Goal: Task Accomplishment & Management: Manage account settings

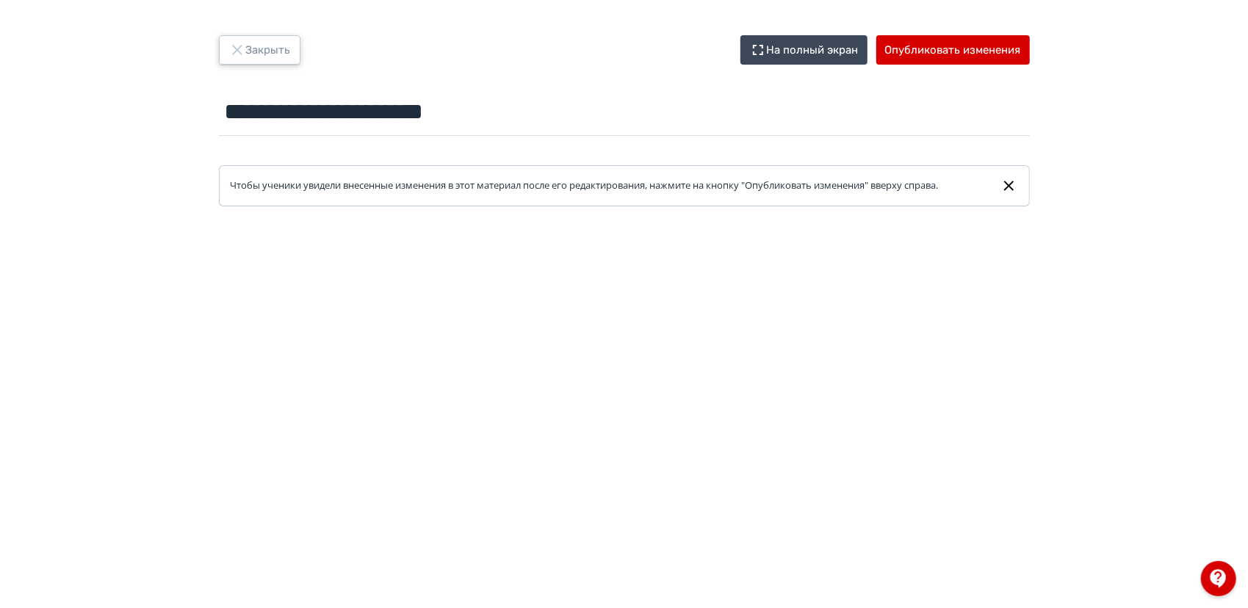
click at [262, 62] on button "Закрыть" at bounding box center [260, 49] width 82 height 29
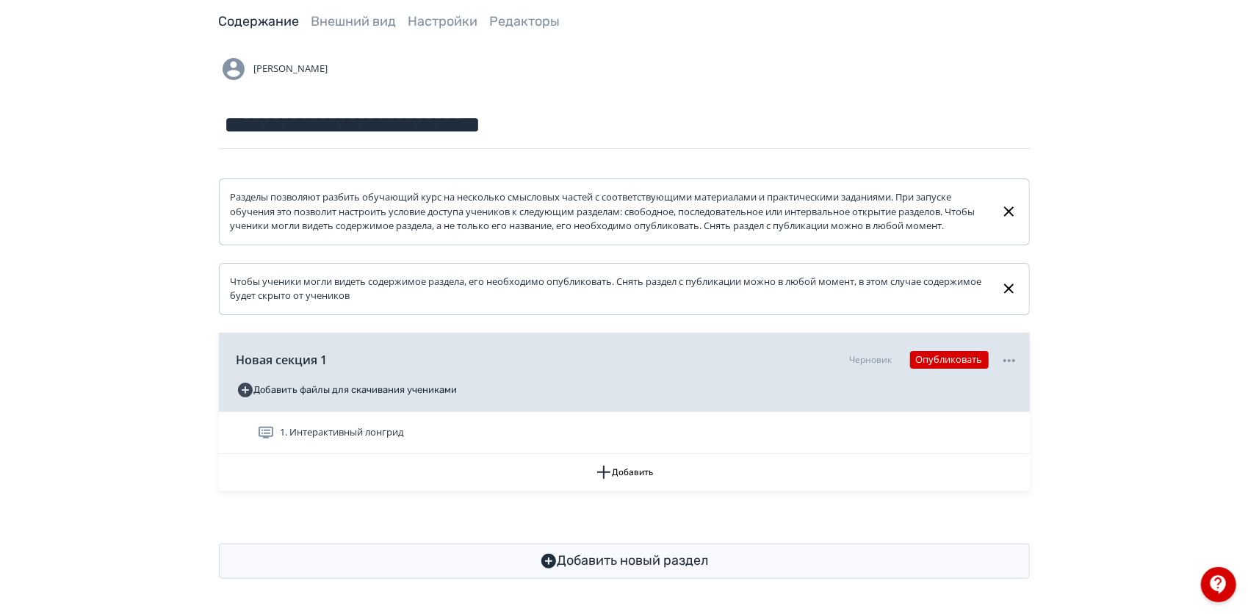
scroll to position [89, 0]
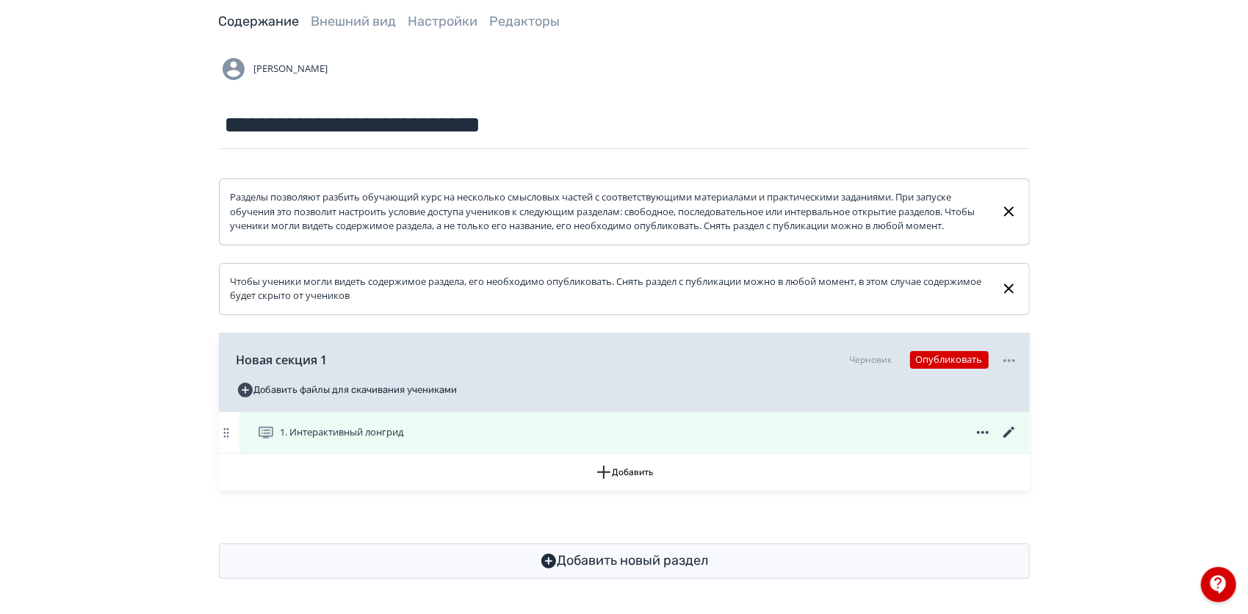
click at [314, 428] on span "1. Интерактивный лонгрид" at bounding box center [342, 432] width 123 height 15
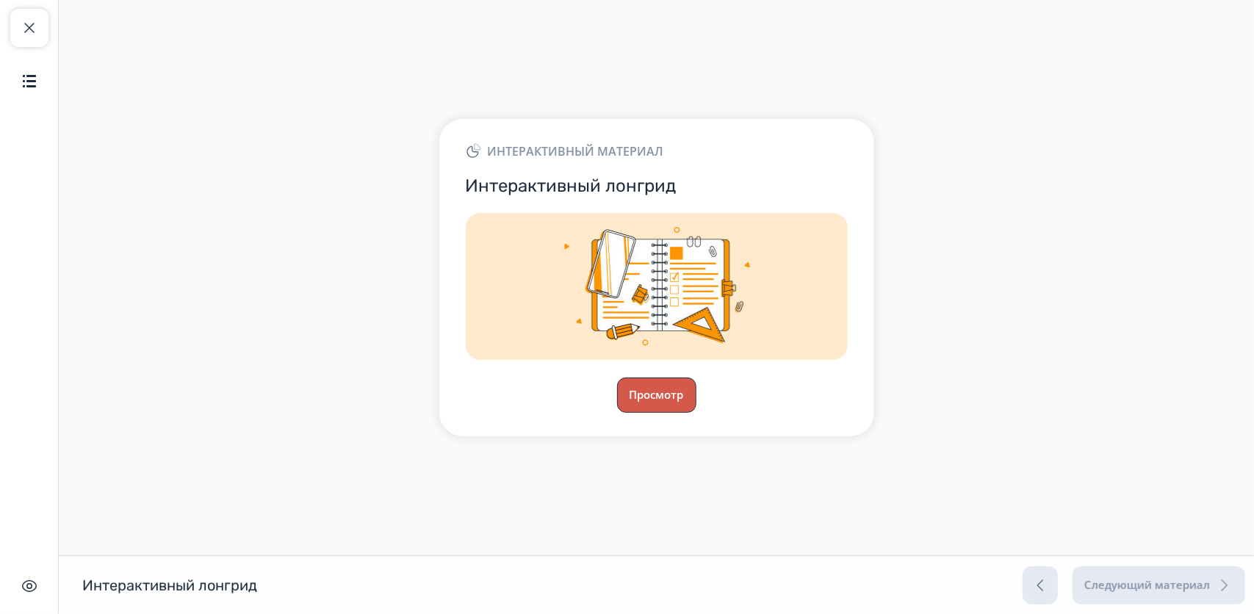
click at [662, 410] on button "Просмотр" at bounding box center [656, 395] width 79 height 35
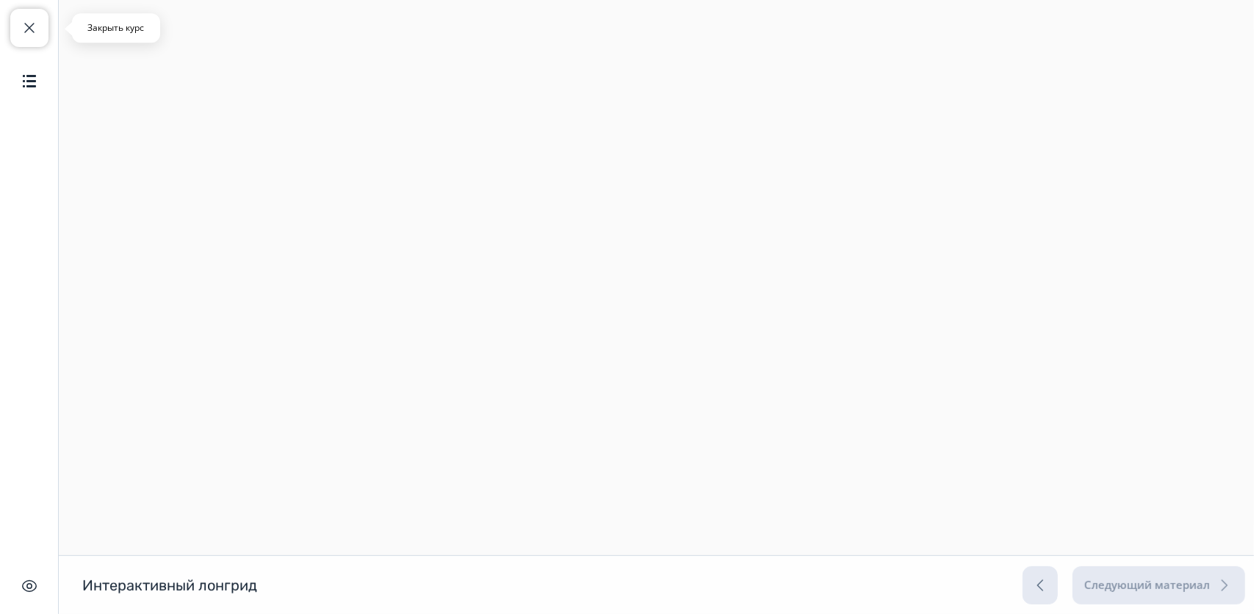
click at [26, 28] on span "button" at bounding box center [30, 28] width 18 height 18
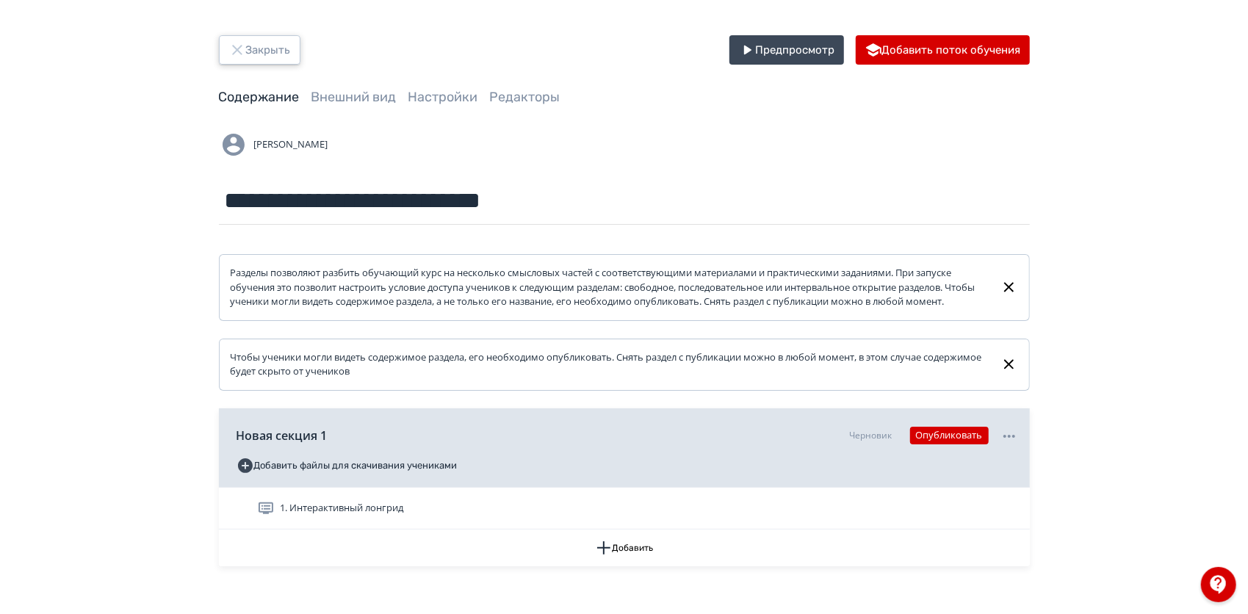
click at [275, 43] on button "Закрыть" at bounding box center [260, 49] width 82 height 29
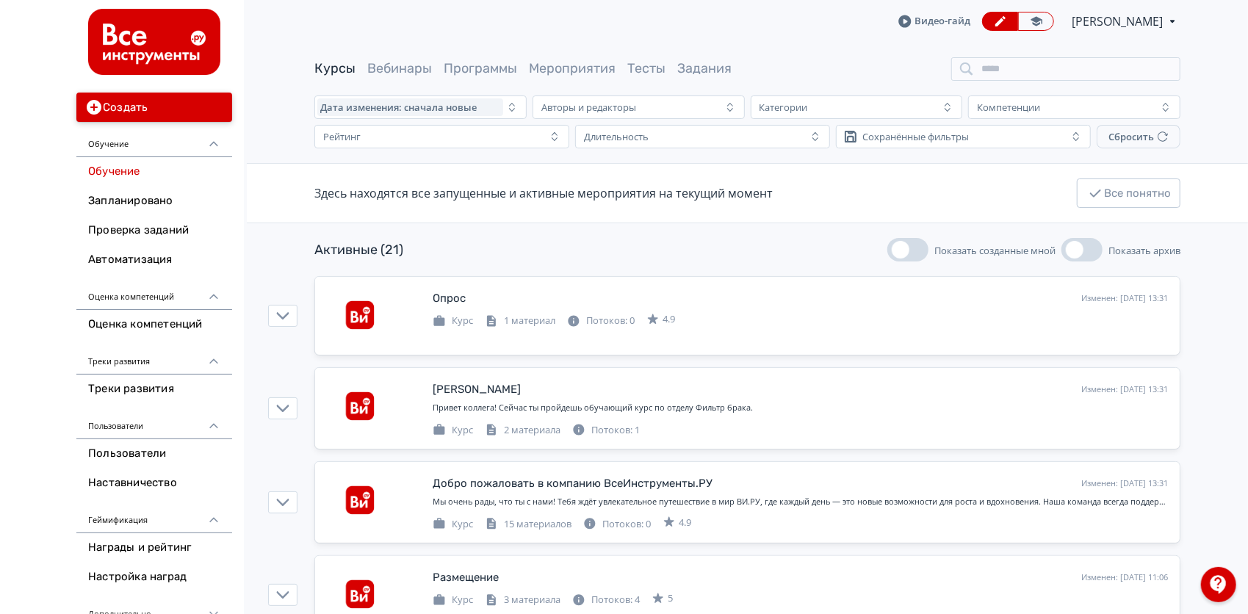
click at [193, 96] on button "Создать" at bounding box center [154, 107] width 156 height 29
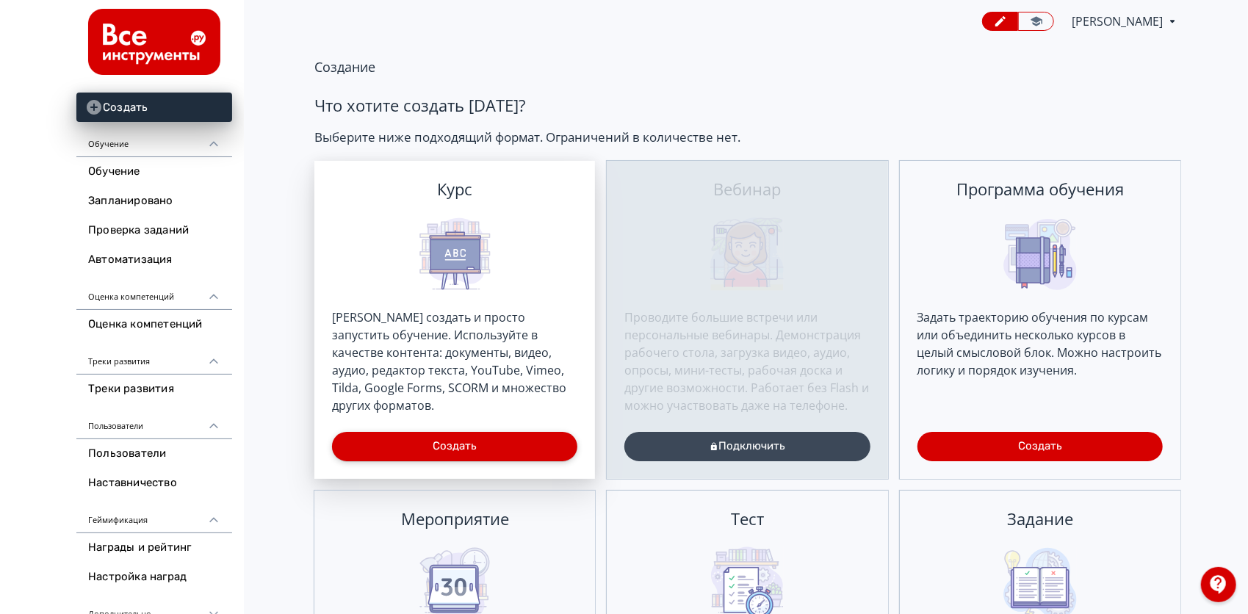
click at [475, 448] on button "Создать" at bounding box center [454, 446] width 245 height 29
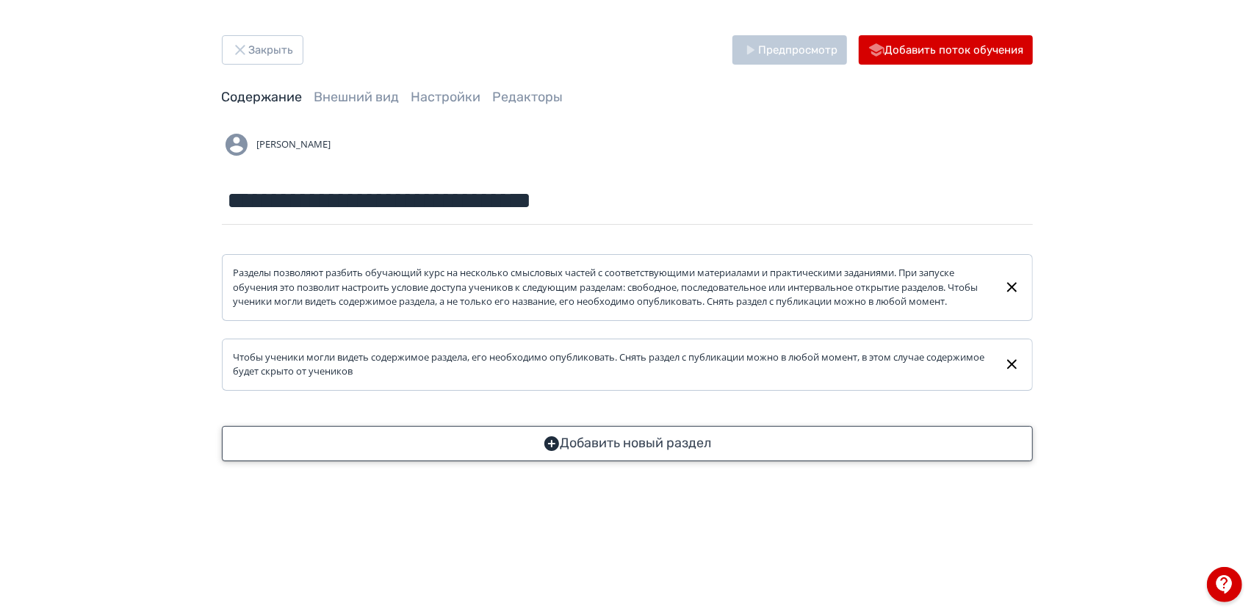
click at [467, 461] on button "Добавить новый раздел" at bounding box center [627, 443] width 811 height 35
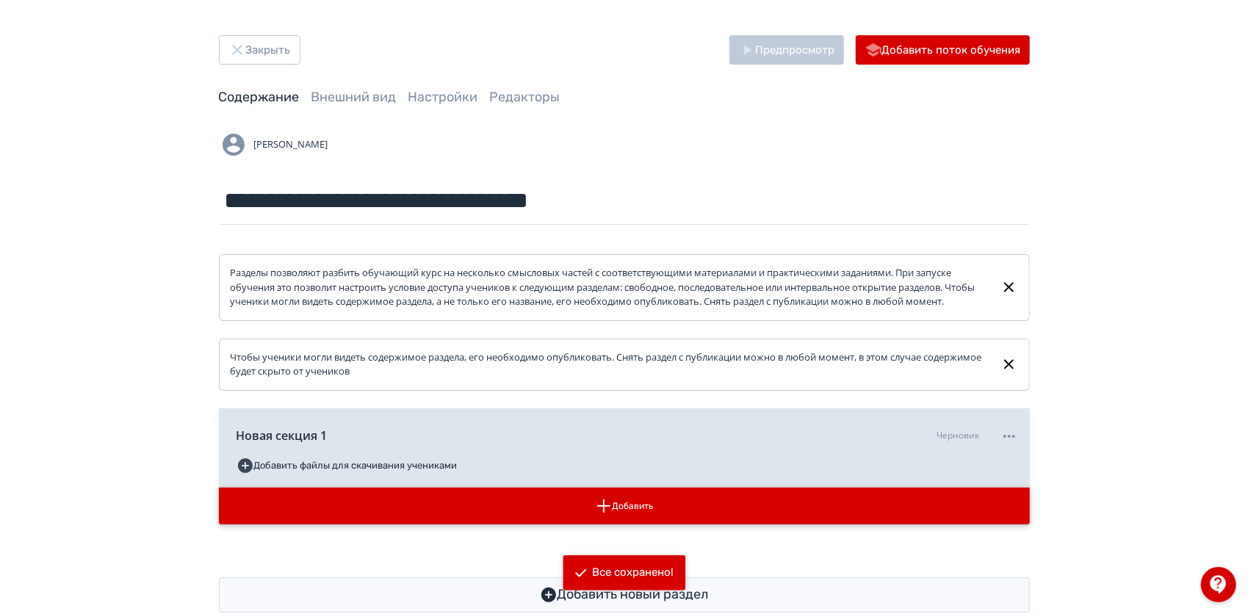
click at [708, 502] on button "Добавить" at bounding box center [624, 506] width 811 height 37
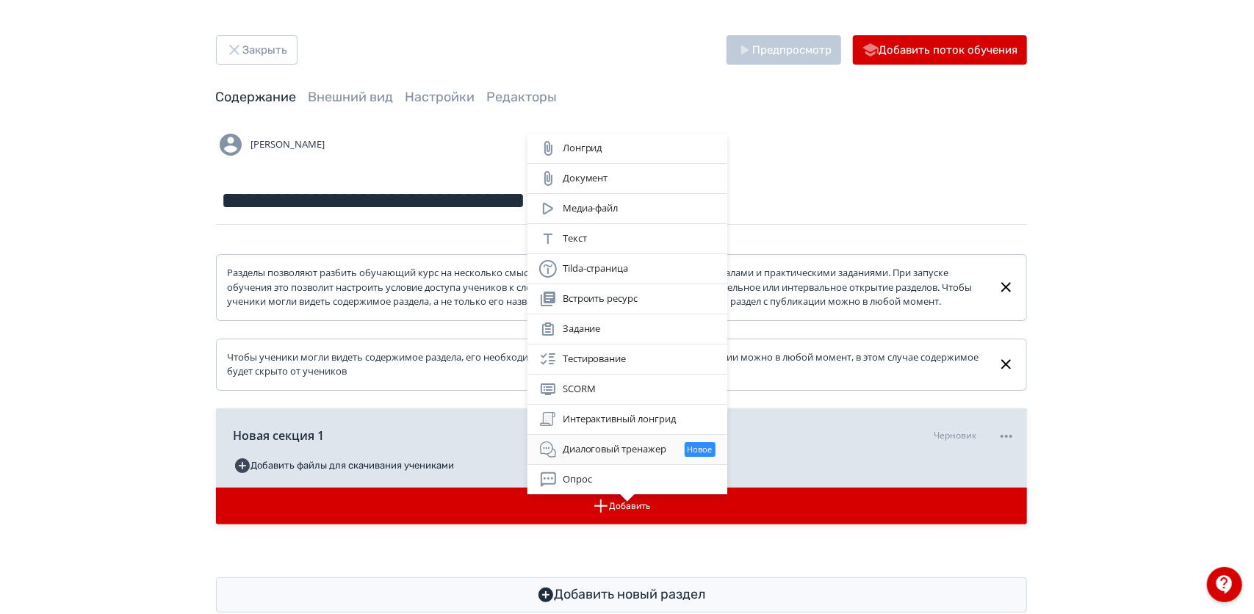
click at [639, 445] on div "Диалоговый тренажер Новое" at bounding box center [627, 450] width 176 height 18
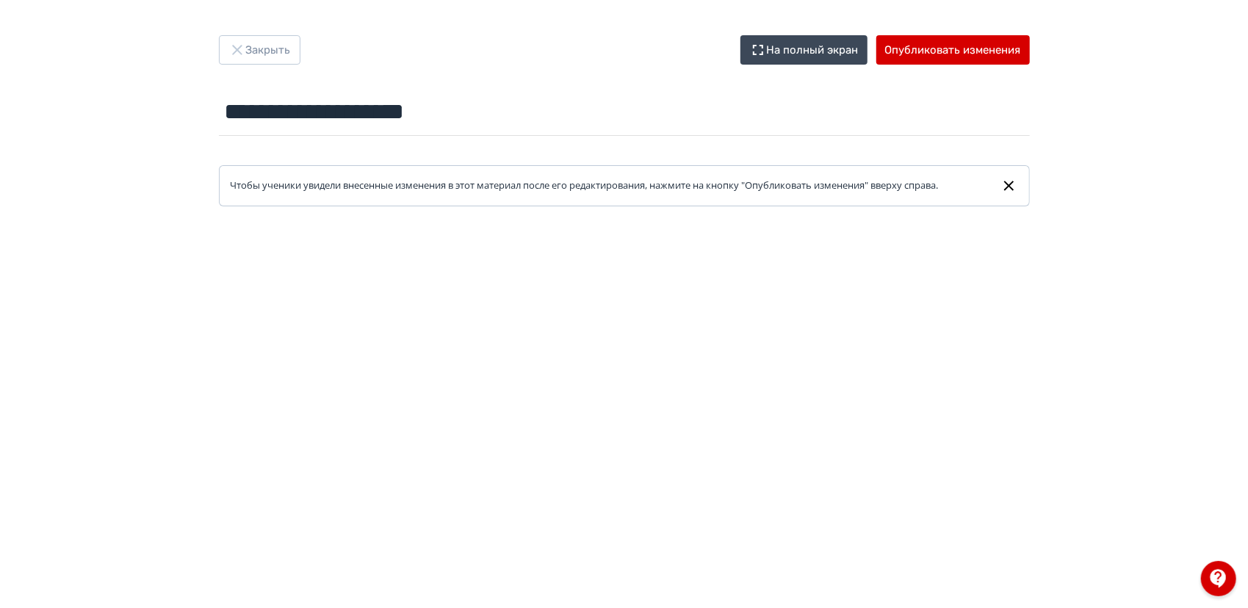
click at [1007, 182] on icon at bounding box center [1009, 186] width 10 height 10
click at [245, 58] on icon "button" at bounding box center [238, 50] width 18 height 18
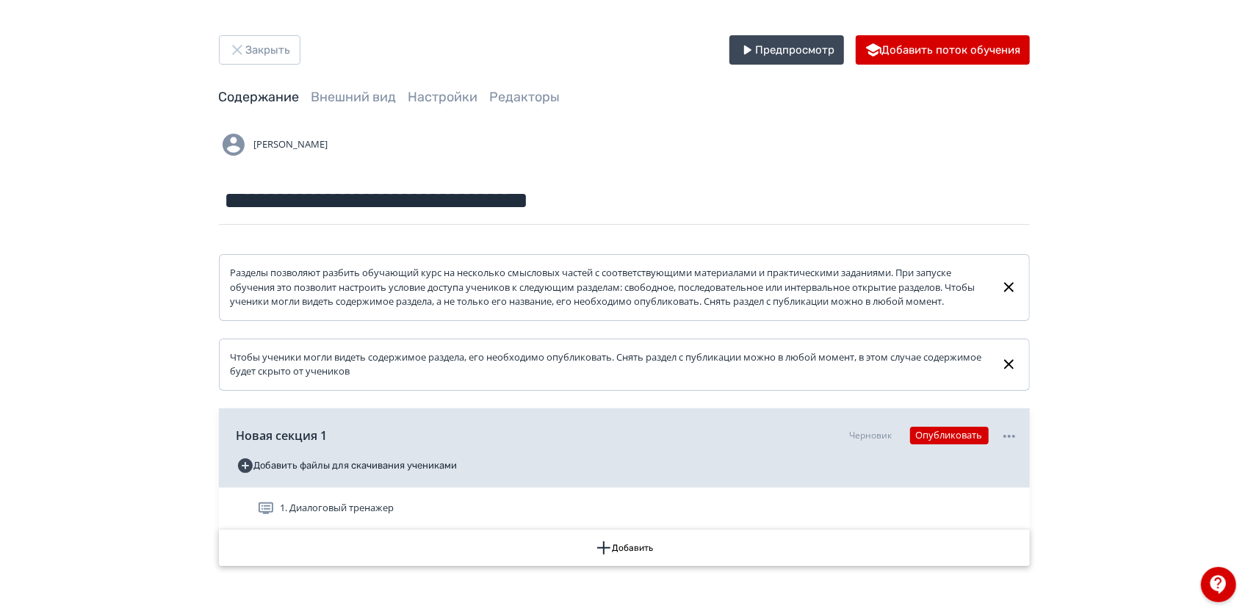
click at [608, 557] on icon "button" at bounding box center [604, 548] width 18 height 18
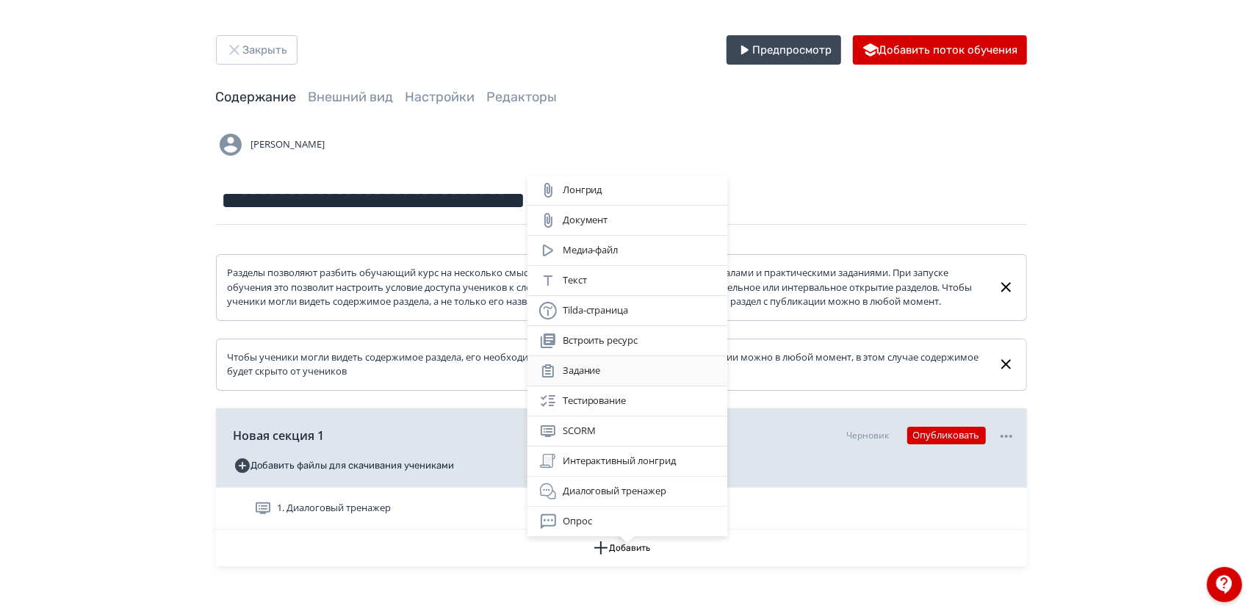
click at [588, 370] on div "Задание" at bounding box center [627, 371] width 176 height 18
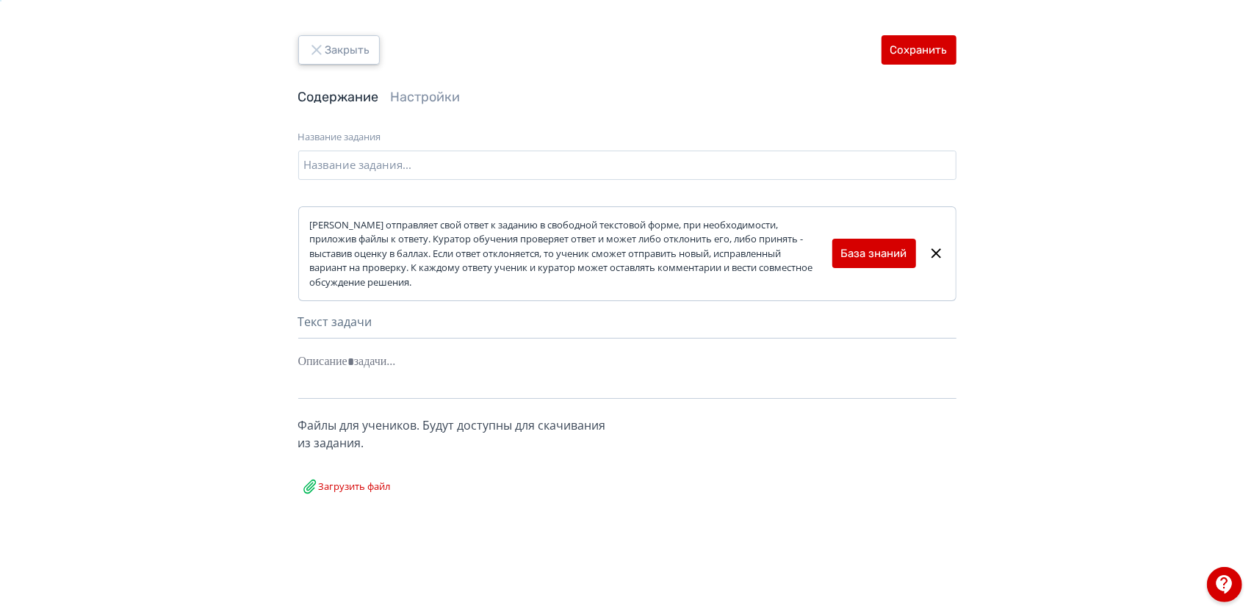
click at [367, 45] on button "Закрыть" at bounding box center [339, 49] width 82 height 29
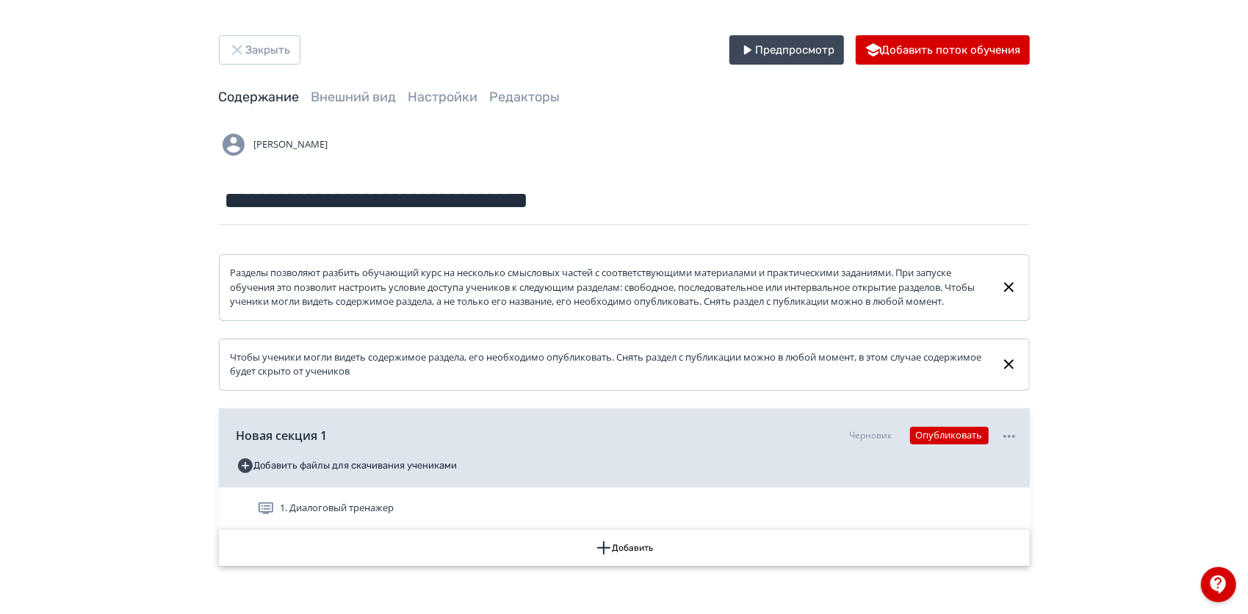
click at [628, 560] on button "Добавить" at bounding box center [624, 548] width 811 height 37
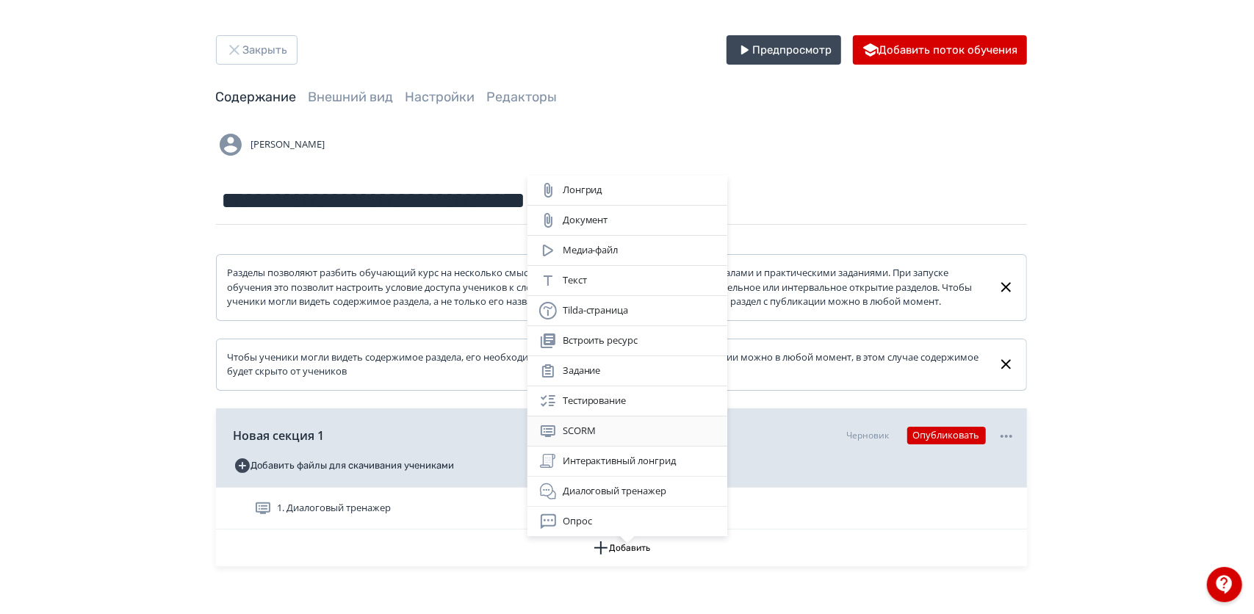
click at [616, 429] on div "SCORM" at bounding box center [627, 432] width 176 height 18
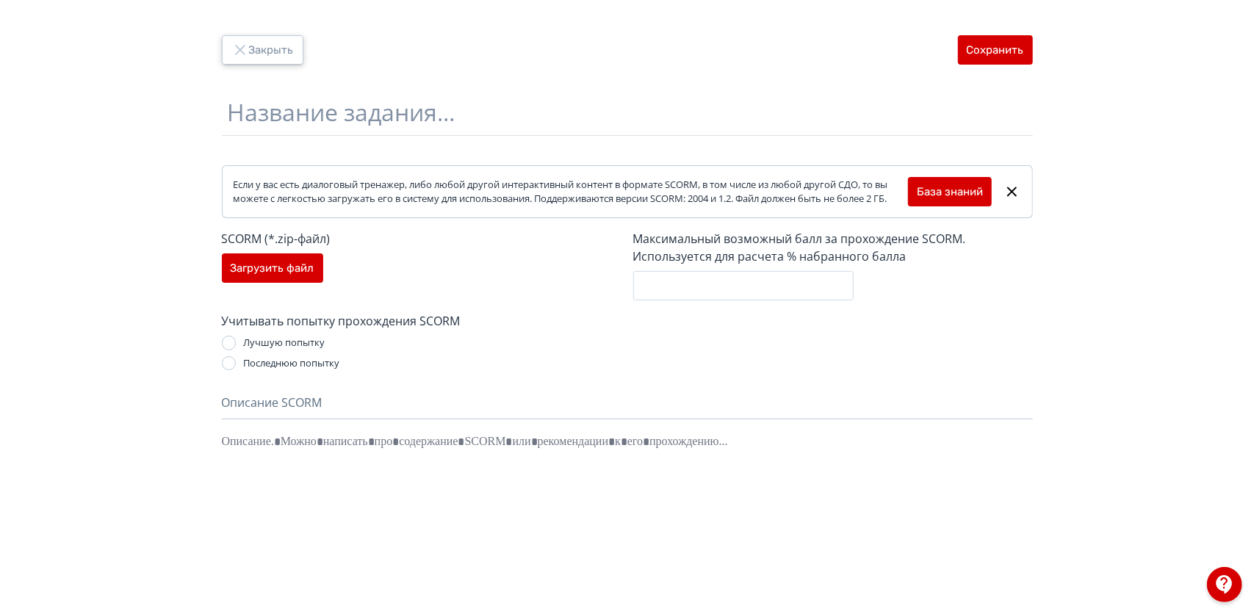
click at [267, 36] on button "Закрыть" at bounding box center [263, 49] width 82 height 29
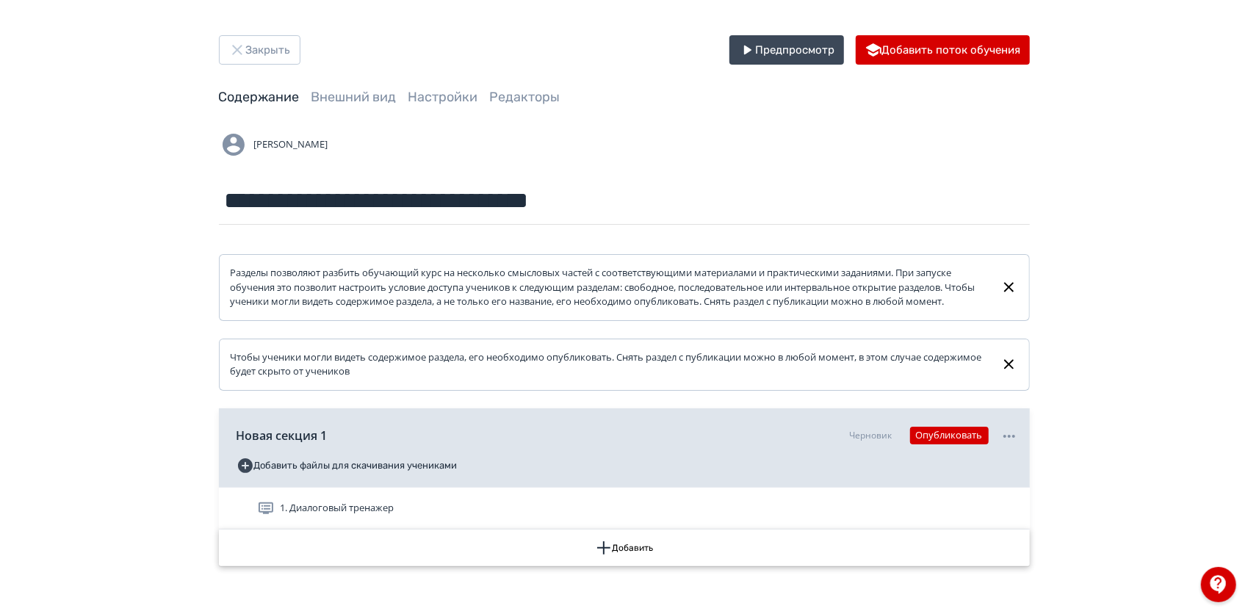
click at [554, 567] on button "Добавить" at bounding box center [624, 548] width 811 height 37
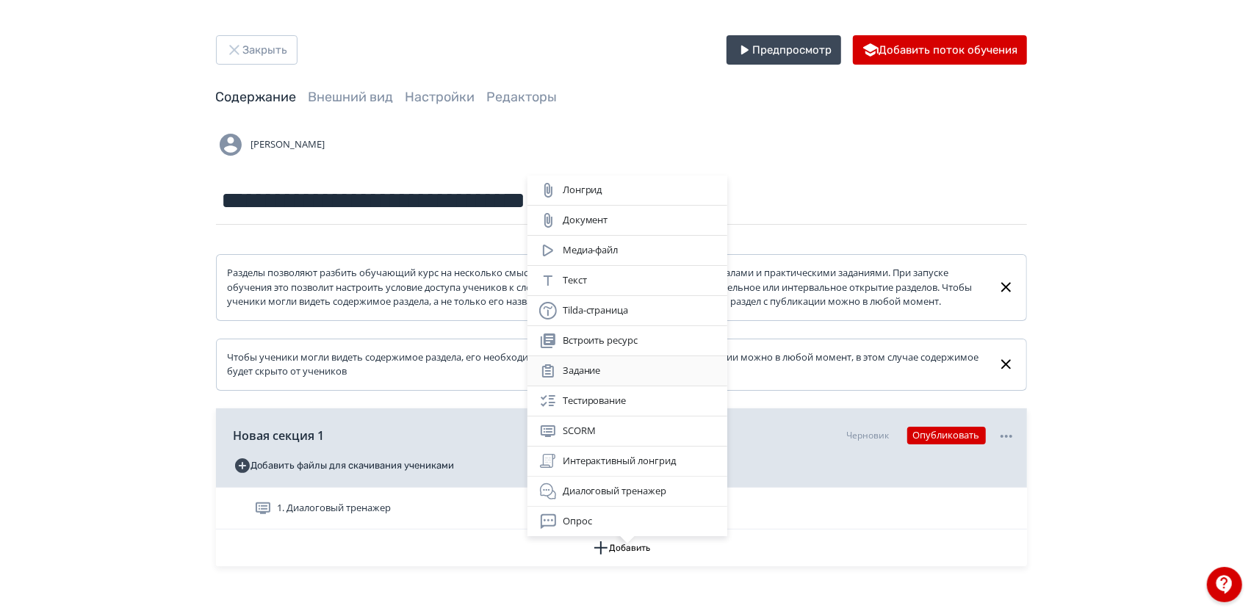
click at [601, 369] on div "Задание" at bounding box center [627, 371] width 176 height 18
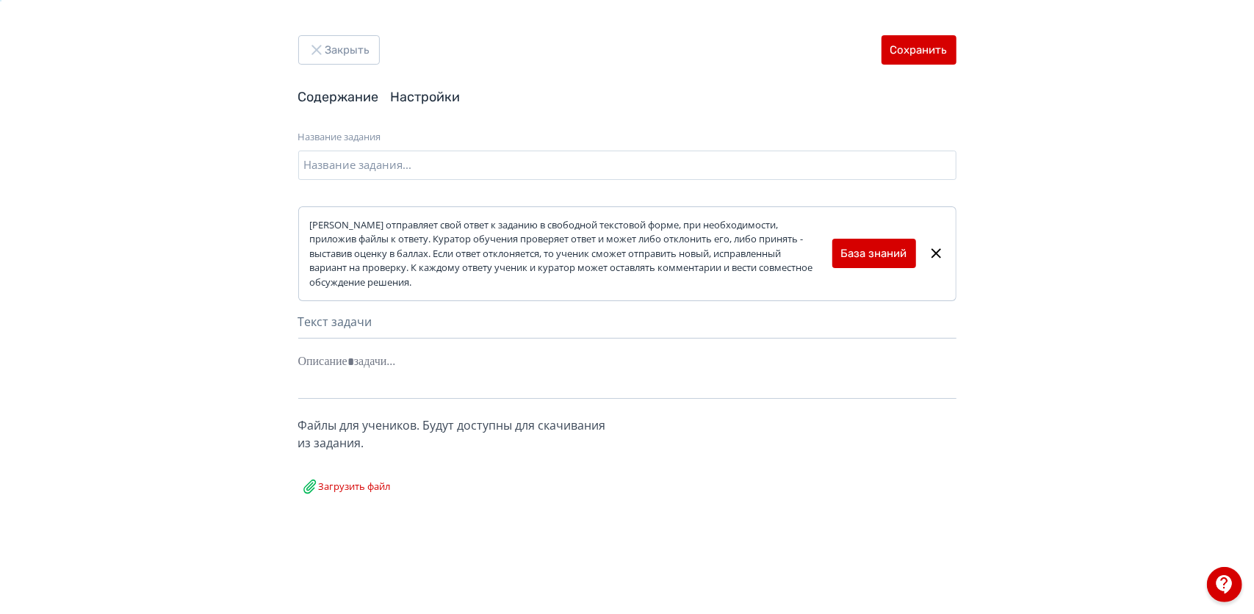
click at [419, 95] on link "Настройки" at bounding box center [426, 97] width 70 height 16
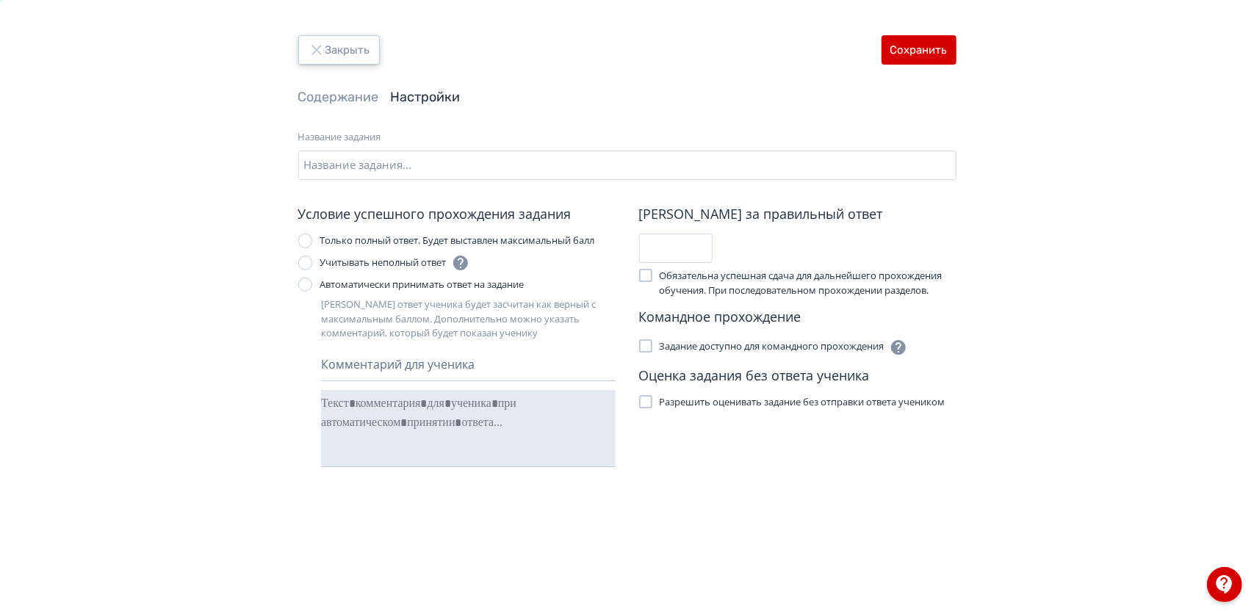
click at [349, 56] on button "Закрыть" at bounding box center [339, 49] width 82 height 29
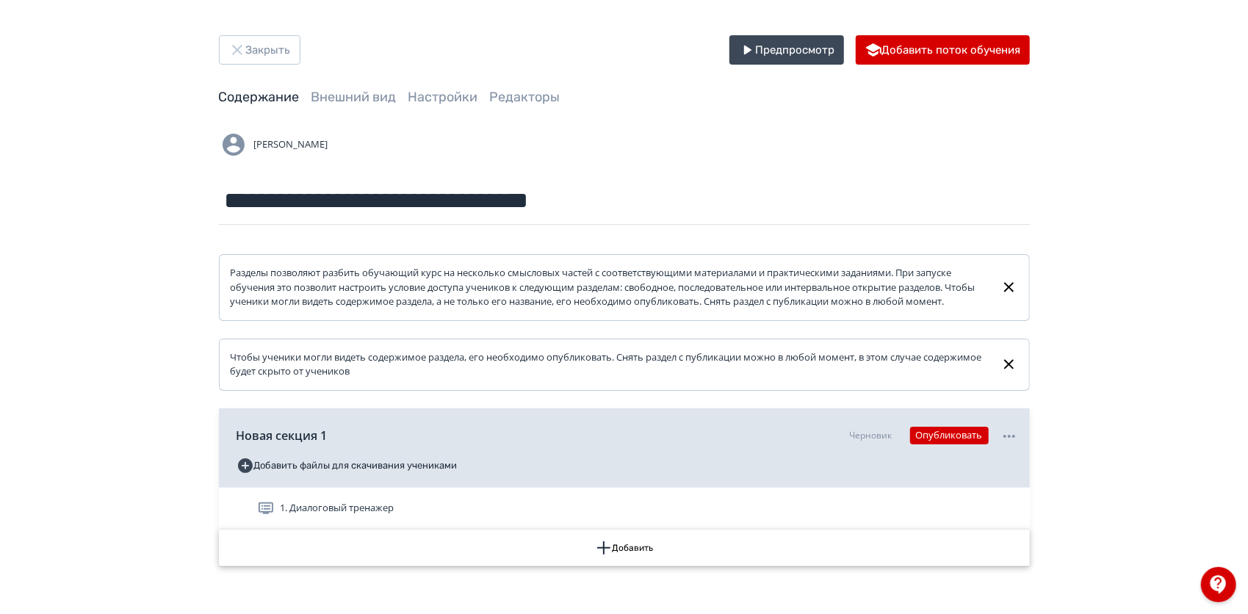
click at [605, 557] on icon "button" at bounding box center [604, 548] width 18 height 18
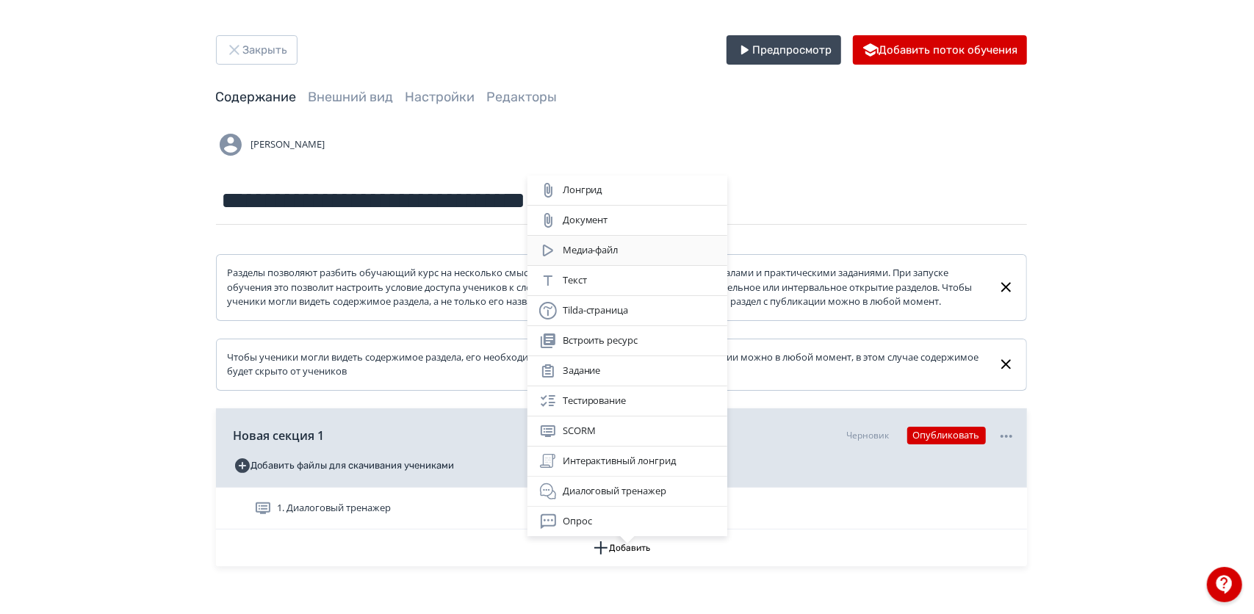
click at [578, 252] on div "Медиа-файл" at bounding box center [627, 251] width 176 height 18
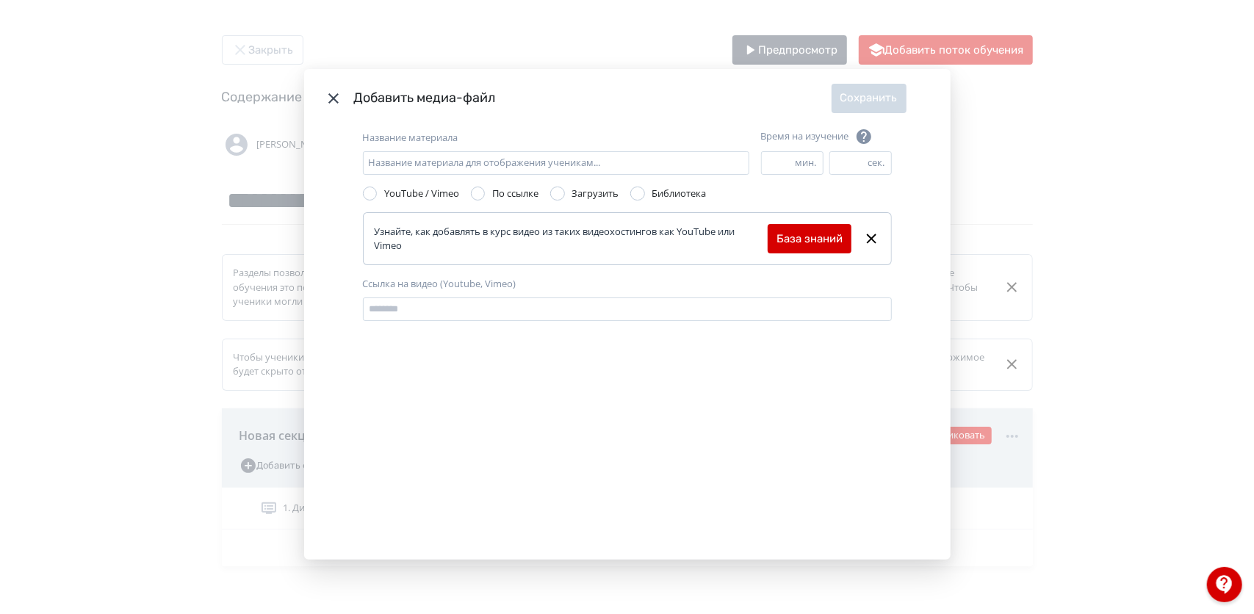
click at [558, 187] on div "Modal" at bounding box center [557, 194] width 15 height 15
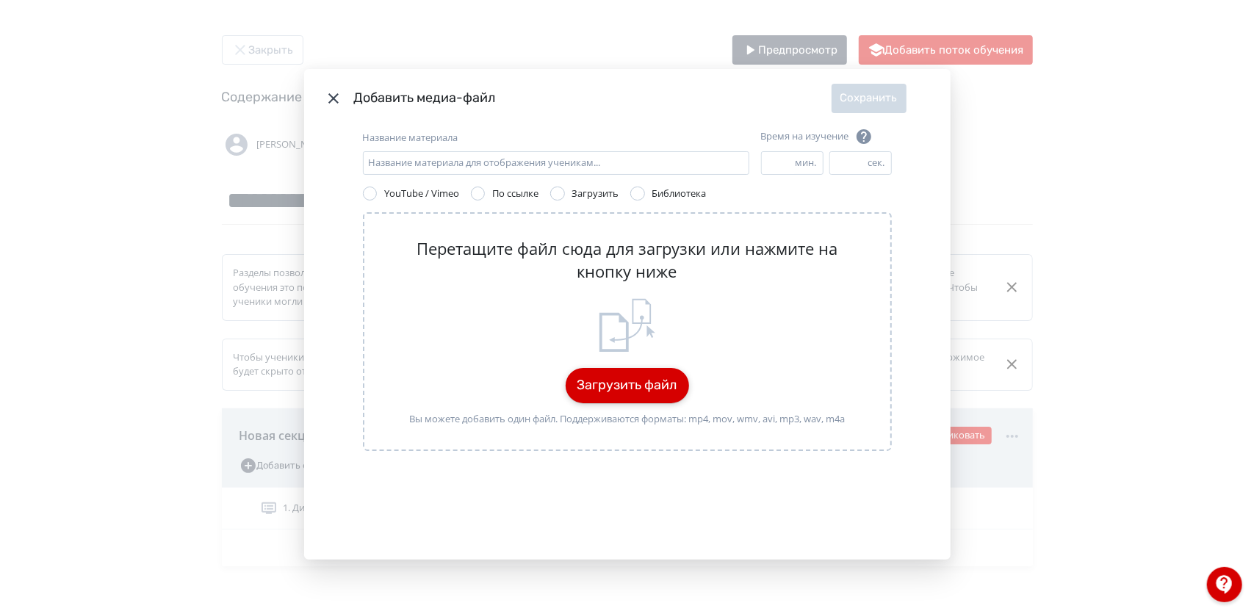
click at [627, 394] on button "Загрузить файл" at bounding box center [627, 385] width 123 height 35
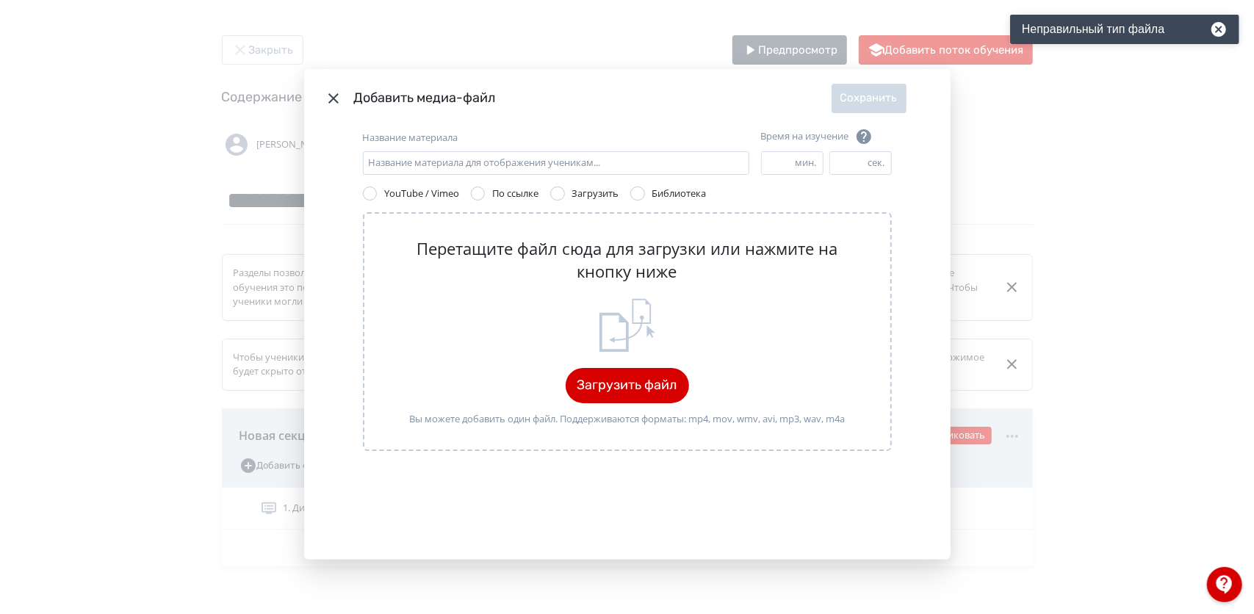
click at [655, 188] on div "Библиотека" at bounding box center [679, 194] width 54 height 15
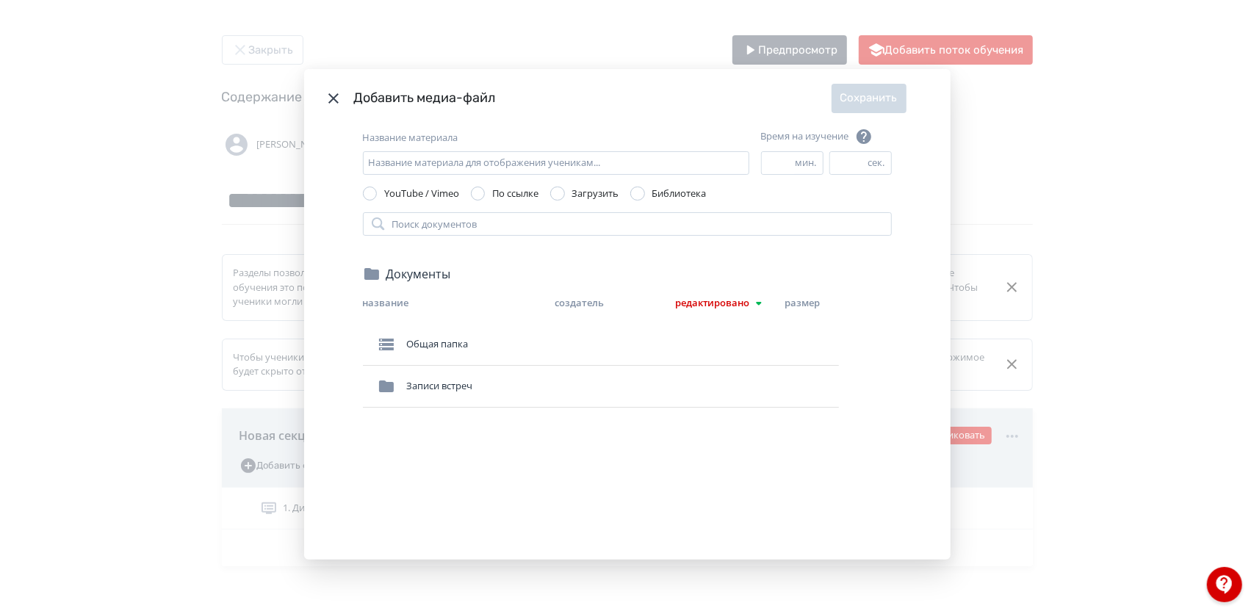
click at [1054, 131] on div "Добавить медиа-файл Сохранить Название материала Название материала для отображ…" at bounding box center [627, 307] width 1254 height 614
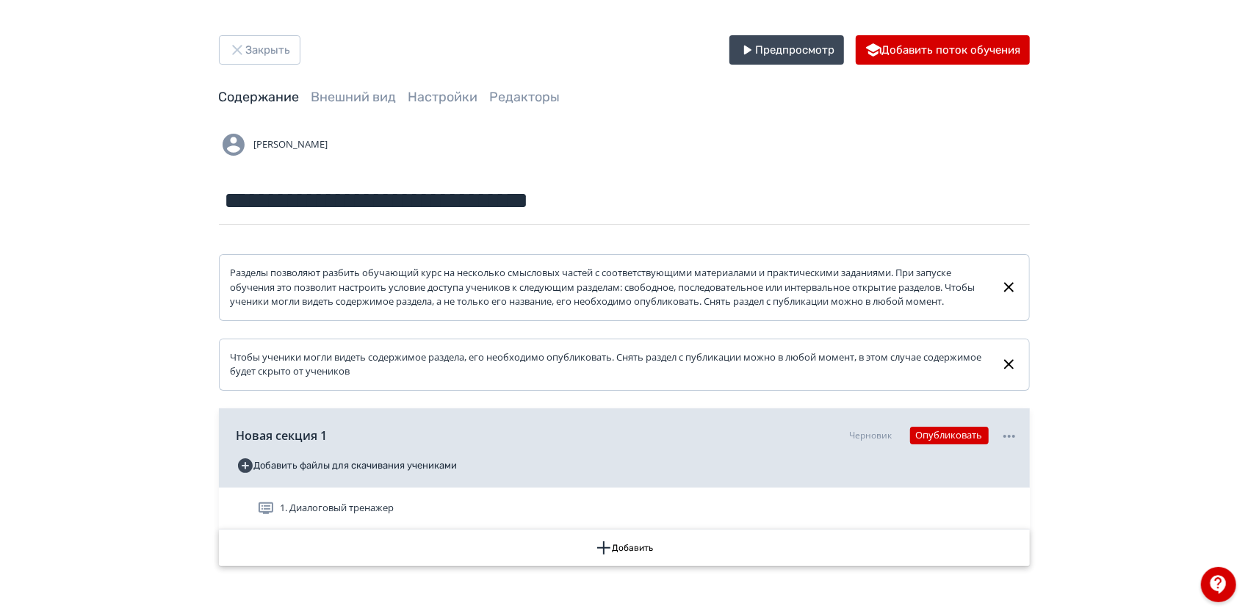
click at [624, 553] on button "Добавить" at bounding box center [624, 548] width 811 height 37
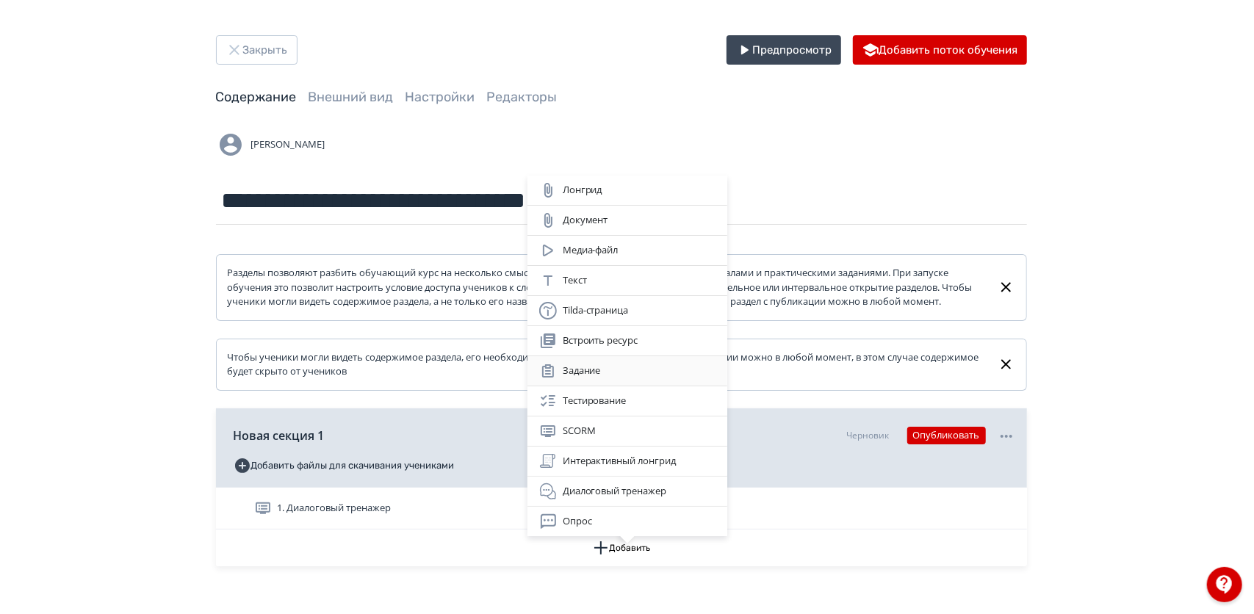
click at [642, 376] on div "Задание" at bounding box center [627, 371] width 176 height 18
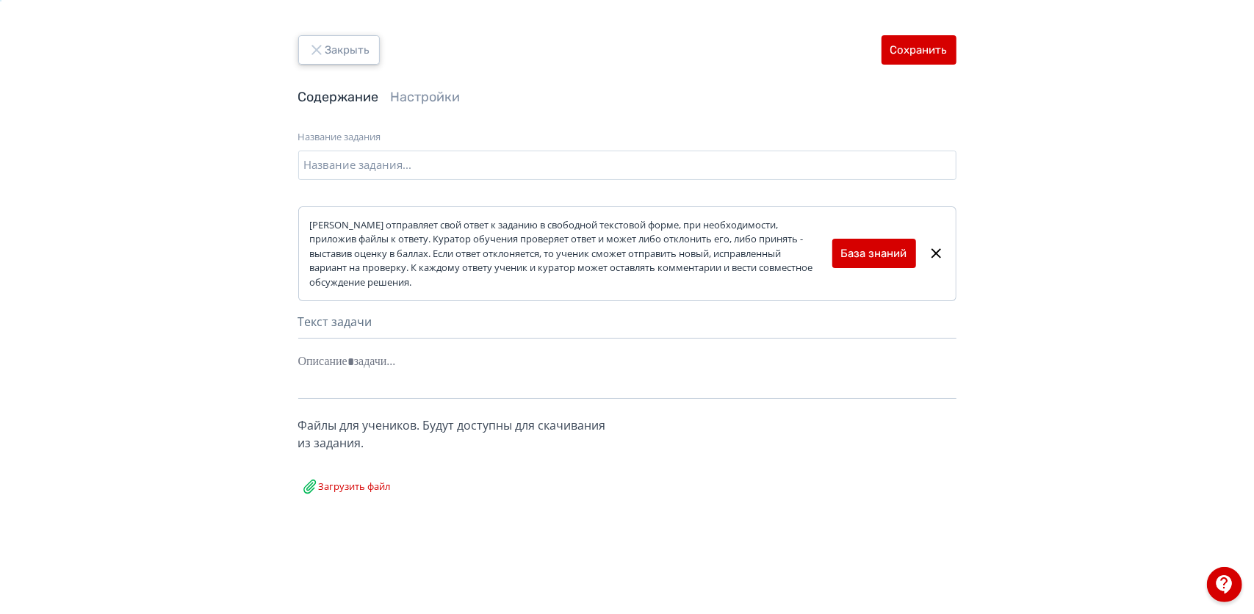
click at [342, 55] on button "Закрыть" at bounding box center [339, 49] width 82 height 29
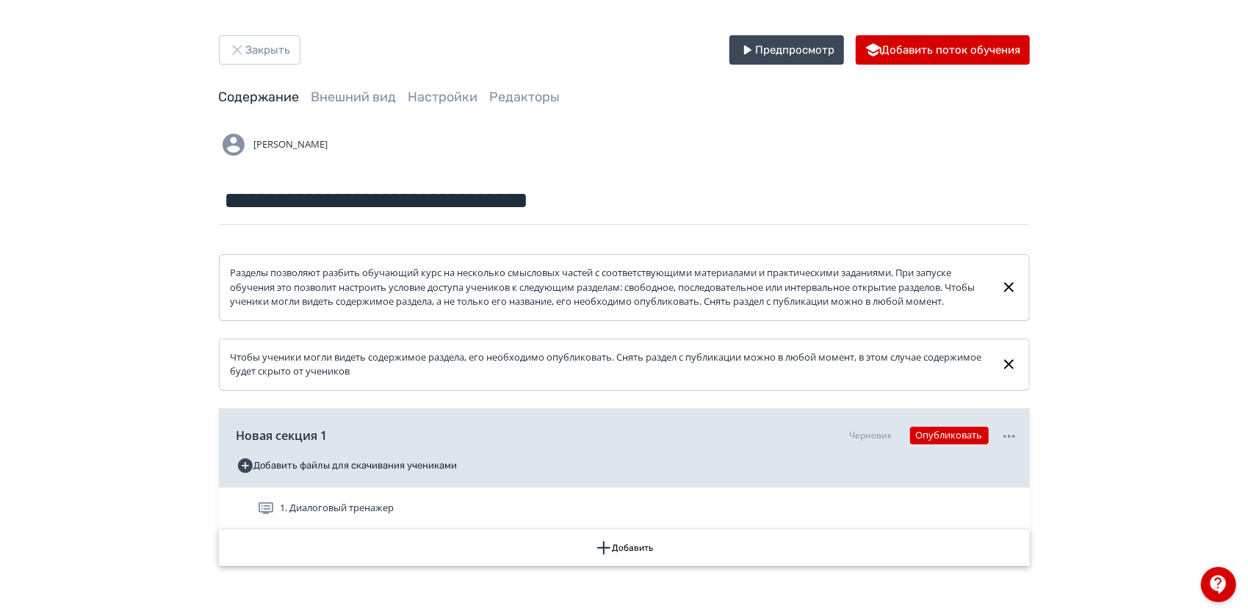
click at [639, 563] on button "Добавить" at bounding box center [624, 548] width 811 height 37
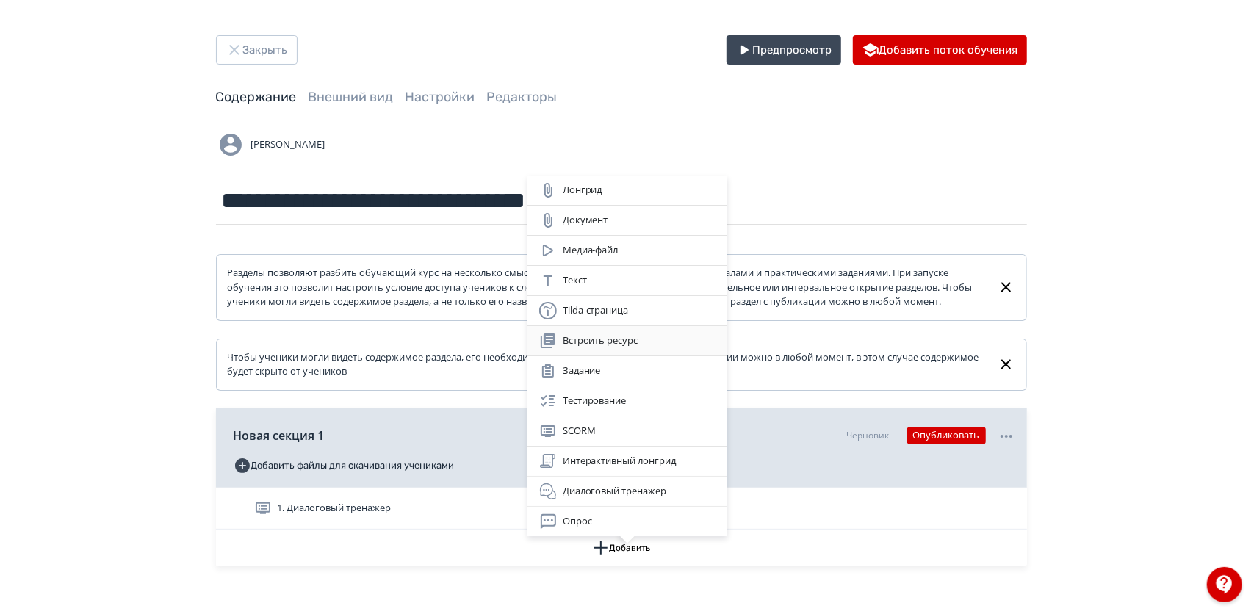
click at [605, 337] on div "Встроить ресурс" at bounding box center [627, 341] width 176 height 18
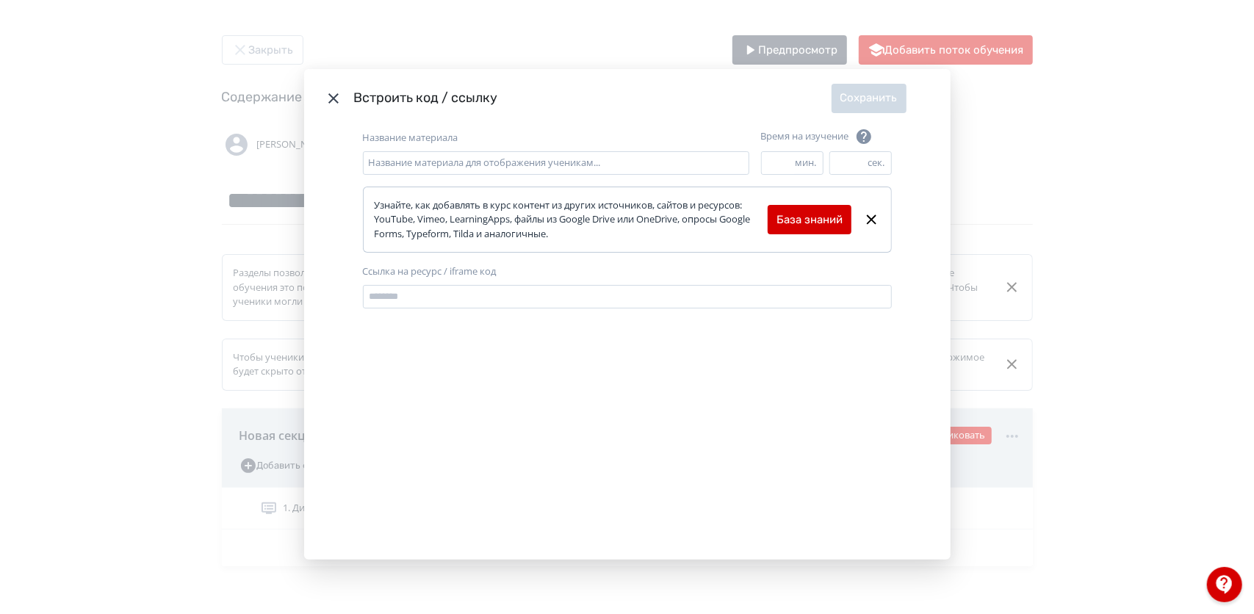
click at [332, 96] on icon "Modal" at bounding box center [333, 98] width 10 height 10
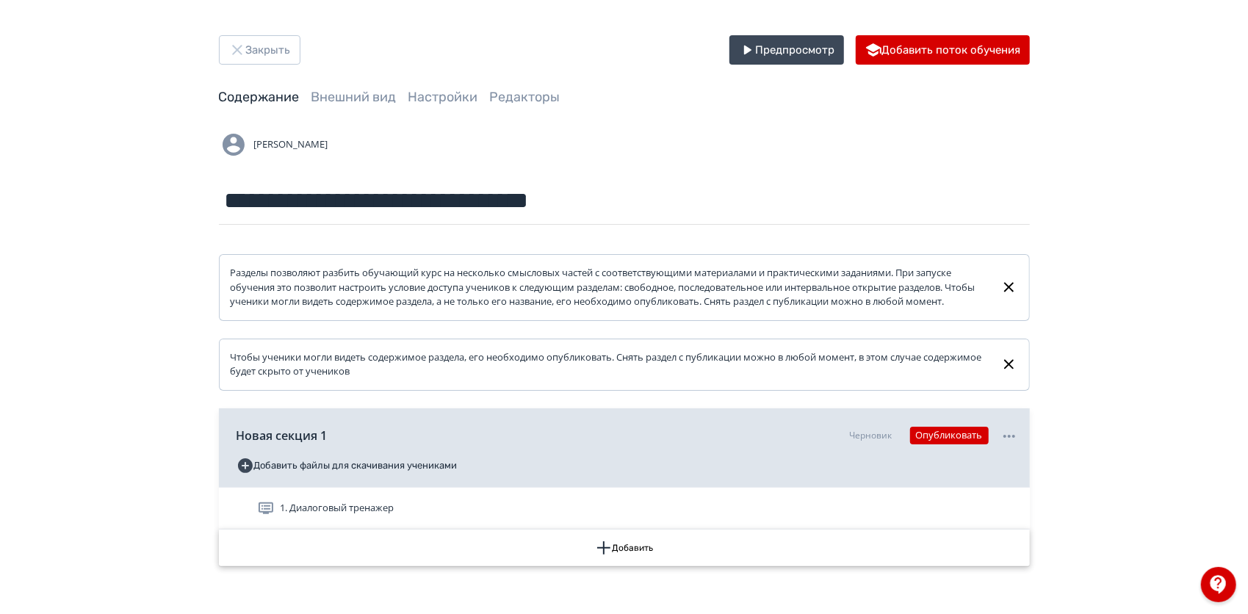
click at [541, 556] on button "Добавить" at bounding box center [624, 548] width 811 height 37
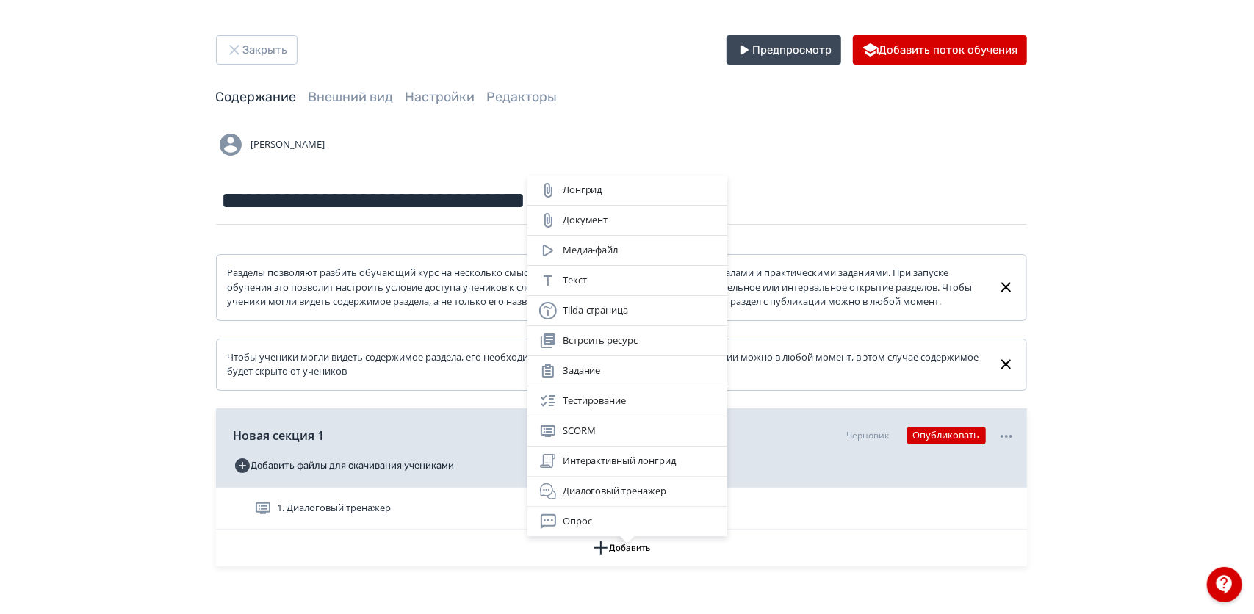
click at [363, 88] on div "Лонгрид Документ Медиа-файл Текст Tilda-страница Встроить ресурс Задание Тестир…" at bounding box center [627, 307] width 1254 height 614
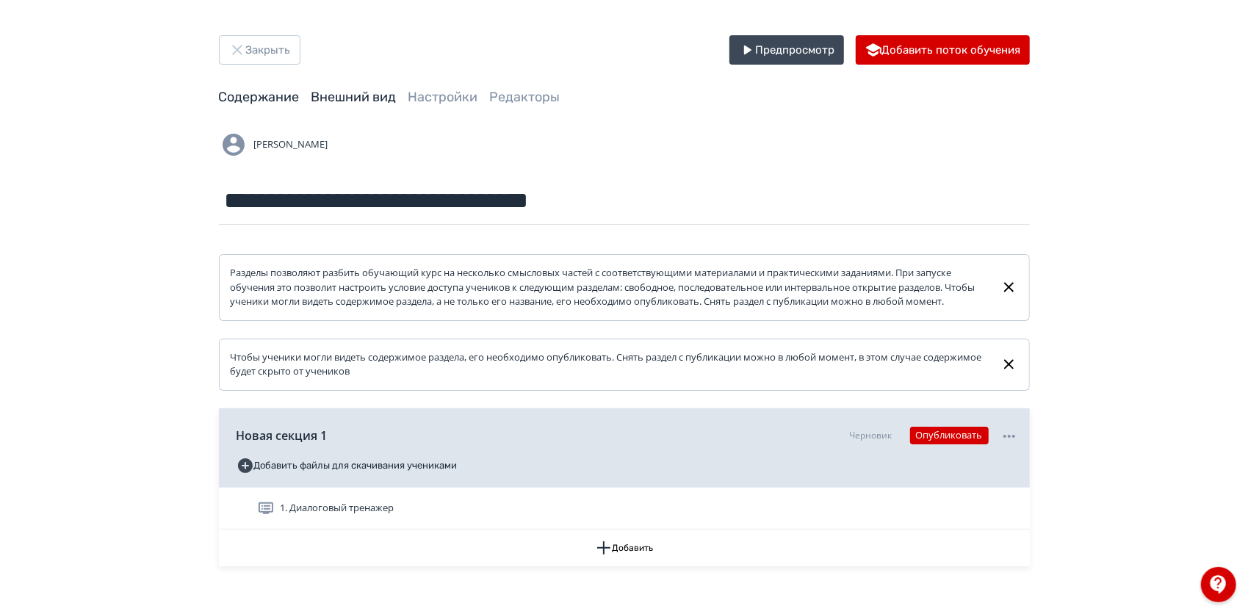
click at [361, 100] on link "Внешний вид" at bounding box center [354, 97] width 85 height 16
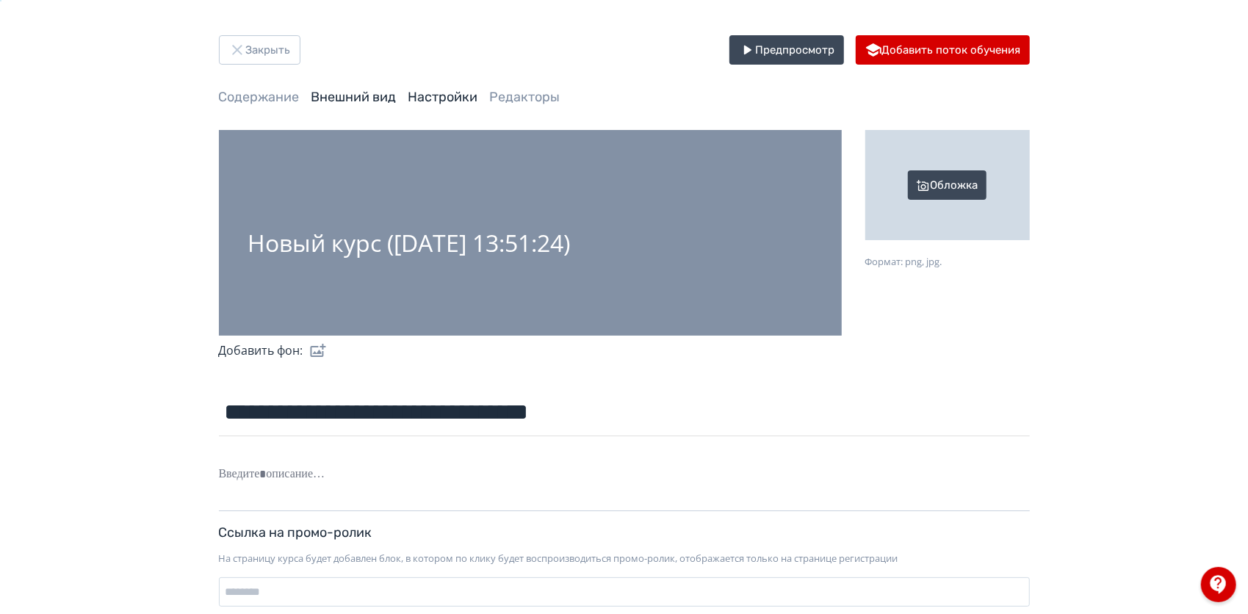
click at [438, 96] on link "Настройки" at bounding box center [444, 97] width 70 height 16
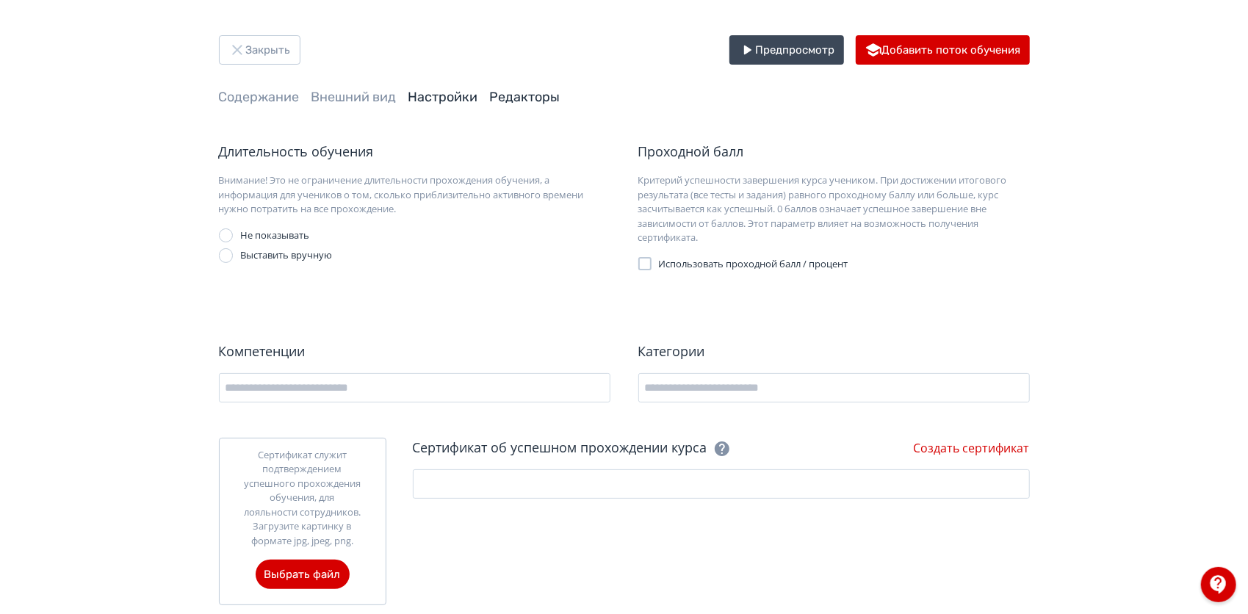
click at [522, 101] on link "Редакторы" at bounding box center [525, 97] width 71 height 16
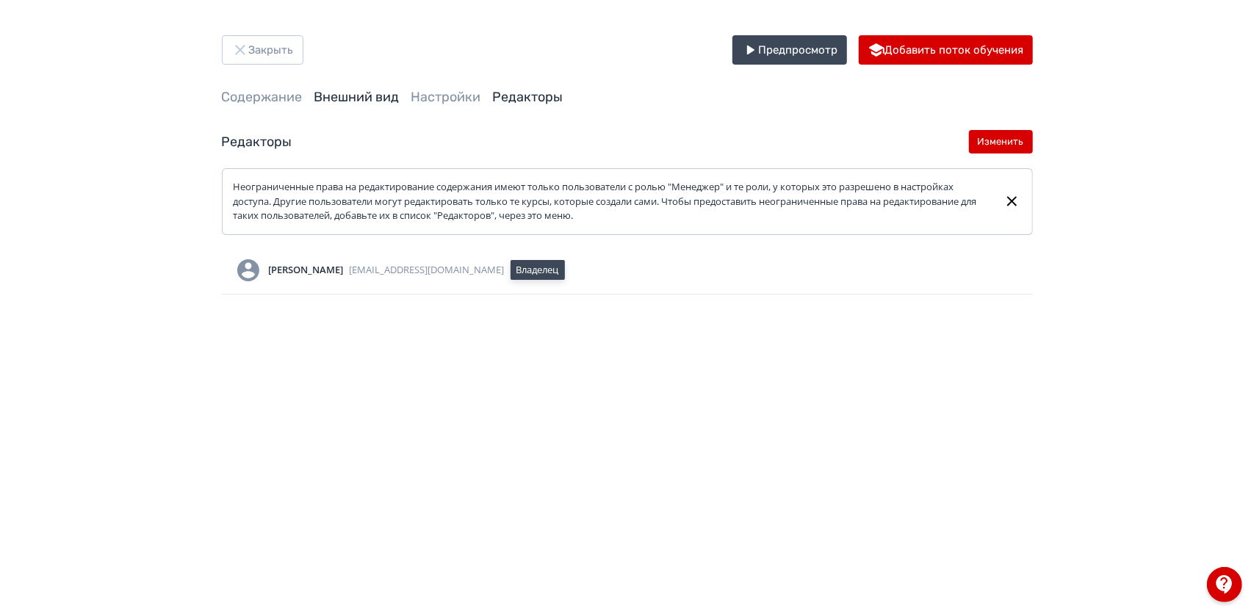
click at [389, 98] on link "Внешний вид" at bounding box center [356, 97] width 85 height 16
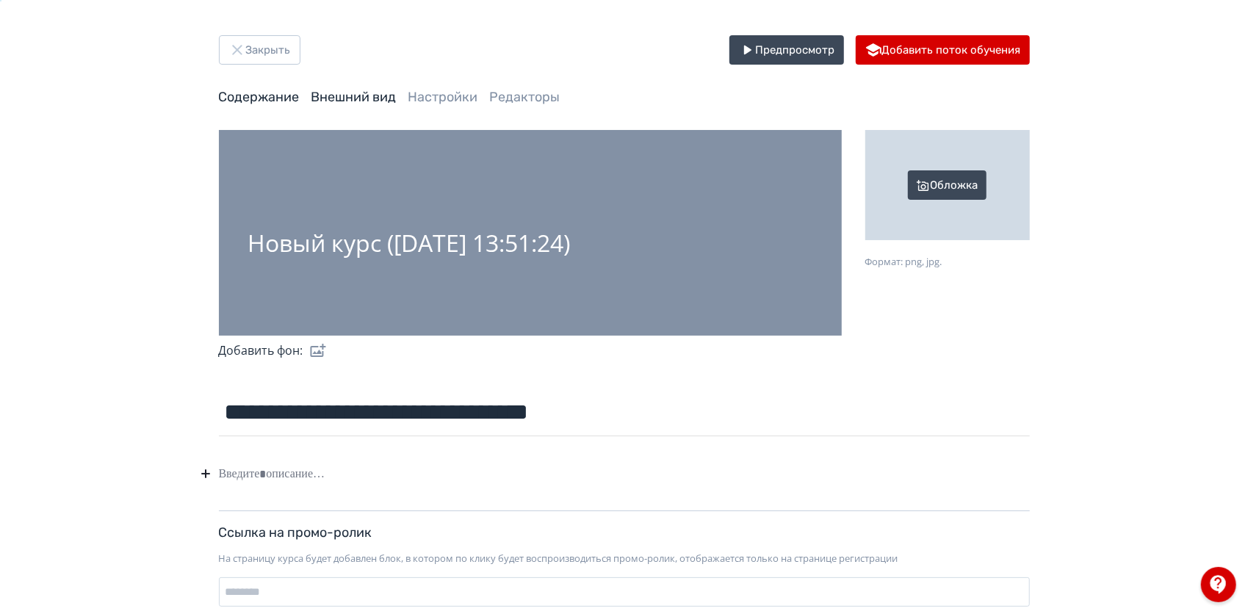
click at [270, 96] on link "Содержание" at bounding box center [259, 97] width 81 height 16
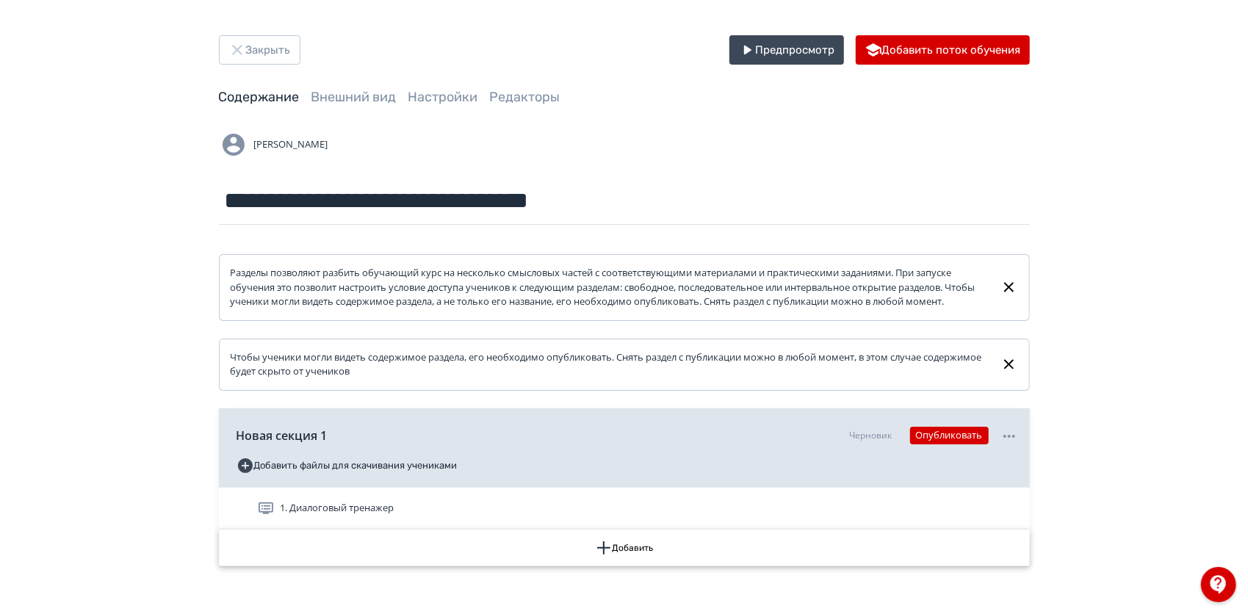
click at [598, 557] on icon "button" at bounding box center [604, 548] width 18 height 18
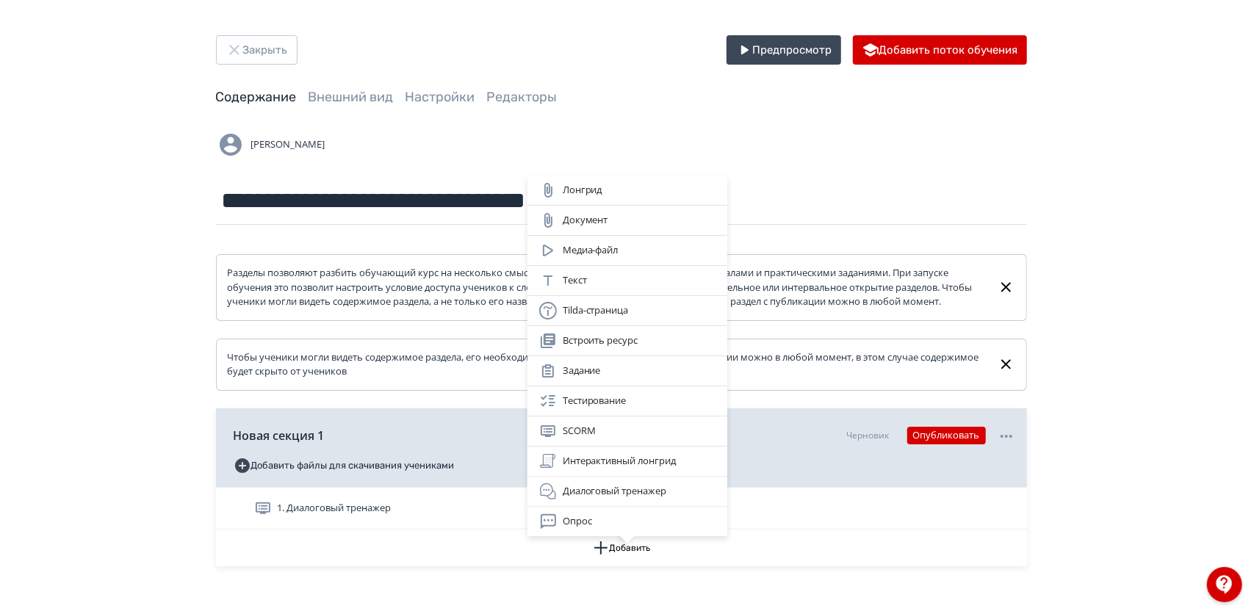
click at [763, 114] on div "Лонгрид Документ Медиа-файл Текст Tilda-страница Встроить ресурс Задание Тестир…" at bounding box center [627, 307] width 1254 height 614
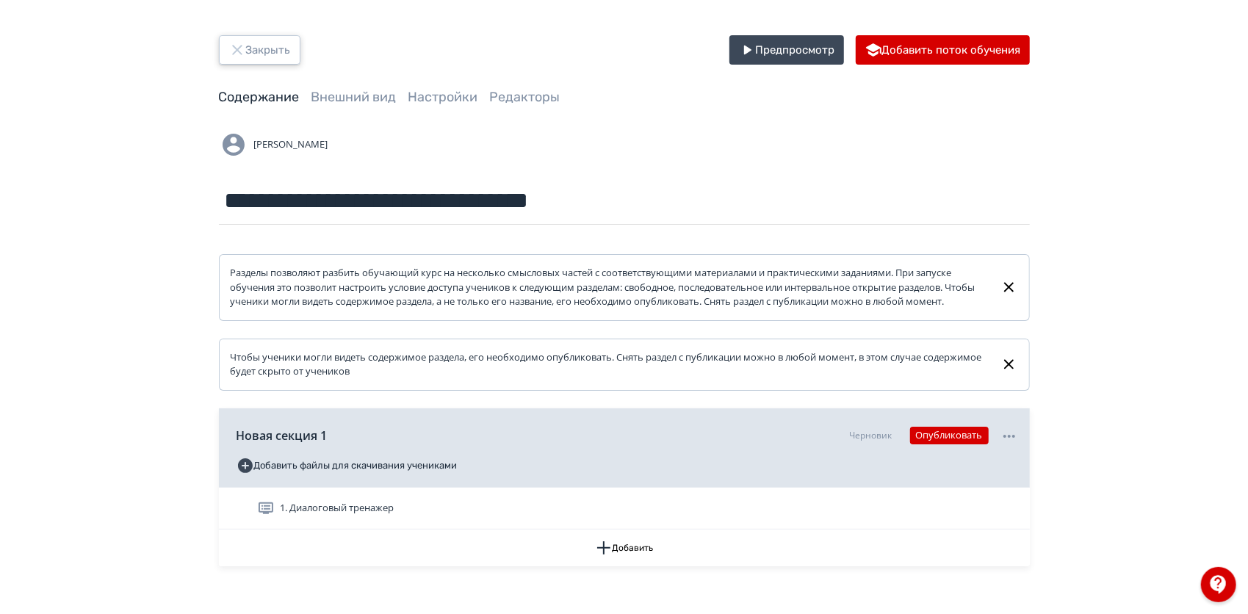
click at [262, 54] on button "Закрыть" at bounding box center [260, 49] width 82 height 29
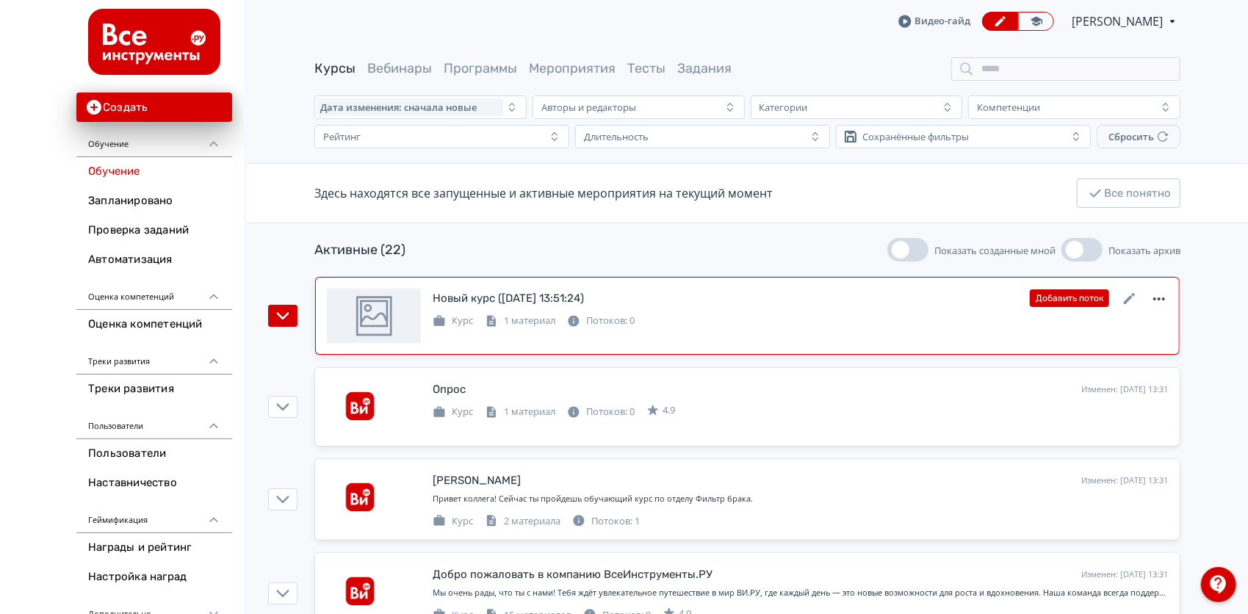
click at [1158, 297] on icon at bounding box center [1160, 299] width 18 height 18
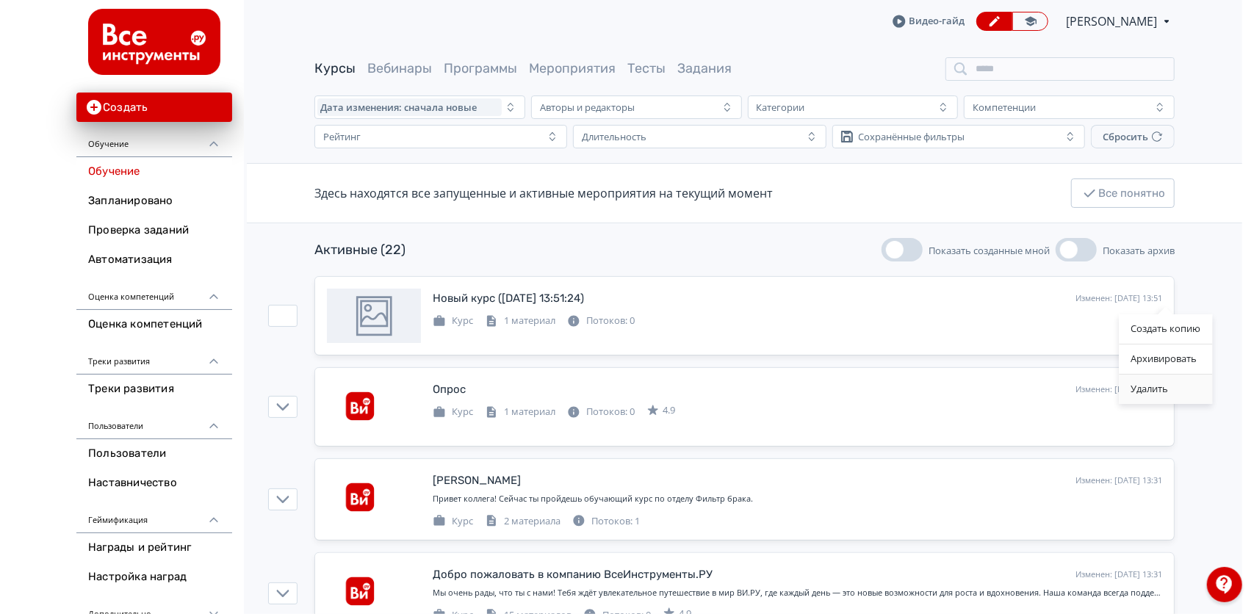
click at [1160, 385] on div "Удалить" at bounding box center [1165, 389] width 93 height 29
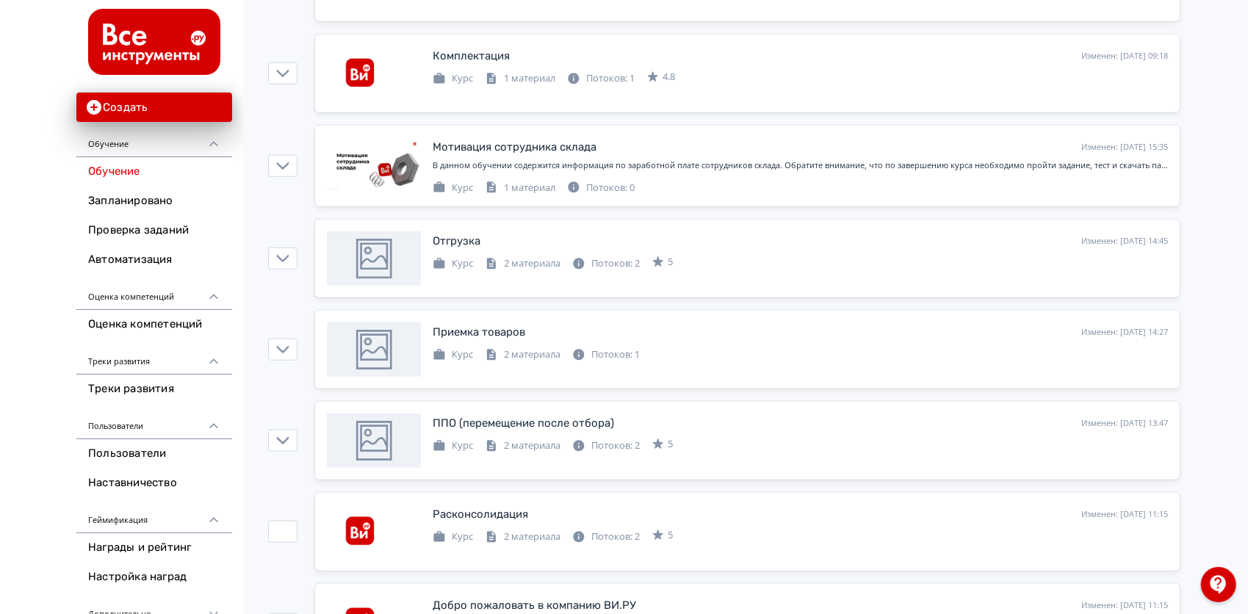
scroll to position [789, 0]
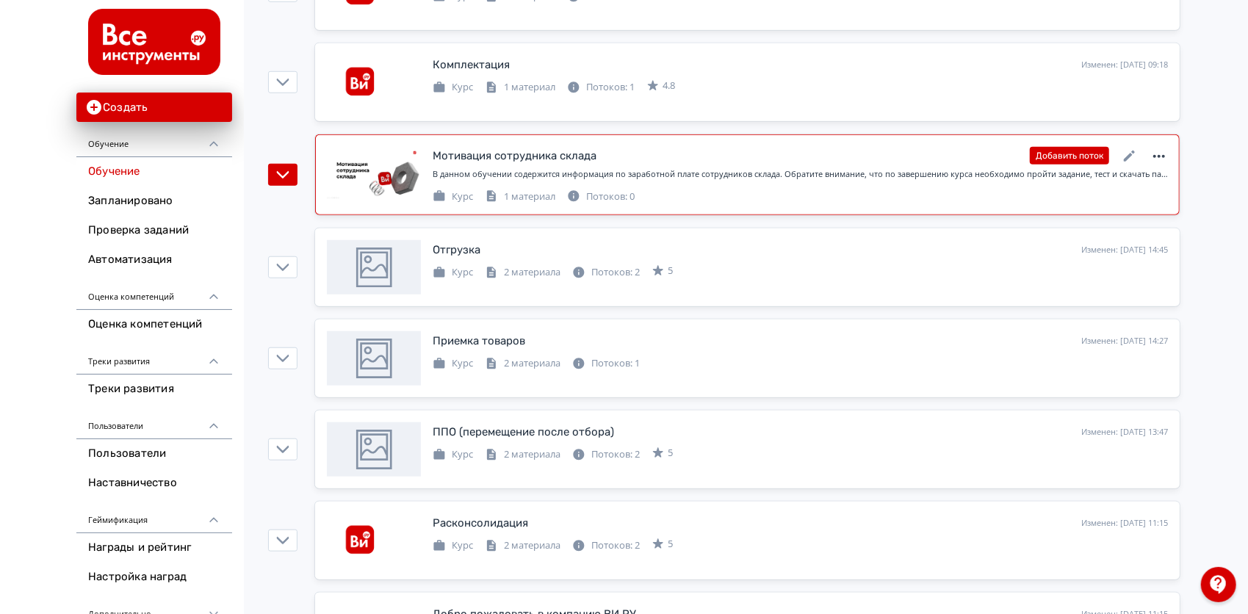
click at [1157, 149] on icon at bounding box center [1160, 157] width 18 height 18
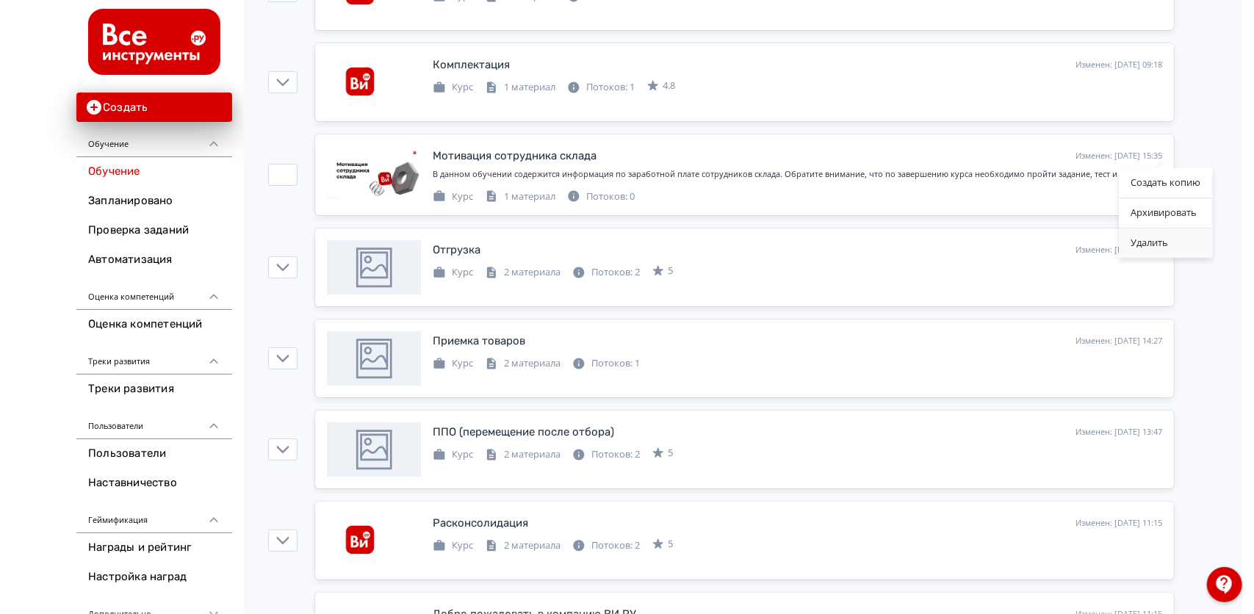
click at [1165, 242] on div "Удалить" at bounding box center [1165, 243] width 93 height 29
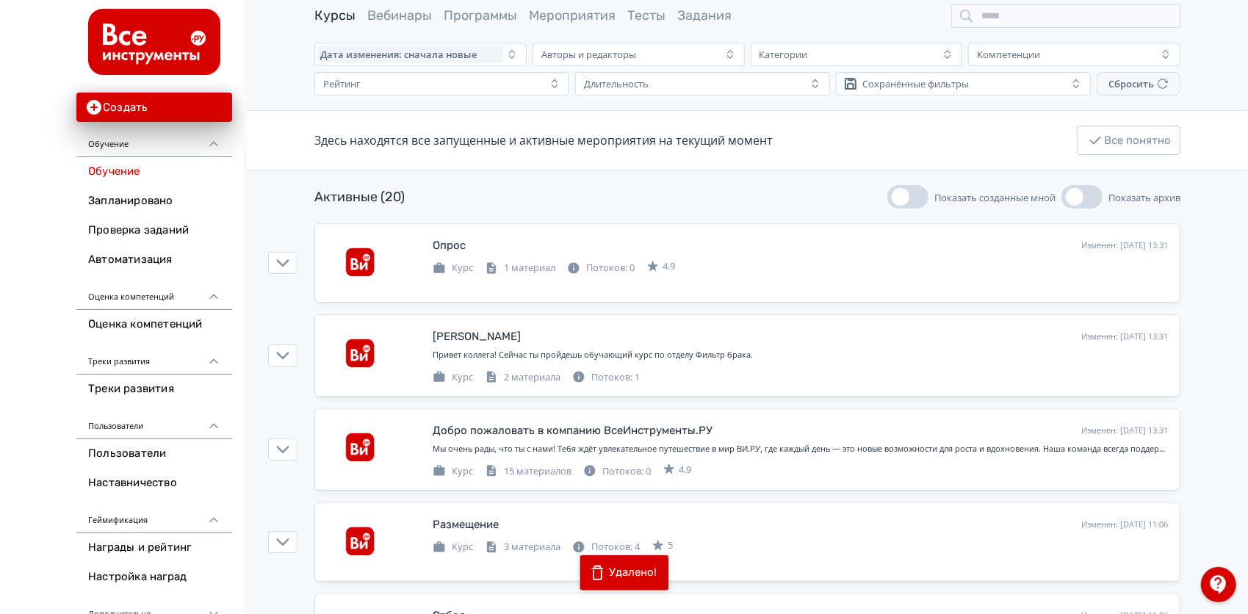
scroll to position [0, 0]
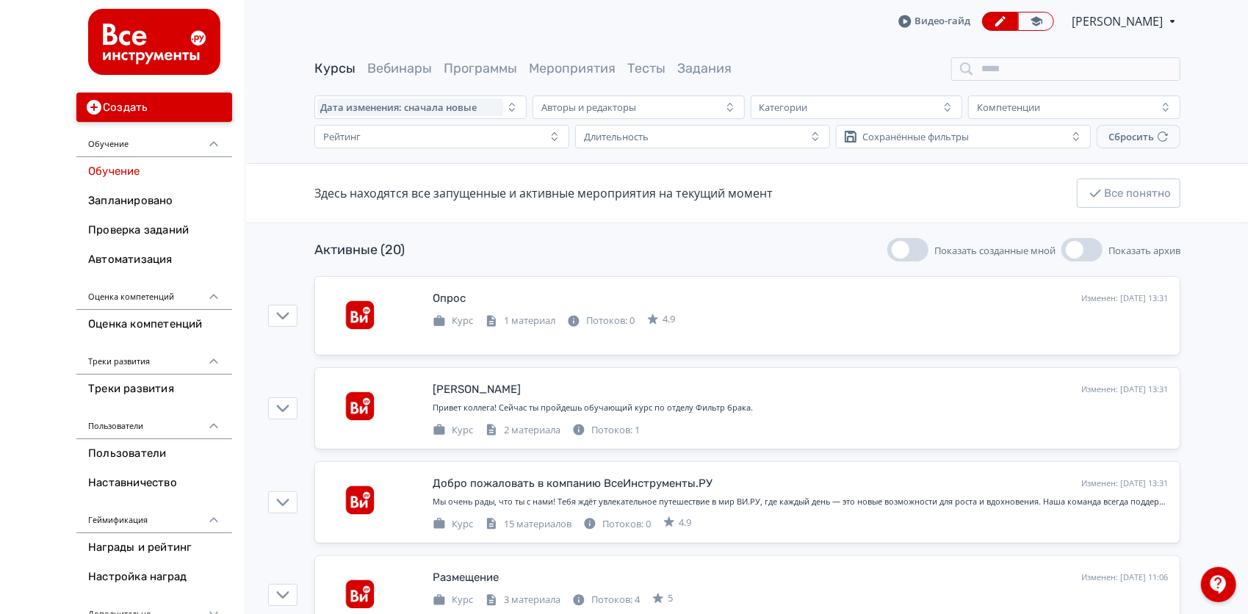
click at [176, 107] on button "Создать" at bounding box center [154, 107] width 156 height 29
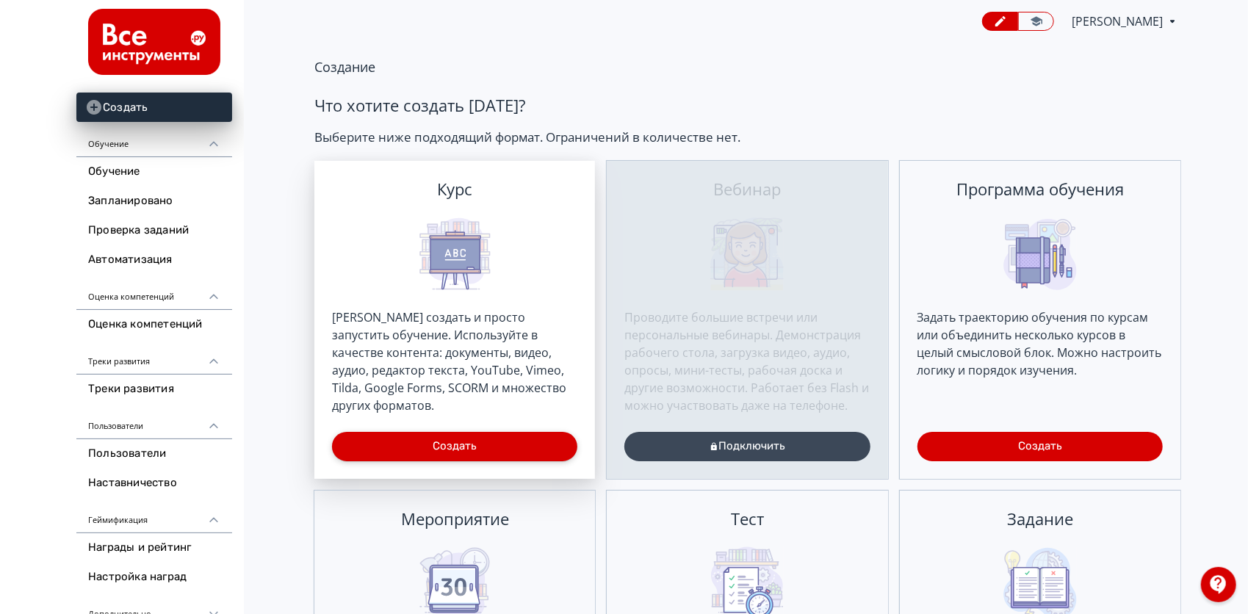
click at [399, 453] on button "Создать" at bounding box center [454, 446] width 245 height 29
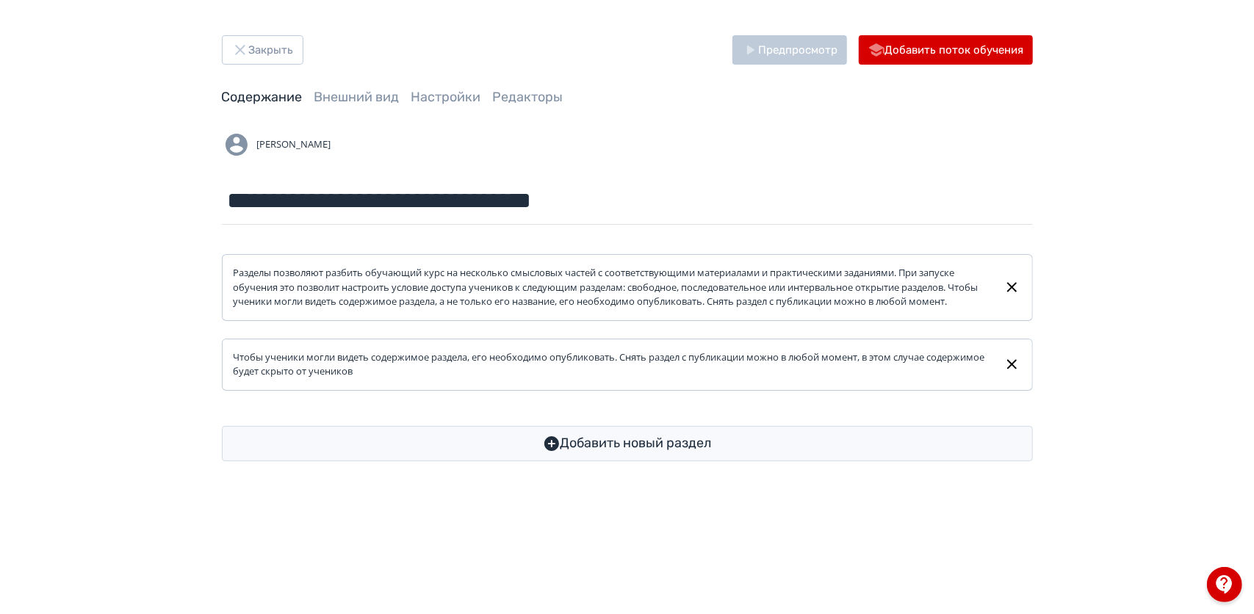
click at [721, 477] on div "**********" at bounding box center [627, 248] width 1254 height 497
click at [694, 461] on button "Добавить новый раздел" at bounding box center [627, 443] width 811 height 35
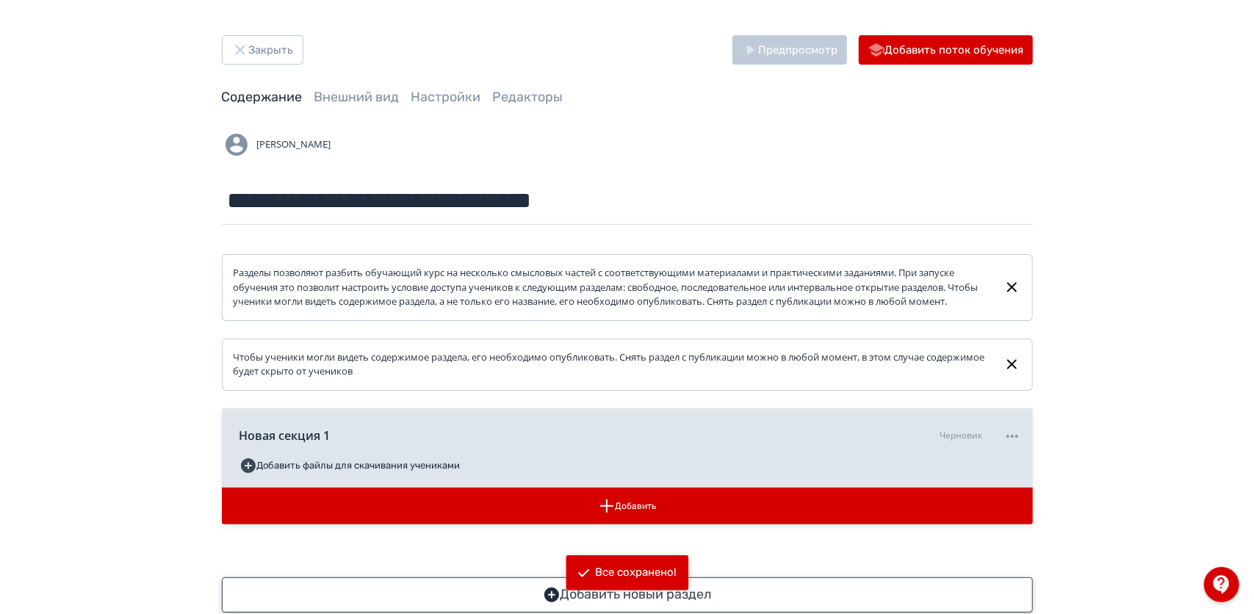
scroll to position [47, 0]
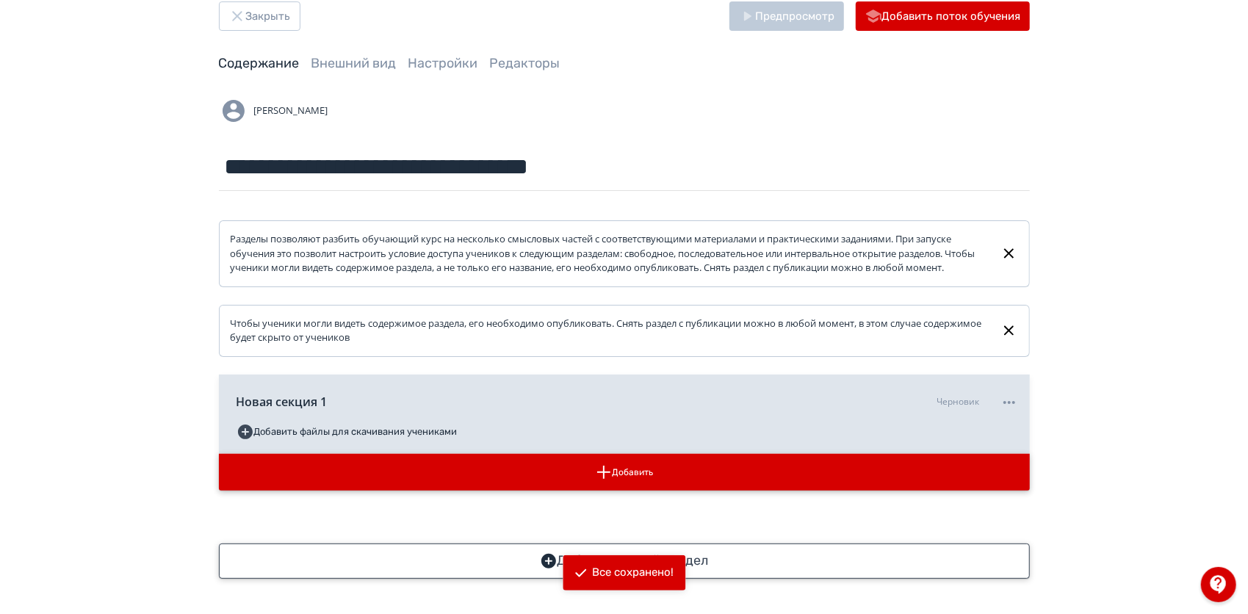
click at [694, 463] on button "Добавить" at bounding box center [624, 472] width 811 height 37
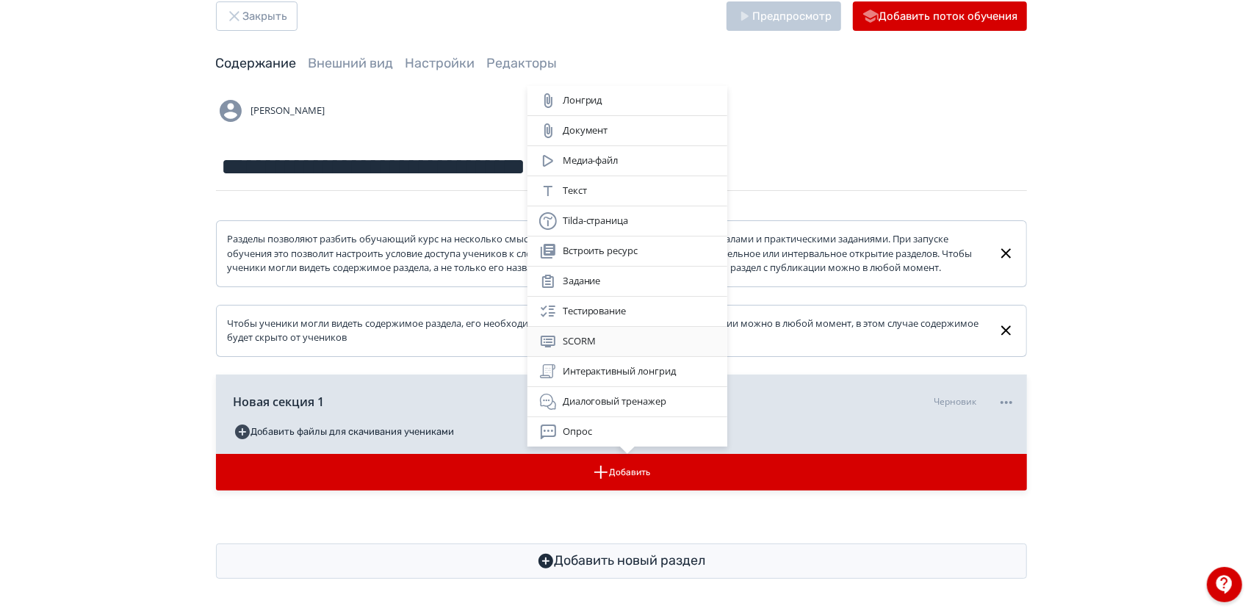
click at [616, 347] on div "SCORM" at bounding box center [627, 342] width 176 height 18
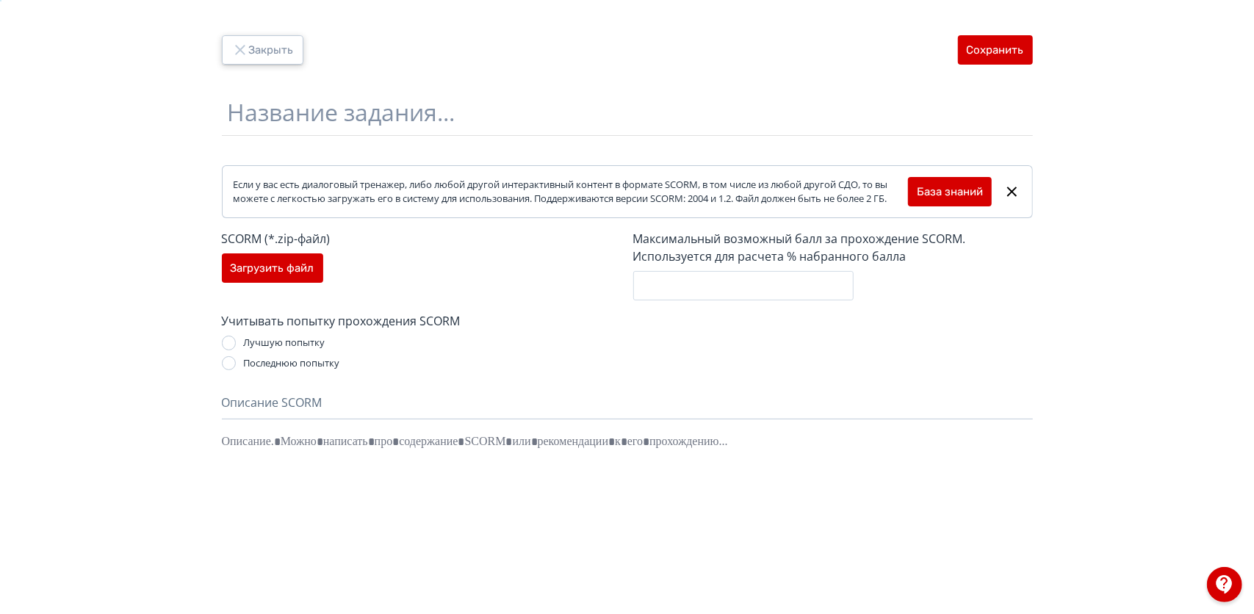
click at [253, 53] on button "Закрыть" at bounding box center [263, 49] width 82 height 29
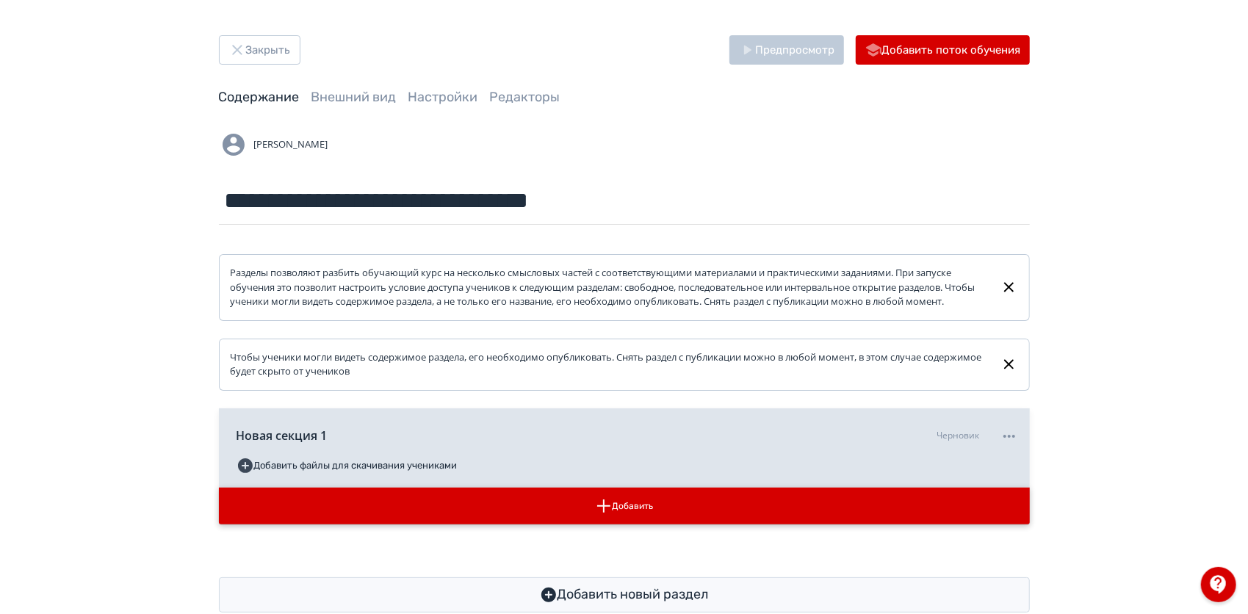
click at [652, 516] on button "Добавить" at bounding box center [624, 506] width 811 height 37
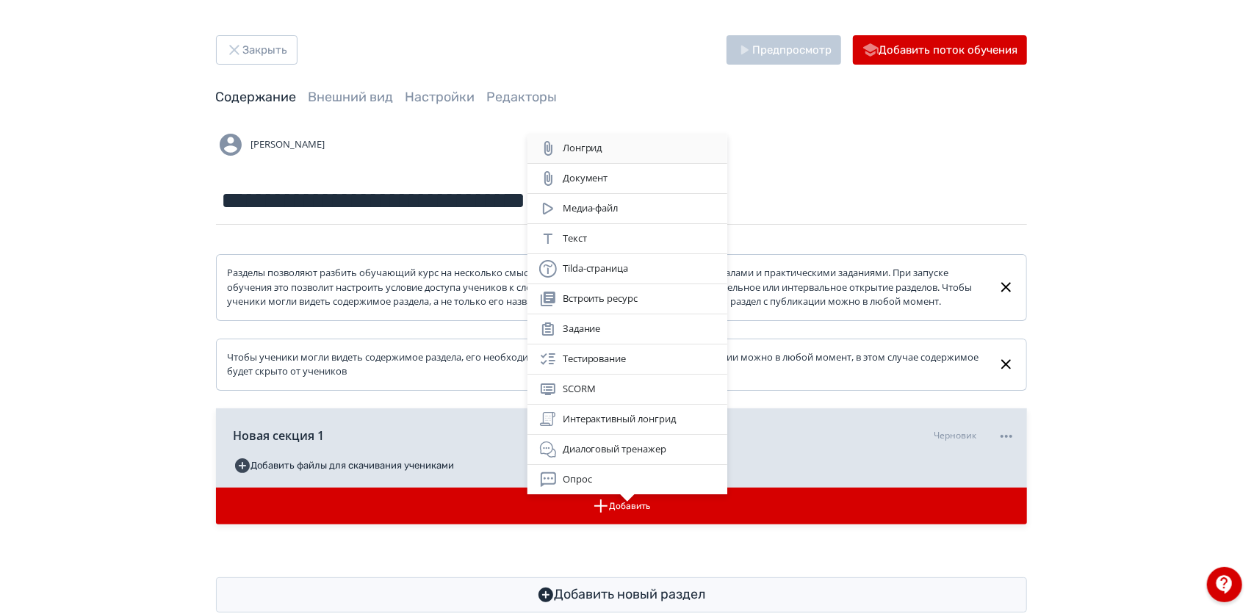
click at [578, 156] on div "Лонгрид" at bounding box center [627, 149] width 176 height 18
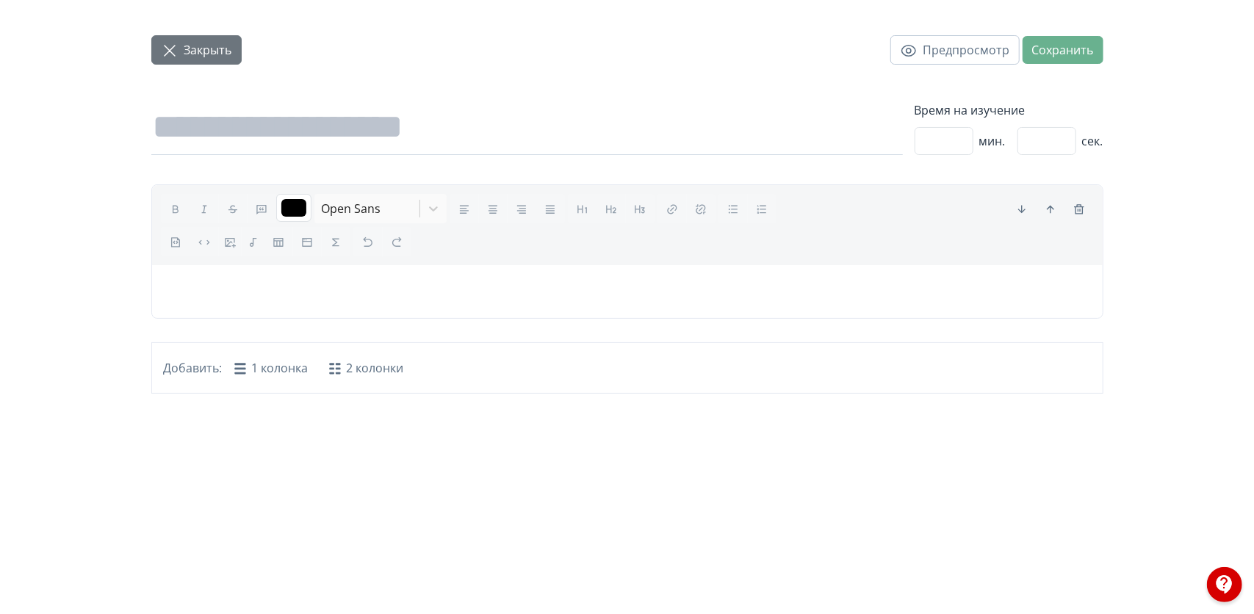
click at [209, 62] on button "Закрыть" at bounding box center [196, 49] width 90 height 29
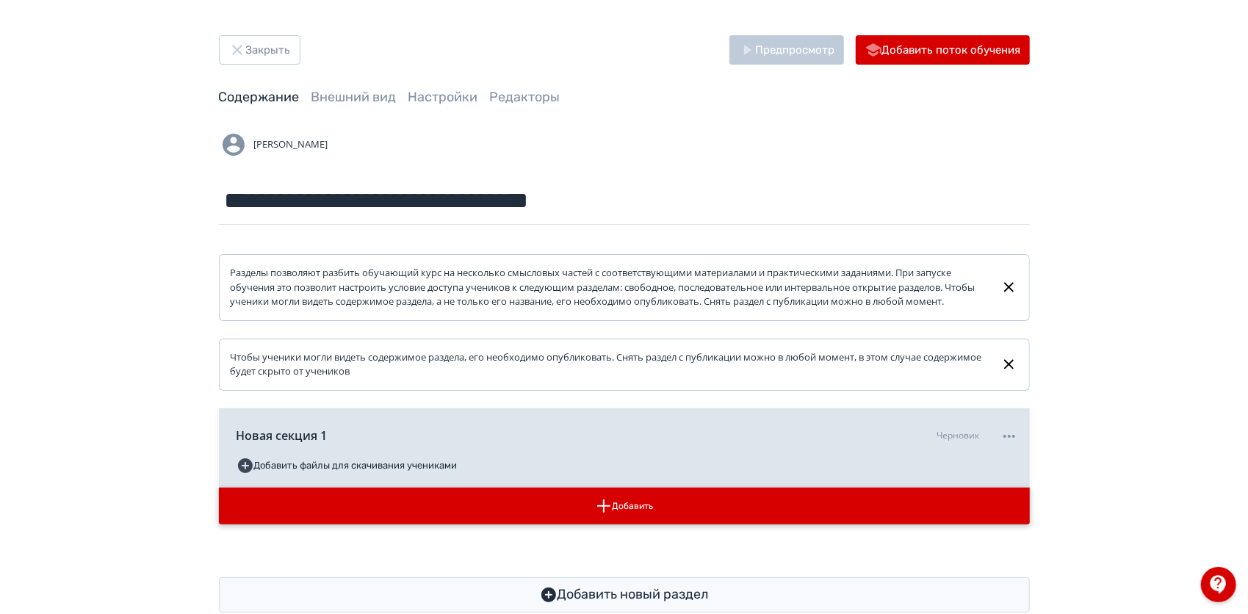
click at [578, 508] on button "Добавить" at bounding box center [624, 506] width 811 height 37
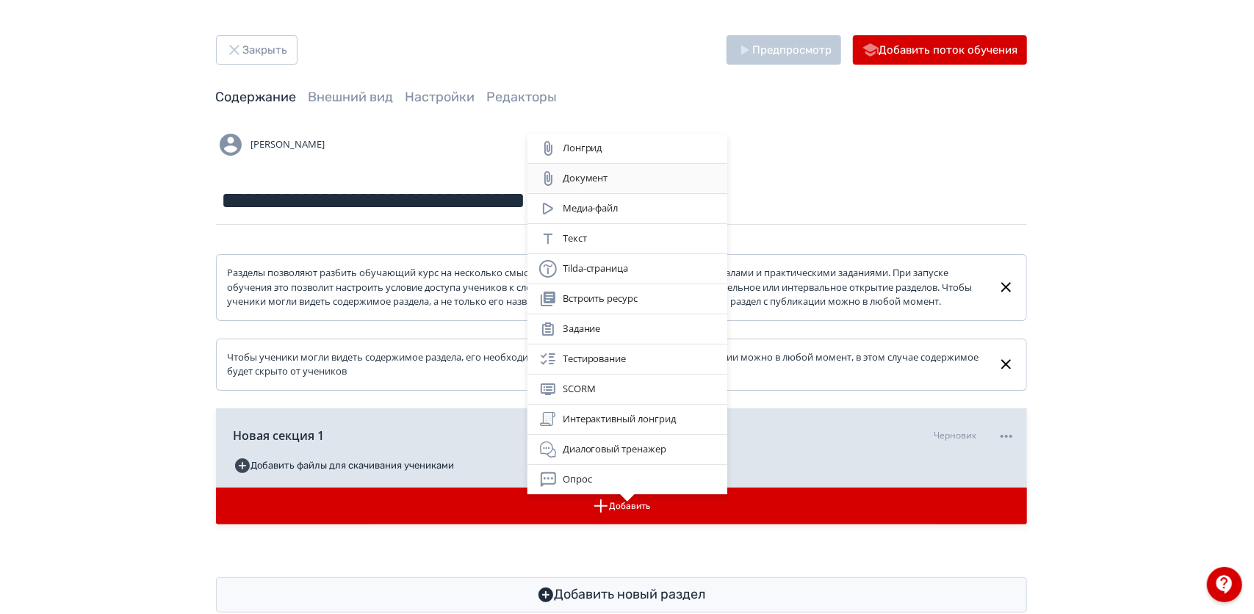
click at [603, 176] on div "Документ" at bounding box center [627, 179] width 176 height 18
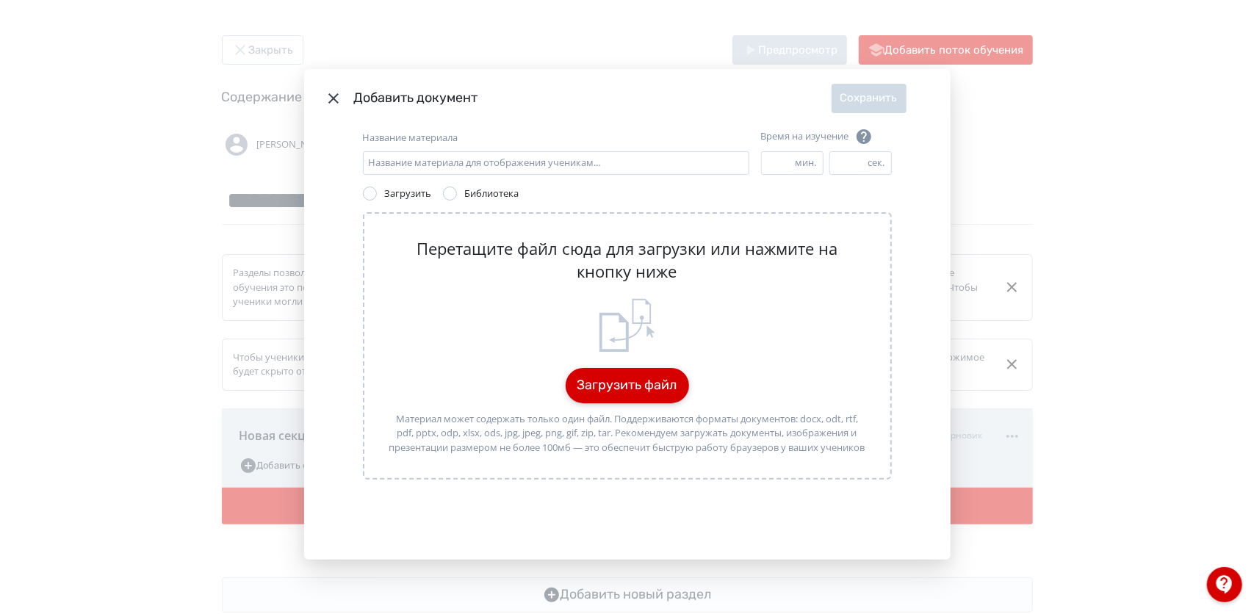
click at [622, 373] on button "Загрузить файл" at bounding box center [627, 385] width 123 height 35
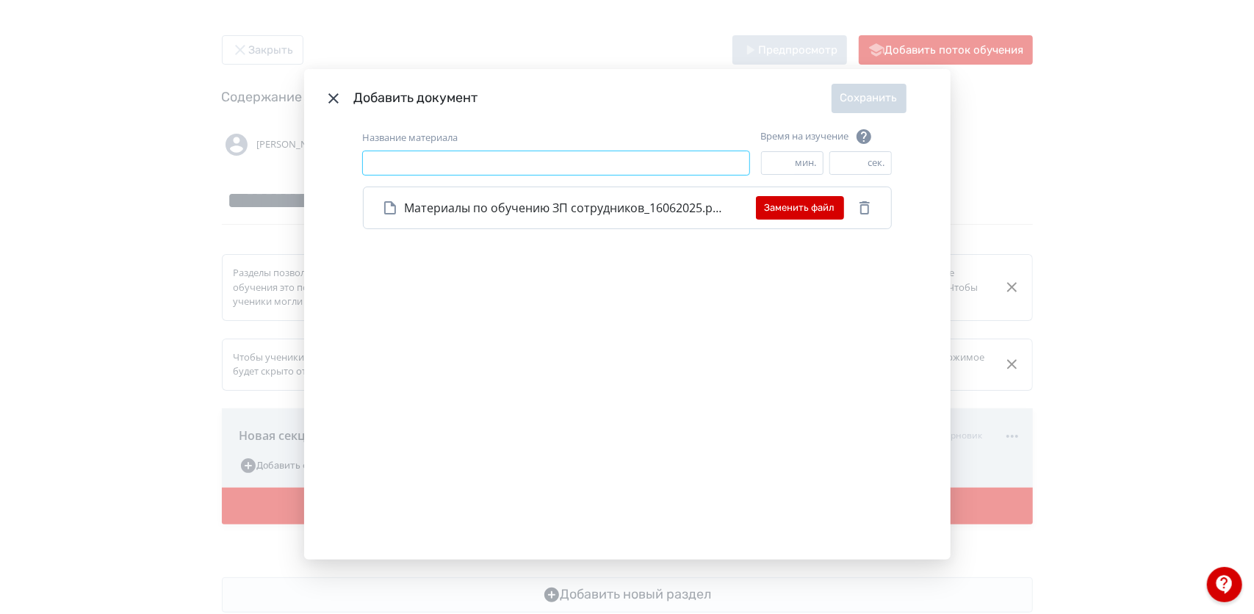
click at [677, 166] on input "Название материала" at bounding box center [556, 163] width 387 height 24
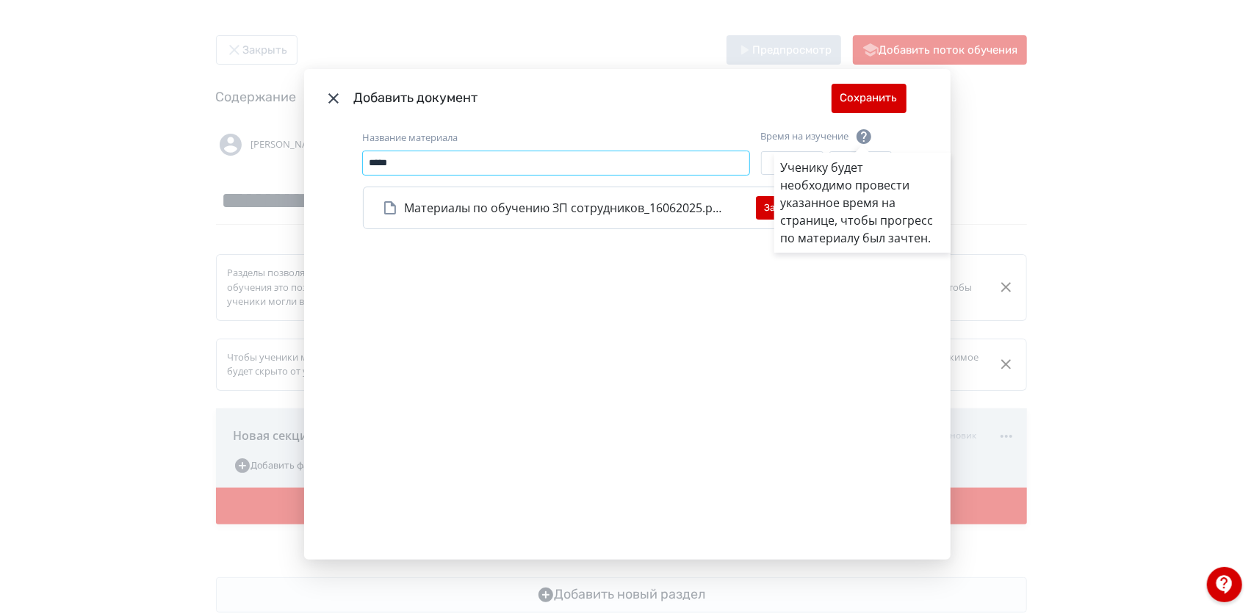
type input "*****"
click at [739, 118] on div "Ученику будет необходимо провести указанное время на странице, чтобы прогресс п…" at bounding box center [627, 307] width 1254 height 614
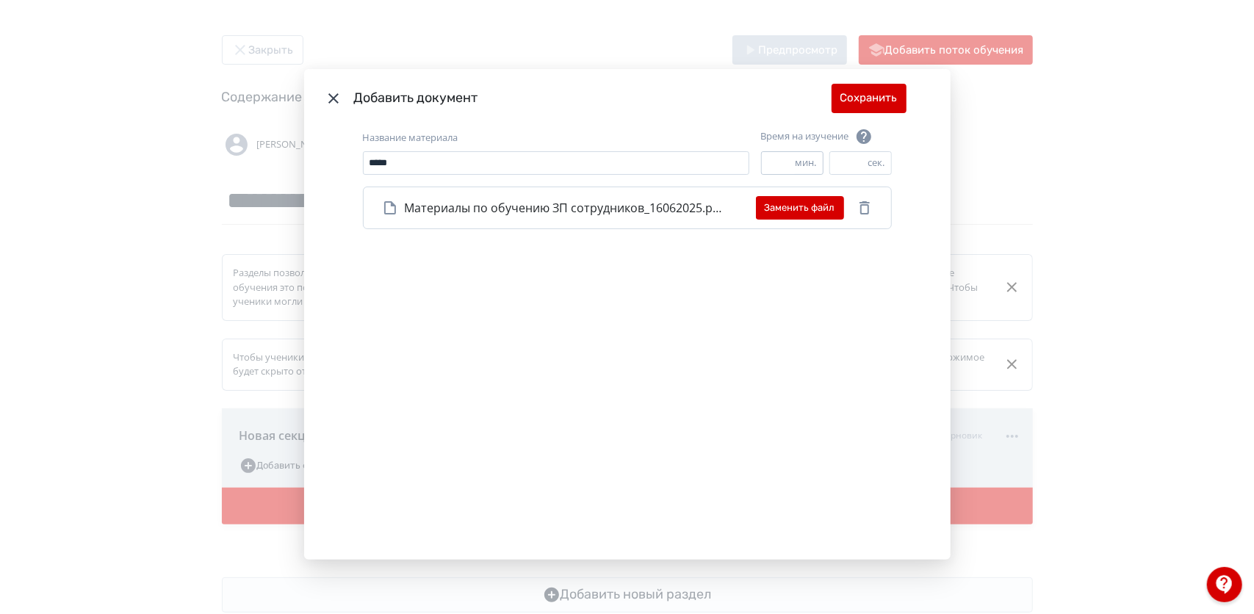
click at [774, 163] on input "*" at bounding box center [779, 163] width 34 height 22
click at [791, 159] on input "*" at bounding box center [779, 163] width 34 height 22
click at [791, 159] on input "**" at bounding box center [779, 163] width 34 height 22
click at [791, 158] on input "**" at bounding box center [779, 163] width 34 height 22
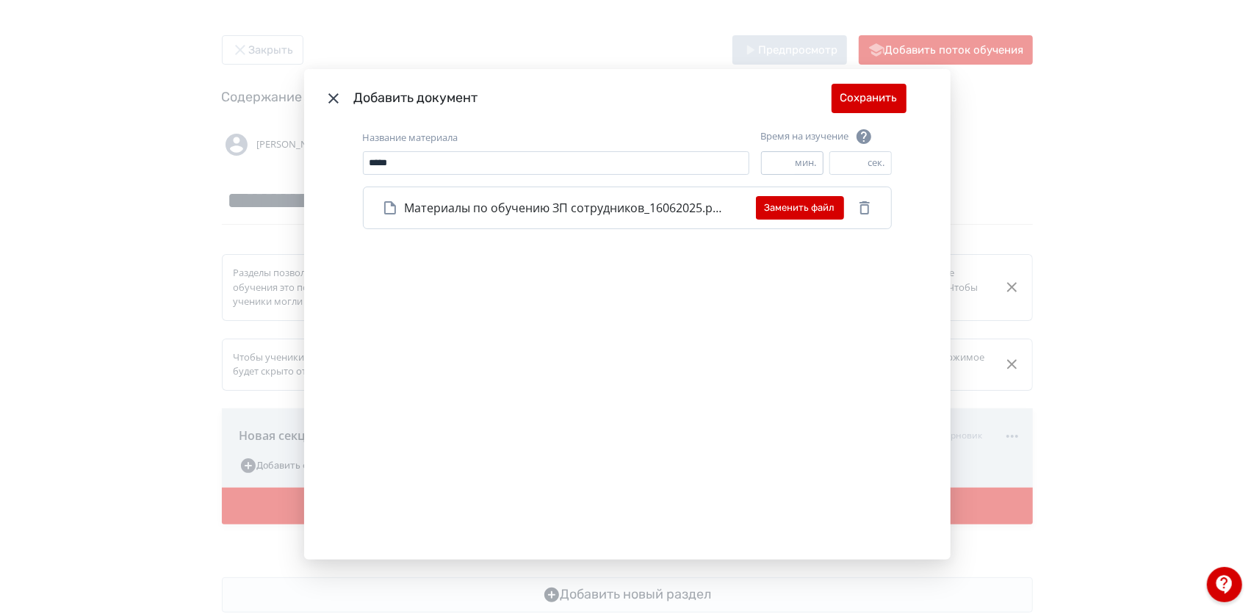
type input "**"
click at [791, 159] on input "**" at bounding box center [779, 163] width 34 height 22
click at [885, 109] on button "Сохранить" at bounding box center [869, 98] width 75 height 29
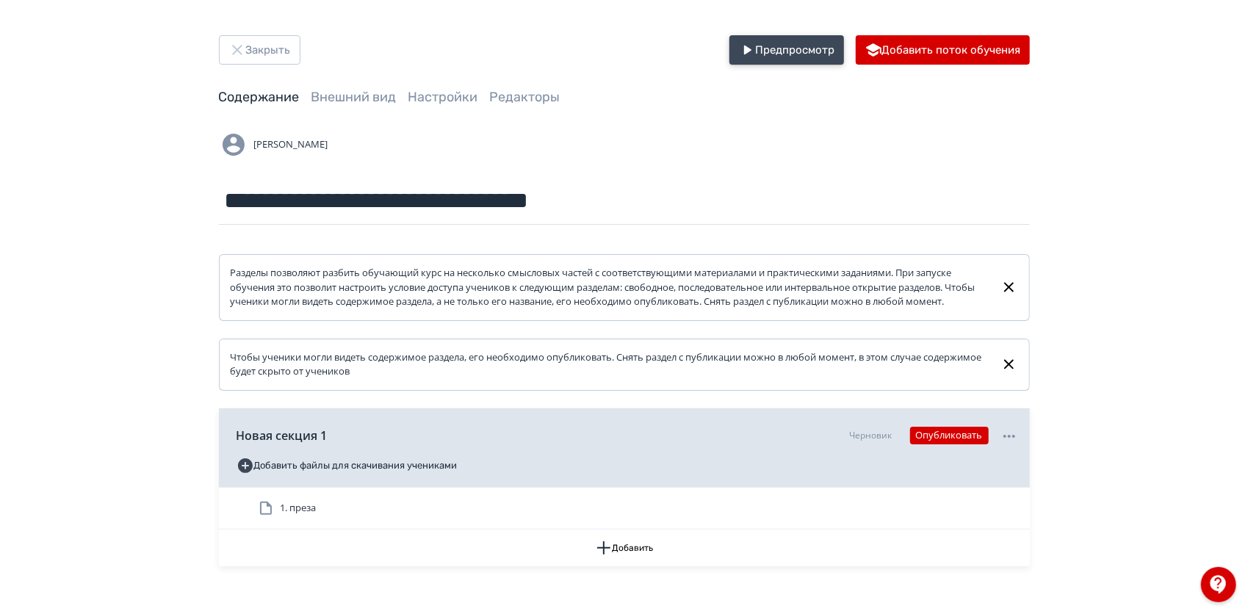
click at [786, 48] on button "Предпросмотр" at bounding box center [787, 49] width 115 height 29
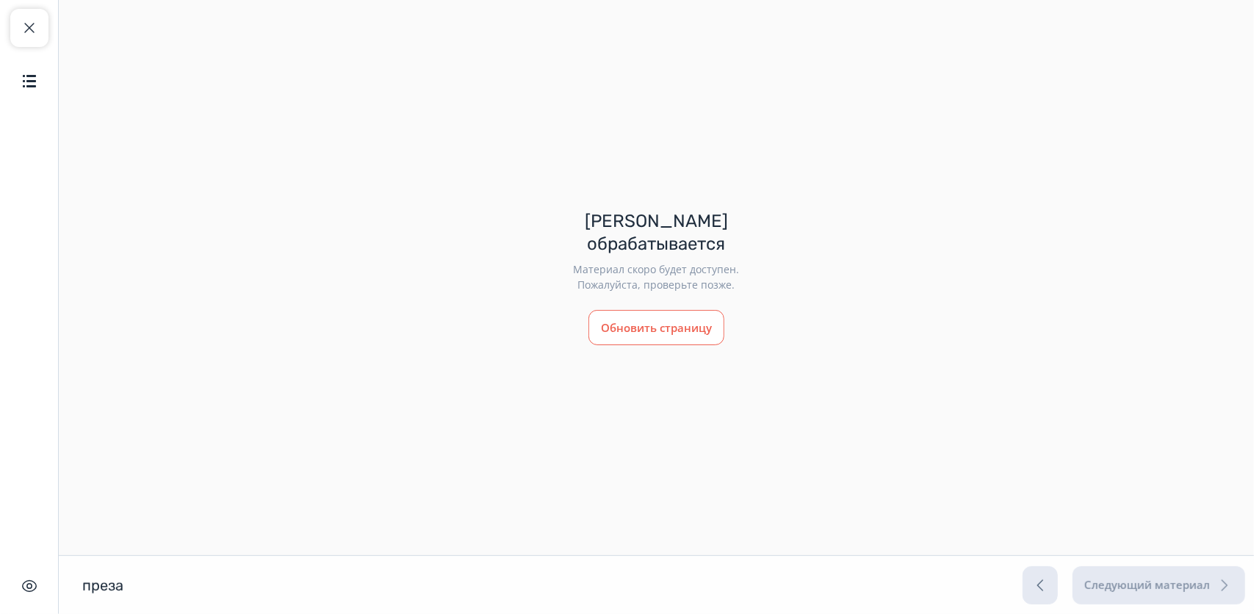
click at [678, 320] on button "Обновить страницу" at bounding box center [657, 327] width 136 height 35
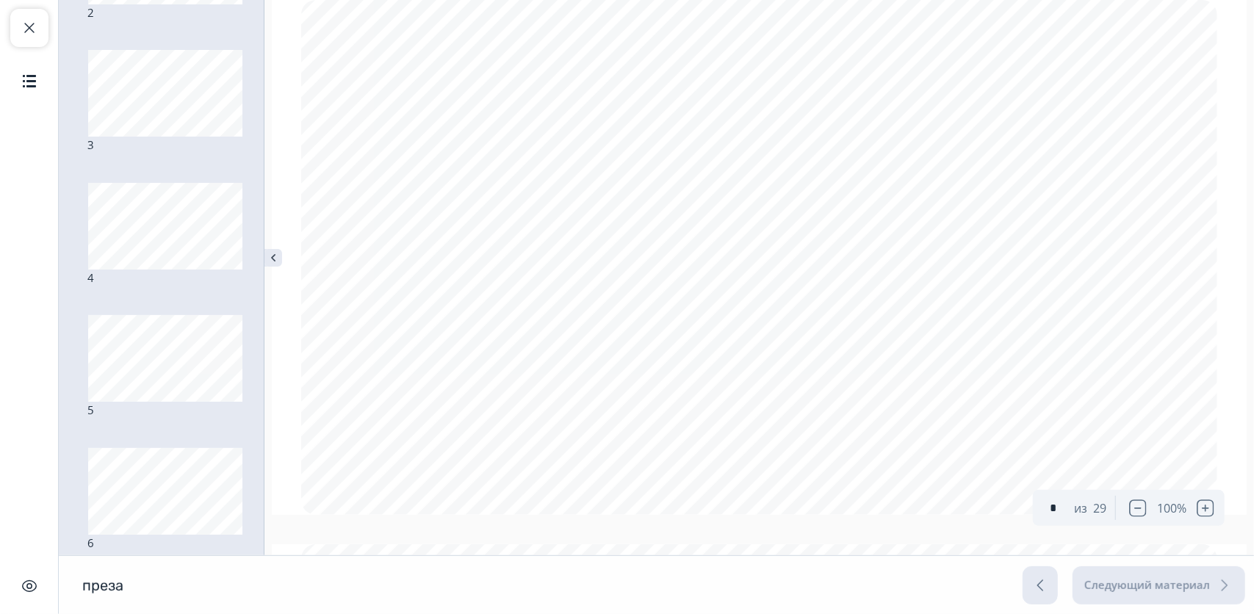
scroll to position [2642, 0]
type input "*"
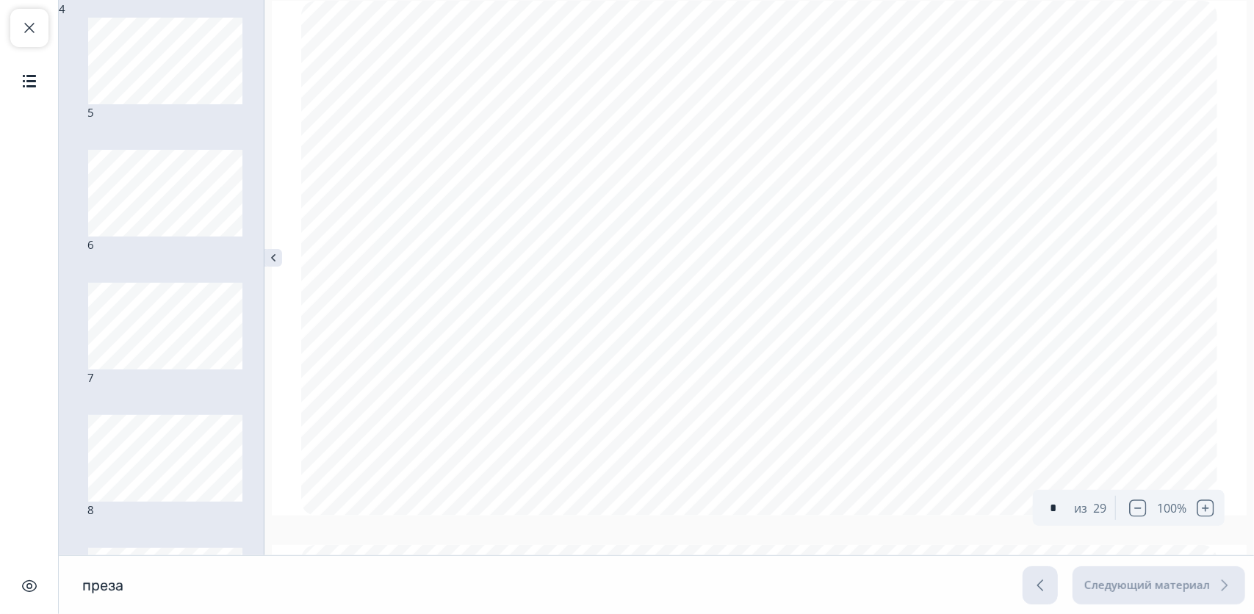
scroll to position [3158, 0]
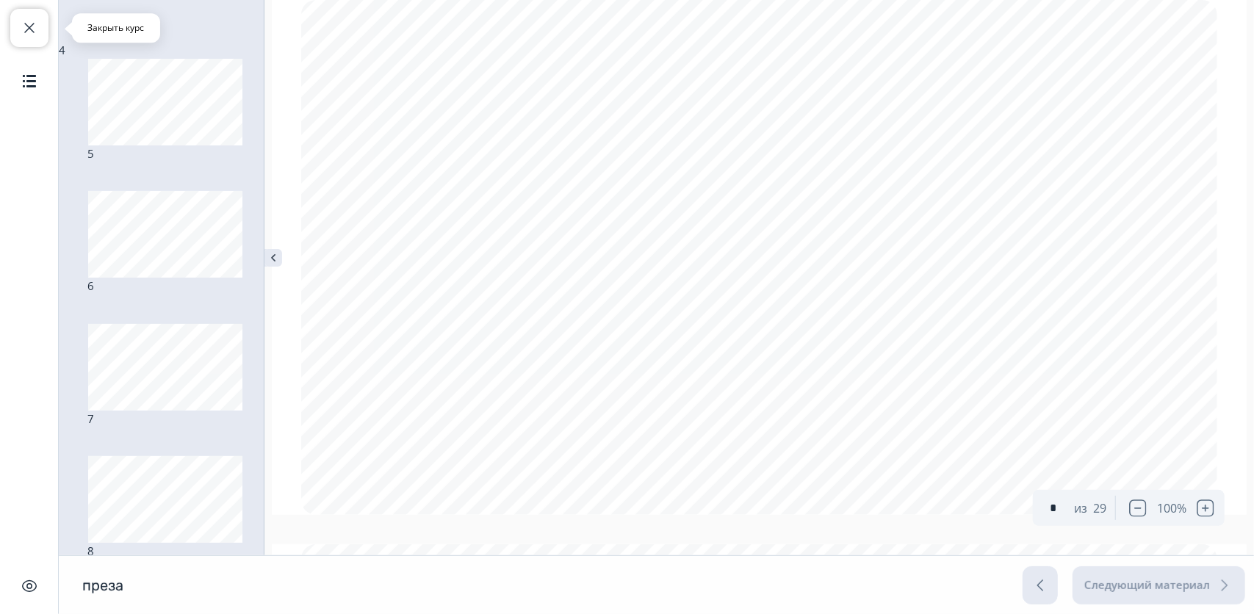
click at [21, 32] on span "button" at bounding box center [30, 28] width 18 height 18
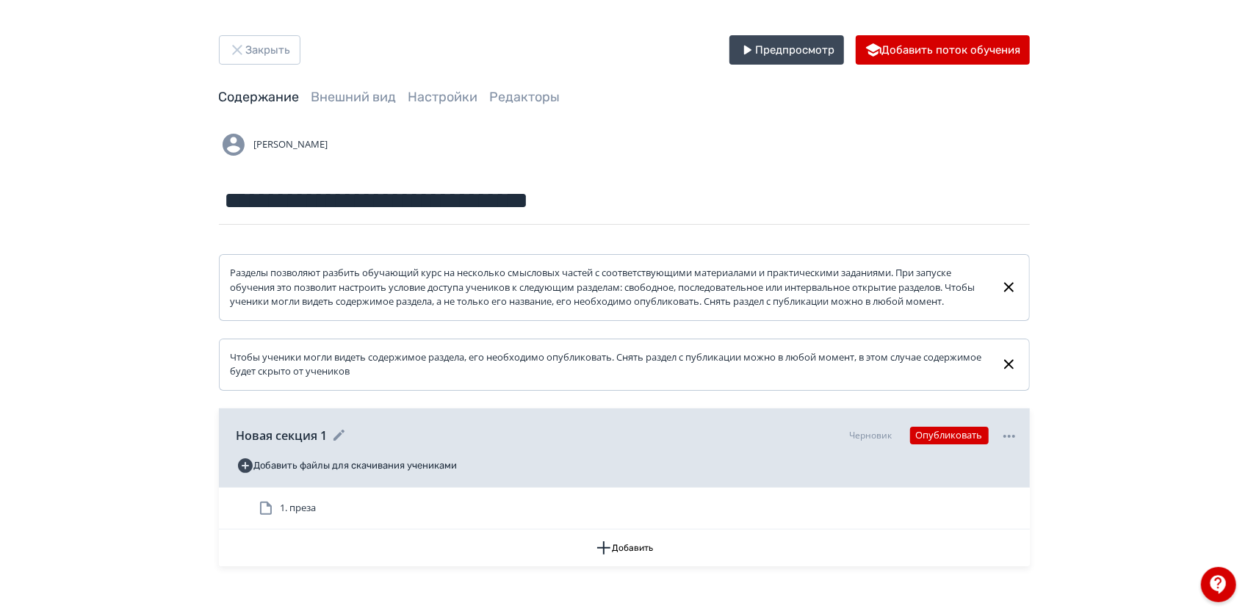
click at [1007, 445] on icon at bounding box center [1010, 437] width 18 height 18
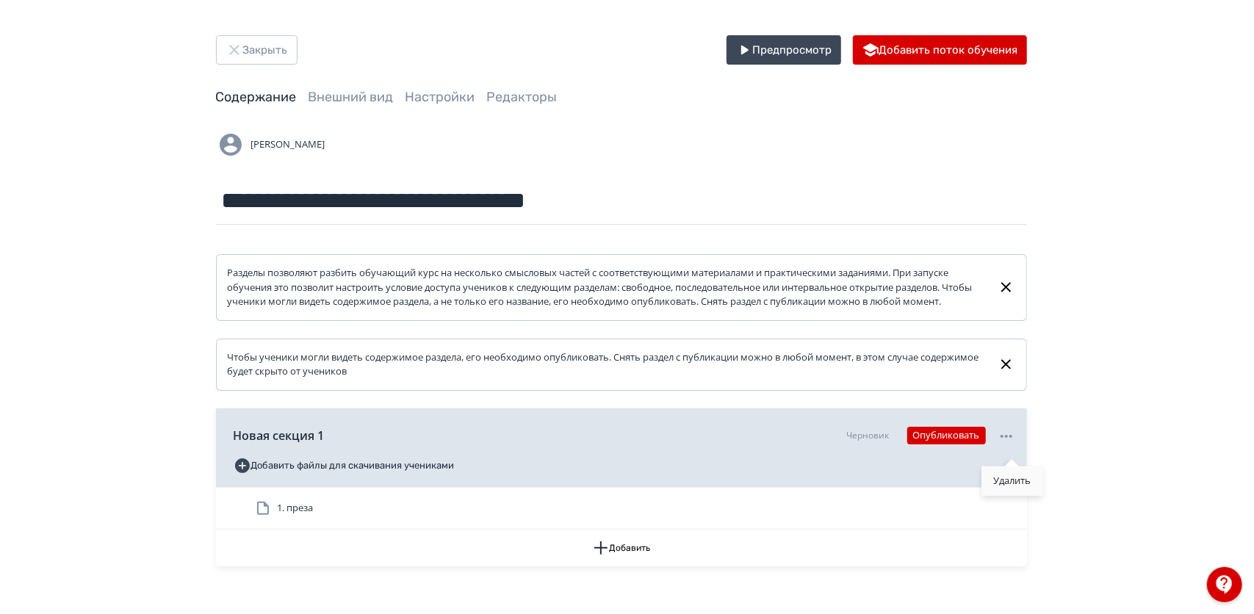
click at [1009, 475] on div "Удалить" at bounding box center [1012, 481] width 61 height 29
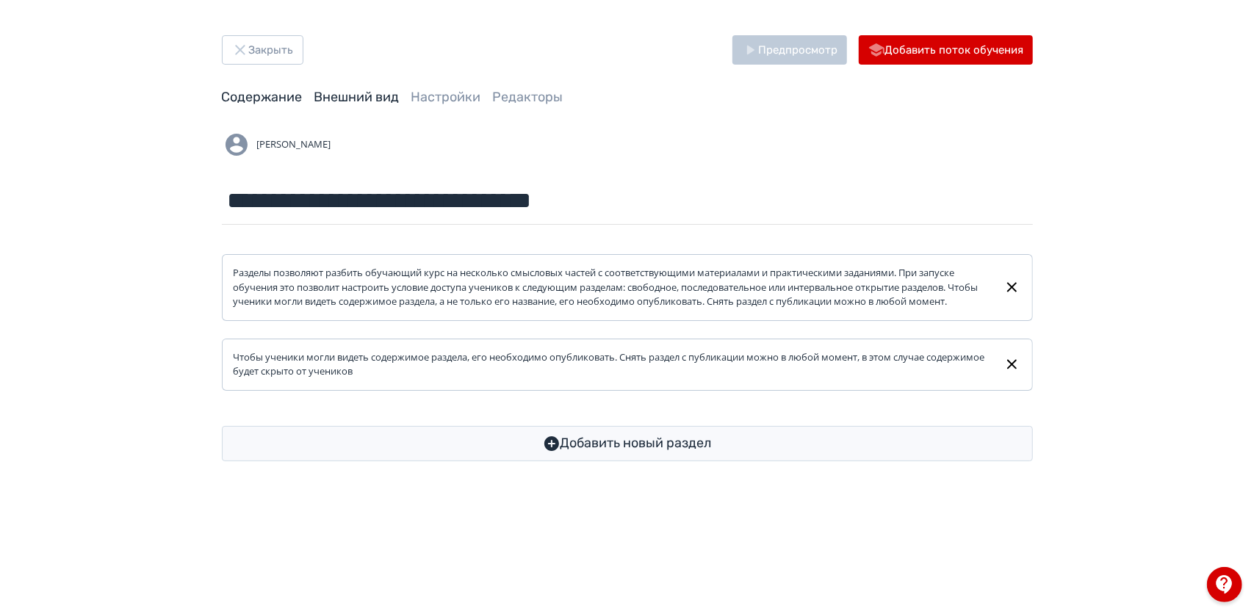
click at [359, 94] on link "Внешний вид" at bounding box center [356, 97] width 85 height 16
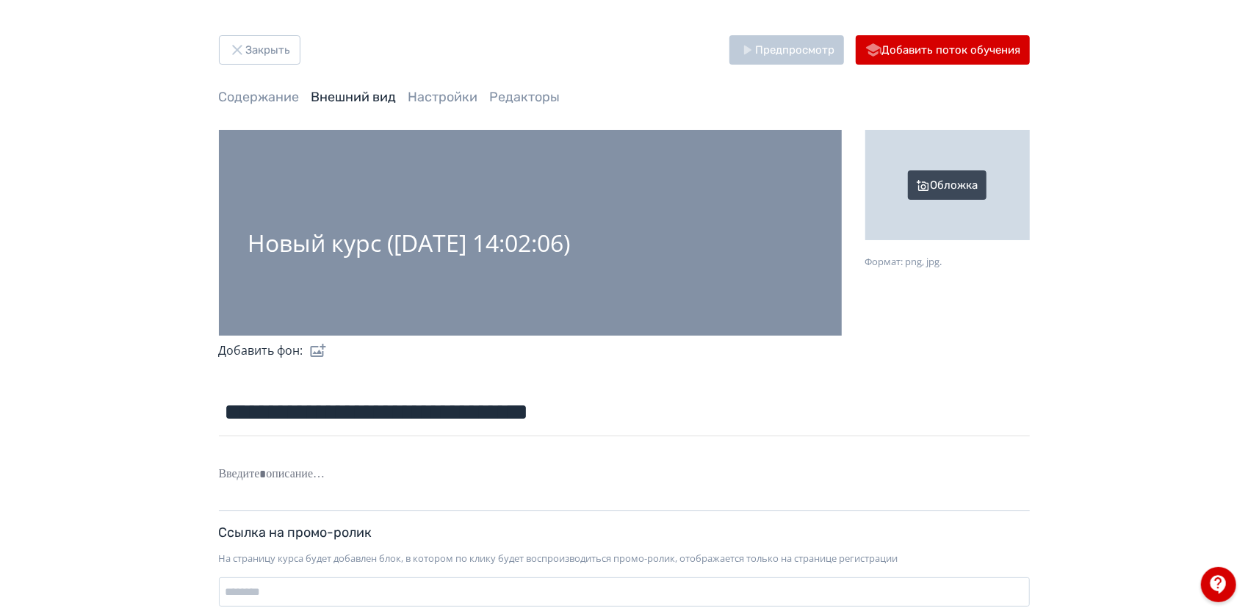
click at [977, 181] on div "Обложка" at bounding box center [948, 185] width 165 height 110
click at [0, 0] on input "Обложка Формат: png, jpg." at bounding box center [0, 0] width 0 height 0
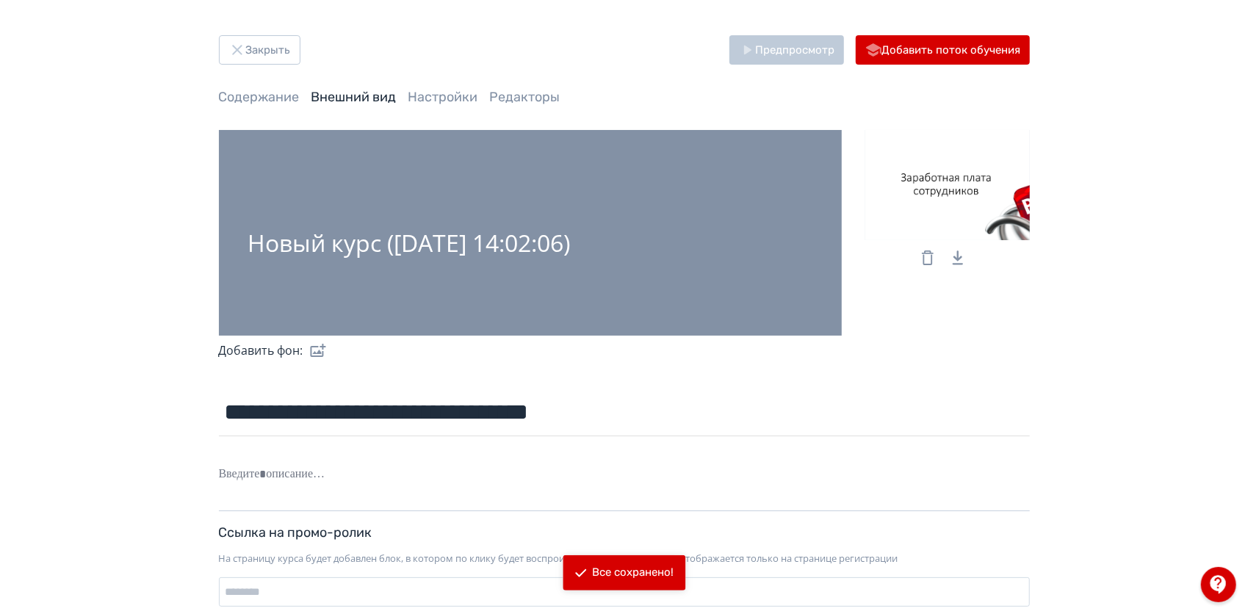
click at [875, 372] on form "**********" at bounding box center [624, 399] width 811 height 538
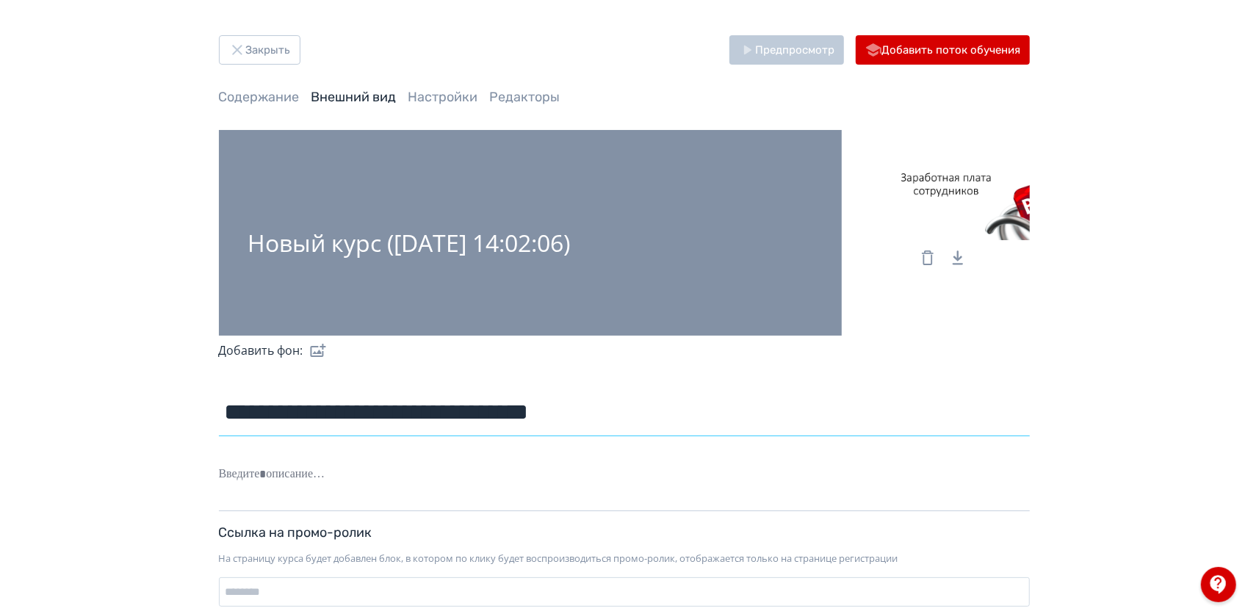
drag, startPoint x: 616, startPoint y: 409, endPoint x: 220, endPoint y: 425, distance: 396.4
click at [220, 425] on input "**********" at bounding box center [624, 413] width 811 height 48
click at [824, 419] on input "**********" at bounding box center [624, 413] width 811 height 48
type input "**********"
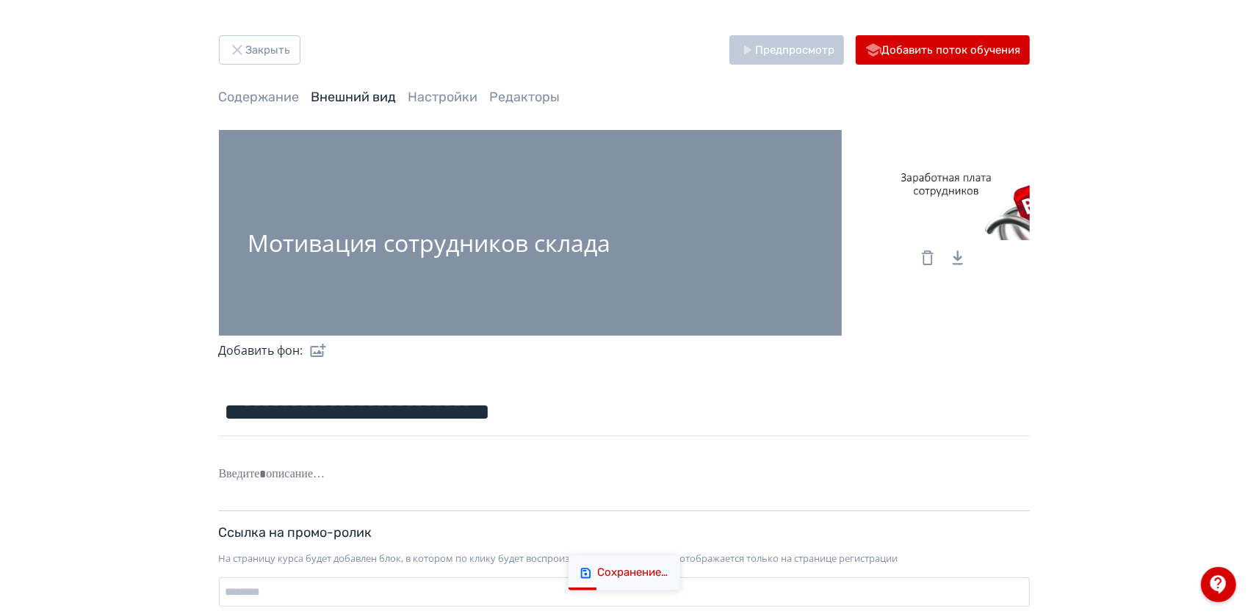
click at [322, 341] on label at bounding box center [315, 350] width 24 height 29
click at [0, 0] on input "file" at bounding box center [0, 0] width 0 height 0
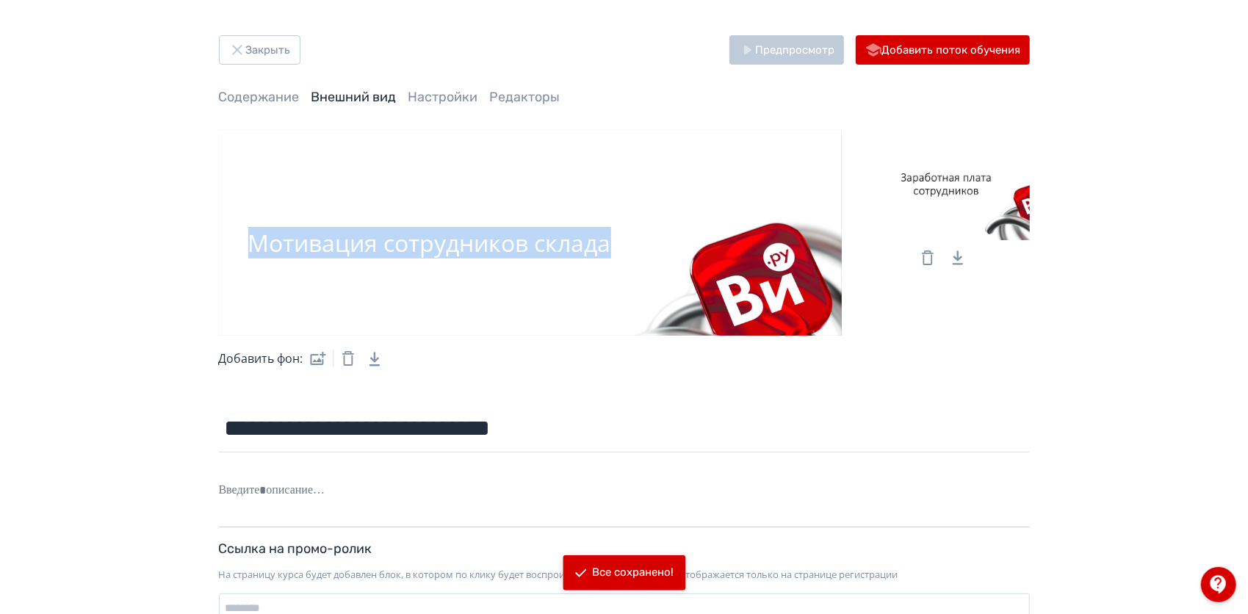
drag, startPoint x: 698, startPoint y: 265, endPoint x: 675, endPoint y: 200, distance: 68.6
click at [675, 200] on div "Мотивация сотрудников склада" at bounding box center [530, 233] width 623 height 206
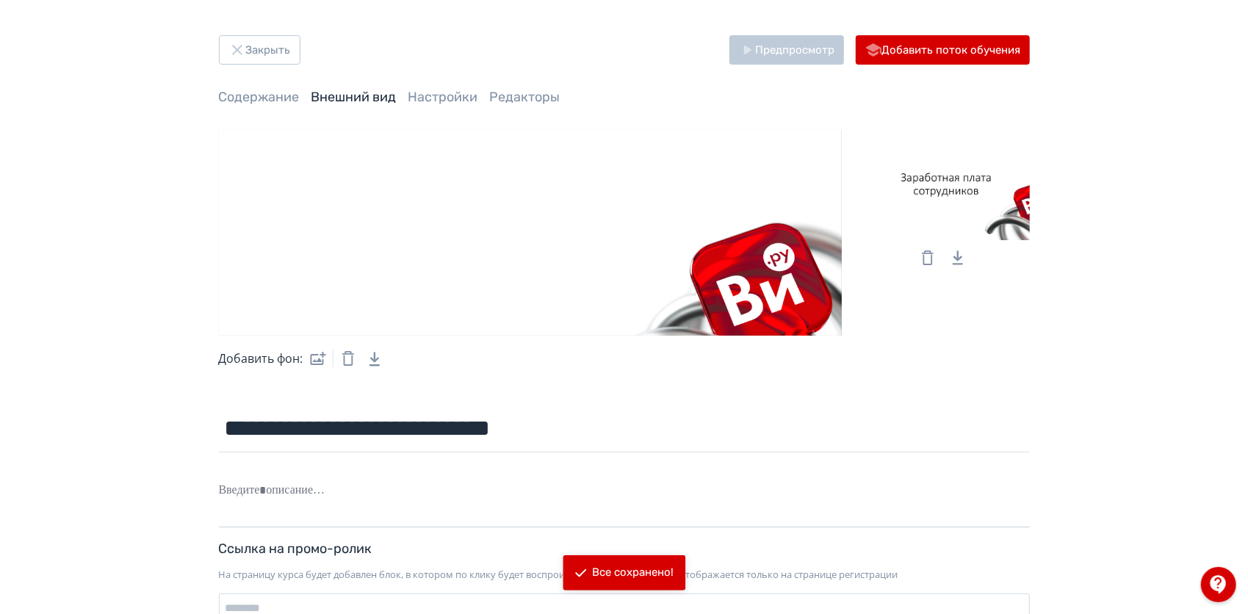
click at [740, 363] on div "Добавить фон:" at bounding box center [530, 359] width 623 height 46
click at [572, 246] on div "Мотивация сотрудников склада" at bounding box center [429, 243] width 363 height 26
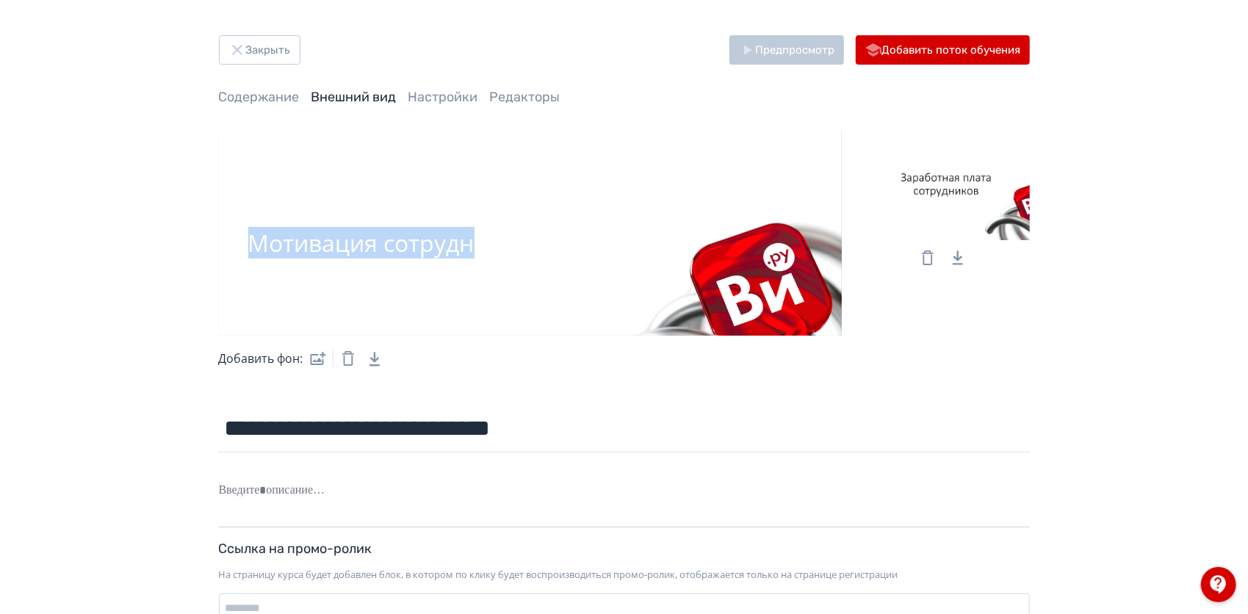
drag, startPoint x: 472, startPoint y: 235, endPoint x: 467, endPoint y: 207, distance: 28.4
click at [467, 207] on div "Мотивация сотрудников склада" at bounding box center [530, 233] width 623 height 206
click at [525, 209] on div "Мотивация сотрудников склада" at bounding box center [530, 233] width 623 height 206
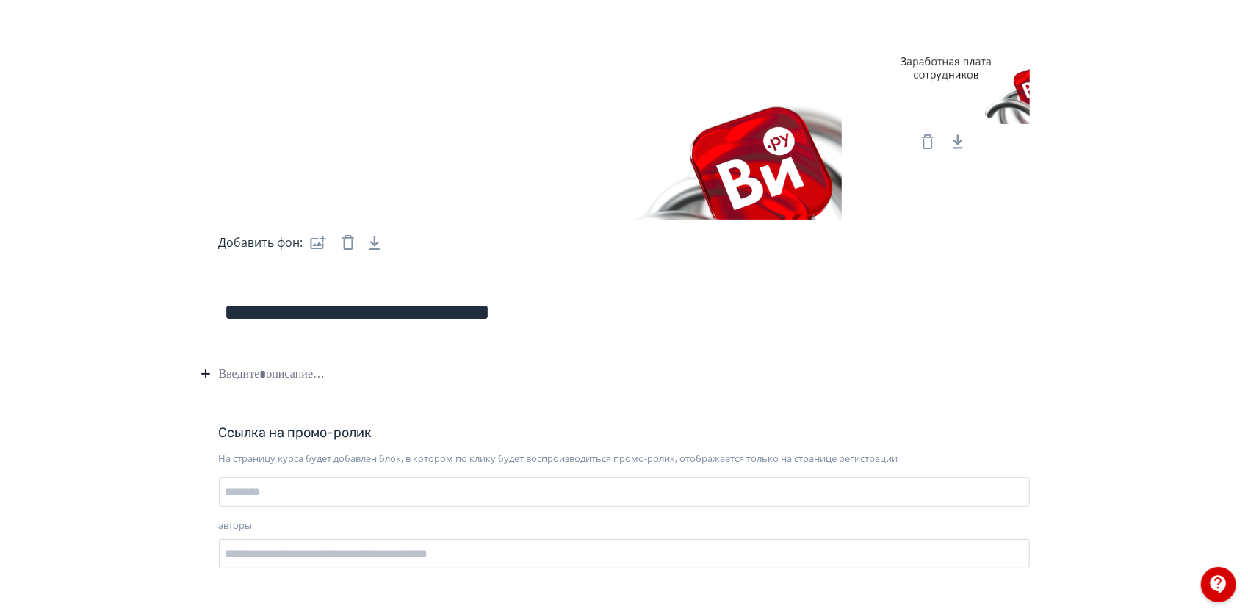
click at [273, 379] on div at bounding box center [624, 374] width 811 height 28
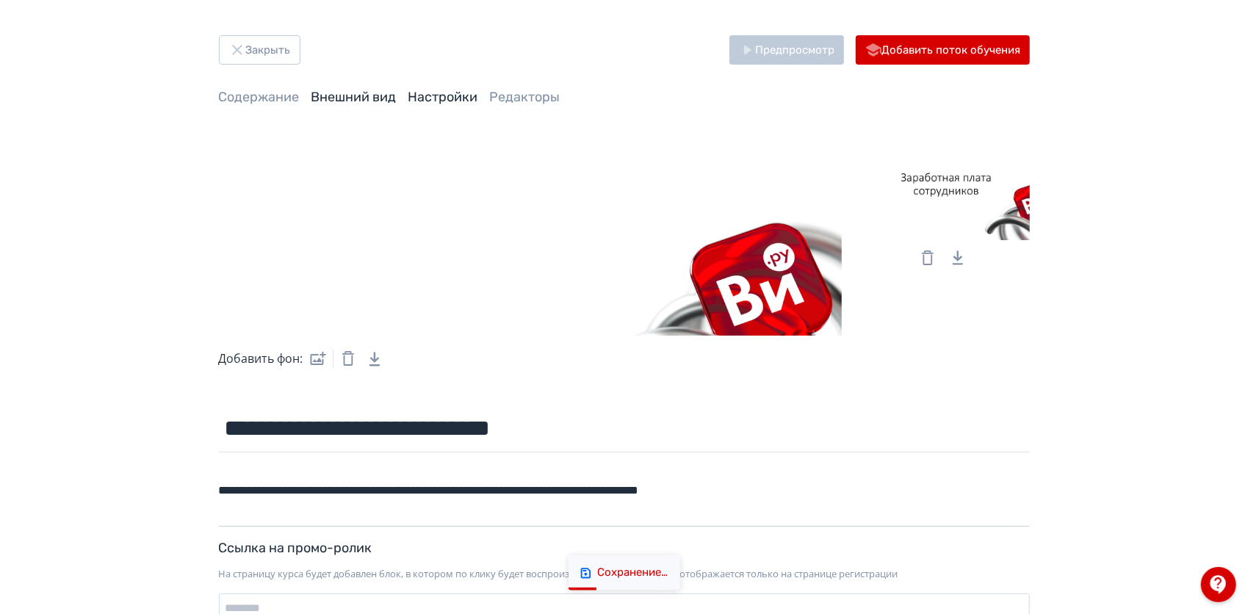
click at [428, 96] on link "Настройки" at bounding box center [444, 97] width 70 height 16
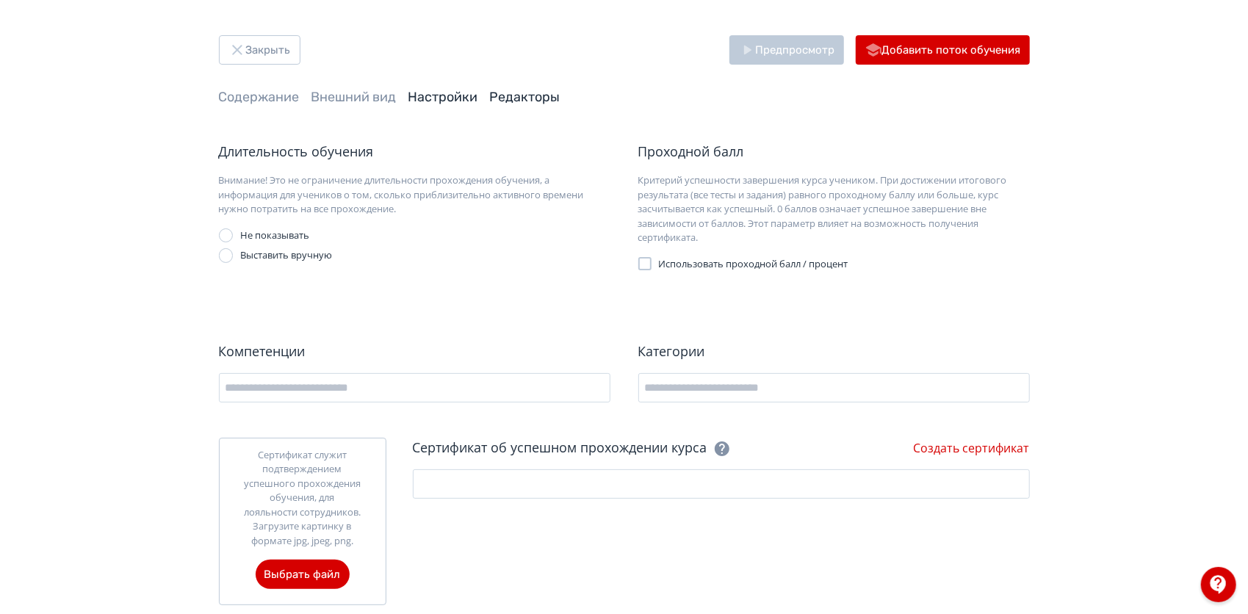
click at [532, 101] on link "Редакторы" at bounding box center [525, 97] width 71 height 16
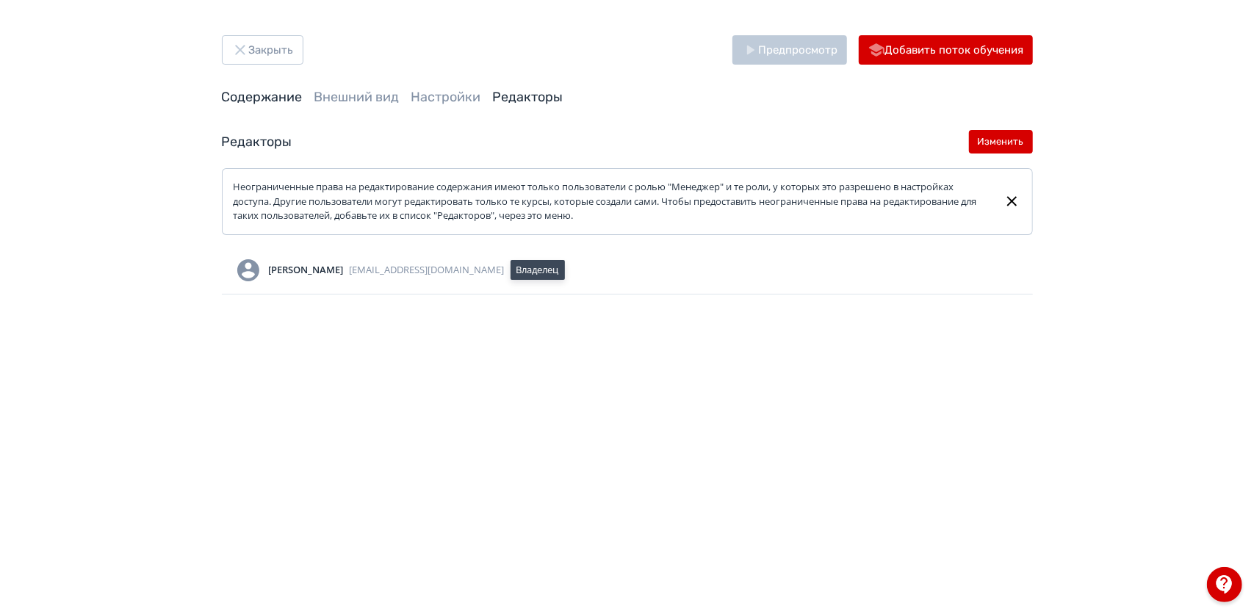
click at [279, 97] on link "Содержание" at bounding box center [262, 97] width 81 height 16
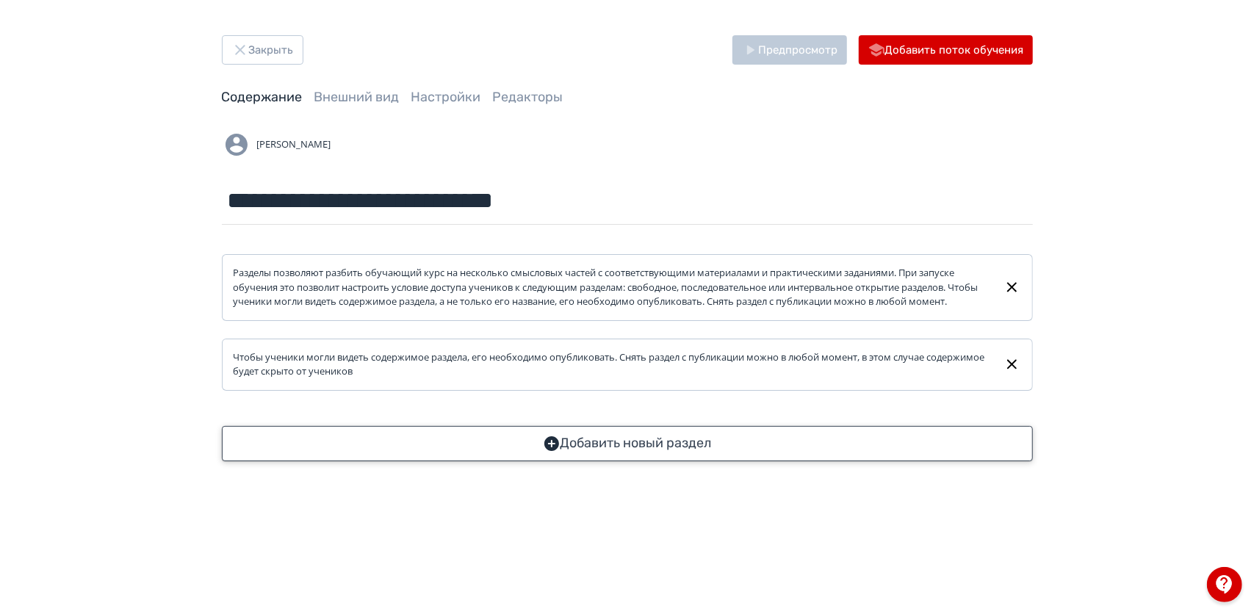
click at [647, 461] on button "Добавить новый раздел" at bounding box center [627, 443] width 811 height 35
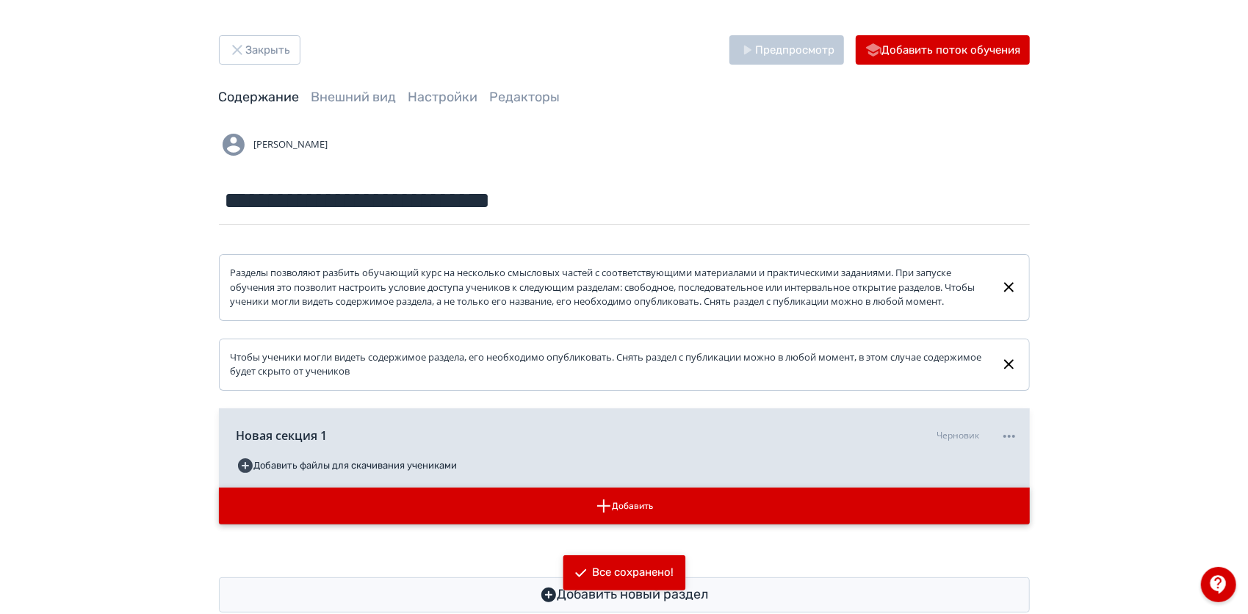
click at [573, 509] on button "Добавить" at bounding box center [624, 506] width 811 height 37
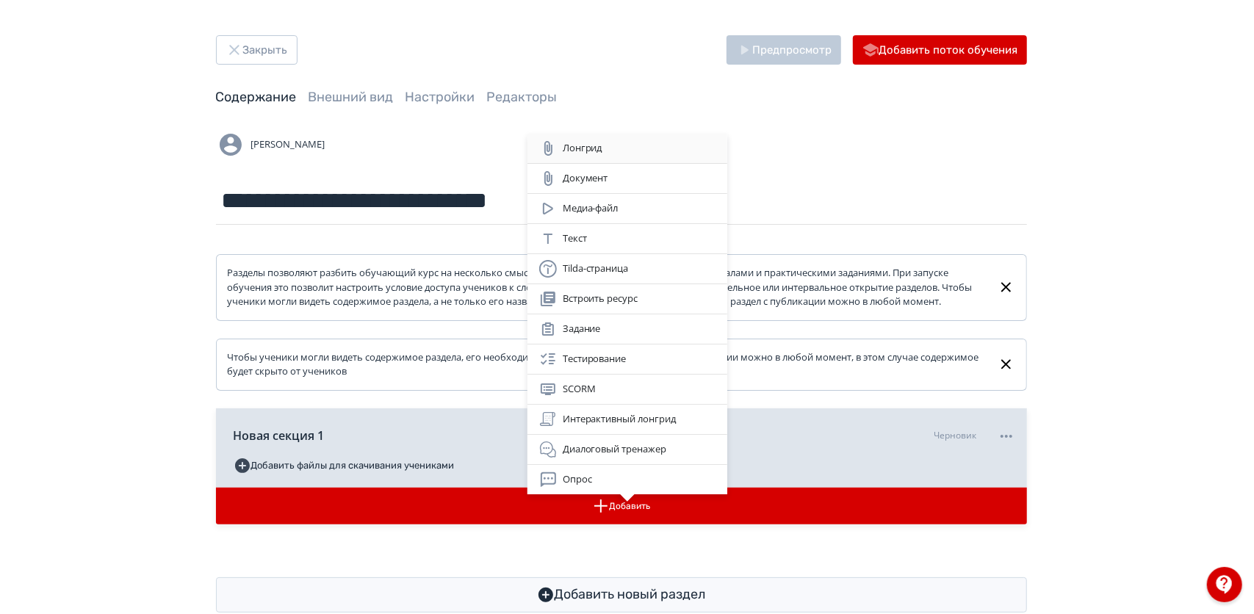
click at [614, 138] on div "Лонгрид" at bounding box center [628, 148] width 200 height 29
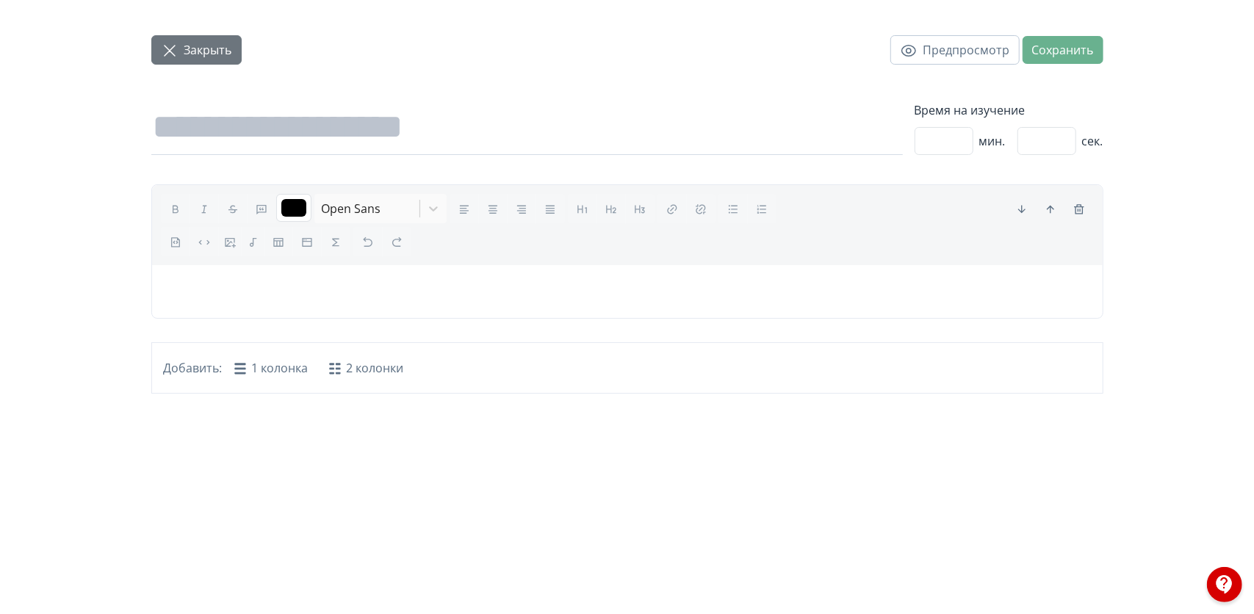
click at [201, 41] on span "Закрыть" at bounding box center [208, 50] width 48 height 18
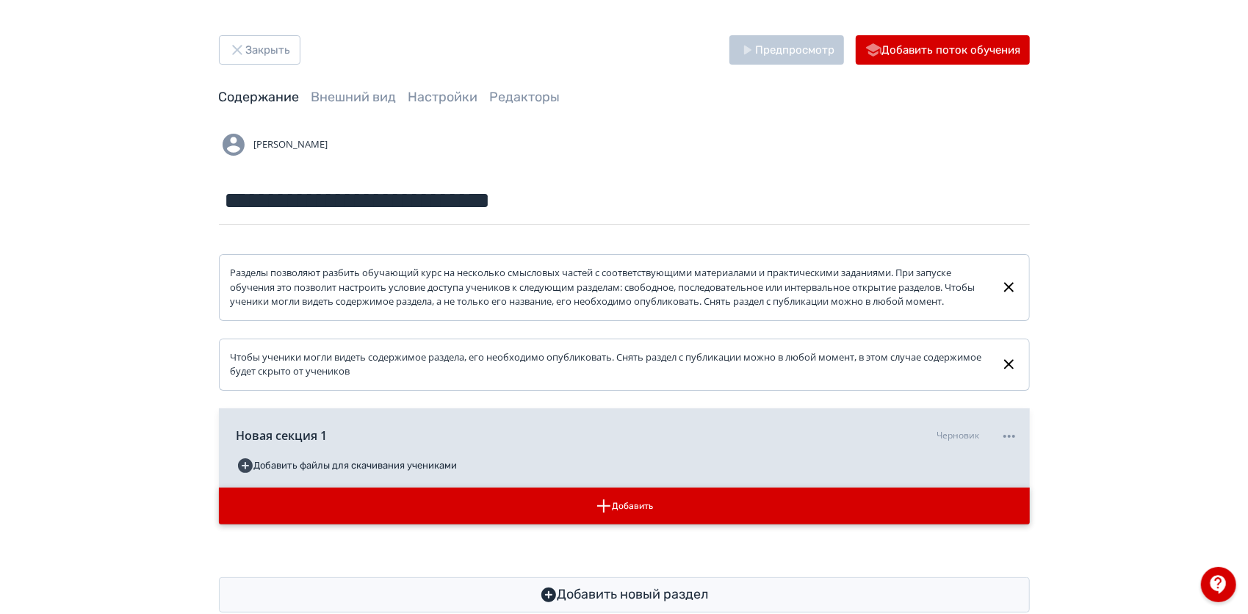
click at [607, 525] on button "Добавить" at bounding box center [624, 506] width 811 height 37
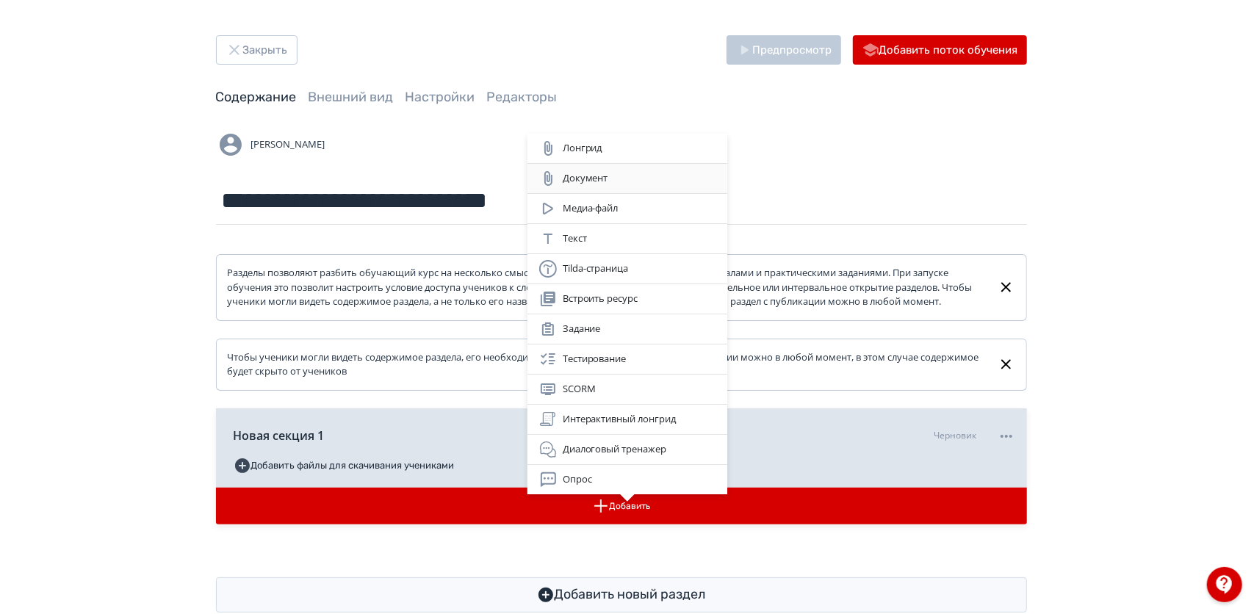
click at [616, 190] on div "Документ" at bounding box center [628, 178] width 200 height 29
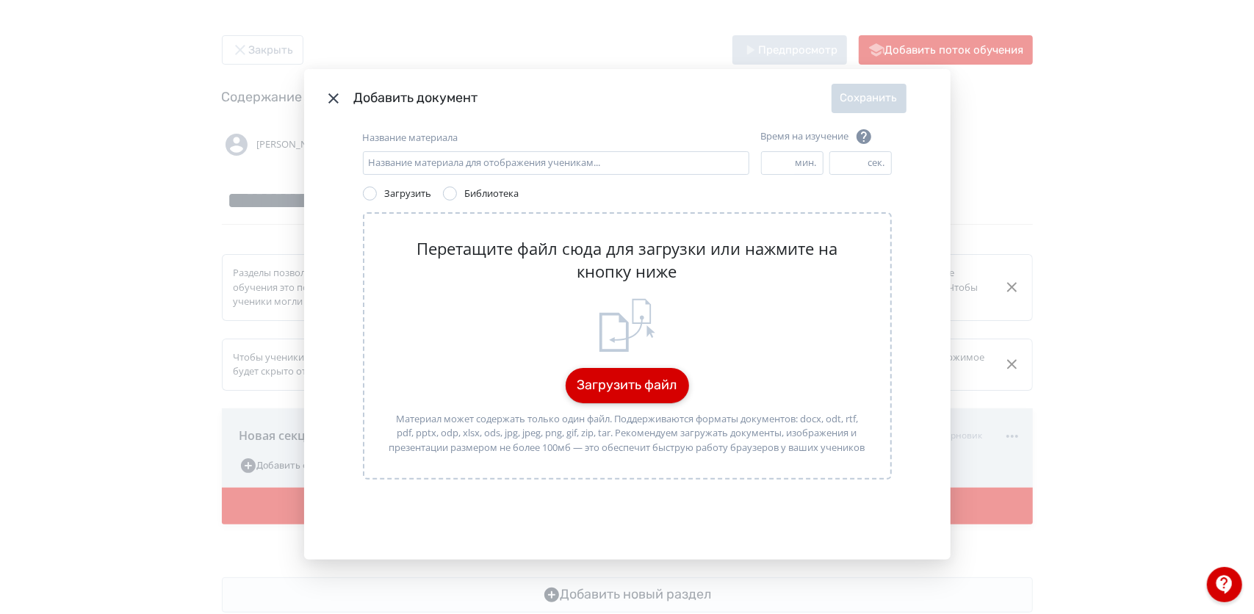
click at [587, 391] on button "Загрузить файл" at bounding box center [627, 385] width 123 height 35
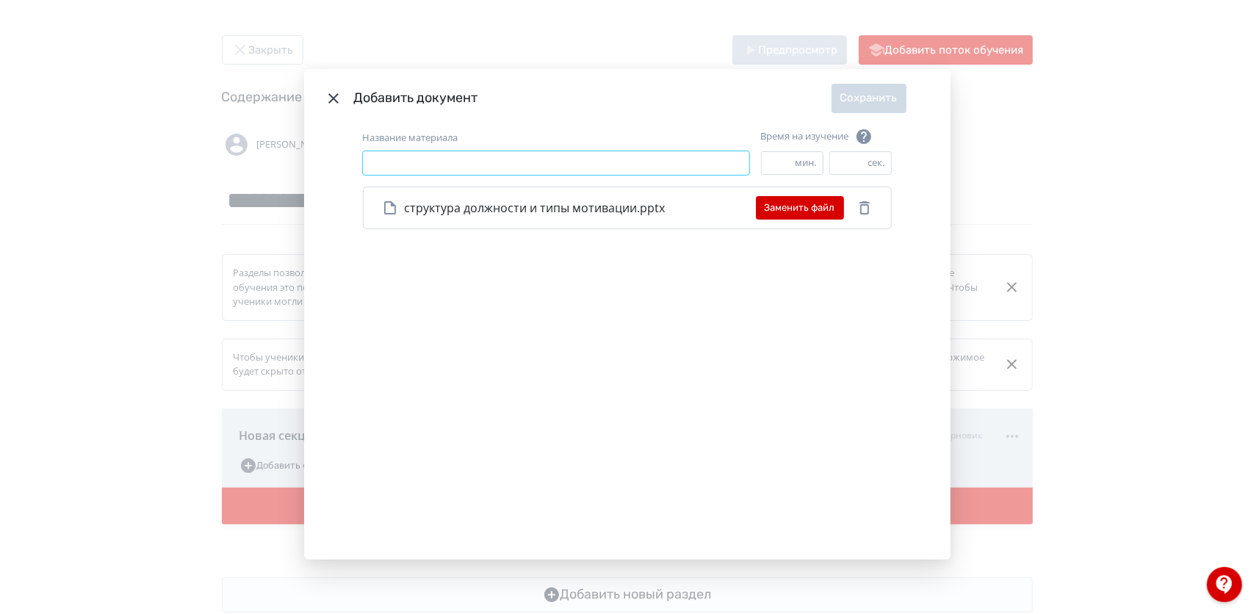
click at [431, 166] on input "Название материала" at bounding box center [556, 163] width 387 height 24
type input "*"
type input "**********"
click at [870, 197] on div "Заменить файл" at bounding box center [815, 208] width 118 height 24
click at [864, 203] on icon "Modal" at bounding box center [865, 208] width 18 height 18
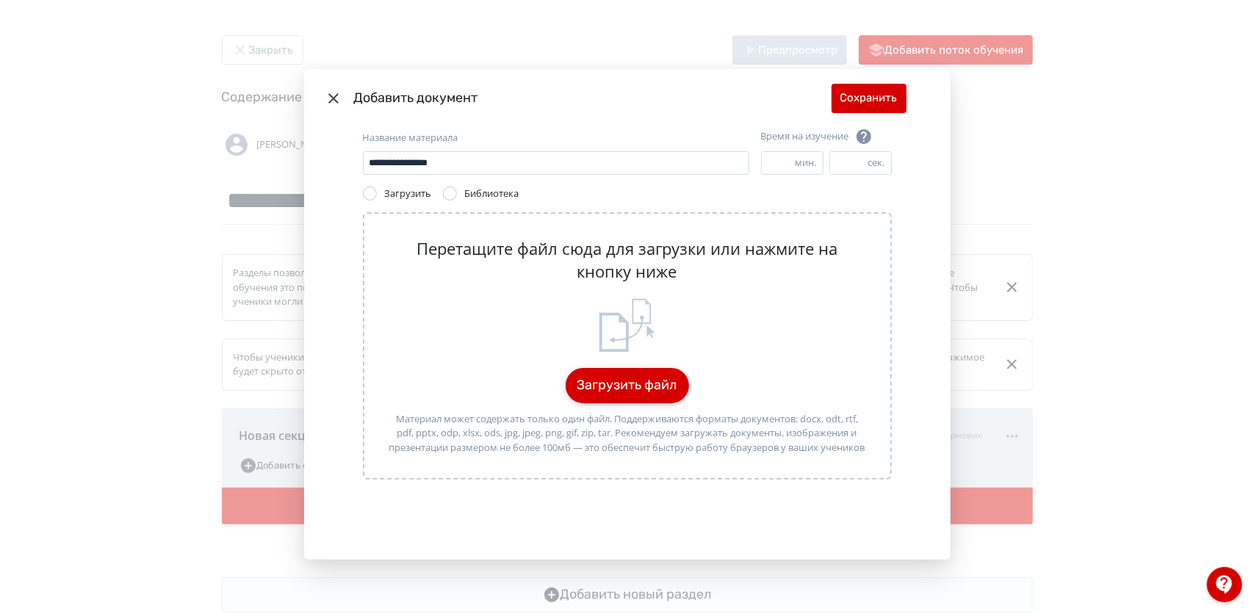
click at [616, 391] on button "Загрузить файл" at bounding box center [627, 385] width 123 height 35
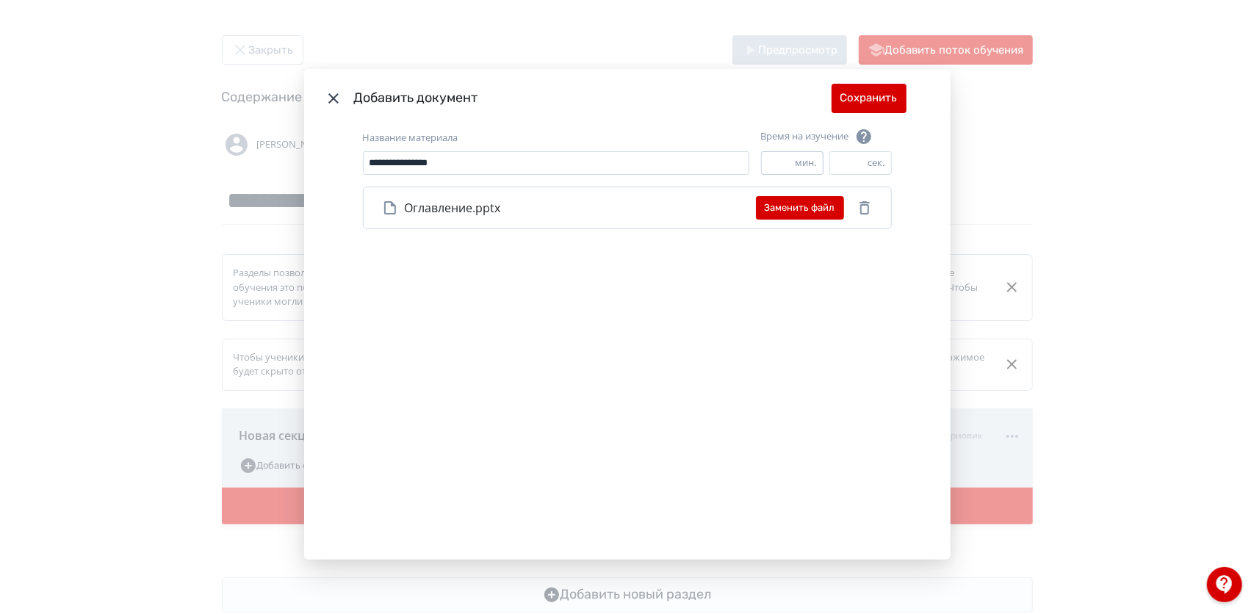
click at [786, 156] on input "*" at bounding box center [779, 163] width 34 height 22
click at [784, 157] on input "*" at bounding box center [779, 163] width 34 height 22
type input "*"
click at [784, 157] on input "*" at bounding box center [779, 163] width 34 height 22
click at [858, 166] on input "**" at bounding box center [849, 163] width 38 height 22
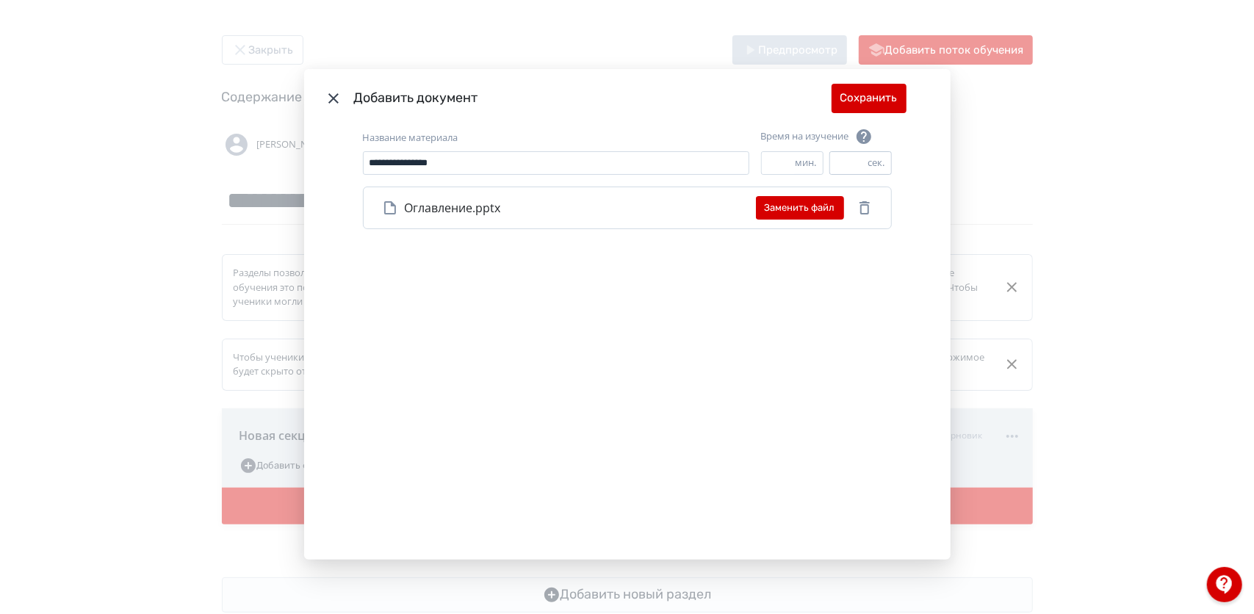
click at [858, 166] on input "**" at bounding box center [849, 163] width 38 height 22
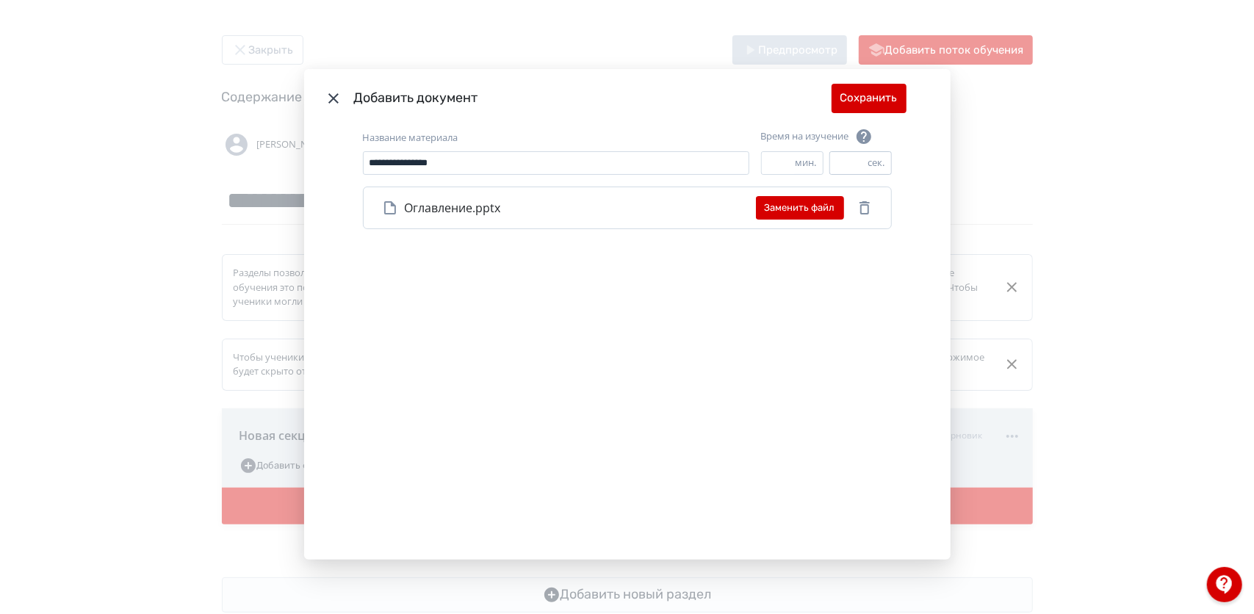
click at [858, 166] on input "**" at bounding box center [849, 163] width 38 height 22
click at [858, 166] on input "*" at bounding box center [849, 163] width 38 height 22
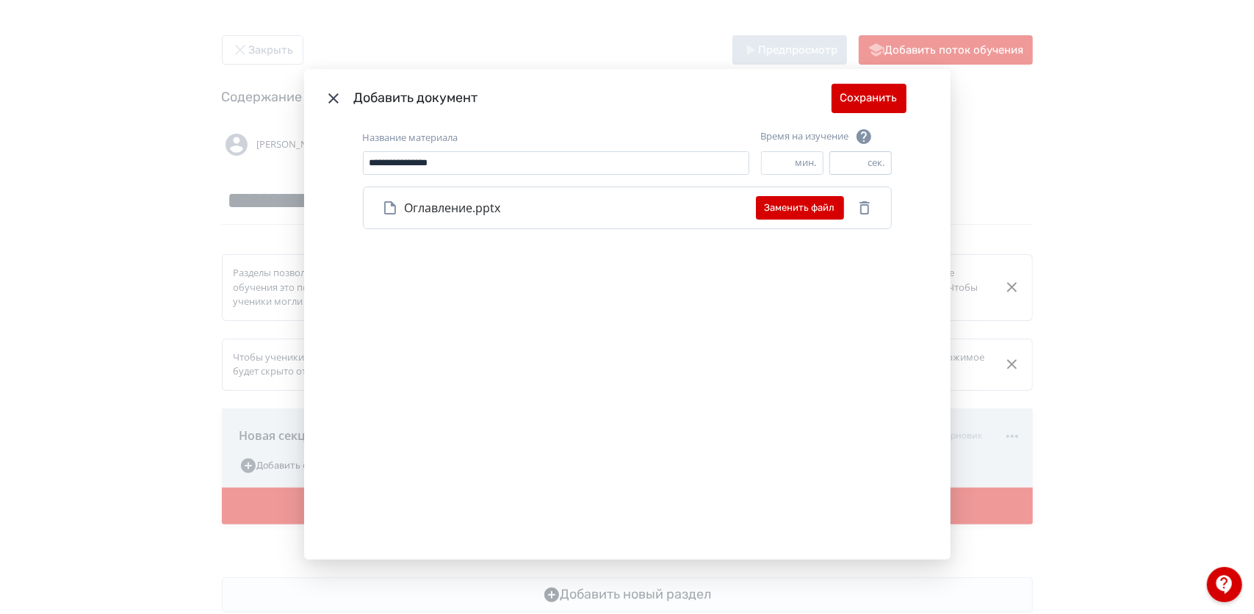
click at [858, 166] on input "*" at bounding box center [849, 163] width 38 height 22
click at [844, 162] on input "*" at bounding box center [849, 163] width 38 height 22
click at [857, 164] on input "*" at bounding box center [849, 163] width 38 height 22
type input "*"
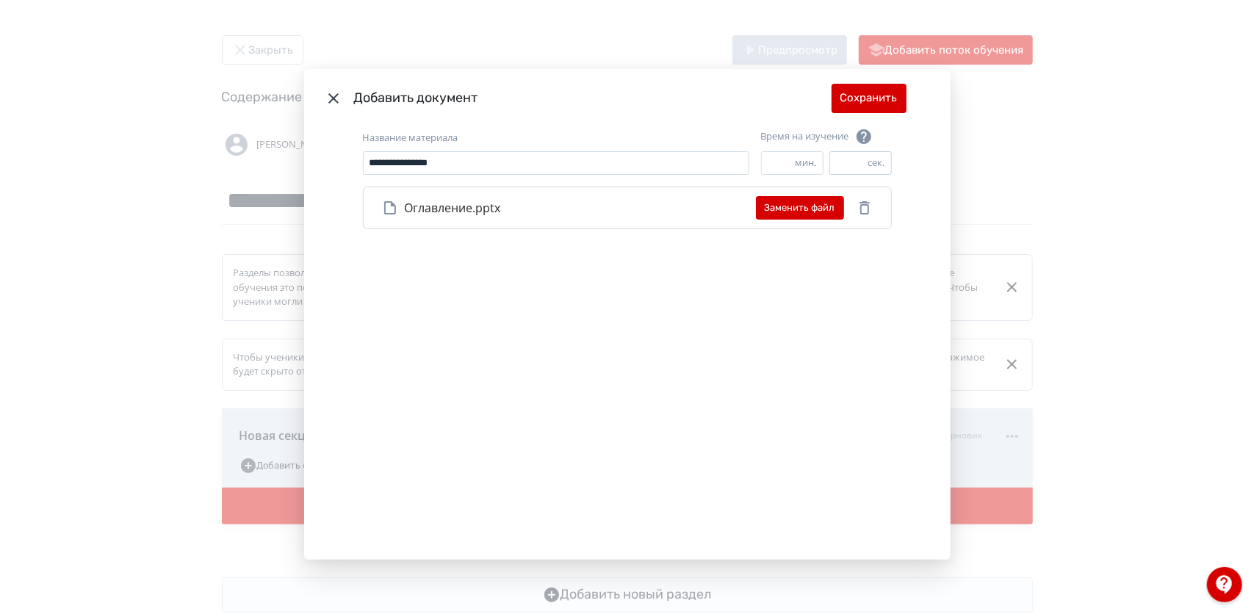
click at [857, 164] on input "*" at bounding box center [849, 163] width 38 height 22
click at [873, 102] on button "Сохранить" at bounding box center [869, 98] width 75 height 29
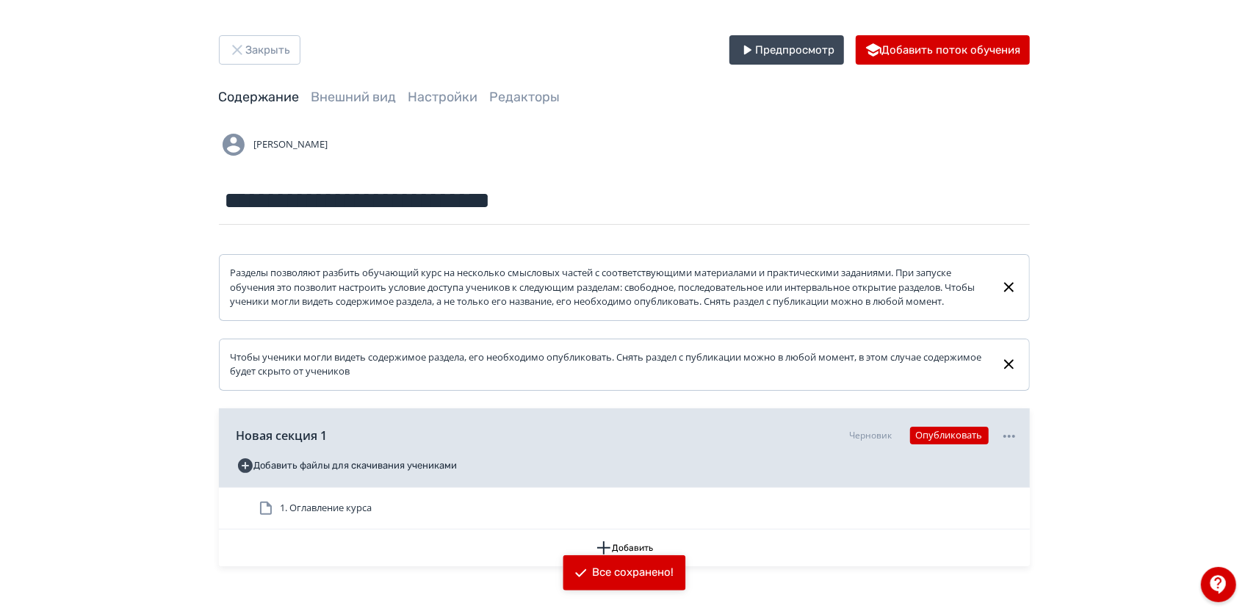
scroll to position [89, 0]
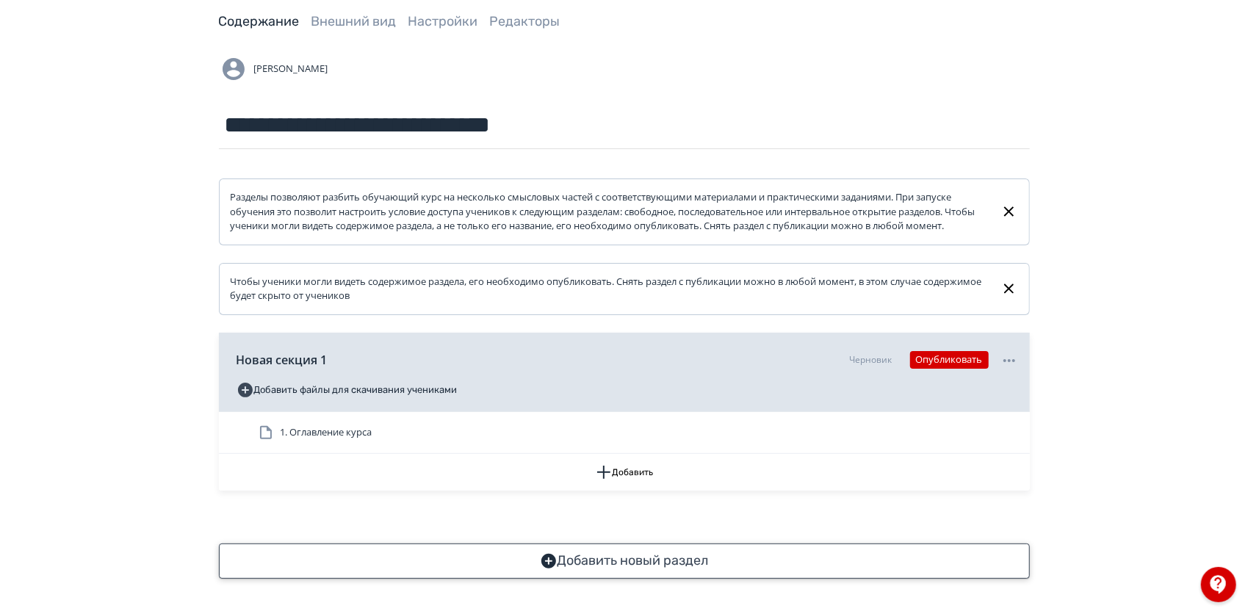
click at [616, 558] on button "Добавить новый раздел" at bounding box center [624, 561] width 811 height 35
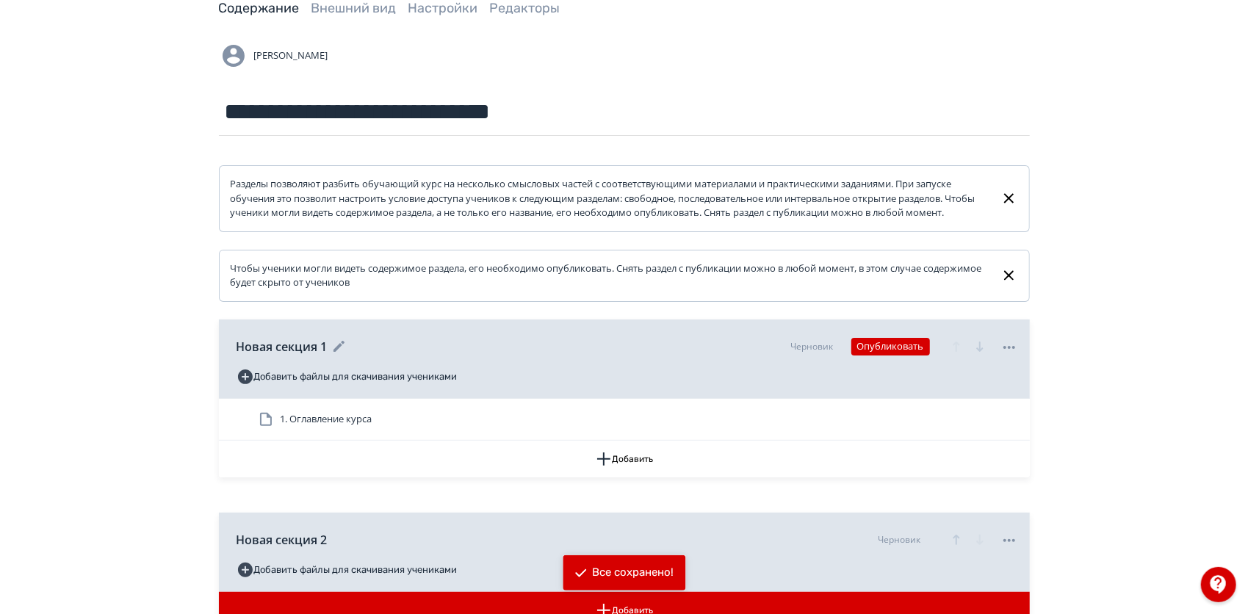
click at [339, 352] on icon at bounding box center [338, 346] width 11 height 11
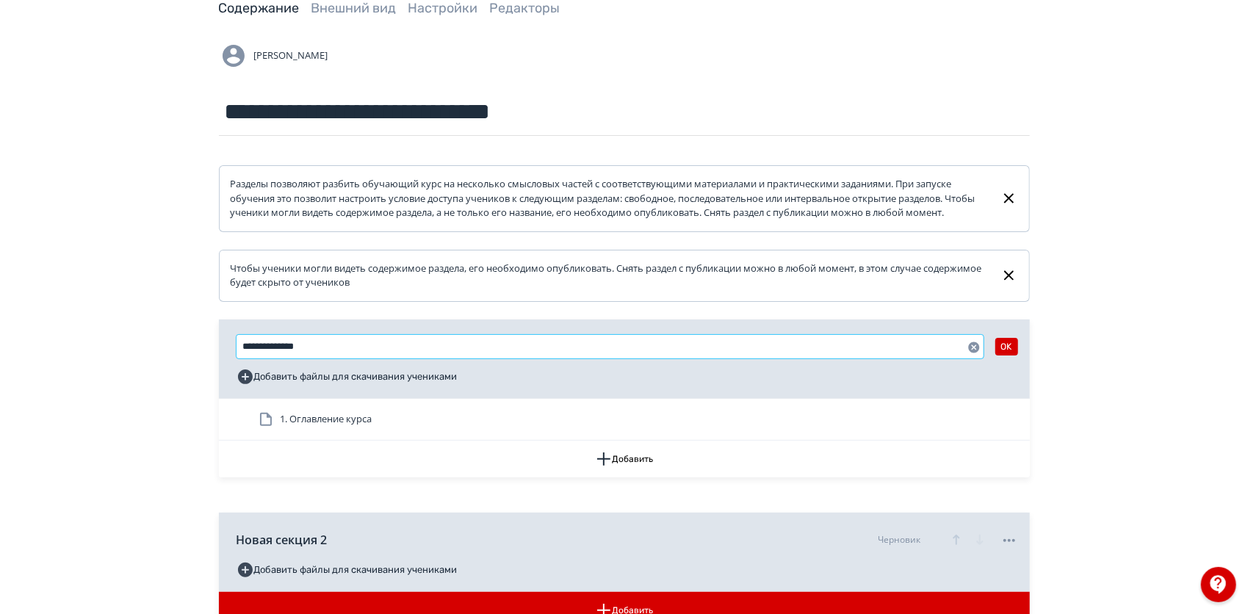
click at [339, 357] on input "**********" at bounding box center [610, 347] width 747 height 24
type input "*"
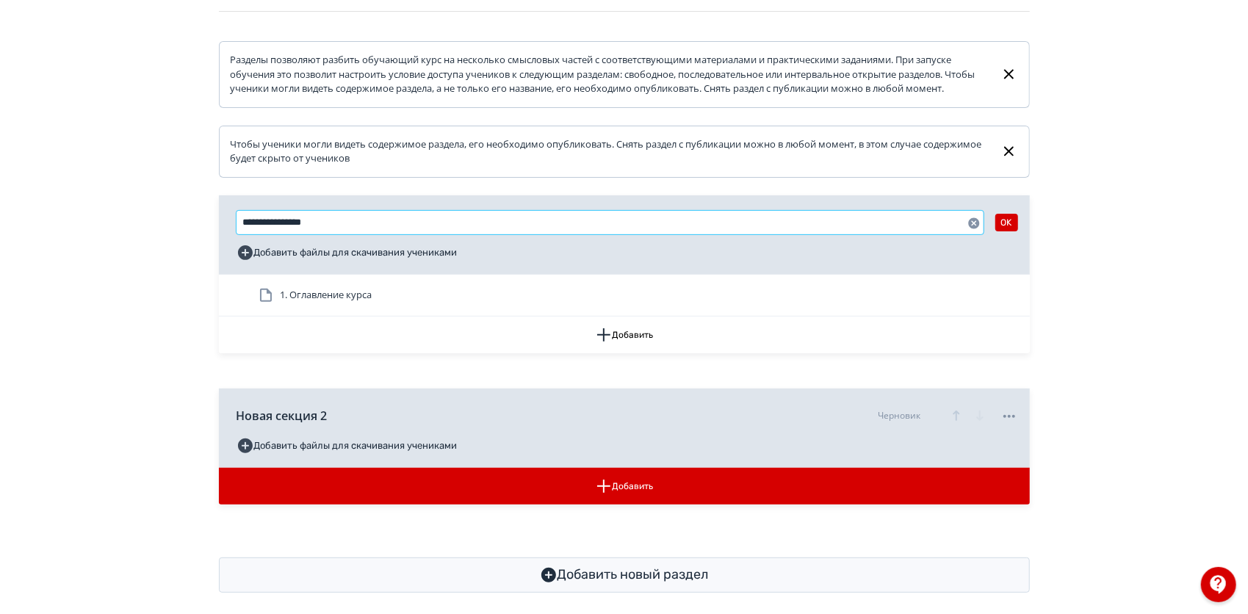
scroll to position [215, 0]
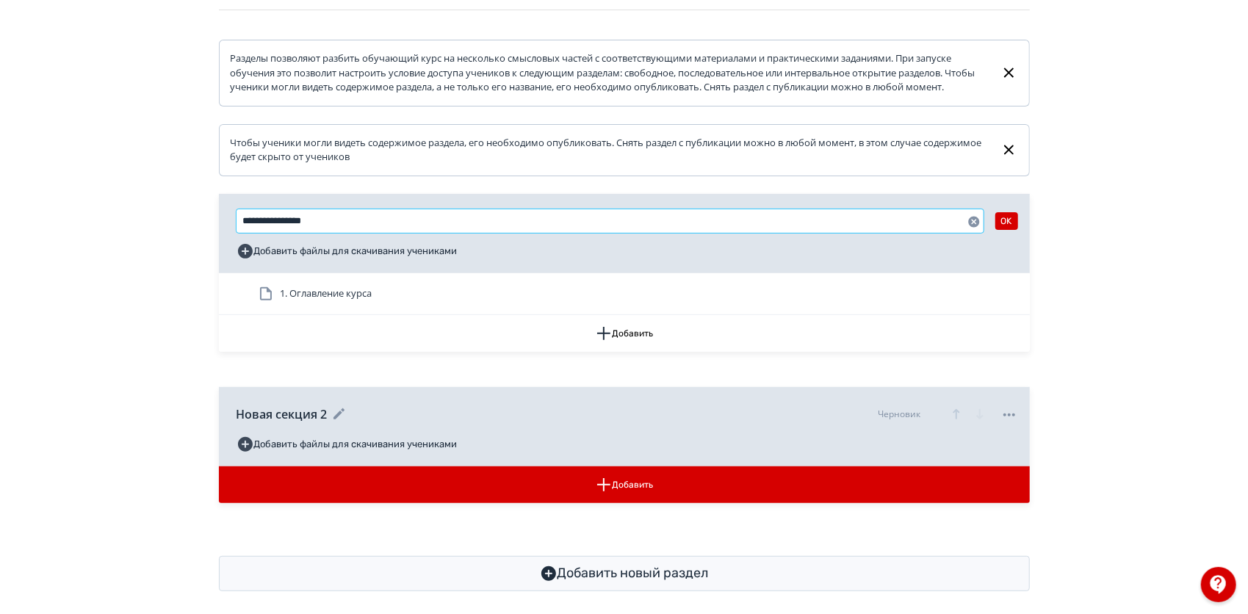
type input "**********"
click at [341, 420] on icon at bounding box center [338, 414] width 11 height 11
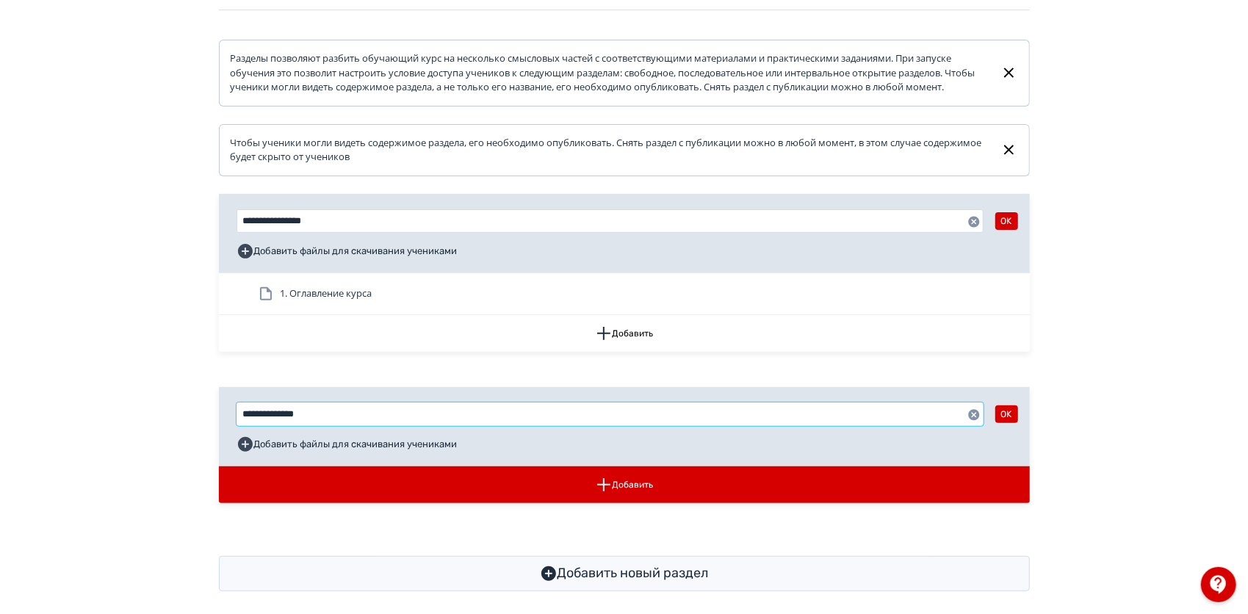
drag, startPoint x: 341, startPoint y: 426, endPoint x: 215, endPoint y: 427, distance: 125.7
click at [215, 427] on div "**********" at bounding box center [625, 206] width 882 height 771
type input "**********"
click at [425, 486] on button "Добавить" at bounding box center [624, 485] width 811 height 37
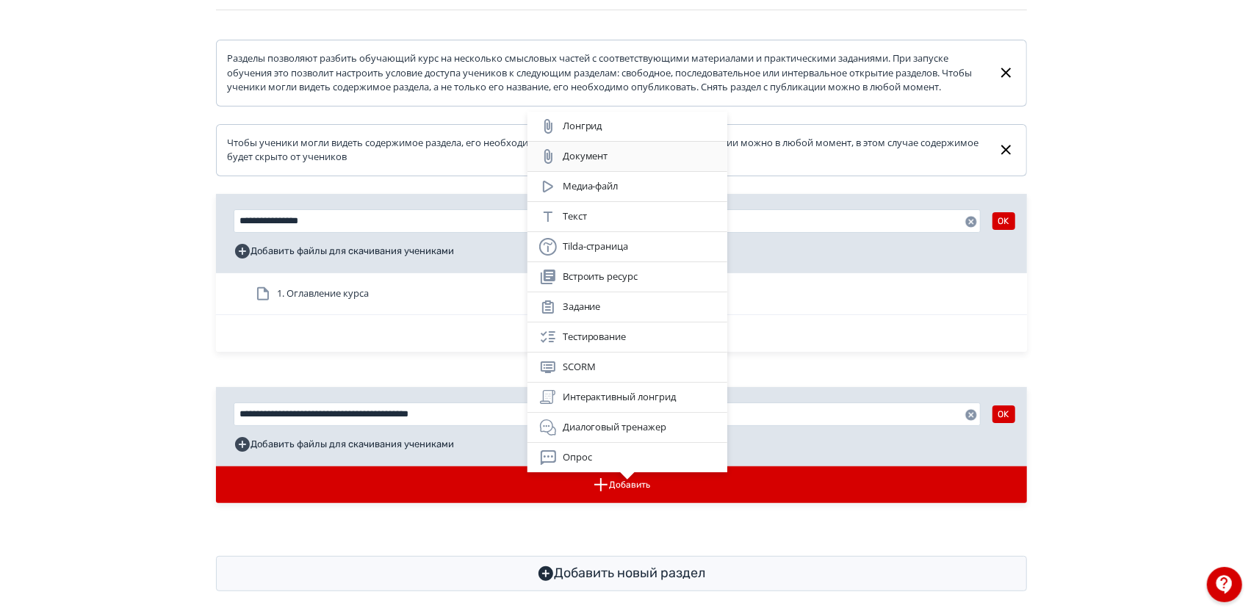
click at [630, 160] on div "Документ" at bounding box center [627, 157] width 176 height 18
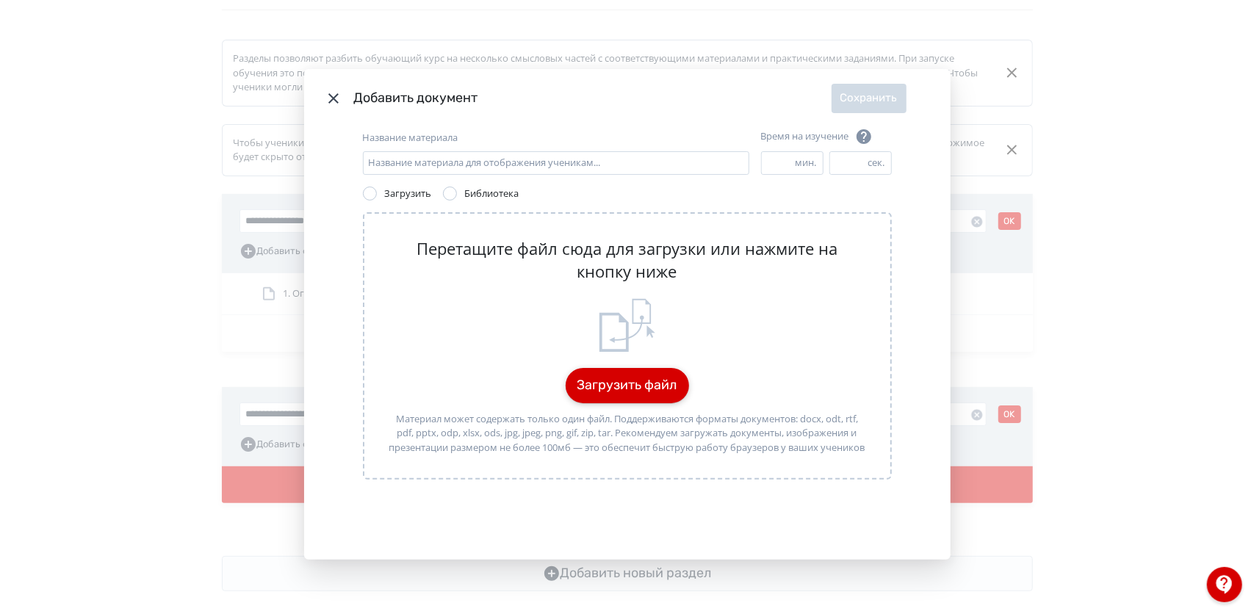
click at [603, 385] on button "Загрузить файл" at bounding box center [627, 385] width 123 height 35
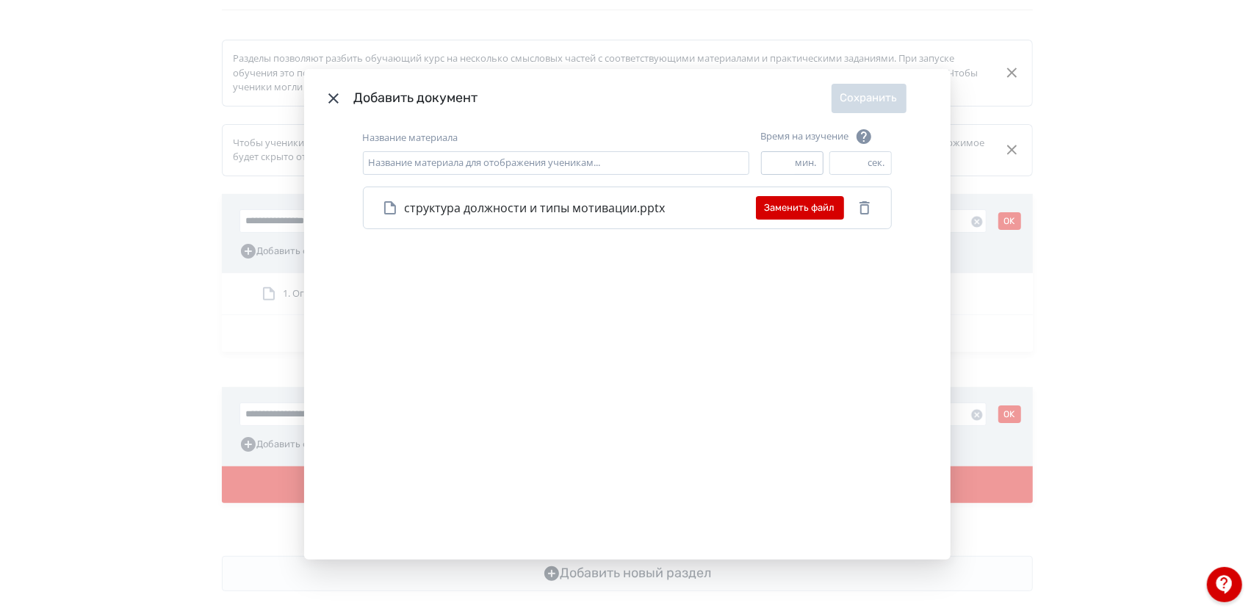
drag, startPoint x: 769, startPoint y: 160, endPoint x: 761, endPoint y: 160, distance: 8.1
click at [762, 160] on input "*" at bounding box center [779, 163] width 34 height 22
click at [785, 157] on input "*" at bounding box center [779, 163] width 34 height 22
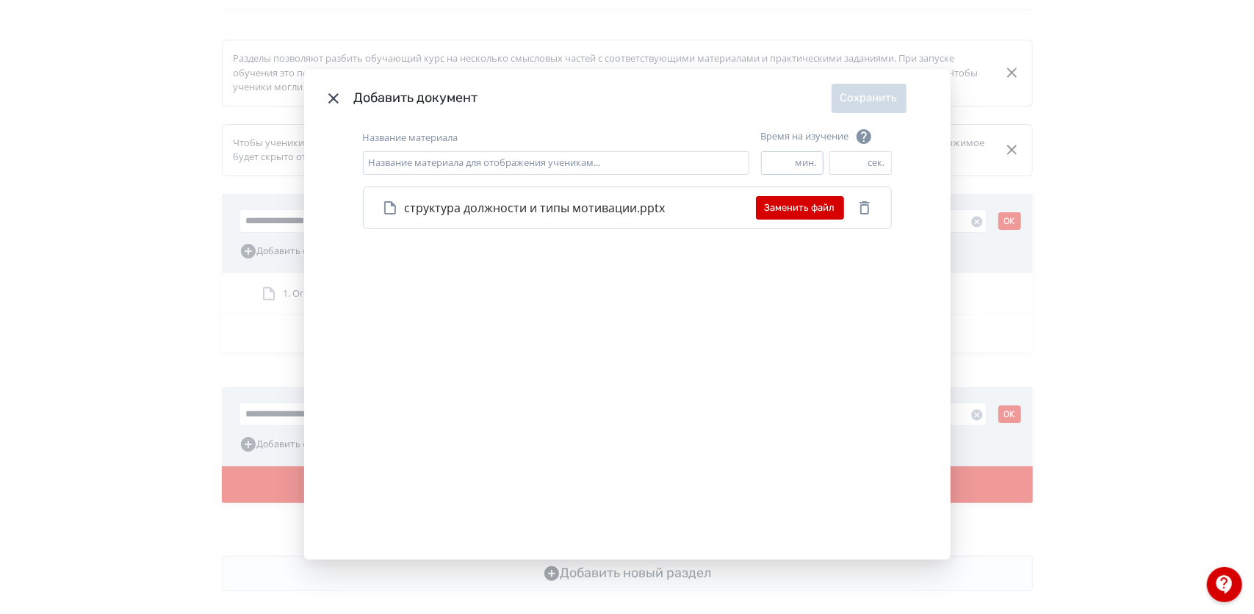
type input "*"
click at [785, 157] on input "*" at bounding box center [779, 163] width 34 height 22
click at [545, 165] on input "Название материала" at bounding box center [556, 163] width 387 height 24
type input "**********"
click at [726, 350] on div "**********" at bounding box center [627, 344] width 647 height 433
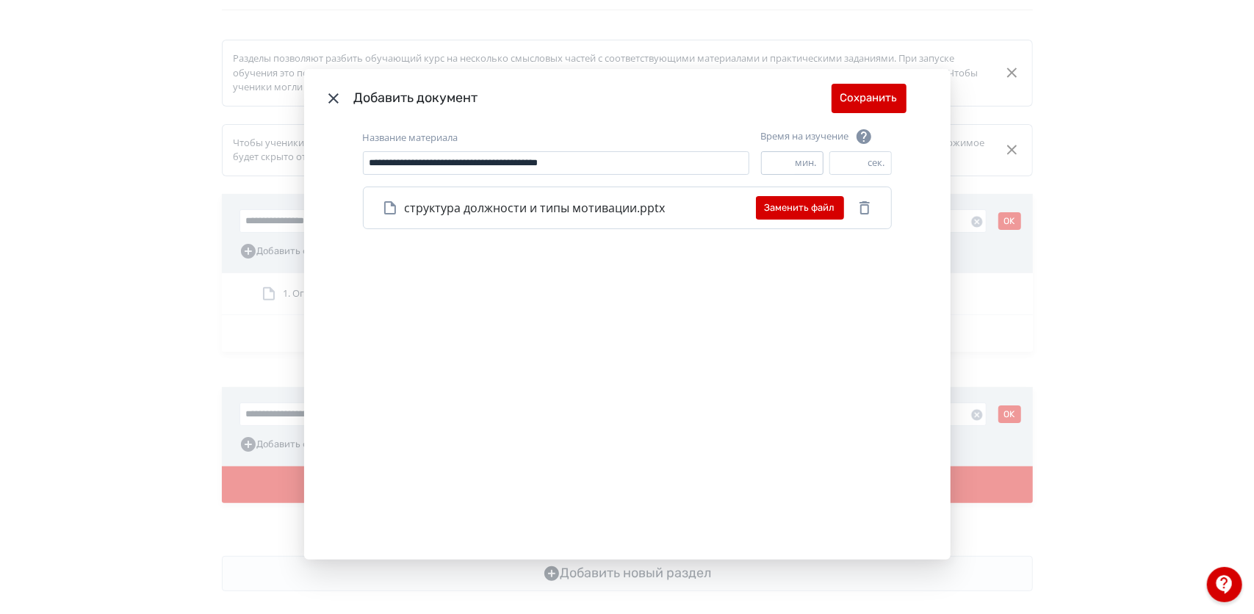
click at [774, 157] on input "*" at bounding box center [779, 163] width 34 height 22
type input "*"
click at [785, 166] on input "*" at bounding box center [779, 163] width 34 height 22
click at [881, 98] on button "Сохранить" at bounding box center [869, 98] width 75 height 29
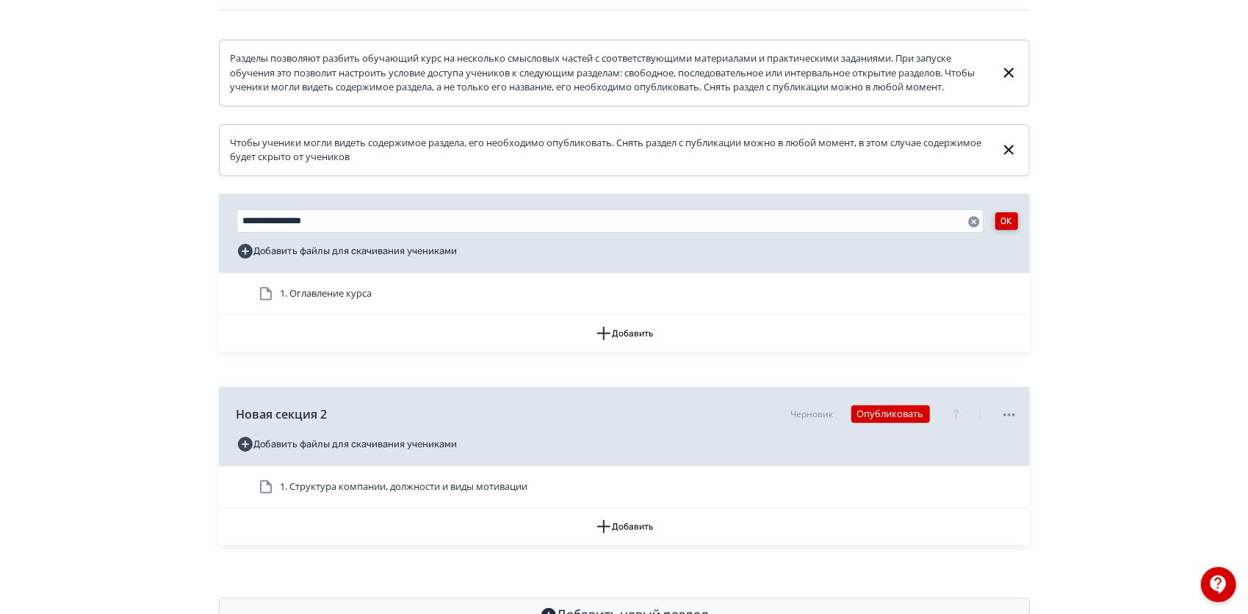
click at [1007, 230] on button "OK" at bounding box center [1007, 221] width 23 height 18
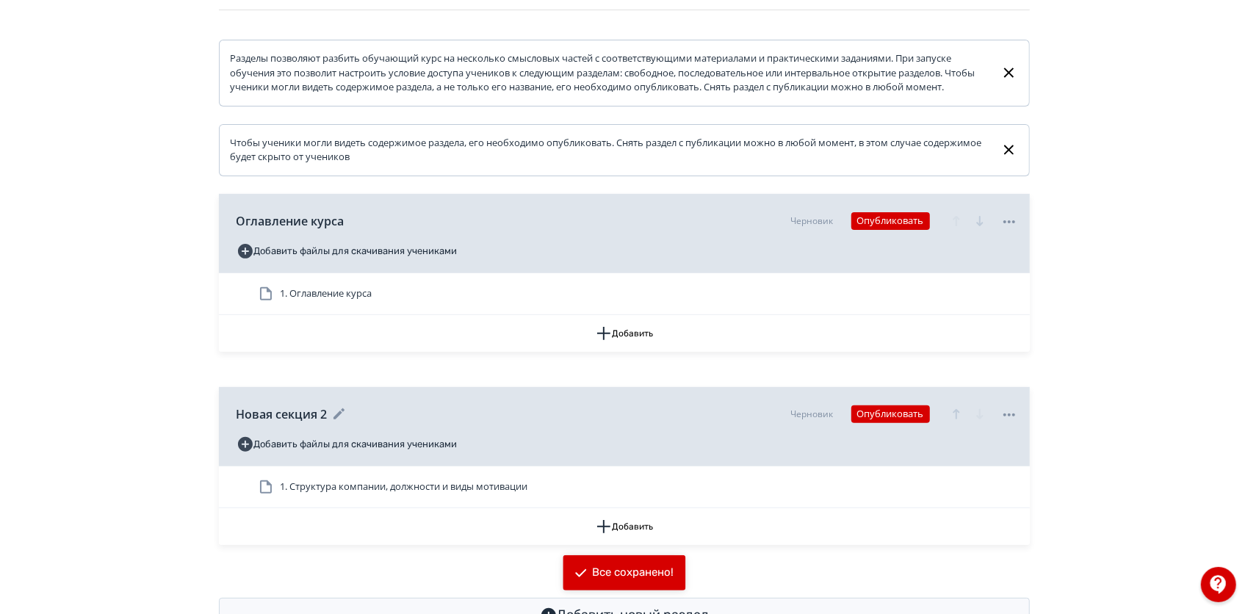
click at [298, 423] on span "Новая секция 2" at bounding box center [282, 415] width 91 height 18
click at [344, 420] on icon at bounding box center [338, 414] width 11 height 11
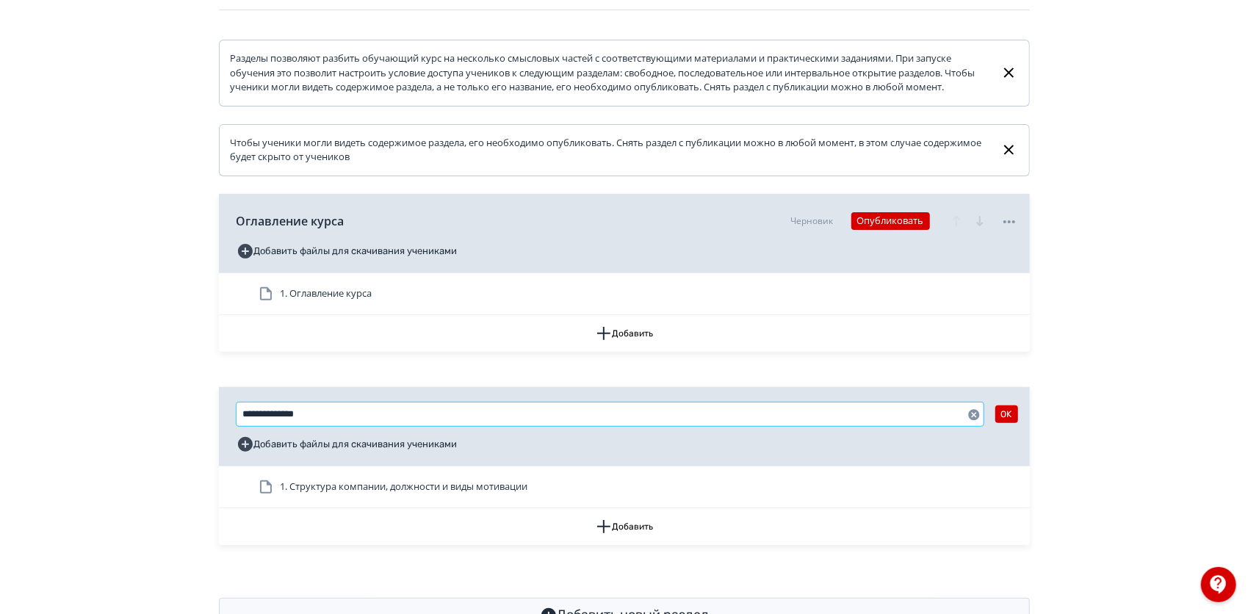
click at [341, 421] on input "**********" at bounding box center [610, 415] width 747 height 24
drag, startPoint x: 331, startPoint y: 422, endPoint x: 234, endPoint y: 425, distance: 96.3
click at [234, 425] on div "**********" at bounding box center [624, 426] width 811 height 79
type input "**********"
click at [999, 423] on button "OK" at bounding box center [1007, 415] width 23 height 18
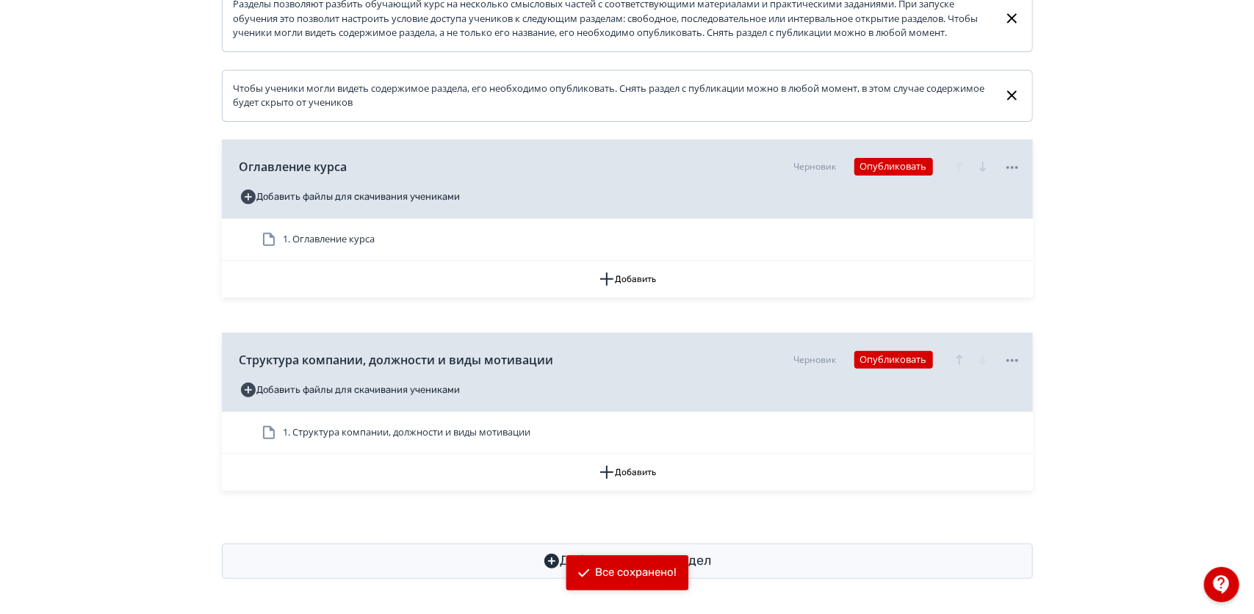
scroll to position [0, 0]
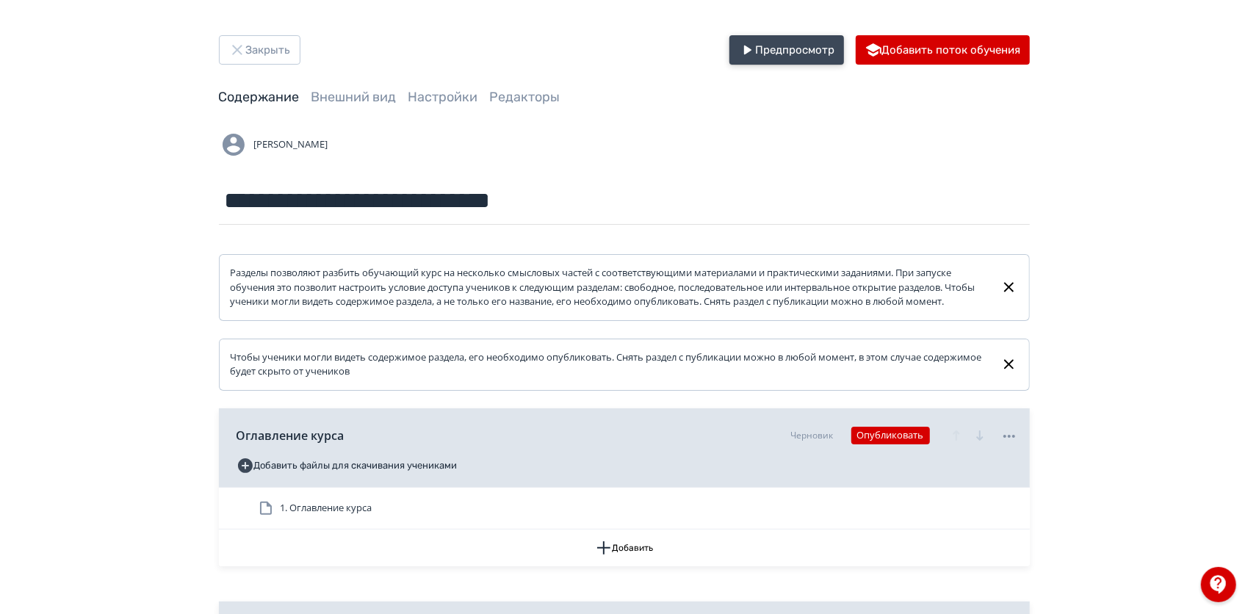
click at [774, 58] on button "Предпросмотр" at bounding box center [787, 49] width 115 height 29
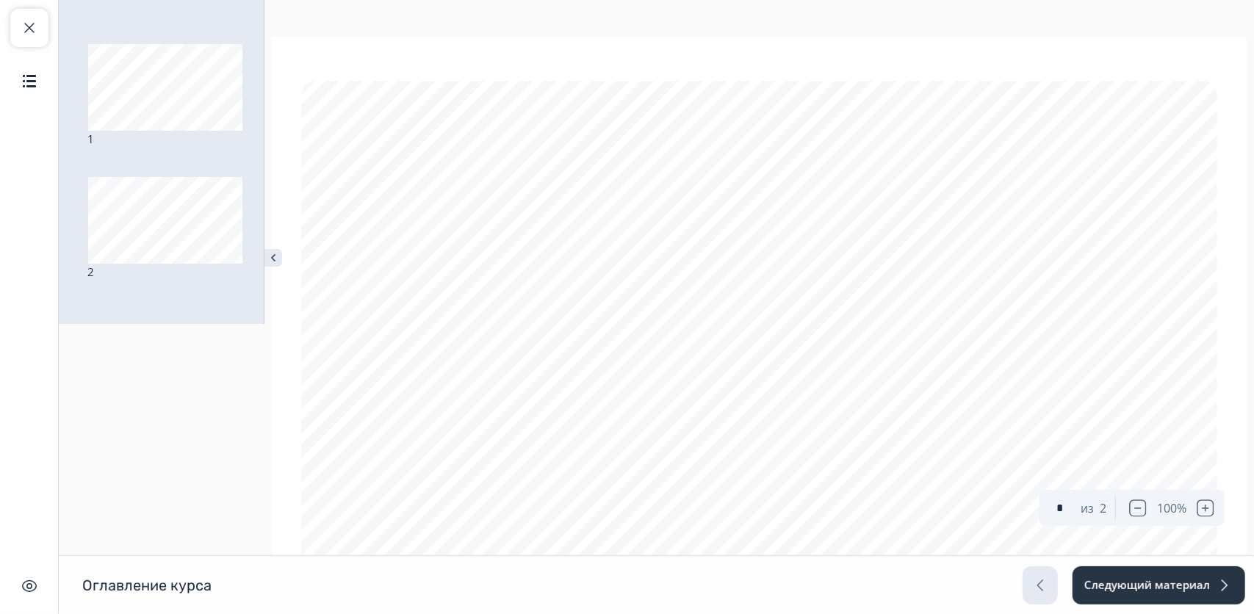
scroll to position [37, 0]
type input "*"
click at [18, 82] on button "Содержание" at bounding box center [29, 81] width 38 height 38
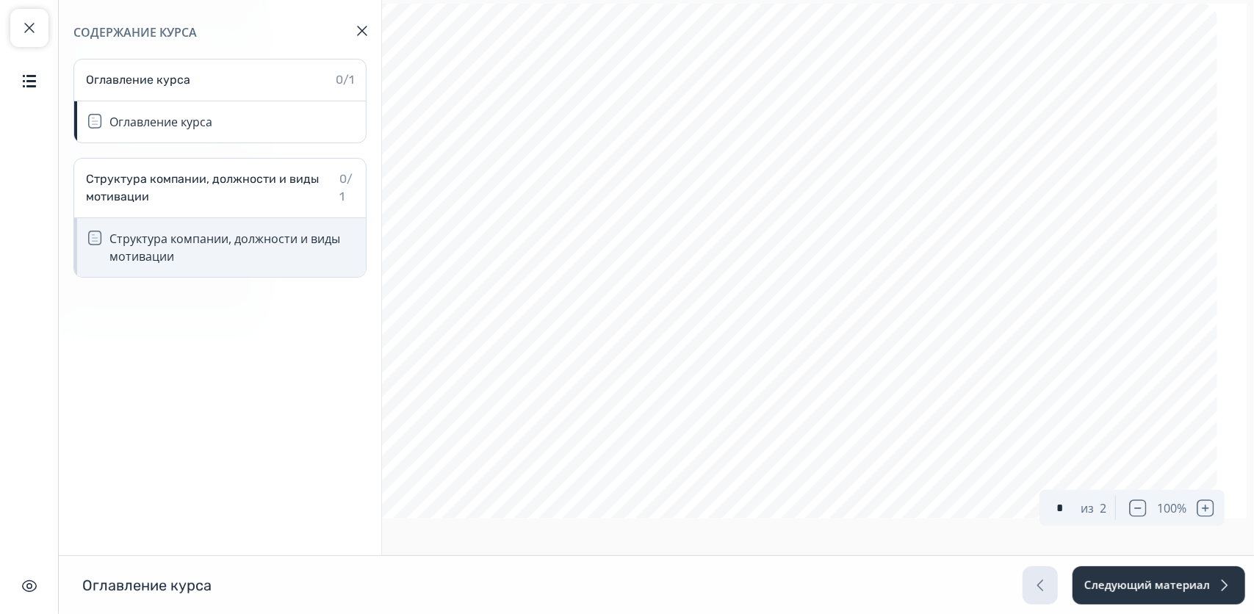
click at [172, 268] on div "Структура компании, должности и виды мотивации" at bounding box center [220, 247] width 292 height 59
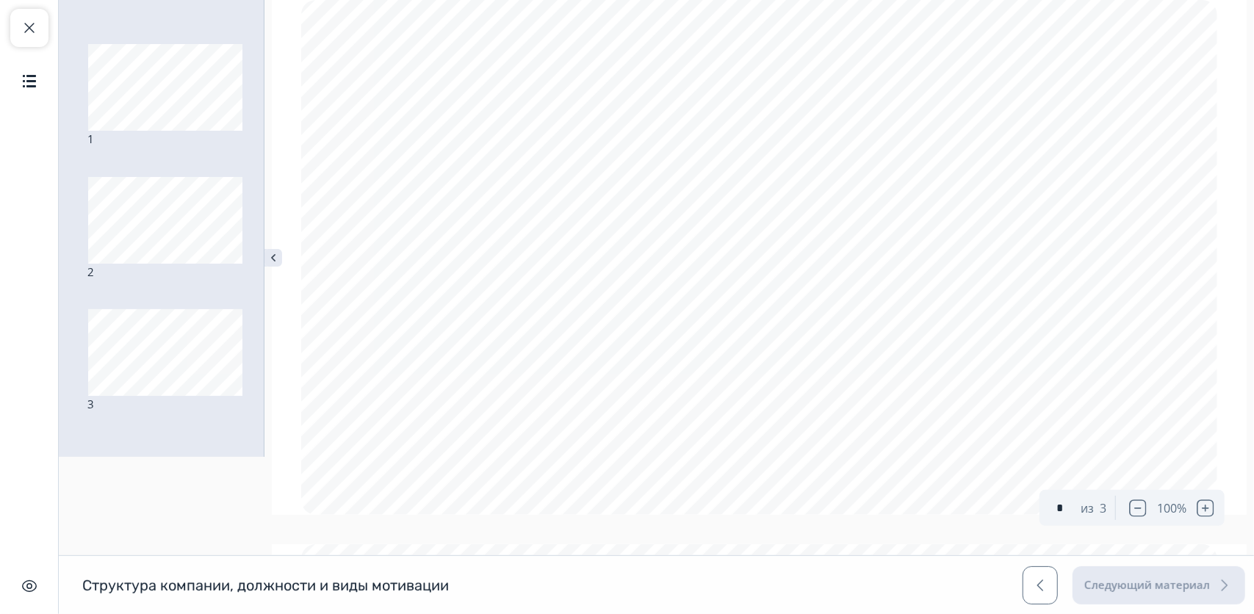
scroll to position [37, 0]
click at [132, 403] on div "3" at bounding box center [161, 361] width 147 height 104
type input "*"
click at [32, 28] on span "button" at bounding box center [30, 28] width 18 height 18
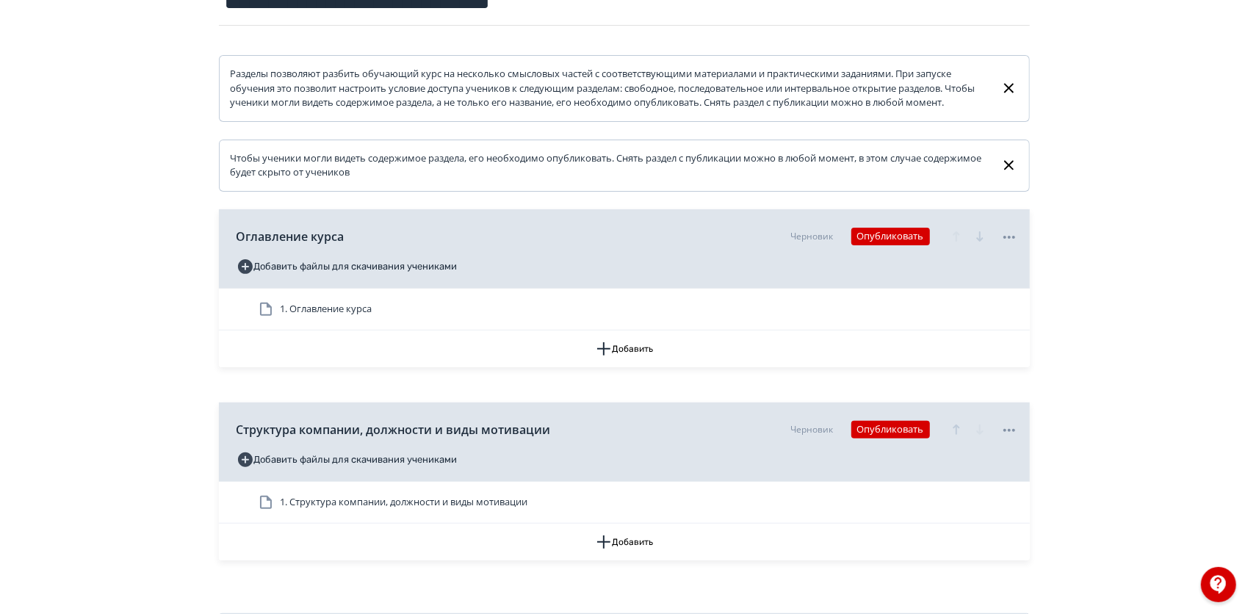
scroll to position [282, 0]
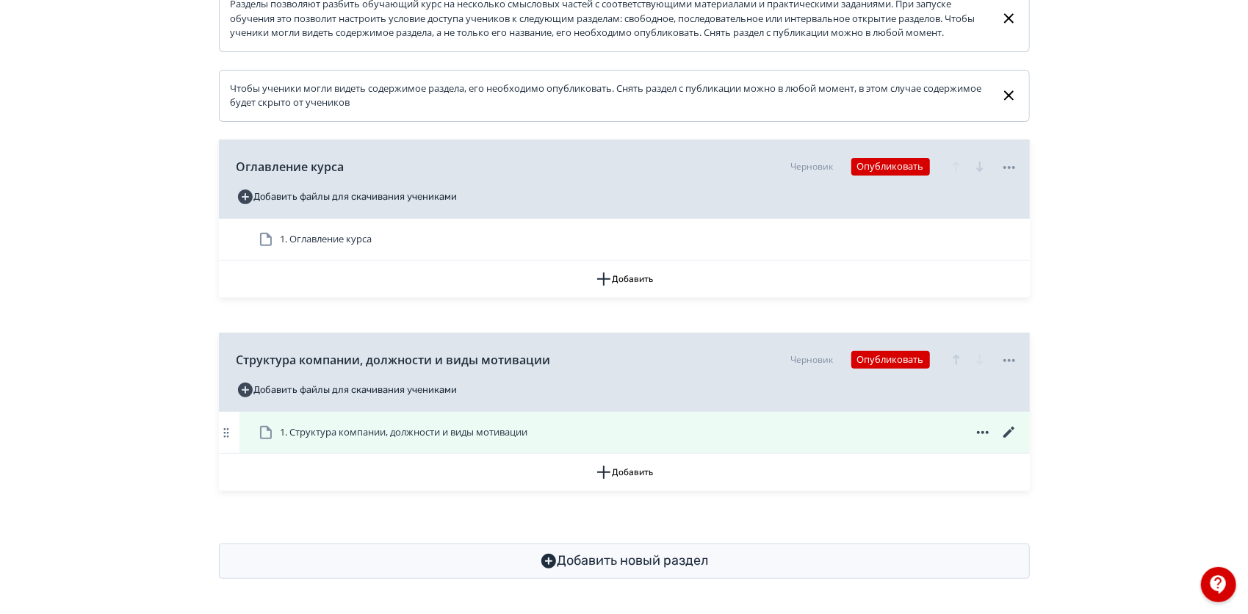
click at [1013, 429] on icon at bounding box center [1008, 432] width 11 height 11
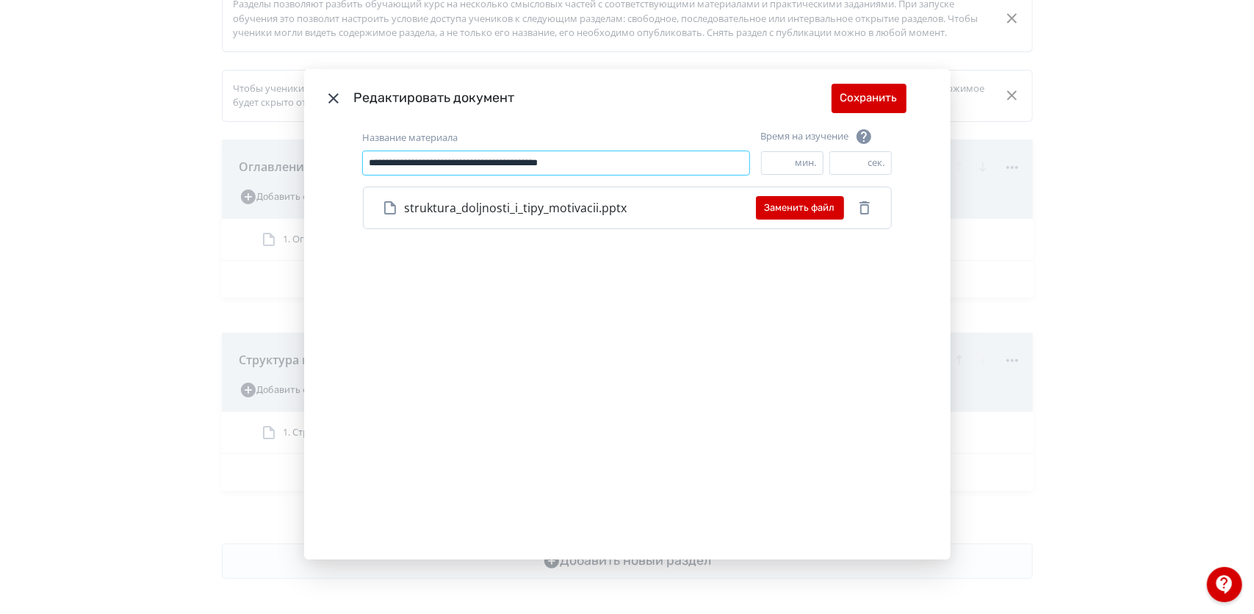
drag, startPoint x: 636, startPoint y: 162, endPoint x: 194, endPoint y: 162, distance: 442.3
click at [194, 162] on div "**********" at bounding box center [627, 307] width 1254 height 614
click at [331, 96] on icon "Modal" at bounding box center [333, 98] width 10 height 10
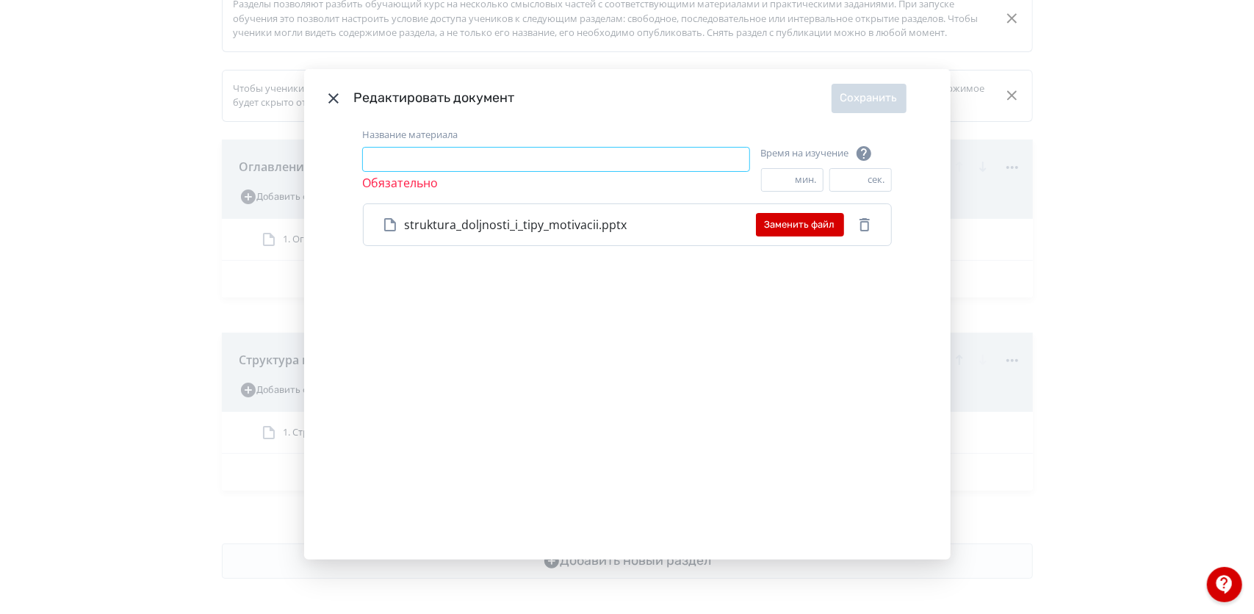
click at [567, 166] on input "Название материала" at bounding box center [556, 160] width 387 height 24
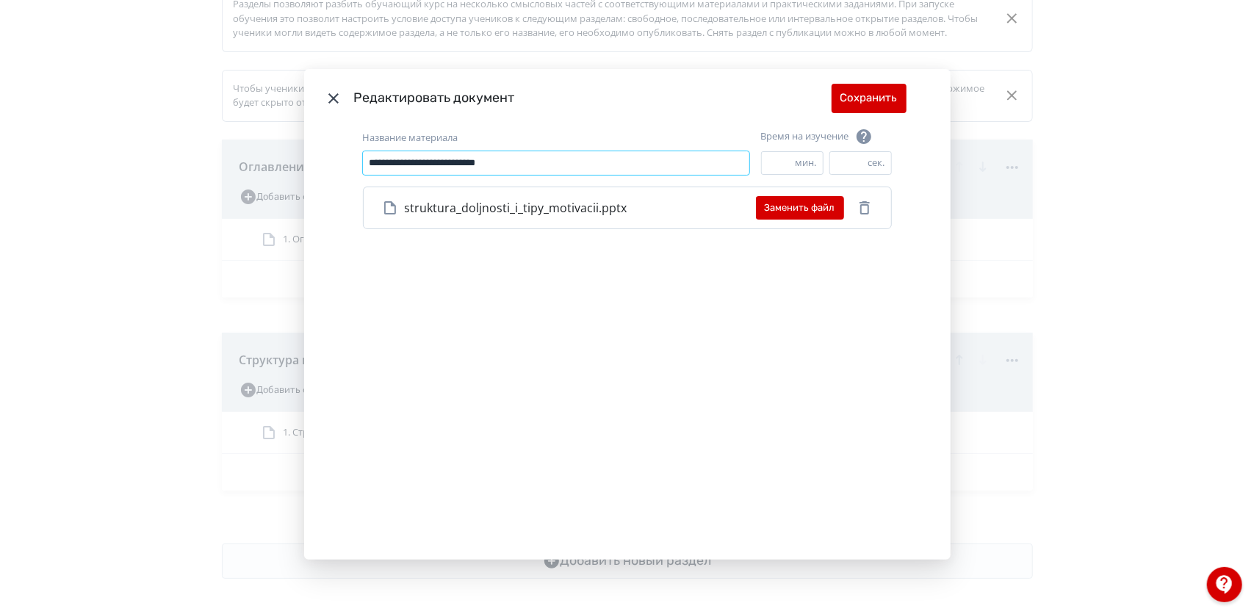
type input "**********"
click at [852, 90] on button "Сохранить" at bounding box center [869, 98] width 75 height 29
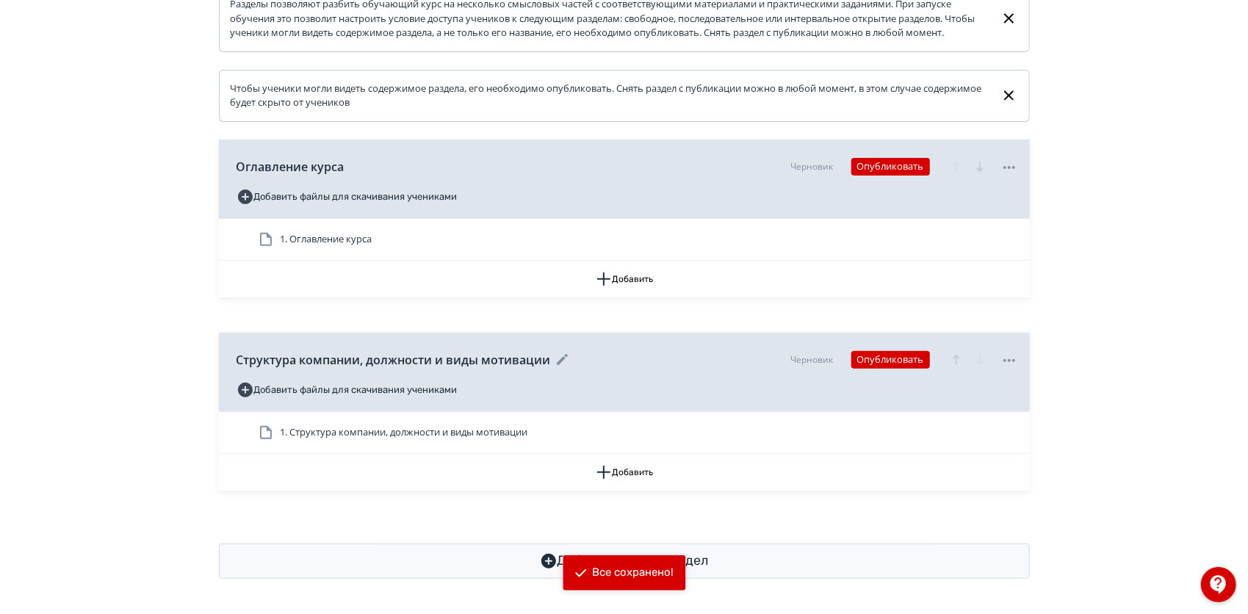
click at [563, 356] on icon at bounding box center [563, 360] width 18 height 18
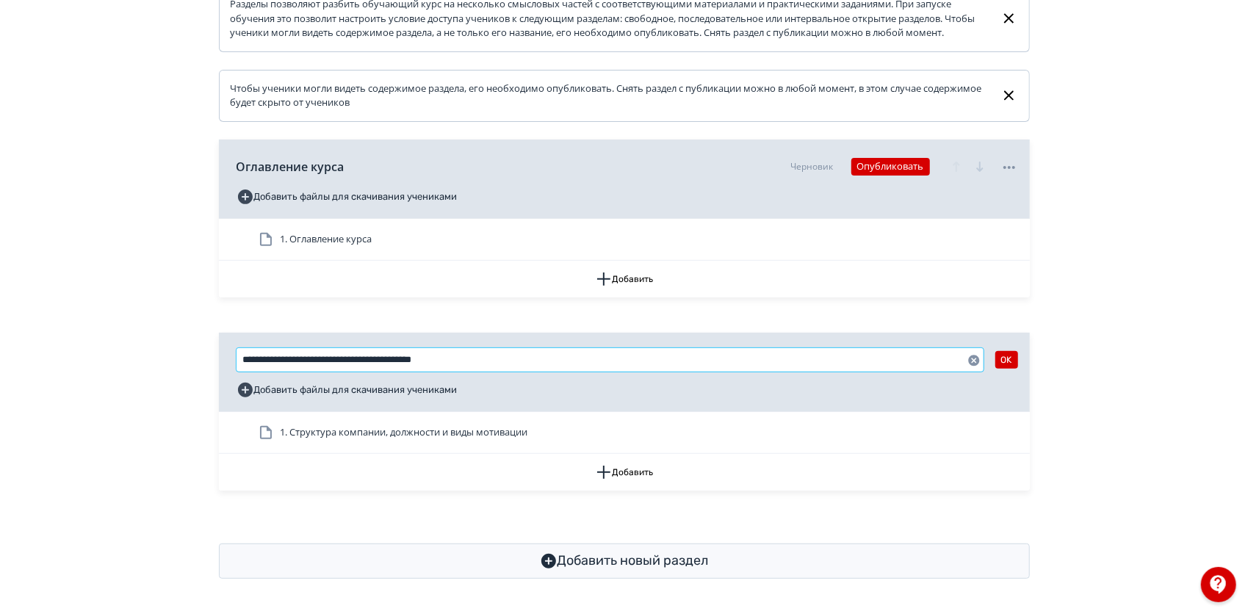
drag, startPoint x: 540, startPoint y: 357, endPoint x: 203, endPoint y: 370, distance: 337.5
click at [203, 370] on div "**********" at bounding box center [625, 172] width 882 height 813
click at [1008, 362] on button "OK" at bounding box center [1007, 360] width 23 height 18
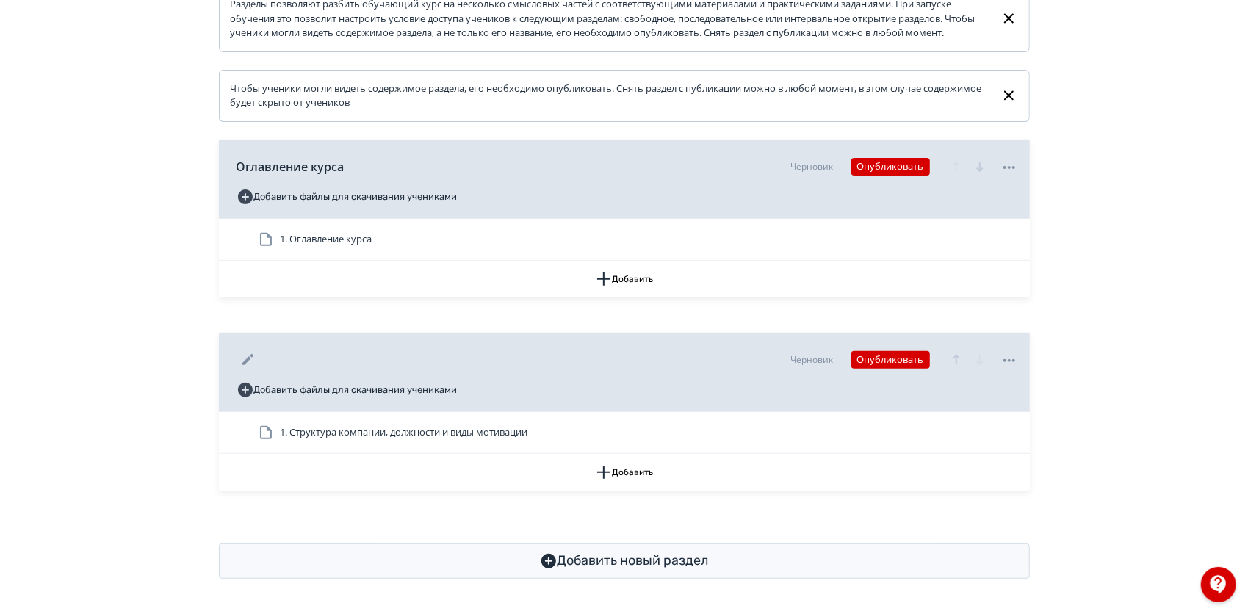
click at [247, 357] on icon at bounding box center [249, 360] width 18 height 18
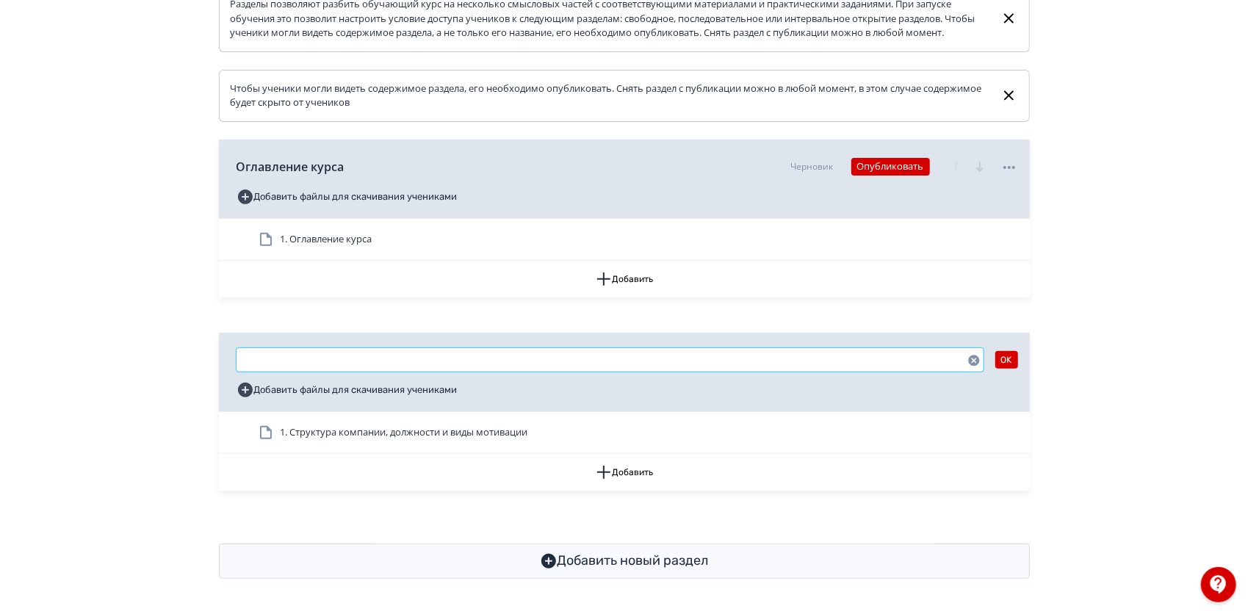
click at [247, 357] on input "text" at bounding box center [610, 360] width 747 height 24
type input "*"
type input "*********"
click at [1002, 361] on button "OK" at bounding box center [1007, 360] width 23 height 18
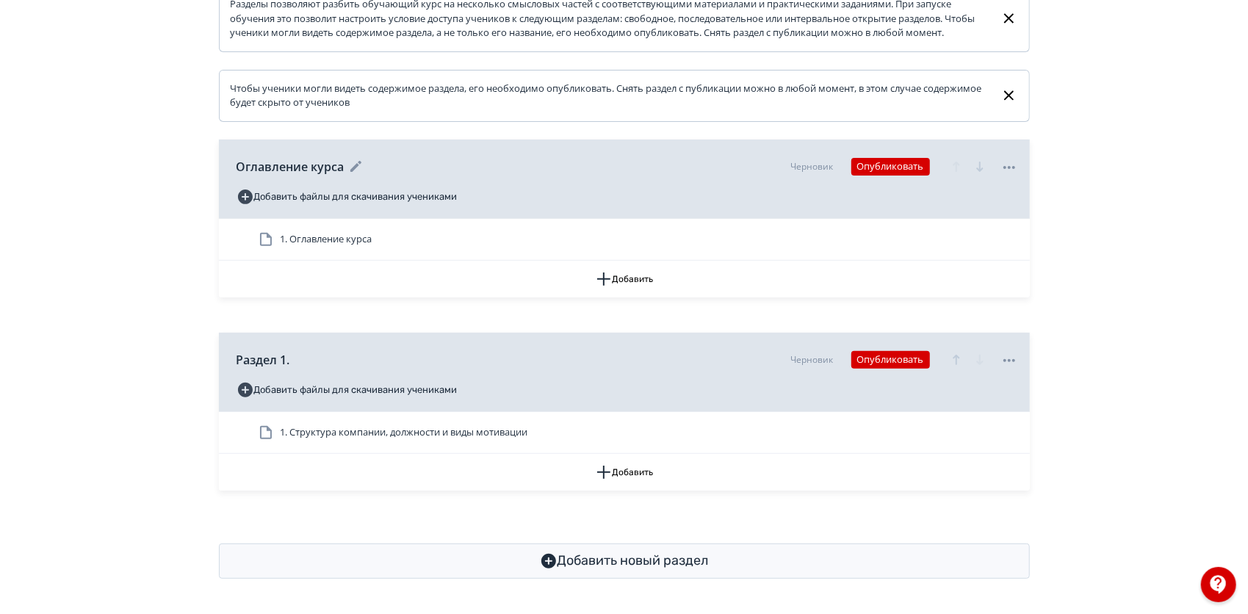
click at [353, 165] on icon at bounding box center [357, 167] width 18 height 18
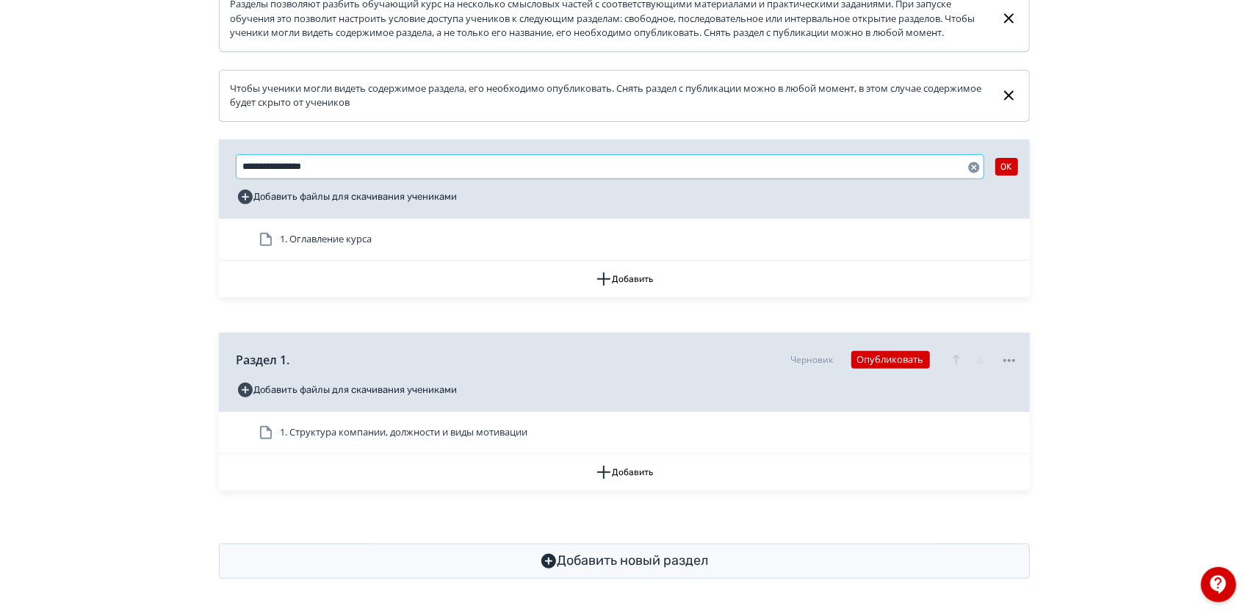
click at [353, 165] on input "**********" at bounding box center [610, 167] width 747 height 24
drag, startPoint x: 346, startPoint y: 167, endPoint x: 223, endPoint y: 156, distance: 123.2
click at [223, 156] on div "**********" at bounding box center [624, 179] width 811 height 79
type input "*"
type input "********"
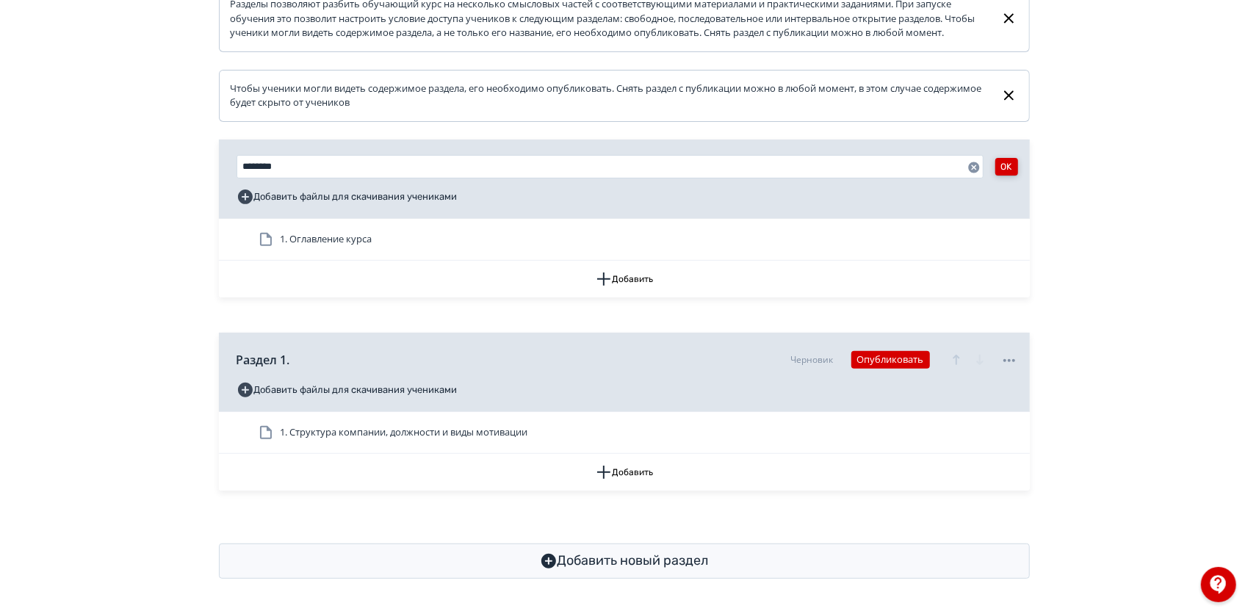
click at [1008, 170] on button "OK" at bounding box center [1007, 167] width 23 height 18
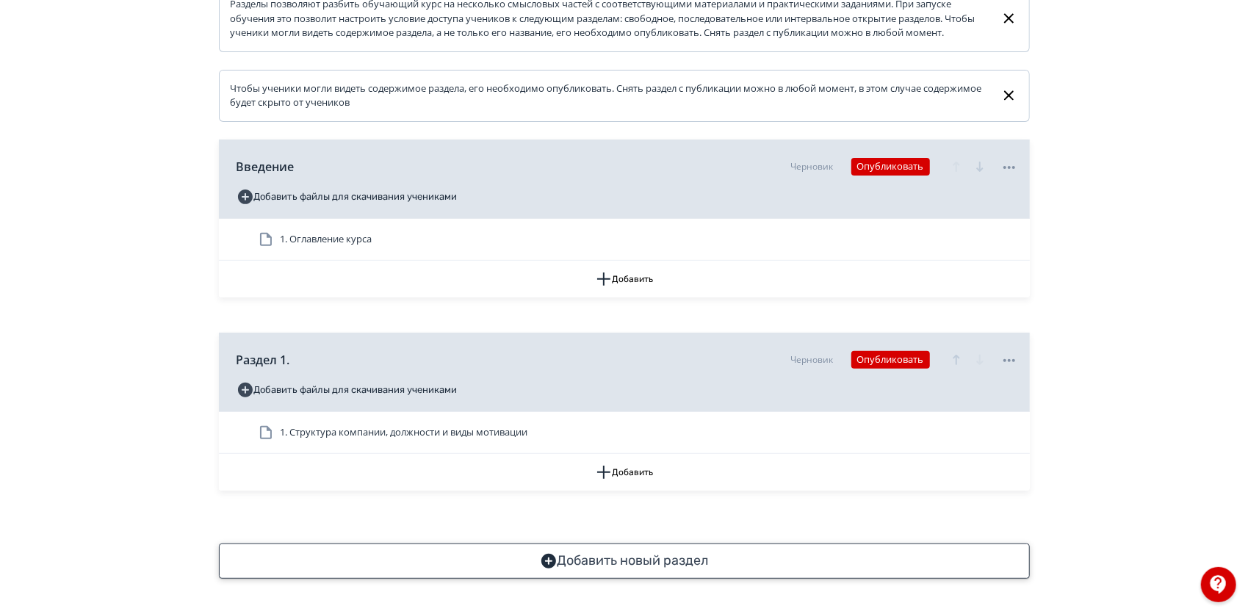
click at [802, 575] on button "Добавить новый раздел" at bounding box center [624, 561] width 811 height 35
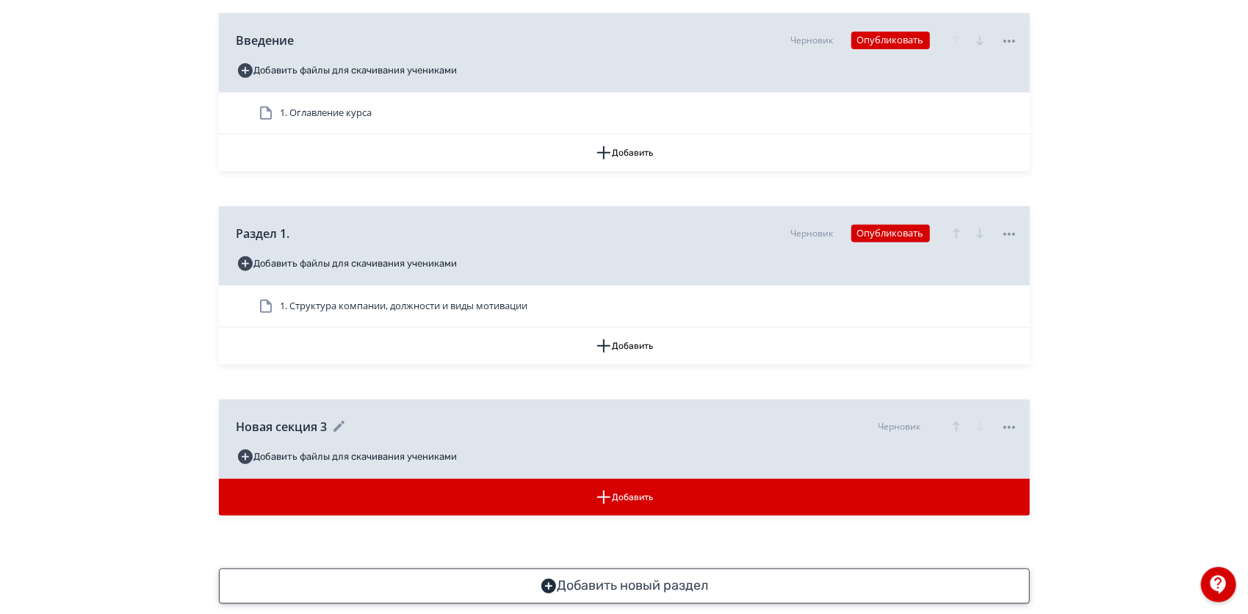
scroll to position [434, 0]
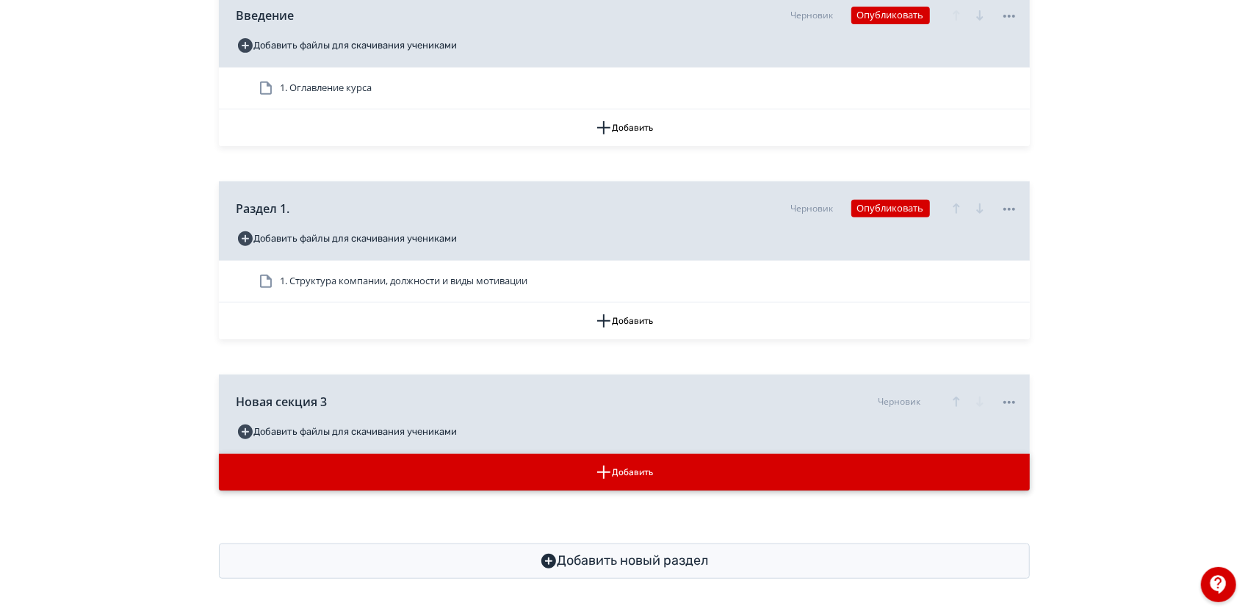
click at [735, 464] on button "Добавить" at bounding box center [624, 472] width 811 height 37
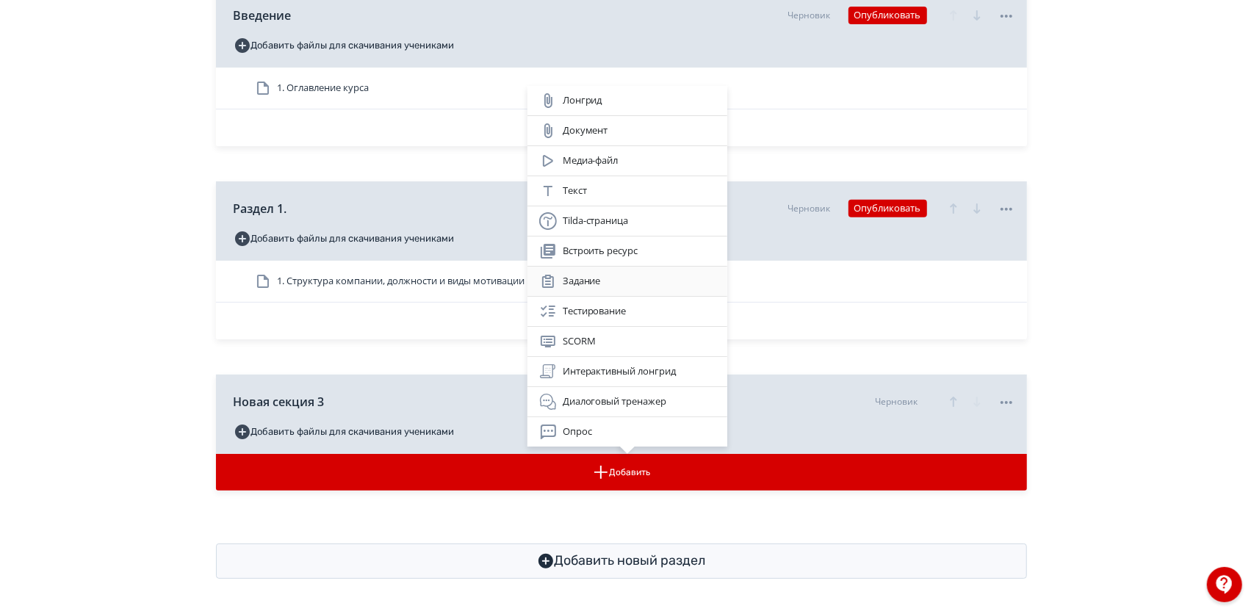
click at [614, 284] on div "Задание" at bounding box center [627, 282] width 176 height 18
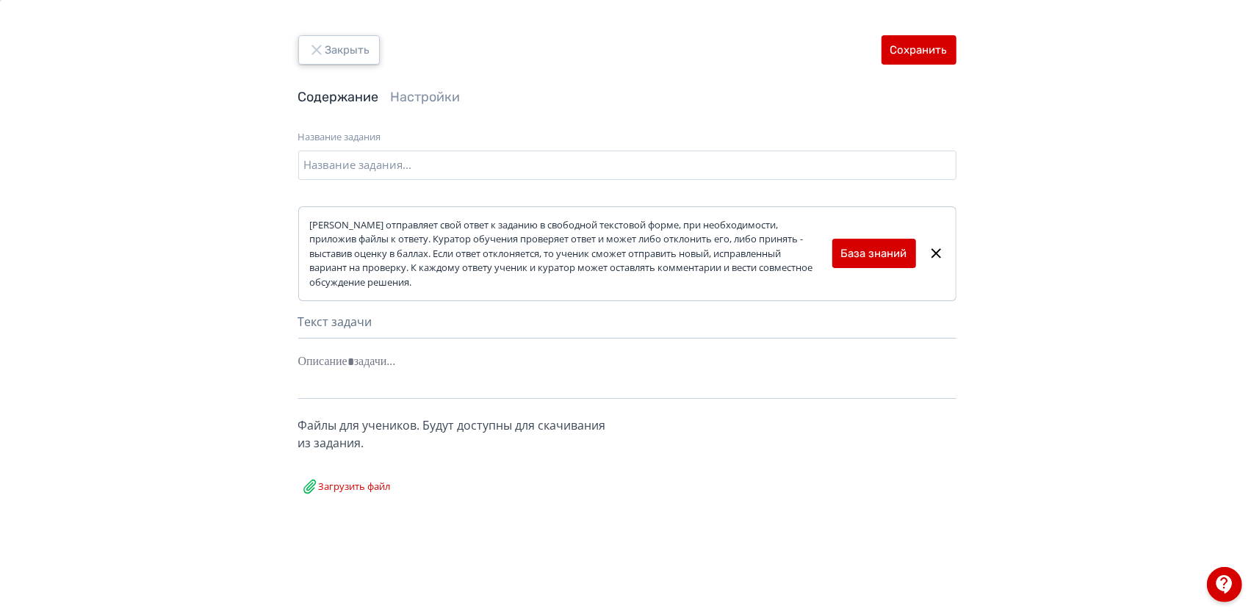
click at [360, 56] on button "Закрыть" at bounding box center [339, 49] width 82 height 29
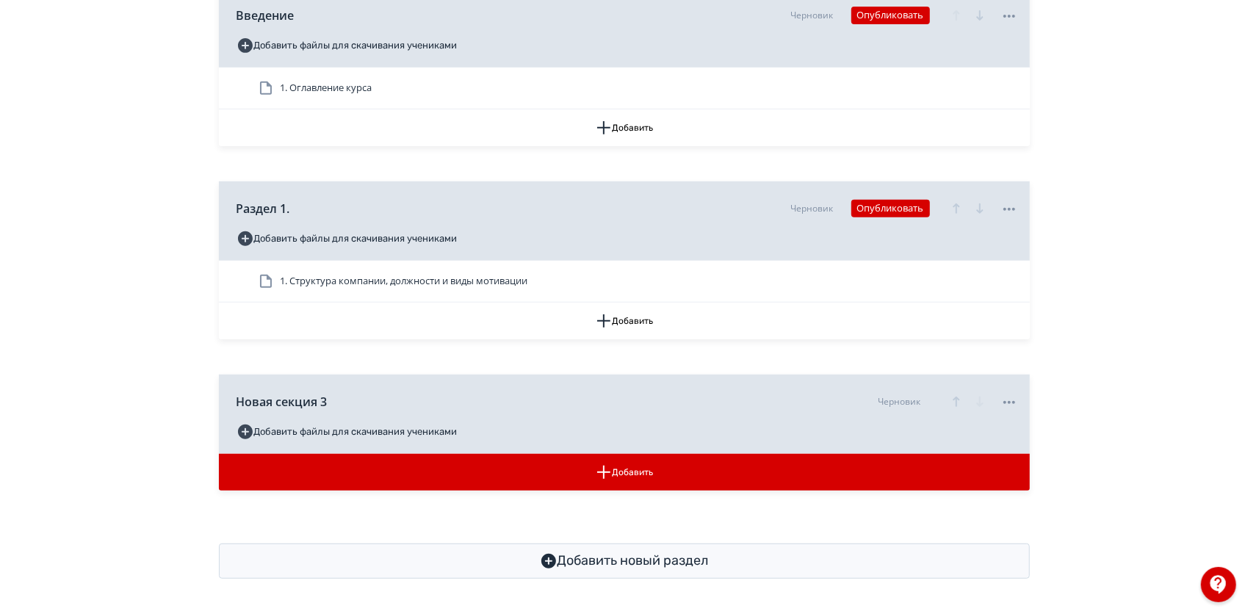
scroll to position [434, 0]
click at [649, 477] on button "Добавить" at bounding box center [624, 472] width 811 height 37
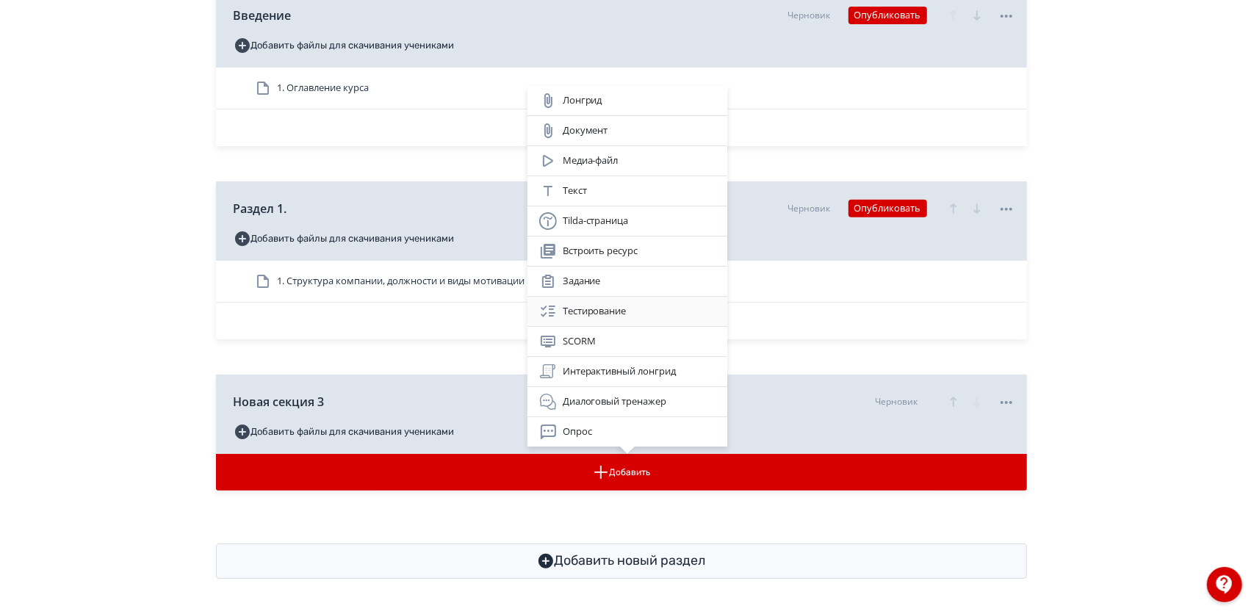
click at [620, 319] on div "Тестирование" at bounding box center [627, 312] width 176 height 18
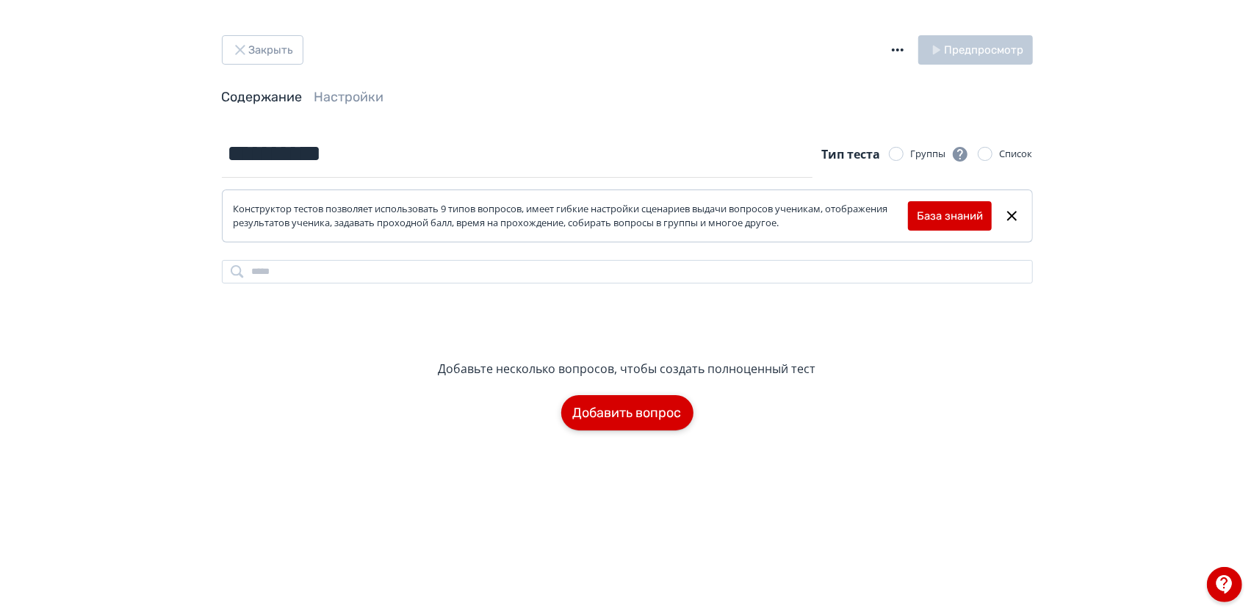
click at [636, 418] on button "Добавить вопрос" at bounding box center [627, 412] width 132 height 35
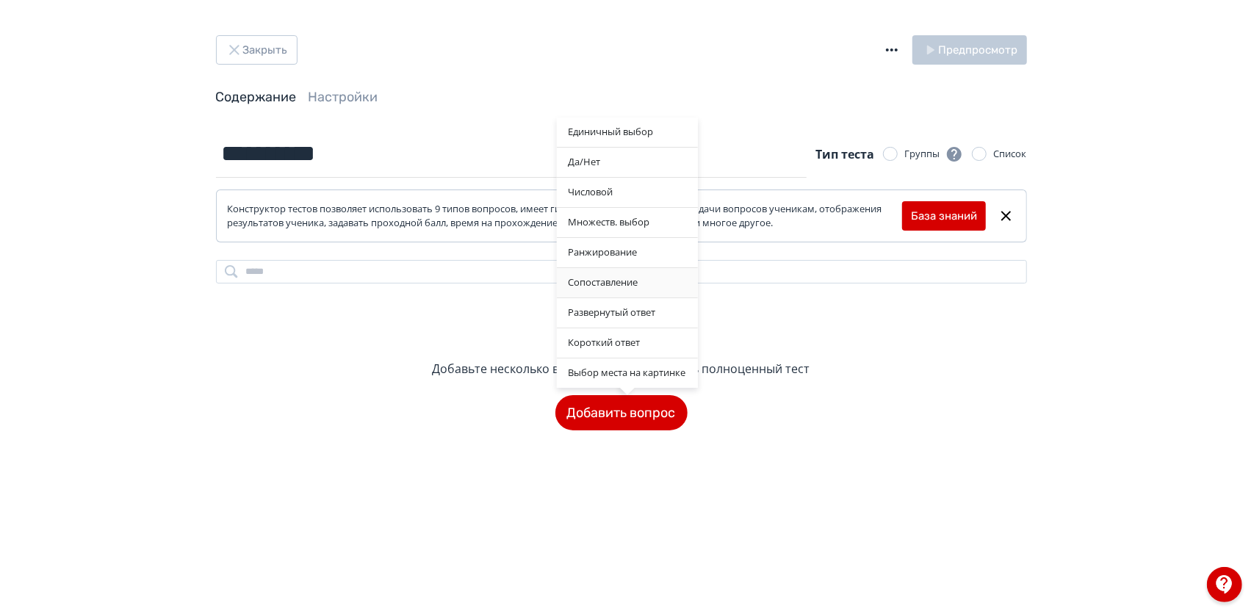
click at [633, 282] on div "Сопоставление" at bounding box center [627, 282] width 141 height 29
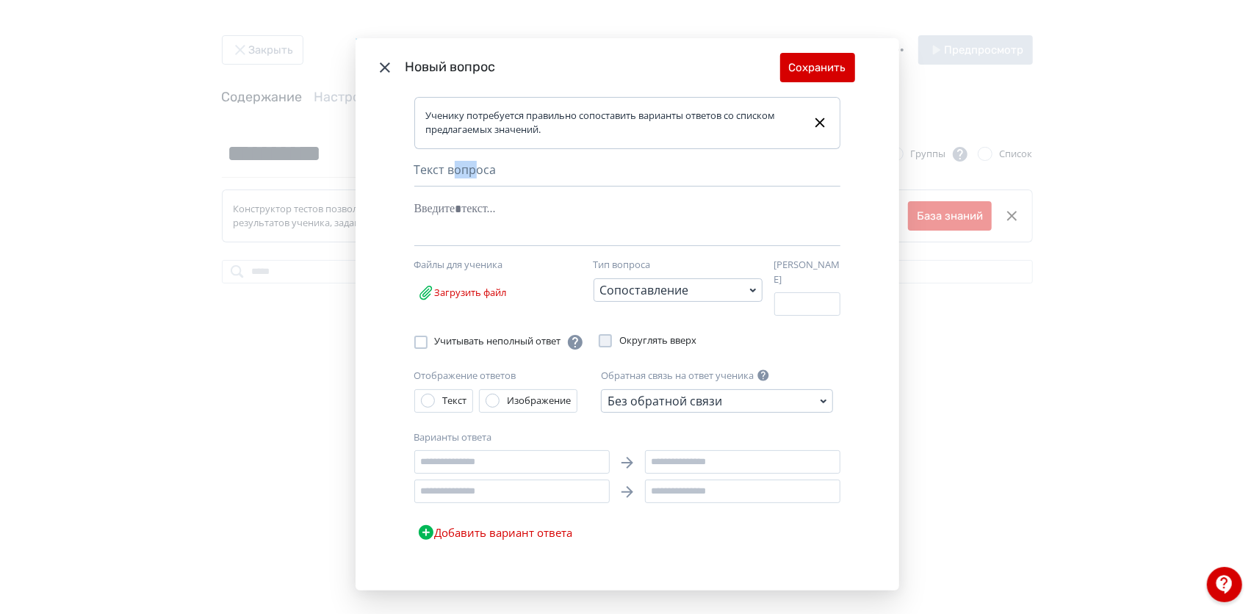
drag, startPoint x: 454, startPoint y: 182, endPoint x: 475, endPoint y: 176, distance: 22.3
click at [475, 176] on div "Текст вопроса" at bounding box center [627, 174] width 426 height 26
click at [492, 176] on div "Текст вопроса" at bounding box center [627, 174] width 426 height 26
click at [466, 175] on div "Текст вопроса" at bounding box center [627, 174] width 426 height 26
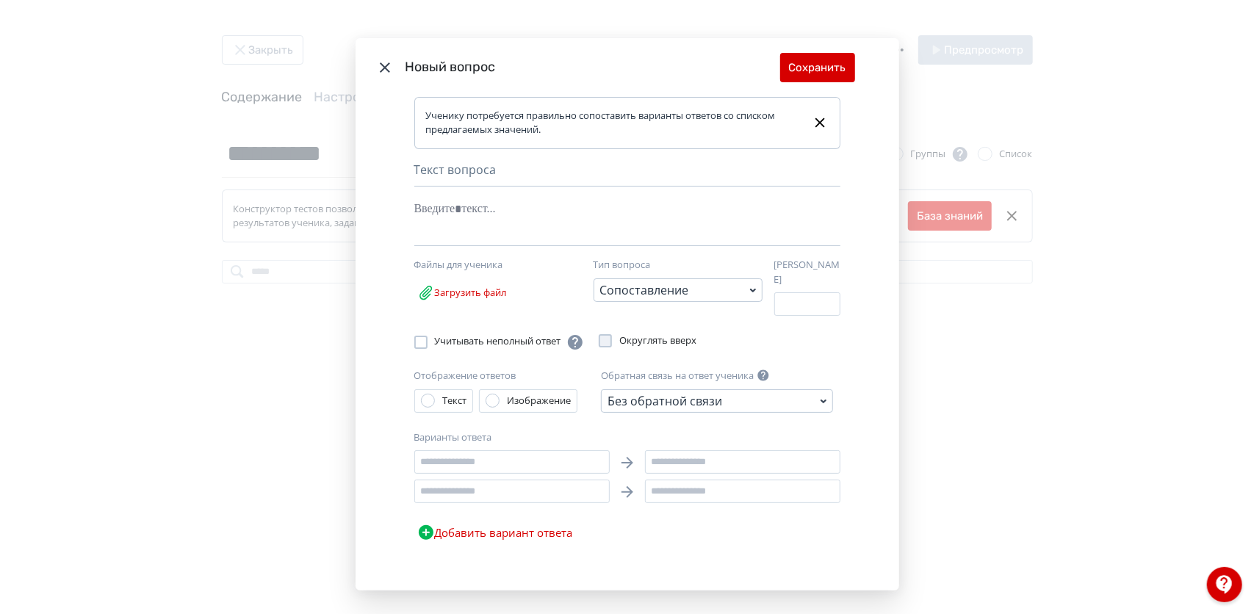
click at [425, 176] on div "Текст вопроса" at bounding box center [627, 174] width 426 height 26
click at [422, 198] on div "Modal" at bounding box center [604, 209] width 381 height 28
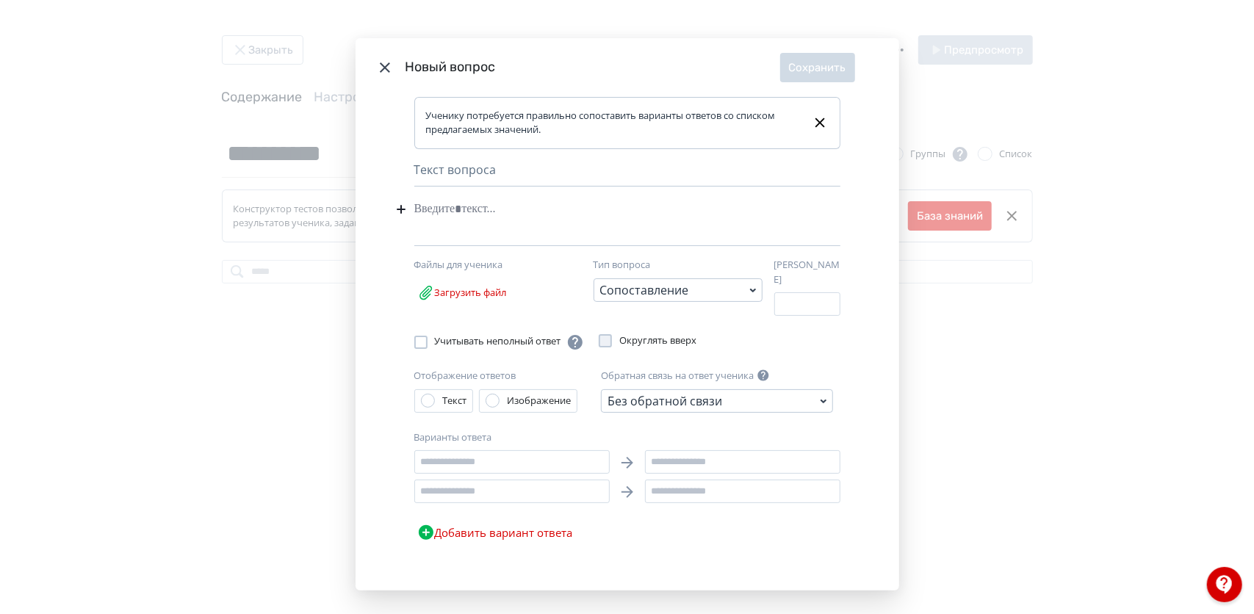
click at [380, 73] on icon "Modal" at bounding box center [385, 67] width 10 height 10
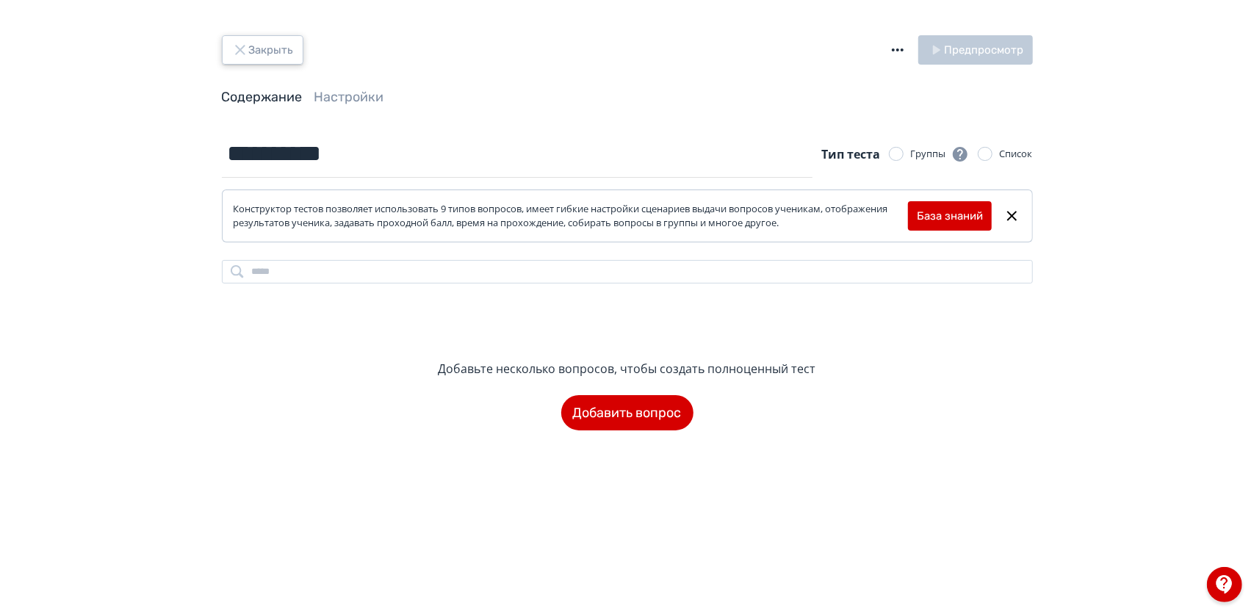
click at [250, 55] on button "Закрыть" at bounding box center [263, 49] width 82 height 29
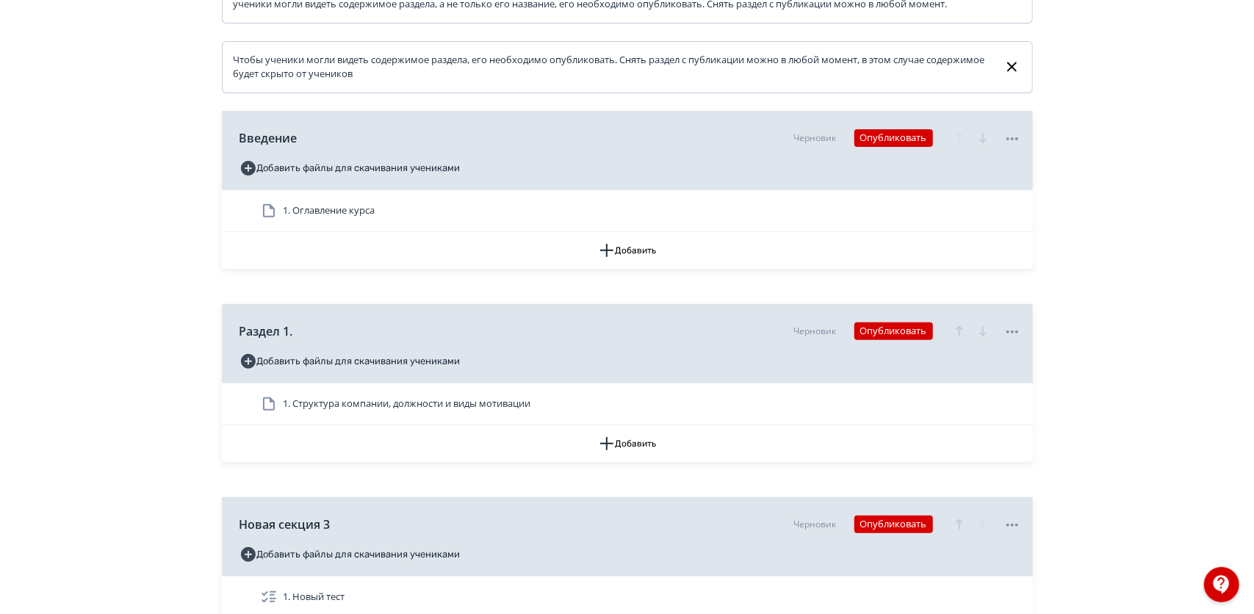
scroll to position [475, 0]
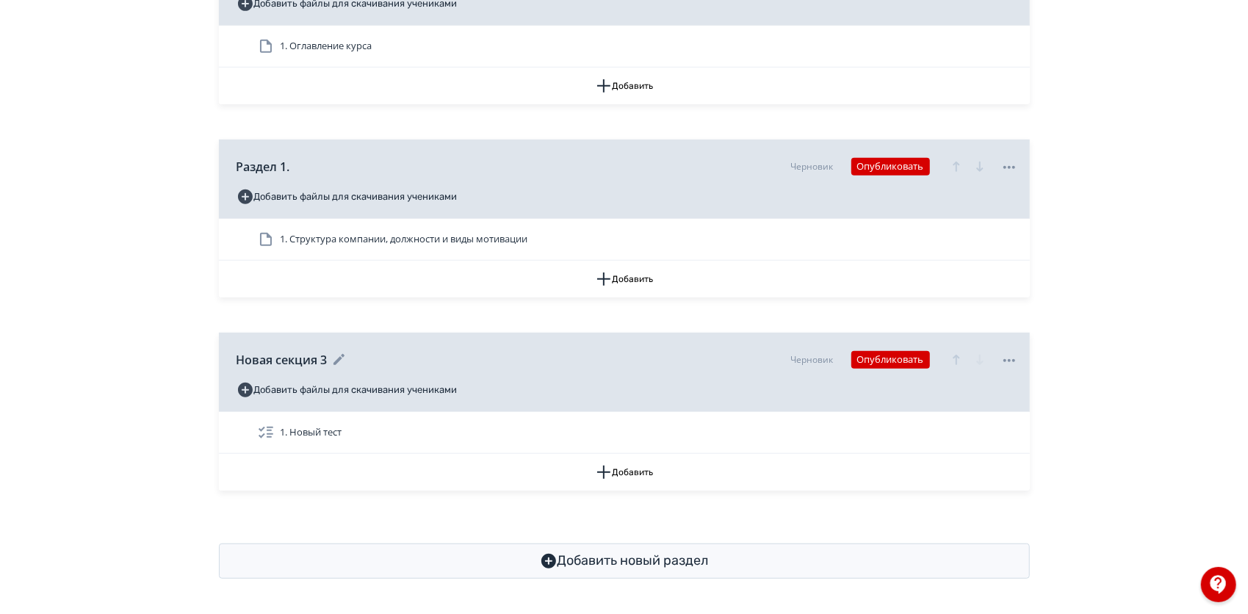
click at [1011, 363] on icon at bounding box center [1010, 361] width 18 height 18
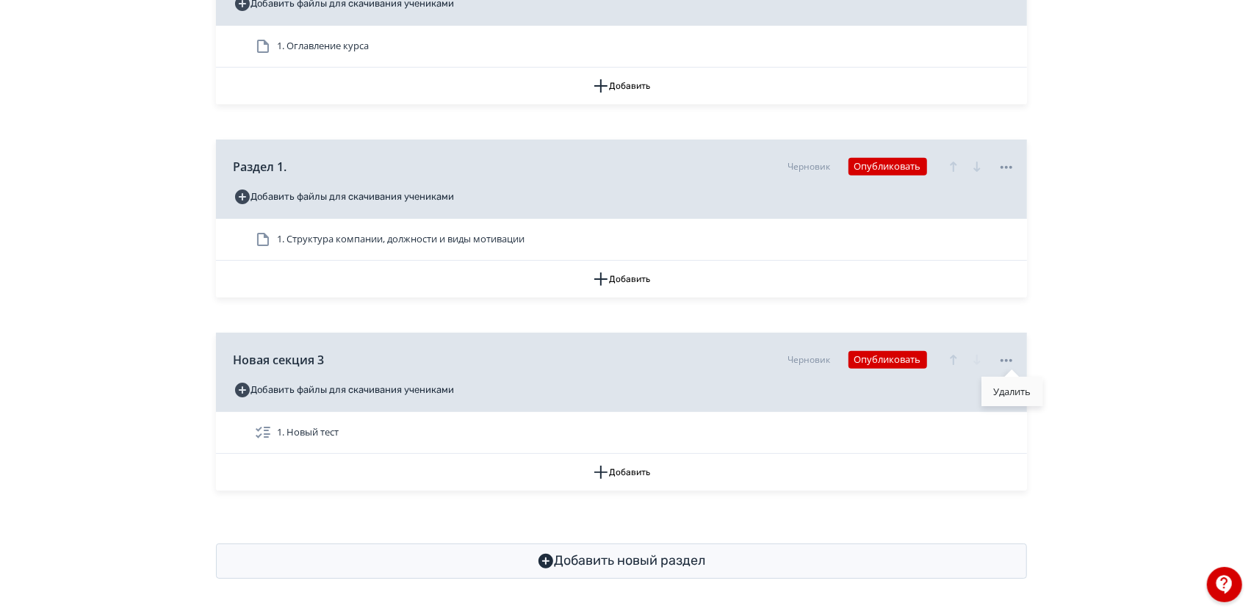
click at [1012, 391] on div "Удалить" at bounding box center [1012, 391] width 61 height 29
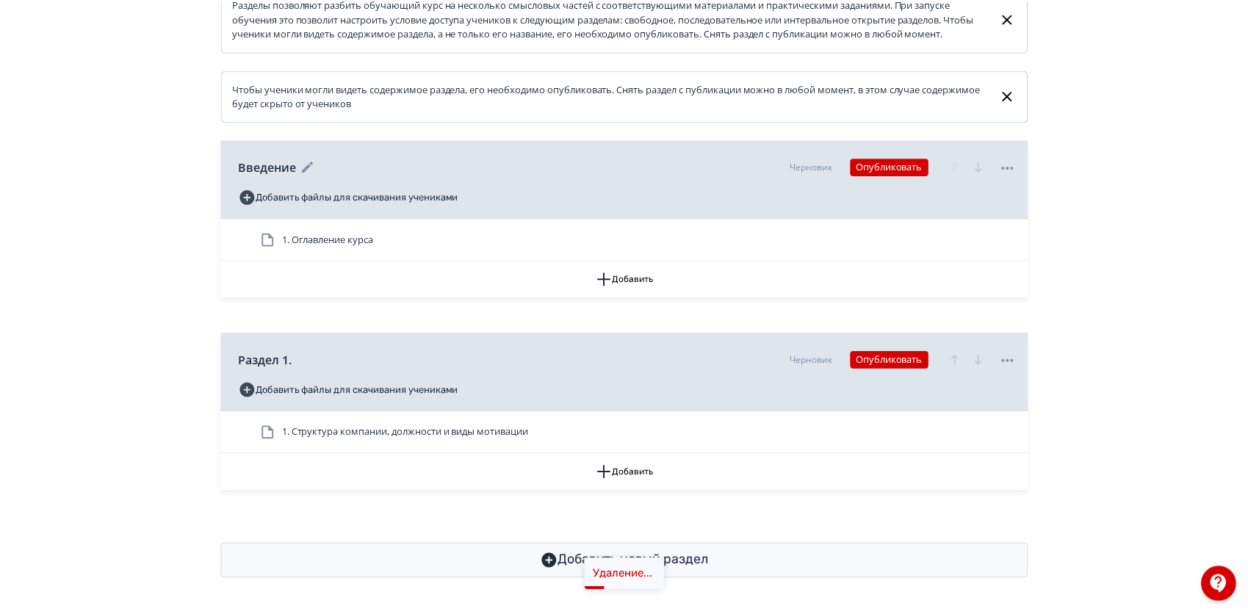
scroll to position [282, 0]
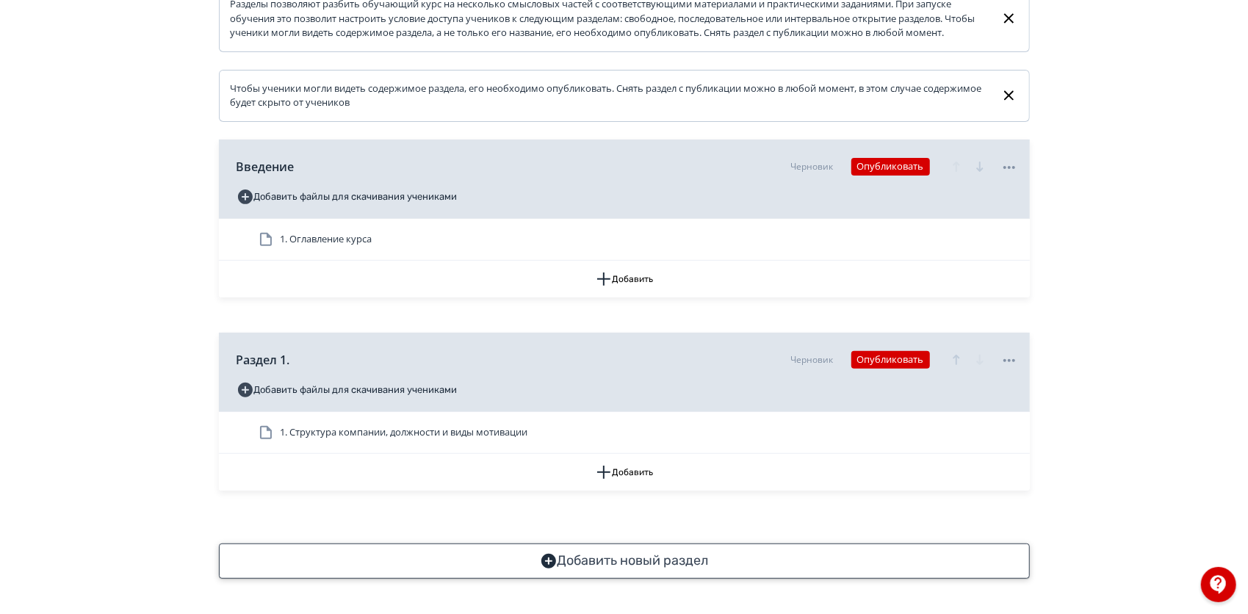
click at [732, 570] on button "Добавить новый раздел" at bounding box center [624, 561] width 811 height 35
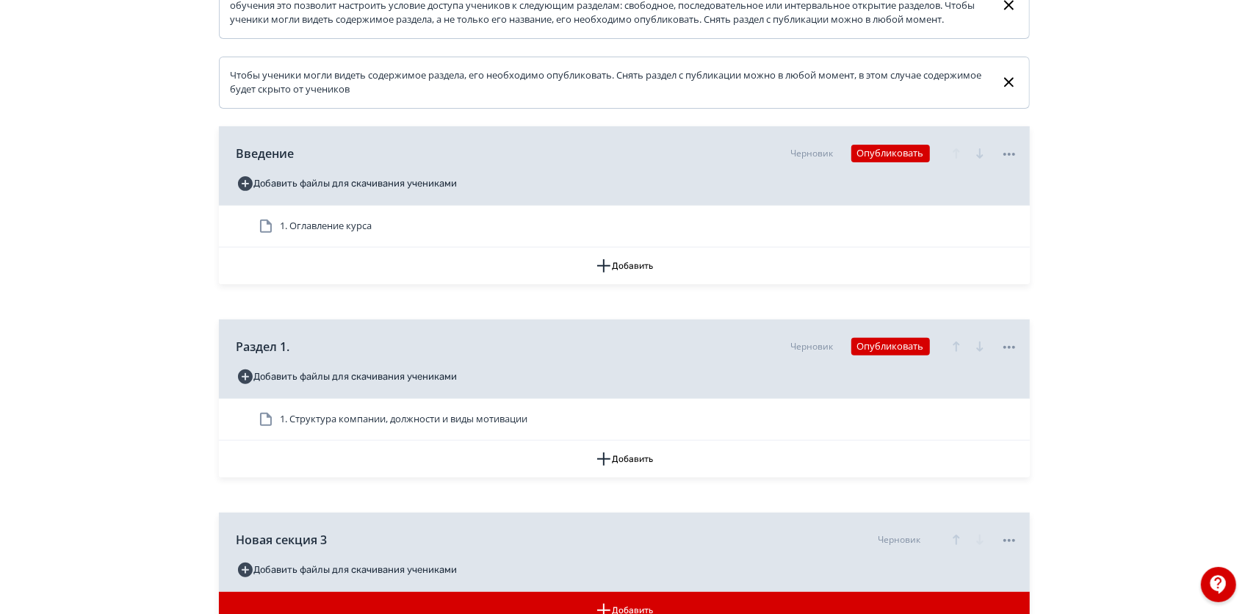
scroll to position [434, 0]
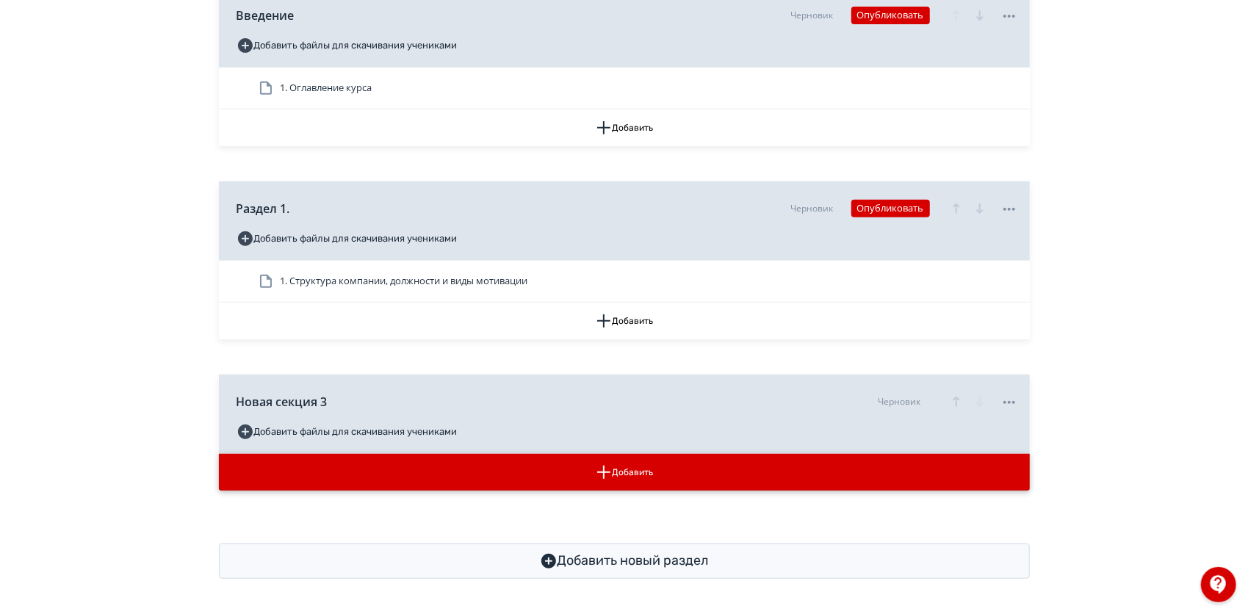
click at [625, 474] on button "Добавить" at bounding box center [624, 472] width 811 height 37
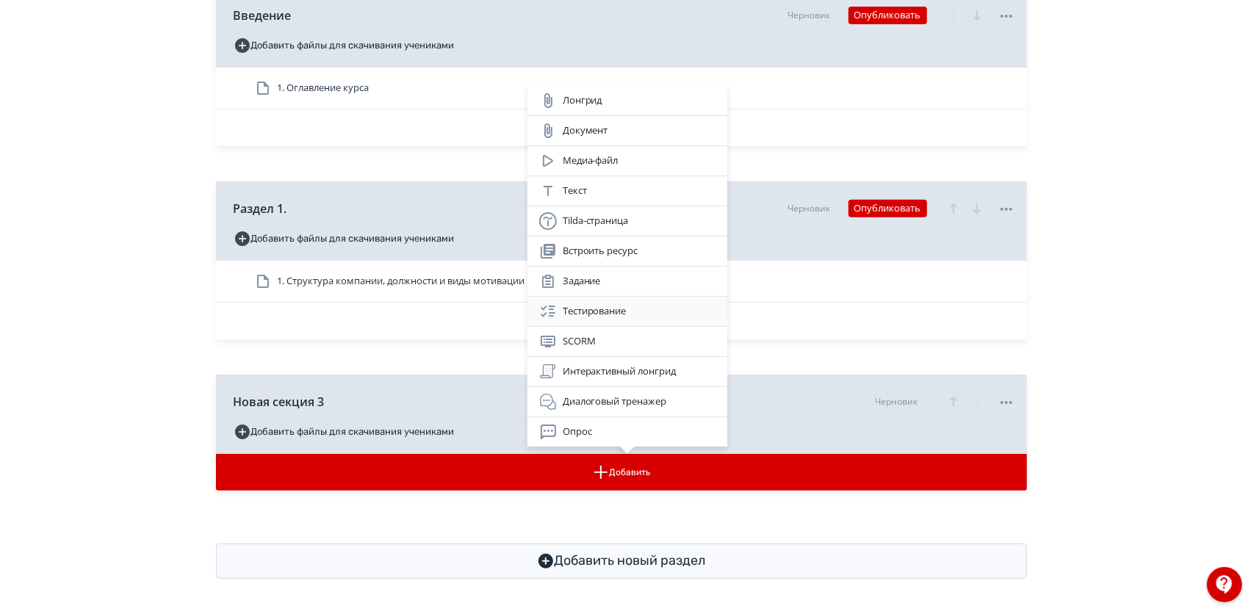
click at [639, 316] on div "Тестирование" at bounding box center [627, 312] width 176 height 18
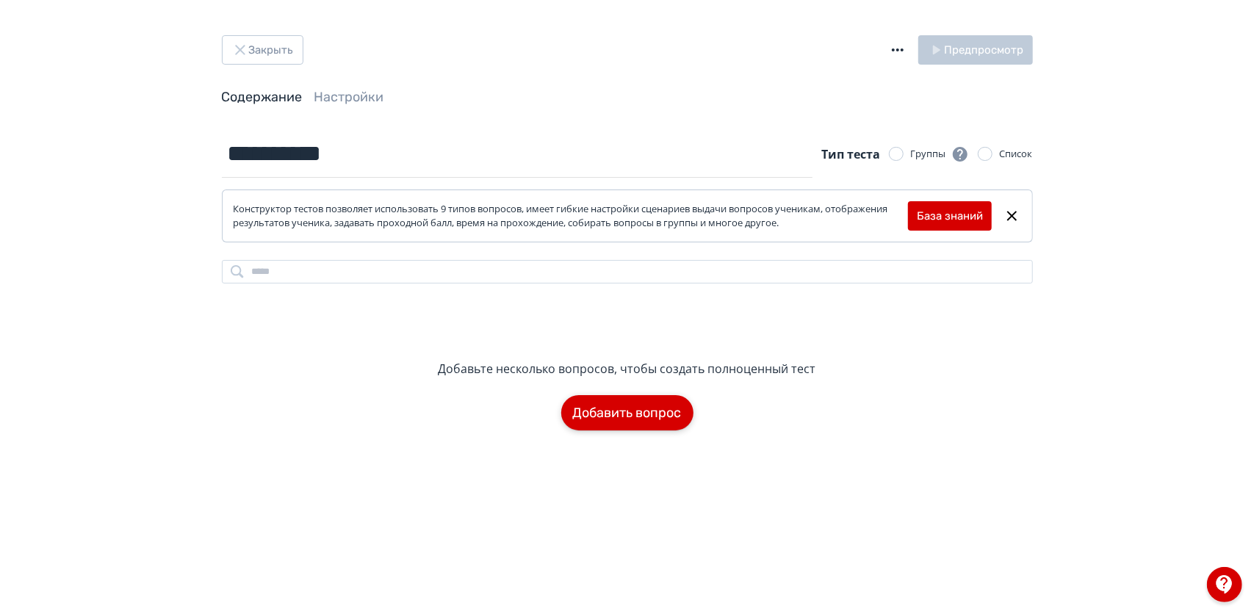
click at [664, 413] on button "Добавить вопрос" at bounding box center [627, 412] width 132 height 35
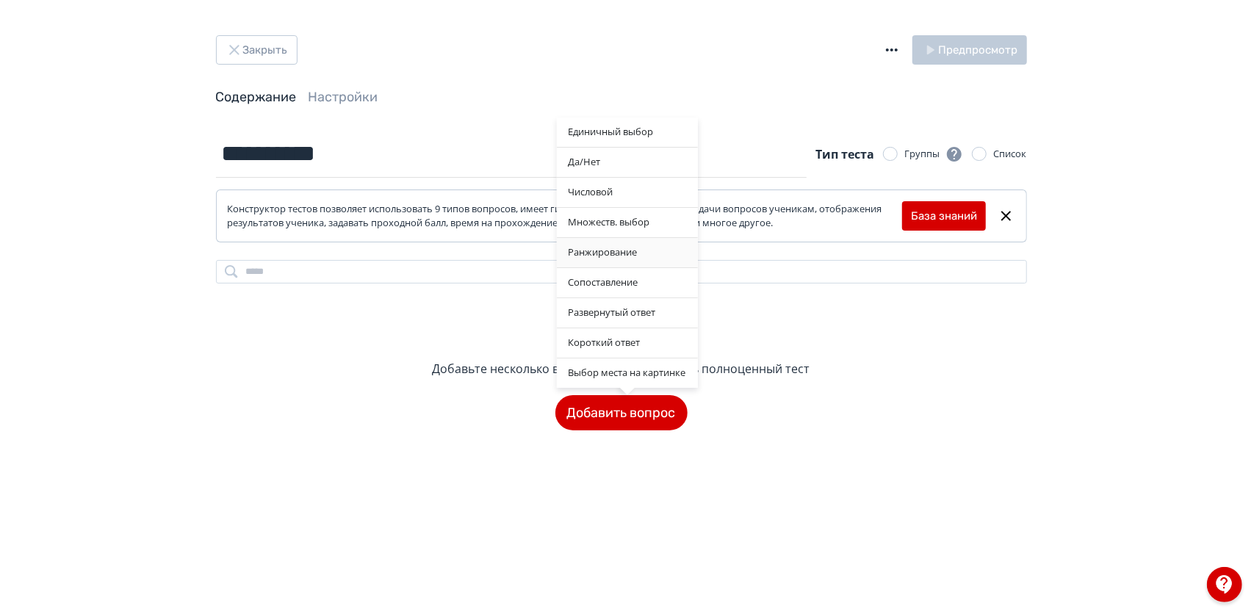
click at [614, 257] on div "Ранжирование" at bounding box center [627, 252] width 141 height 29
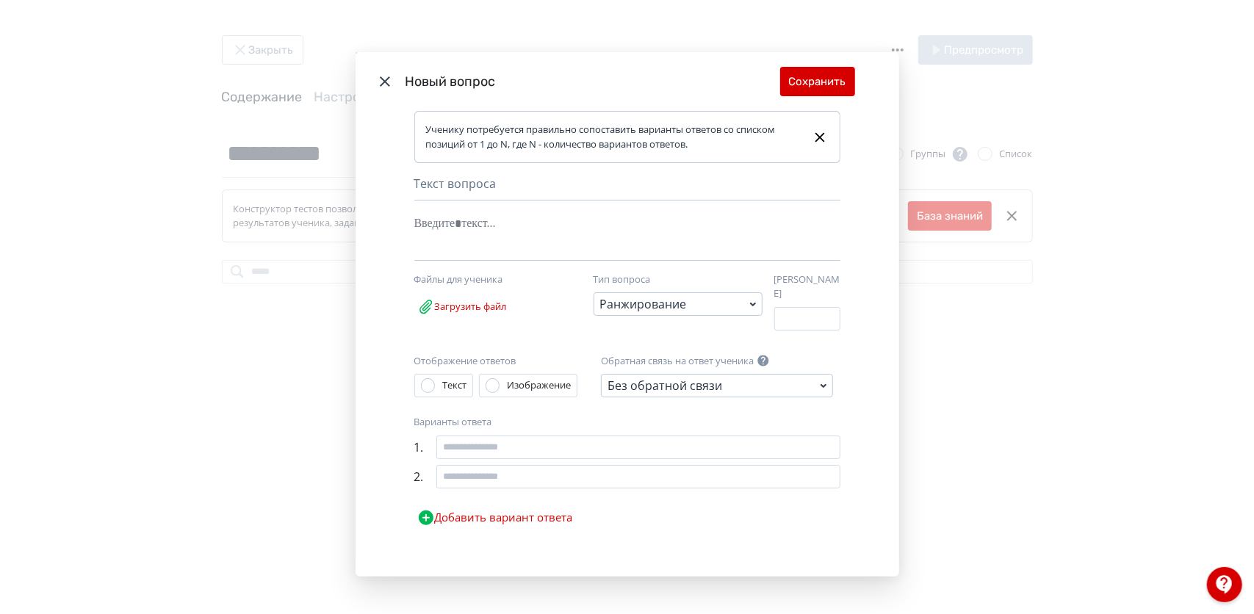
click at [385, 79] on icon "Modal" at bounding box center [385, 82] width 18 height 18
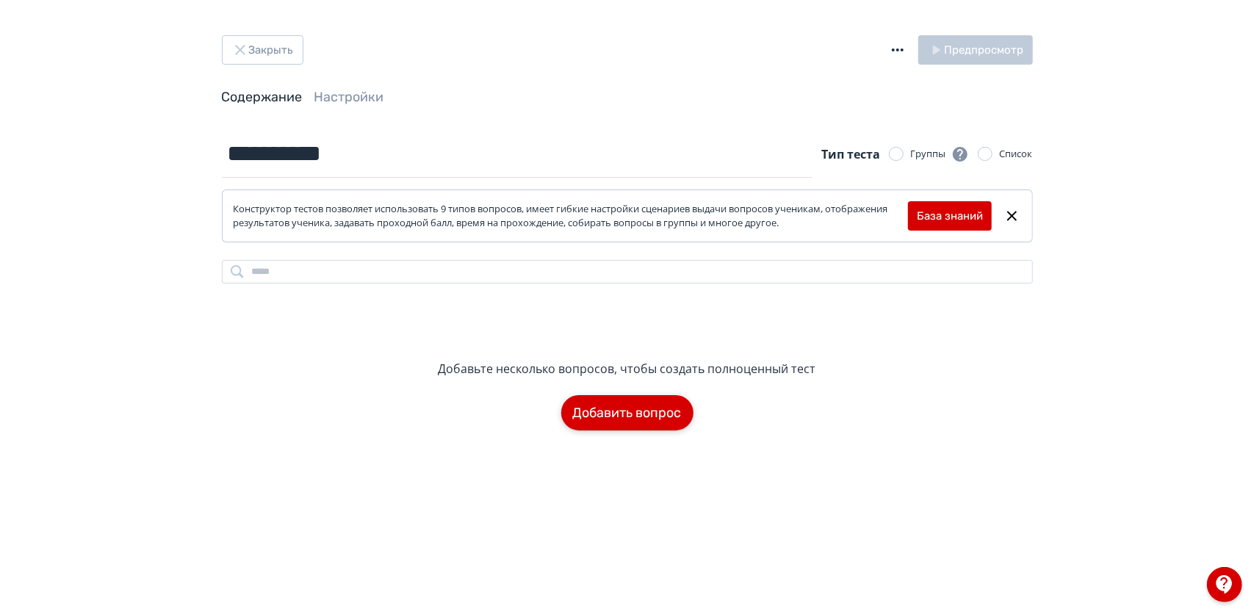
click at [619, 427] on button "Добавить вопрос" at bounding box center [627, 412] width 132 height 35
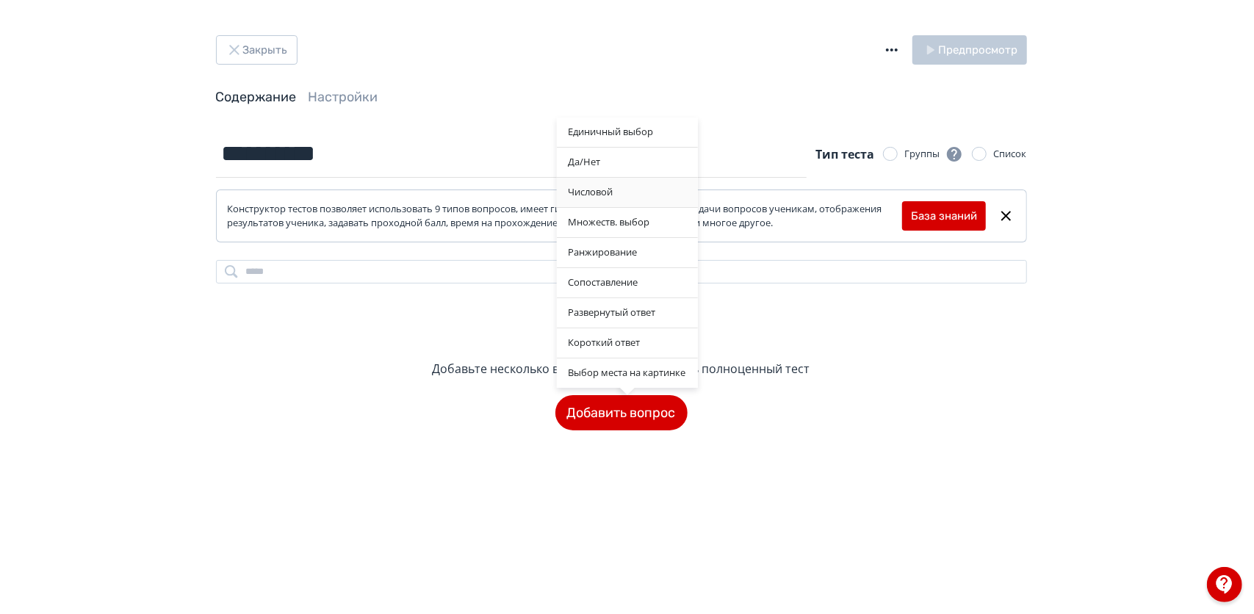
click at [636, 200] on div "Числовой" at bounding box center [627, 192] width 141 height 29
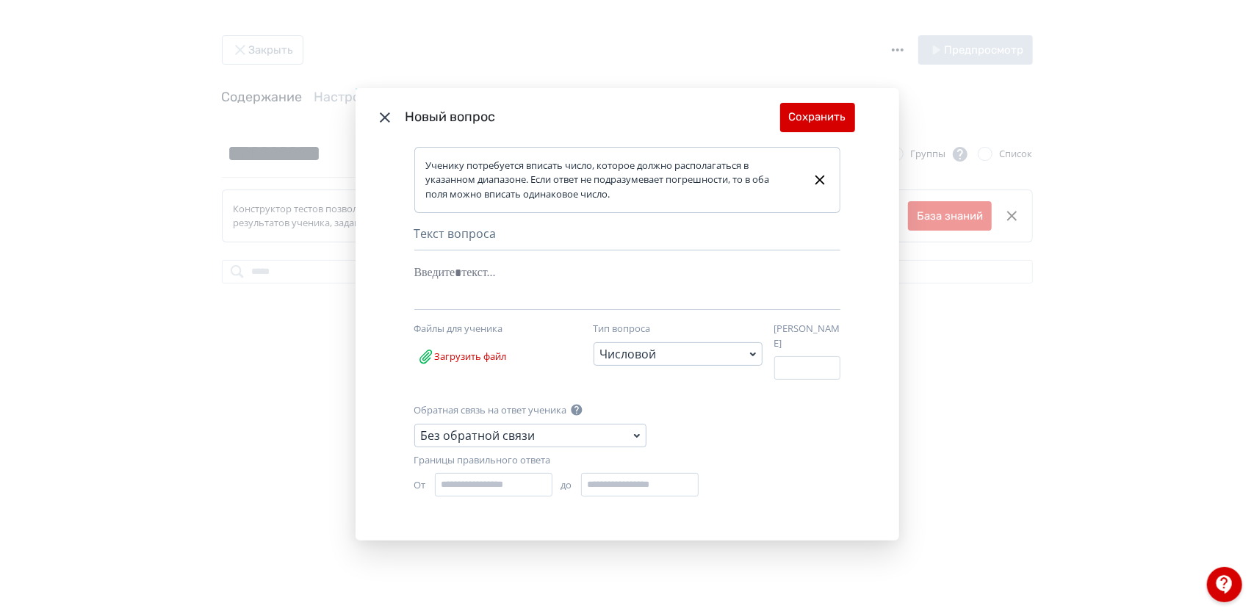
click at [520, 244] on div "Текст вопроса" at bounding box center [627, 238] width 426 height 26
click at [470, 242] on div "Текст вопроса" at bounding box center [627, 238] width 426 height 26
click at [456, 287] on div "Modal" at bounding box center [604, 273] width 381 height 28
click at [389, 116] on icon "Modal" at bounding box center [385, 118] width 18 height 18
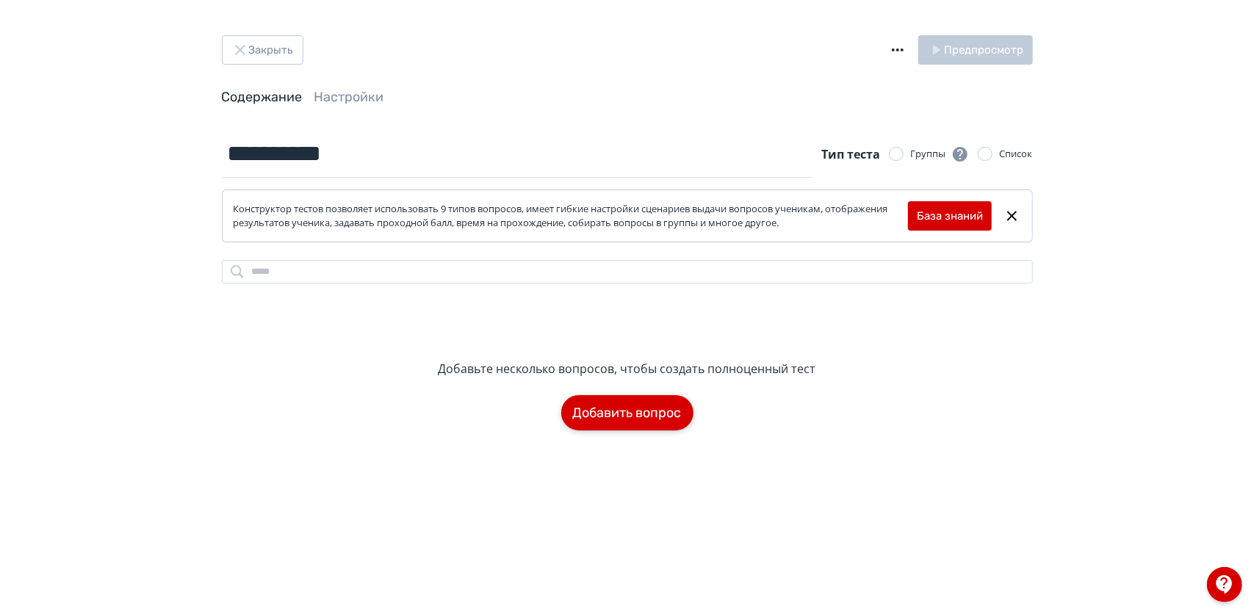
click at [649, 398] on button "Добавить вопрос" at bounding box center [627, 412] width 132 height 35
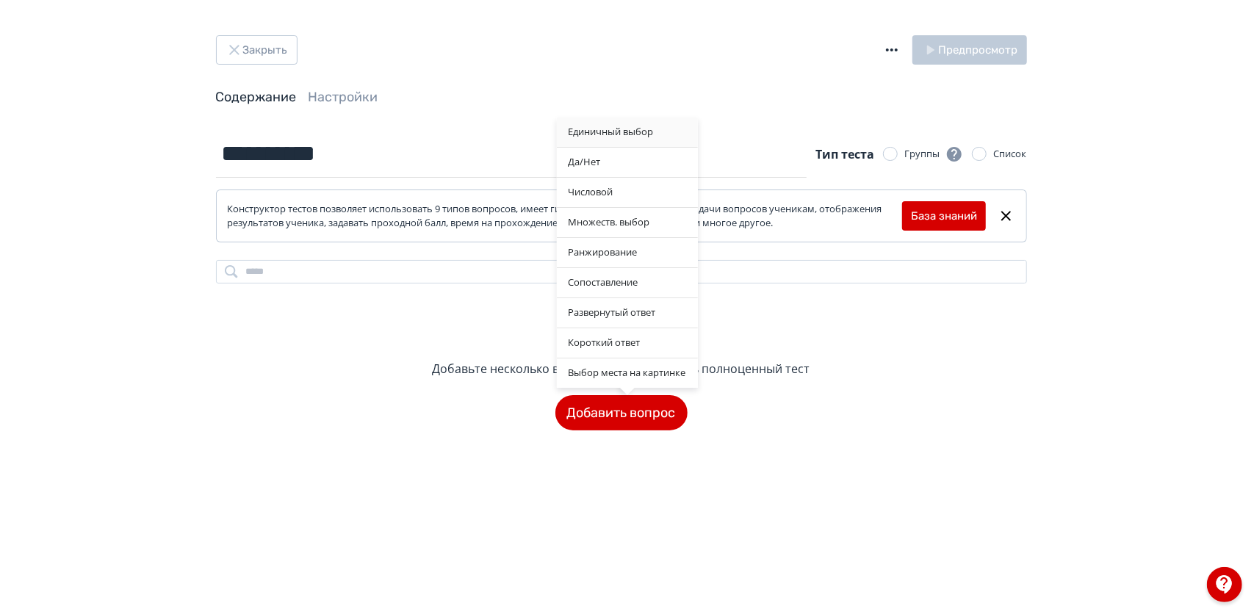
click at [634, 138] on div "Единичный выбор" at bounding box center [627, 132] width 141 height 29
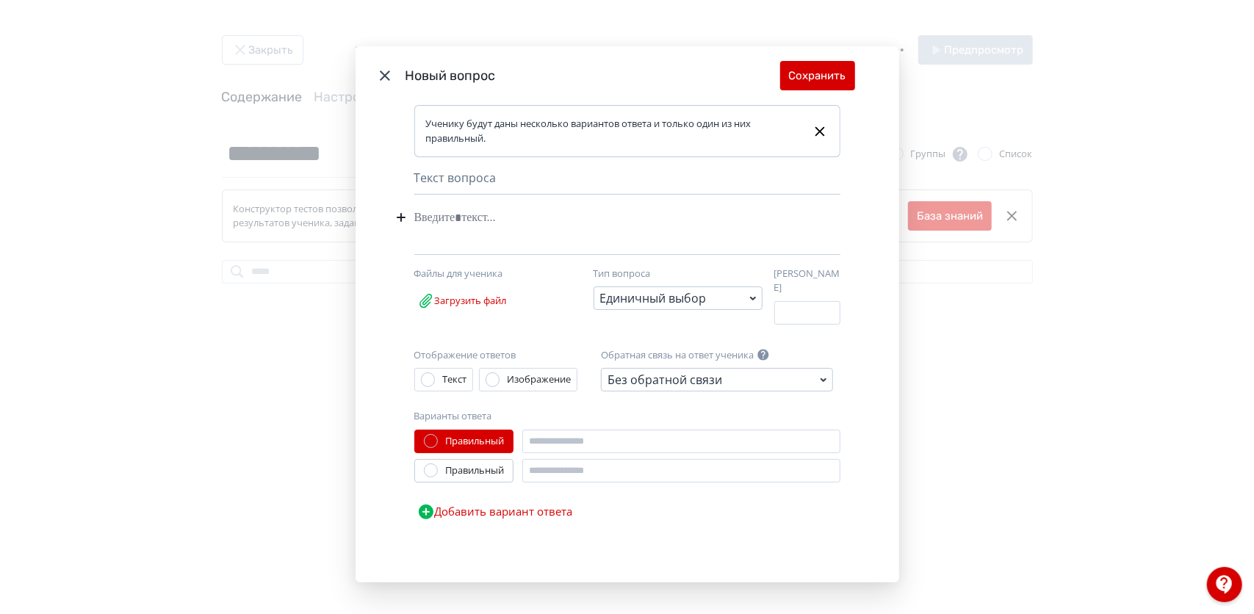
click at [464, 181] on div "Текст вопроса" at bounding box center [627, 182] width 426 height 26
click at [450, 228] on div "Modal" at bounding box center [604, 218] width 381 height 28
click at [456, 223] on div "Modal" at bounding box center [604, 218] width 381 height 28
click at [598, 223] on div "**********" at bounding box center [604, 218] width 381 height 28
click at [441, 309] on label "Загрузить файл" at bounding box center [462, 301] width 96 height 29
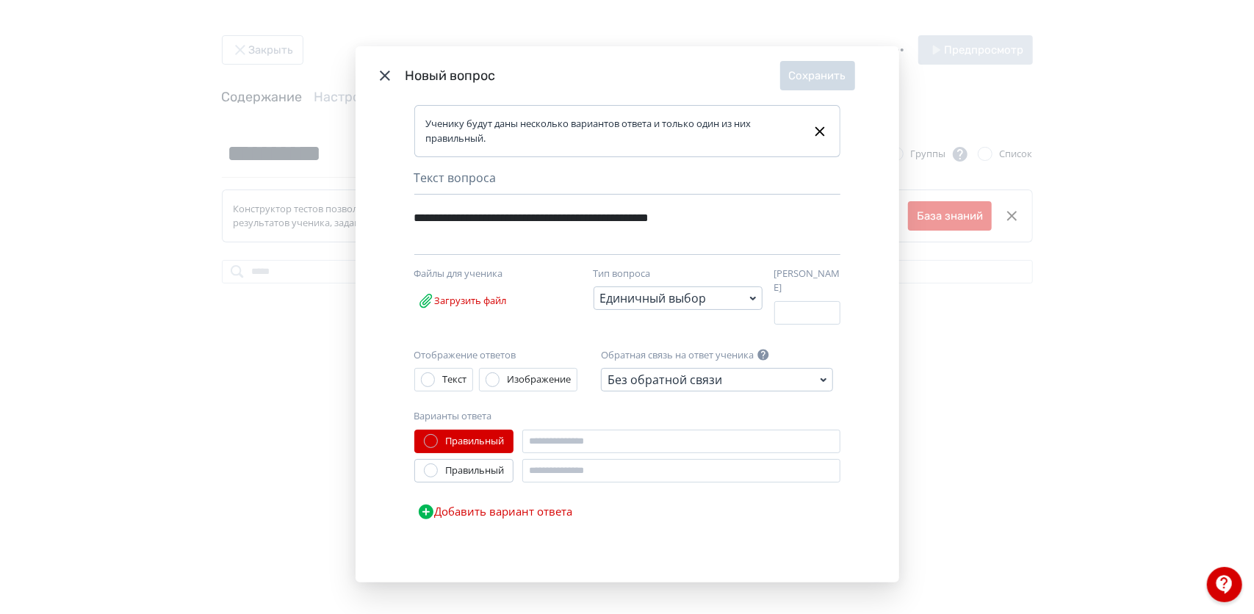
click at [0, 0] on input "Загрузить файл" at bounding box center [0, 0] width 0 height 0
click at [585, 420] on div "Отображение ответов Текст Изображение Обратная связь на ответ ученика Без обрат…" at bounding box center [627, 437] width 426 height 179
click at [592, 445] on input "Modal" at bounding box center [681, 442] width 318 height 24
type input "*"
type input "*******"
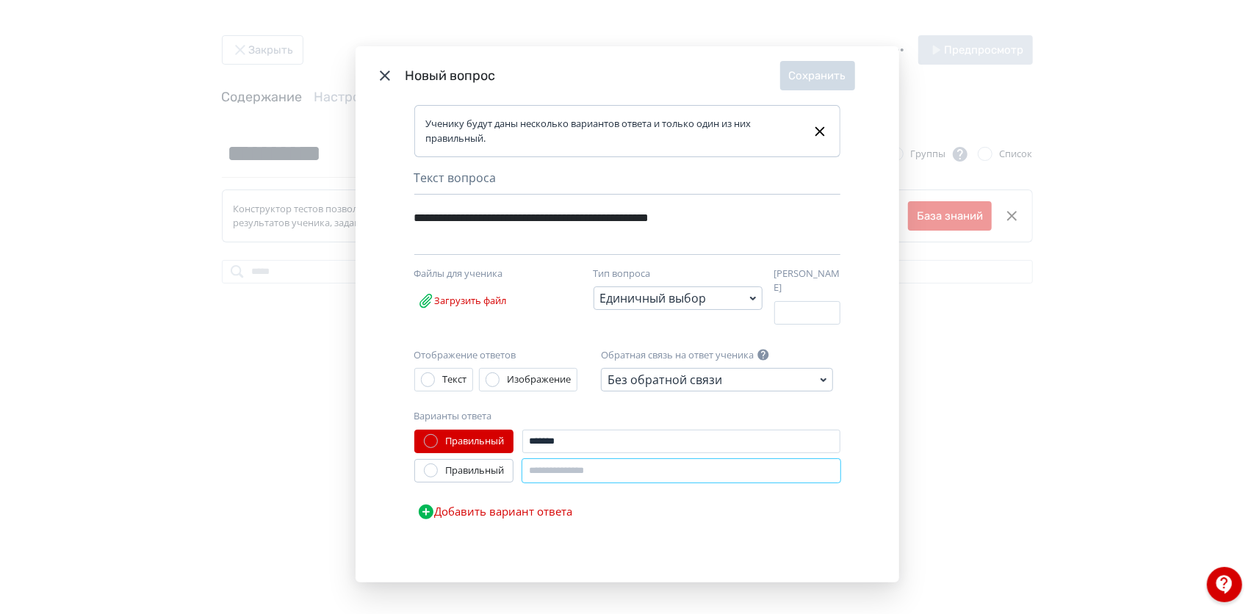
click at [611, 467] on input "Modal" at bounding box center [681, 471] width 318 height 24
type input "*****"
click at [536, 504] on button "Добавить вариант ответа" at bounding box center [495, 511] width 162 height 29
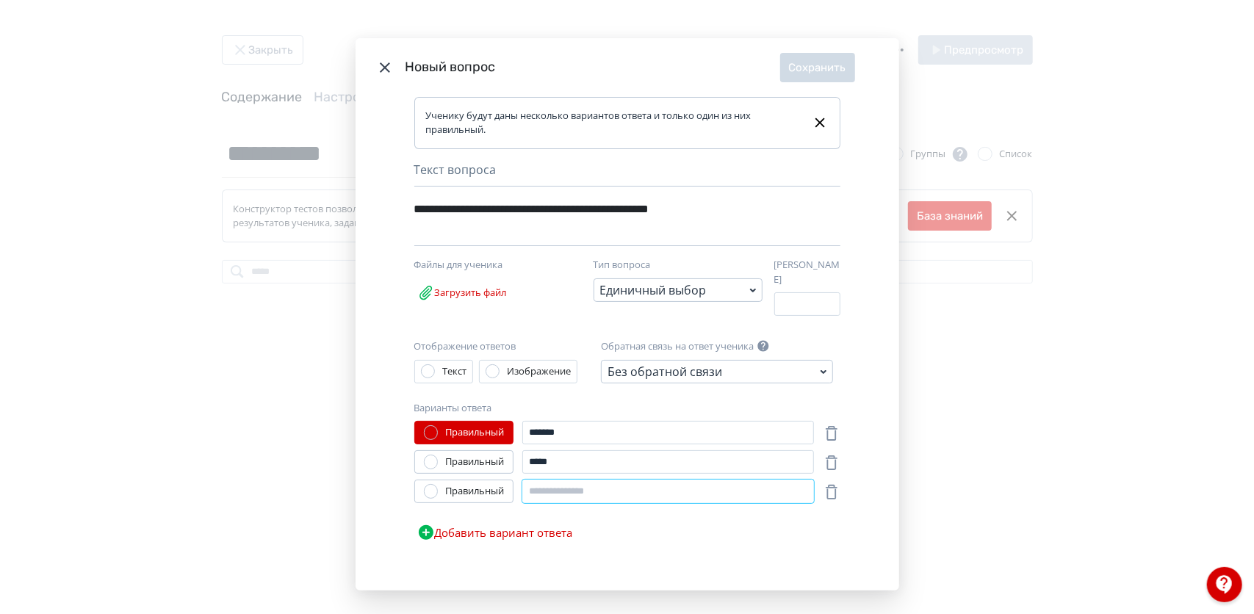
click at [544, 488] on input "Modal" at bounding box center [668, 492] width 292 height 24
type input "*******"
click at [477, 525] on button "Добавить вариант ответа" at bounding box center [495, 532] width 162 height 29
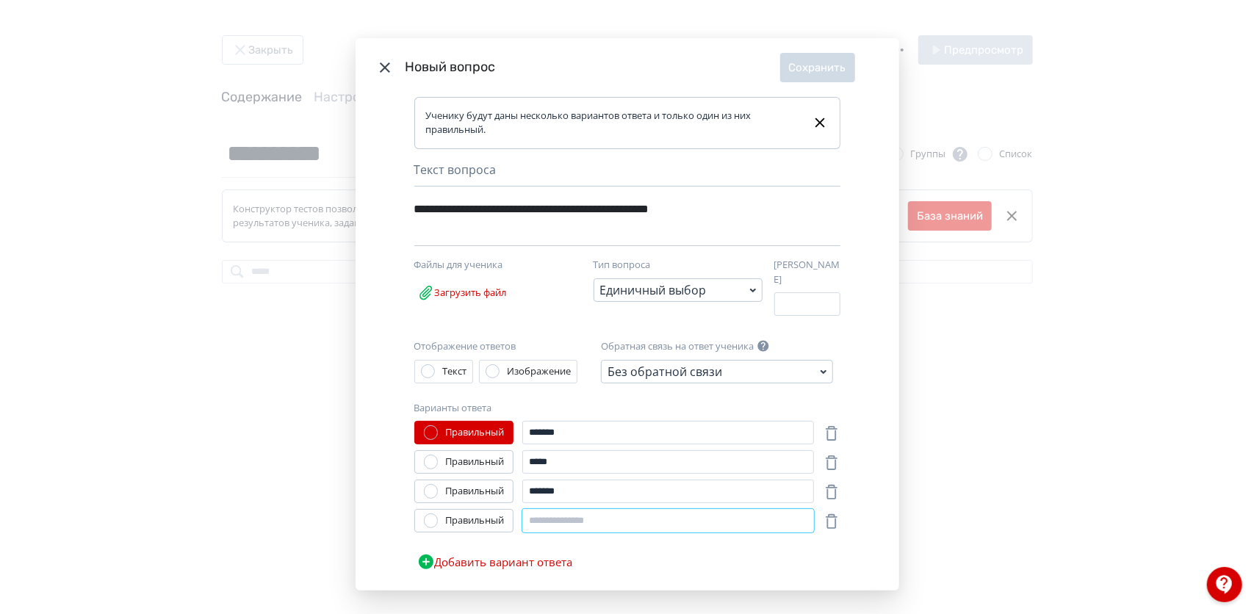
click at [562, 509] on input "Modal" at bounding box center [668, 521] width 292 height 24
type input "**********"
click at [697, 558] on div "**********" at bounding box center [627, 499] width 426 height 156
click at [629, 551] on div "**********" at bounding box center [627, 499] width 426 height 156
click at [529, 361] on label "Изображение" at bounding box center [528, 372] width 85 height 22
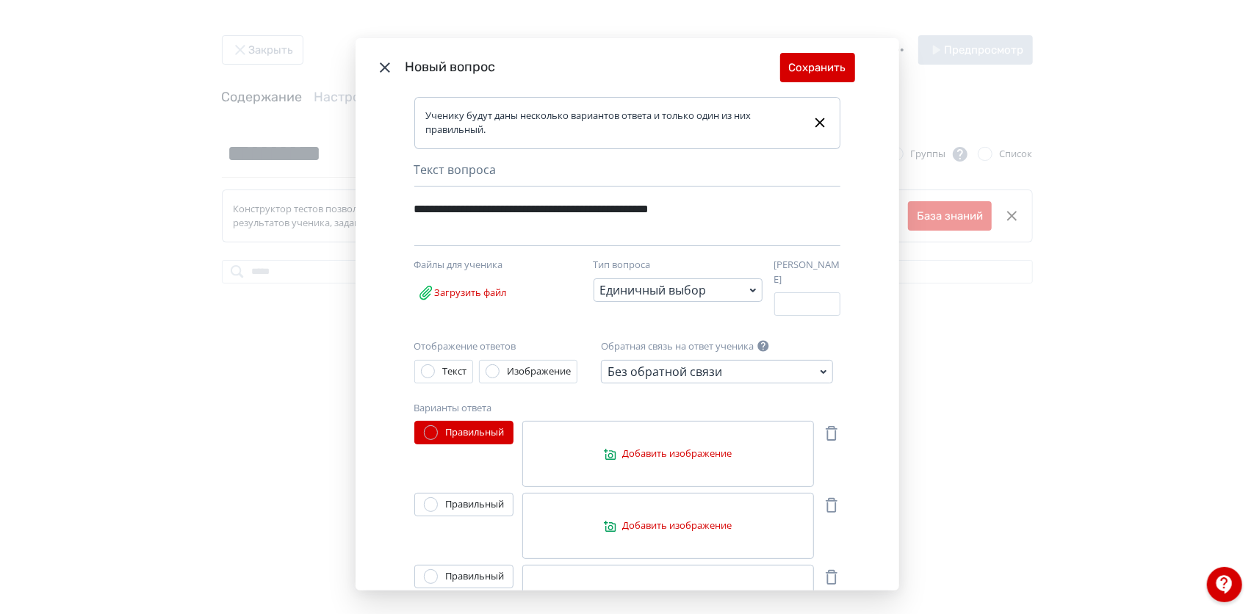
click at [430, 364] on div "Modal" at bounding box center [428, 371] width 15 height 15
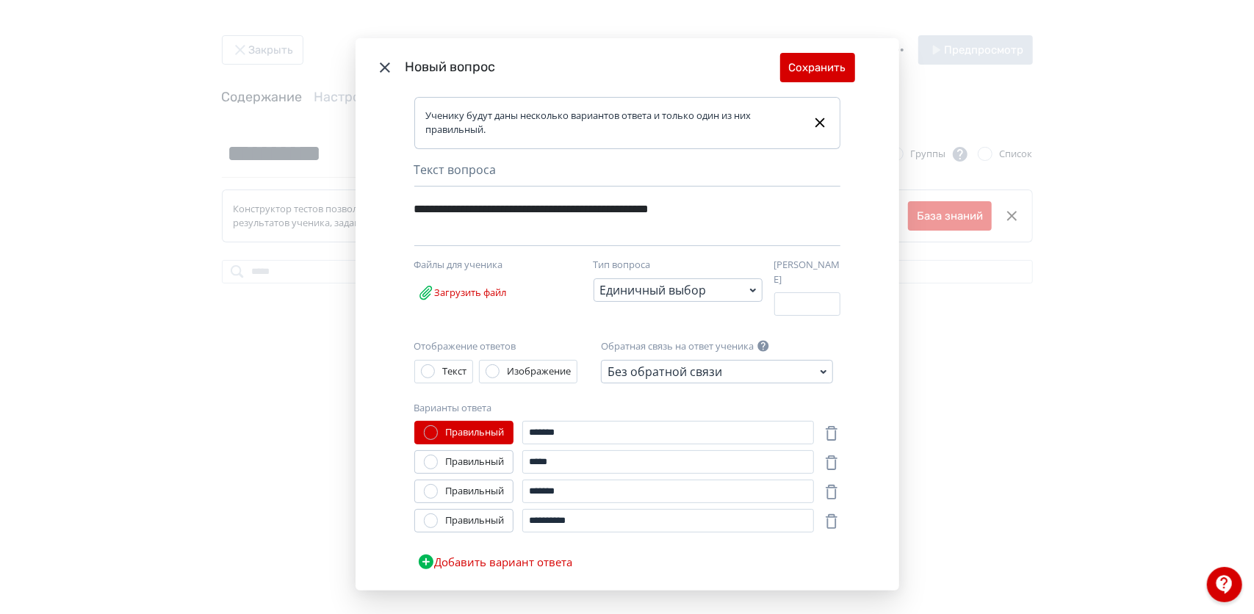
click at [642, 532] on div "**********" at bounding box center [627, 499] width 426 height 156
drag, startPoint x: 567, startPoint y: 461, endPoint x: 506, endPoint y: 470, distance: 61.6
click at [506, 470] on div "**********" at bounding box center [627, 499] width 426 height 156
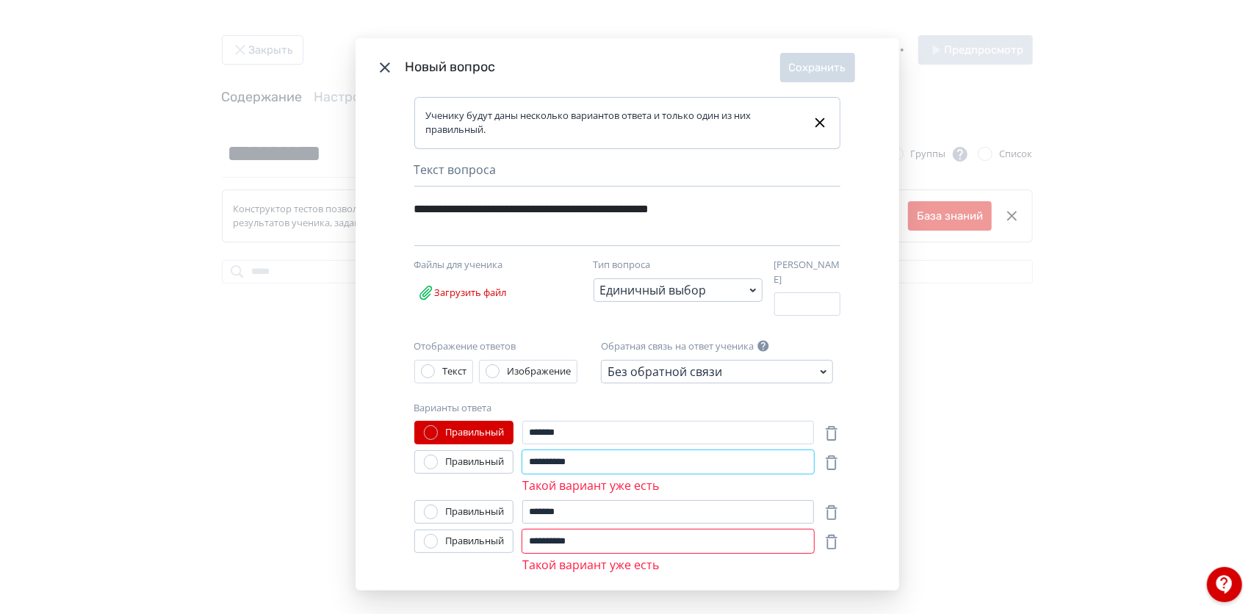
type input "**********"
click at [547, 506] on input "*******" at bounding box center [668, 512] width 292 height 24
drag, startPoint x: 572, startPoint y: 506, endPoint x: 478, endPoint y: 508, distance: 94.1
click at [478, 508] on div "Правильный *******" at bounding box center [614, 512] width 400 height 24
type input "*"
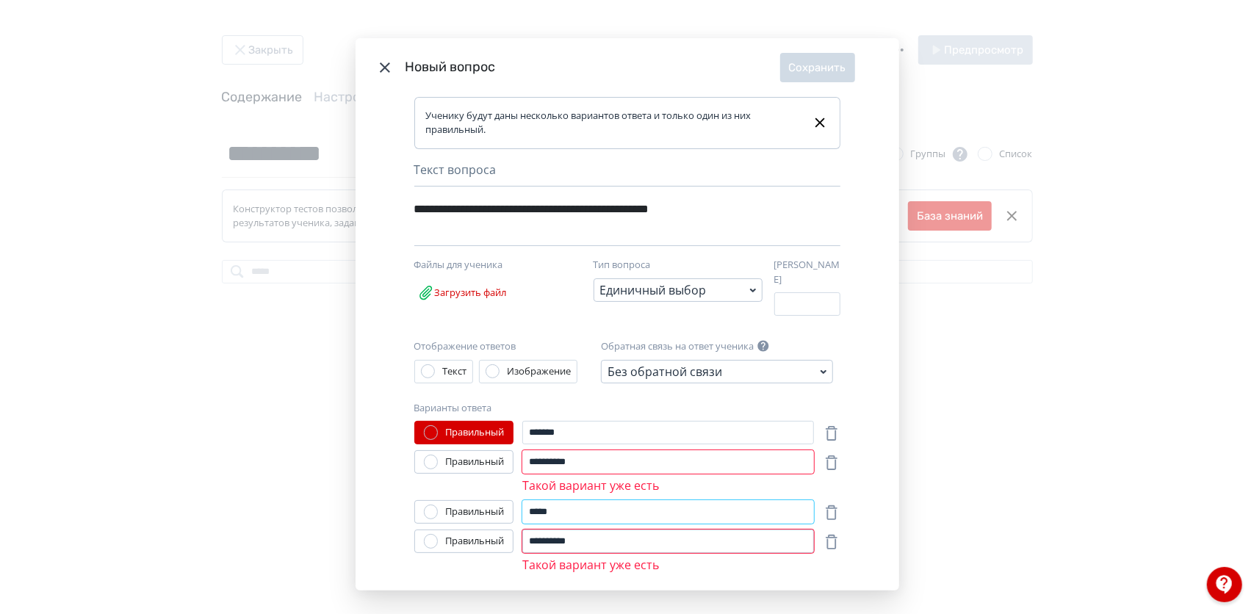
type input "*****"
drag, startPoint x: 592, startPoint y: 535, endPoint x: 501, endPoint y: 547, distance: 91.1
click at [501, 547] on div "**********" at bounding box center [614, 552] width 400 height 44
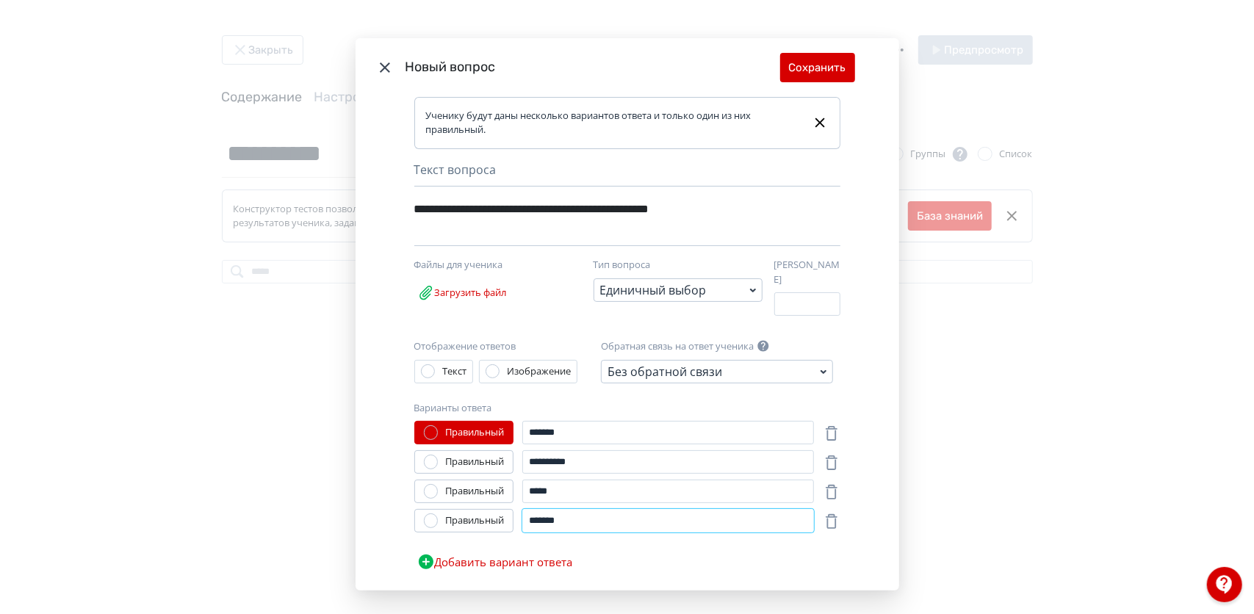
type input "*******"
click at [819, 556] on div "**********" at bounding box center [627, 499] width 426 height 156
click at [815, 363] on icon "Modal" at bounding box center [824, 372] width 18 height 18
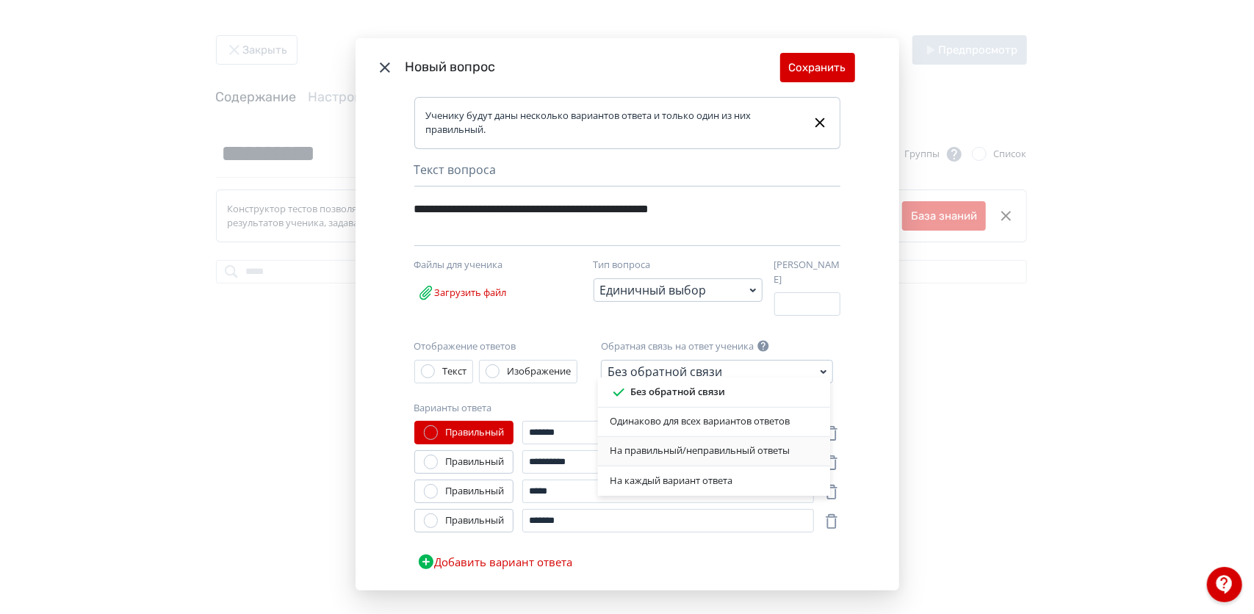
click at [677, 453] on div "На правильный/неправильный ответы" at bounding box center [714, 451] width 209 height 15
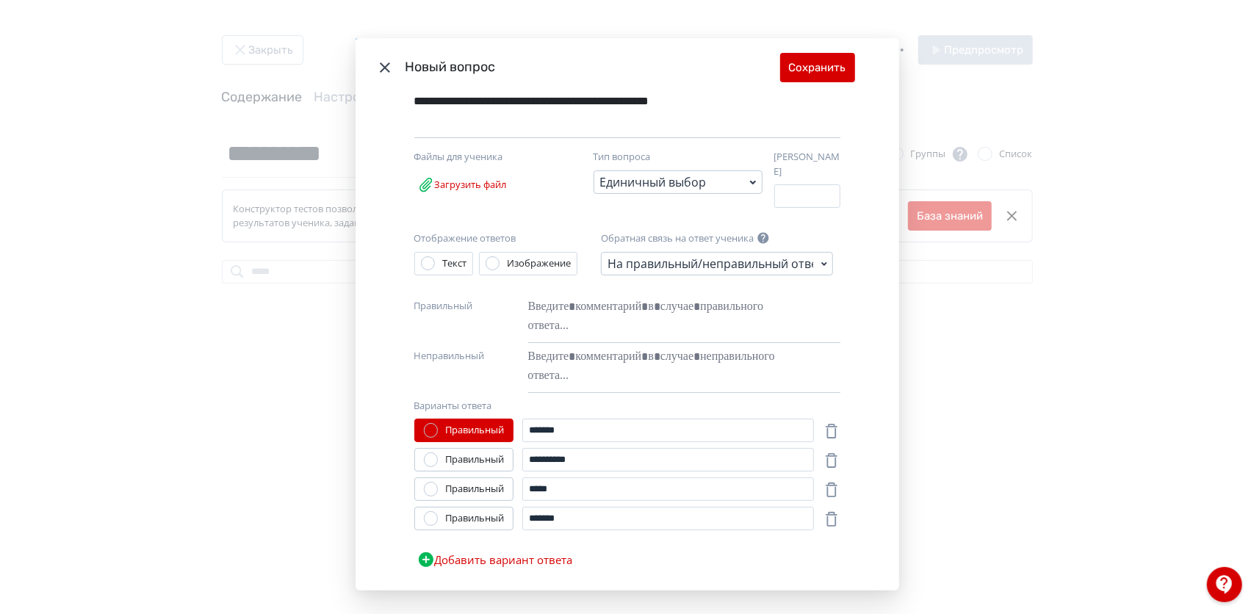
scroll to position [117, 0]
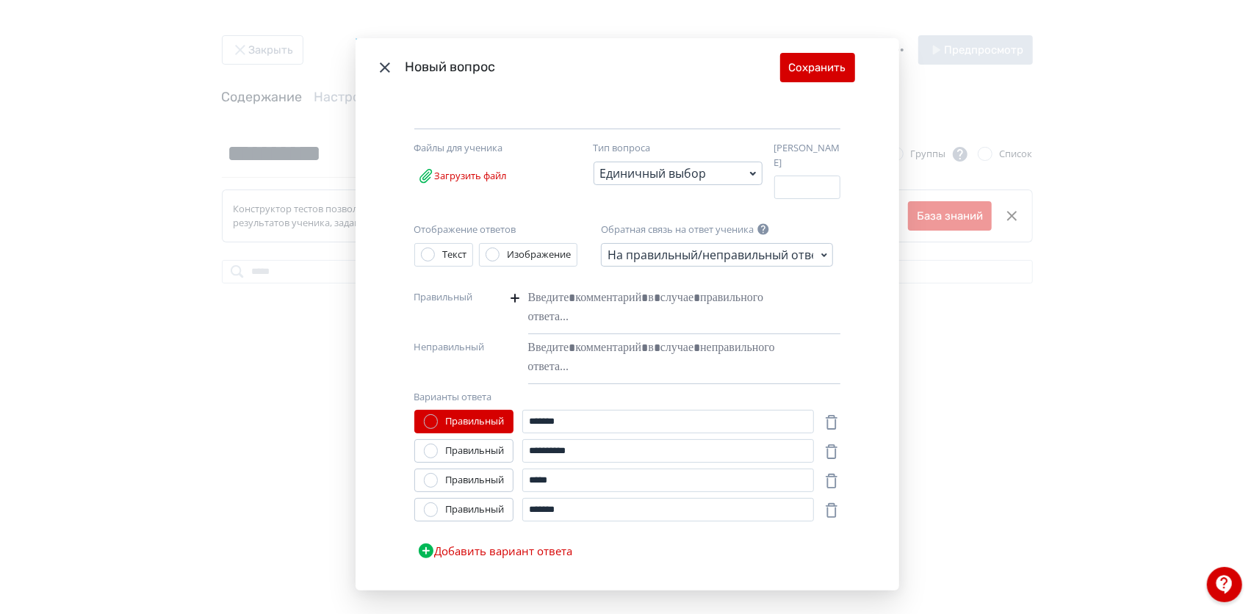
click at [610, 312] on div "Modal" at bounding box center [661, 307] width 267 height 47
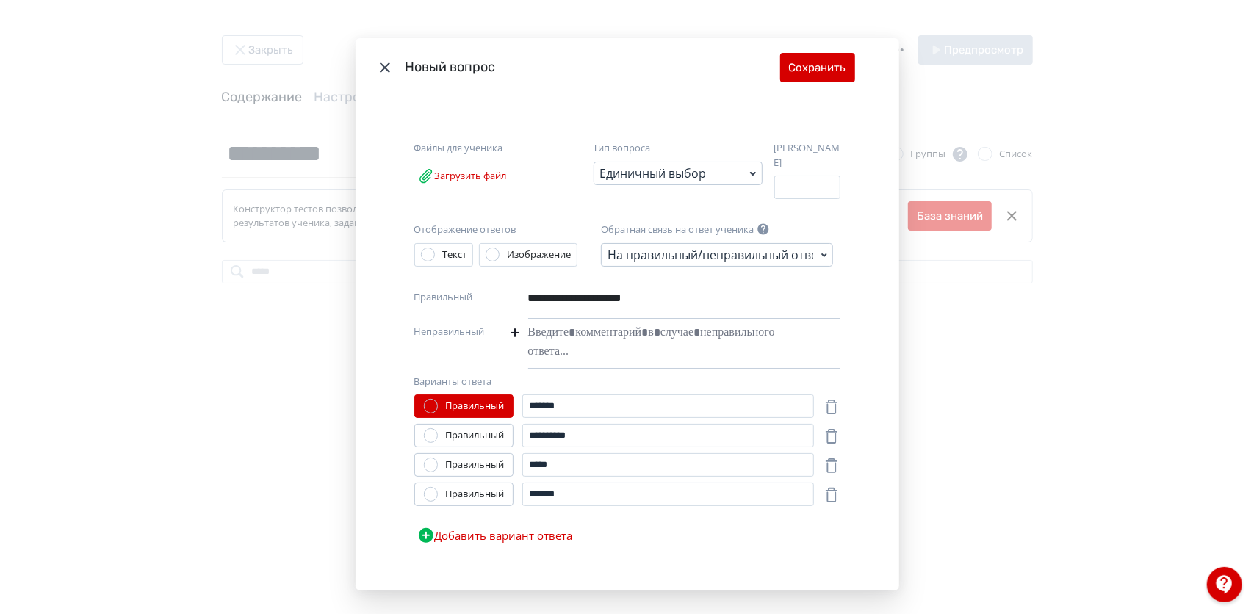
click at [580, 353] on div "Modal" at bounding box center [661, 342] width 267 height 47
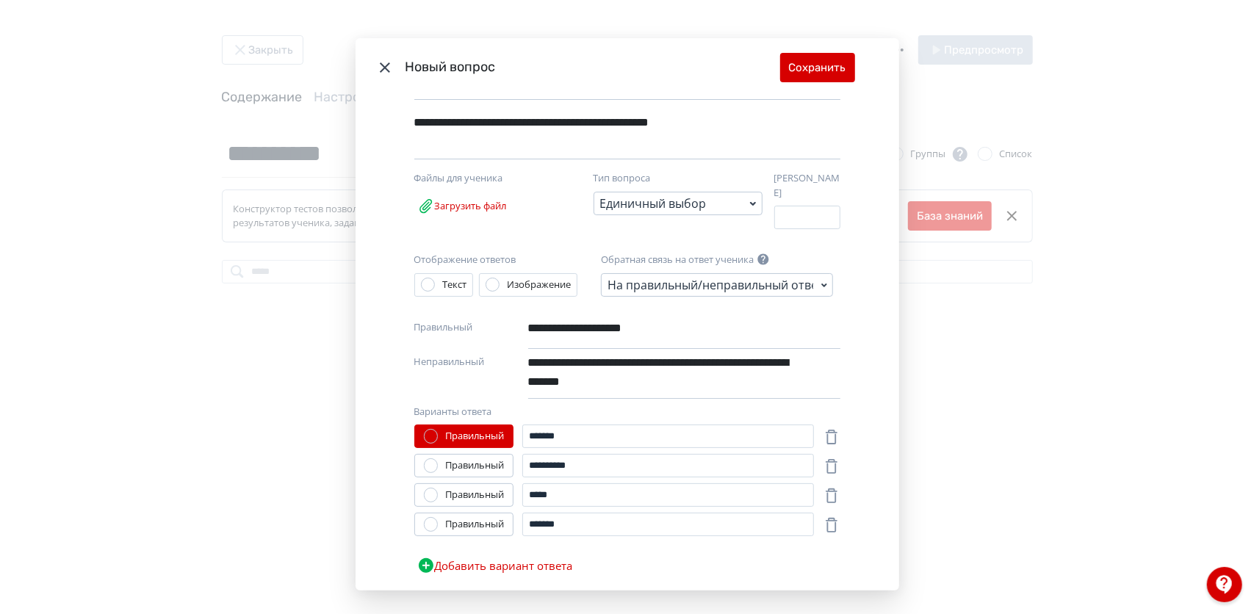
scroll to position [122, 0]
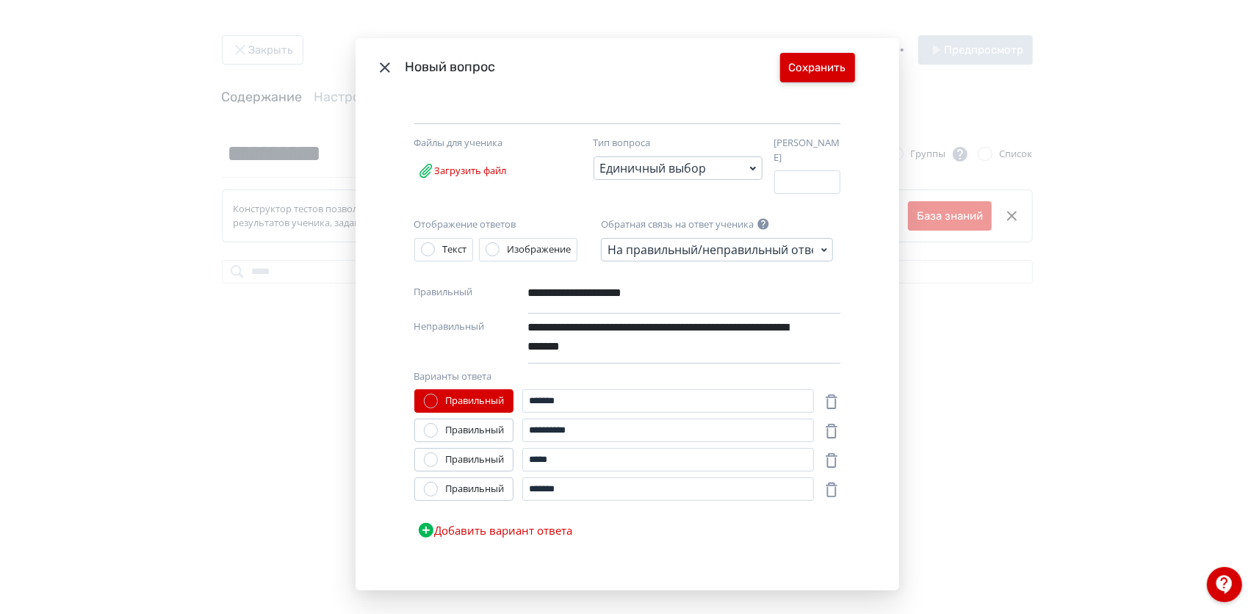
click at [838, 77] on button "Сохранить" at bounding box center [817, 67] width 75 height 29
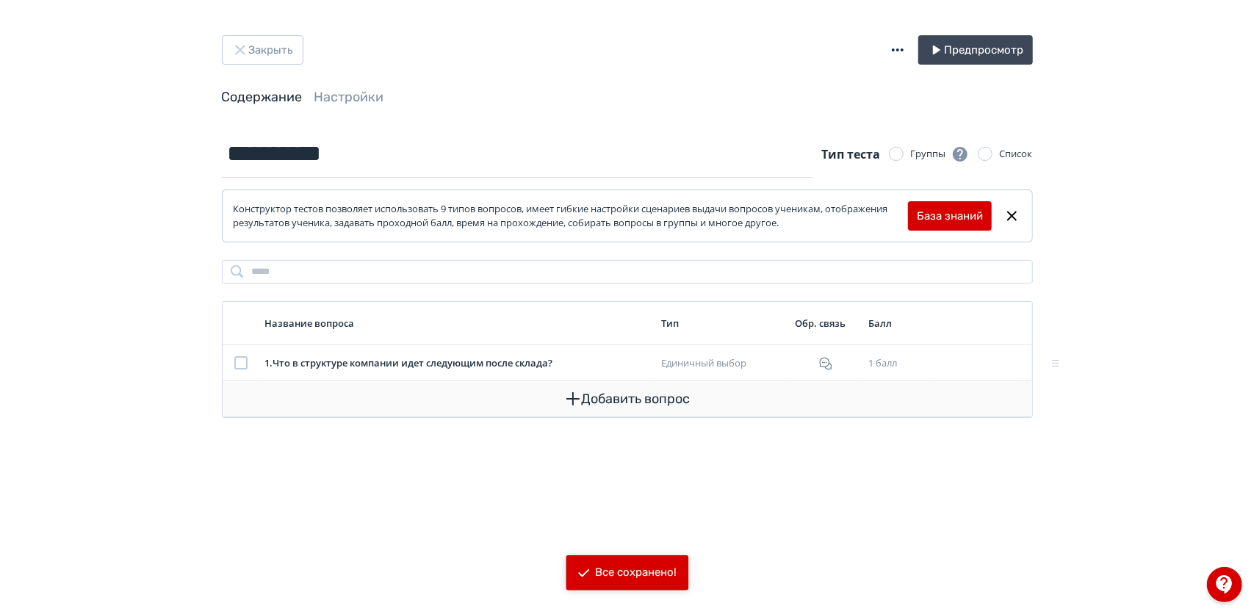
click at [661, 398] on button "Добавить вопрос" at bounding box center [627, 398] width 786 height 35
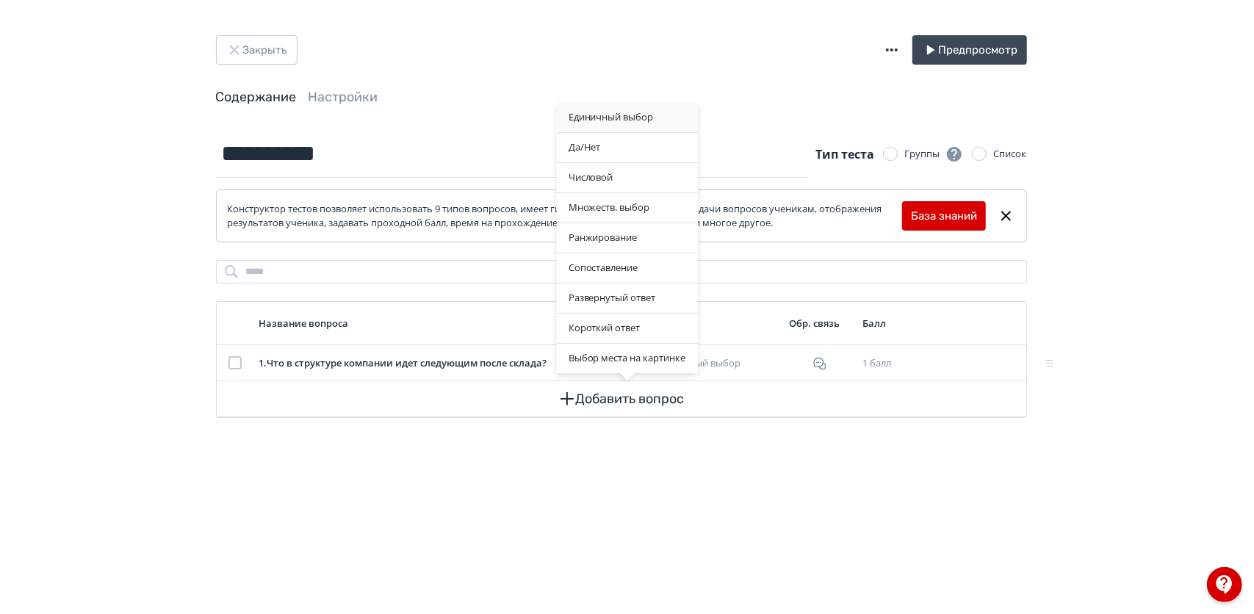
click at [632, 118] on div "Единичный выбор" at bounding box center [627, 117] width 141 height 29
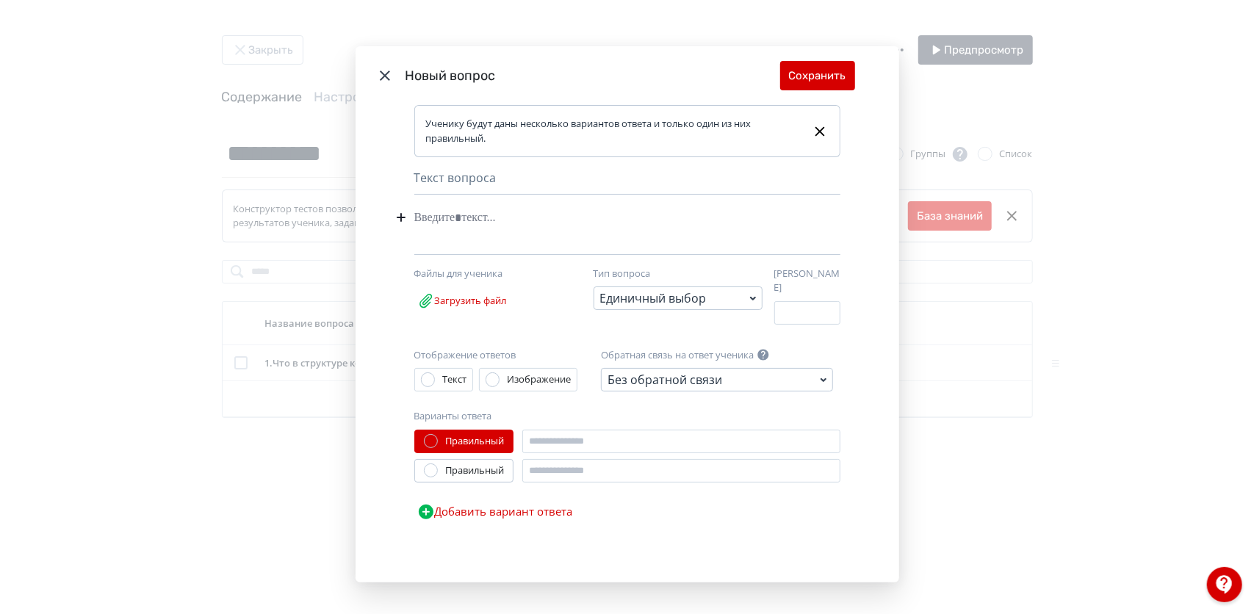
click at [466, 220] on div "Modal" at bounding box center [604, 218] width 381 height 28
click at [583, 444] on input "Modal" at bounding box center [681, 442] width 318 height 24
type input "*"
type input "**********"
click at [543, 468] on input "Modal" at bounding box center [681, 471] width 318 height 24
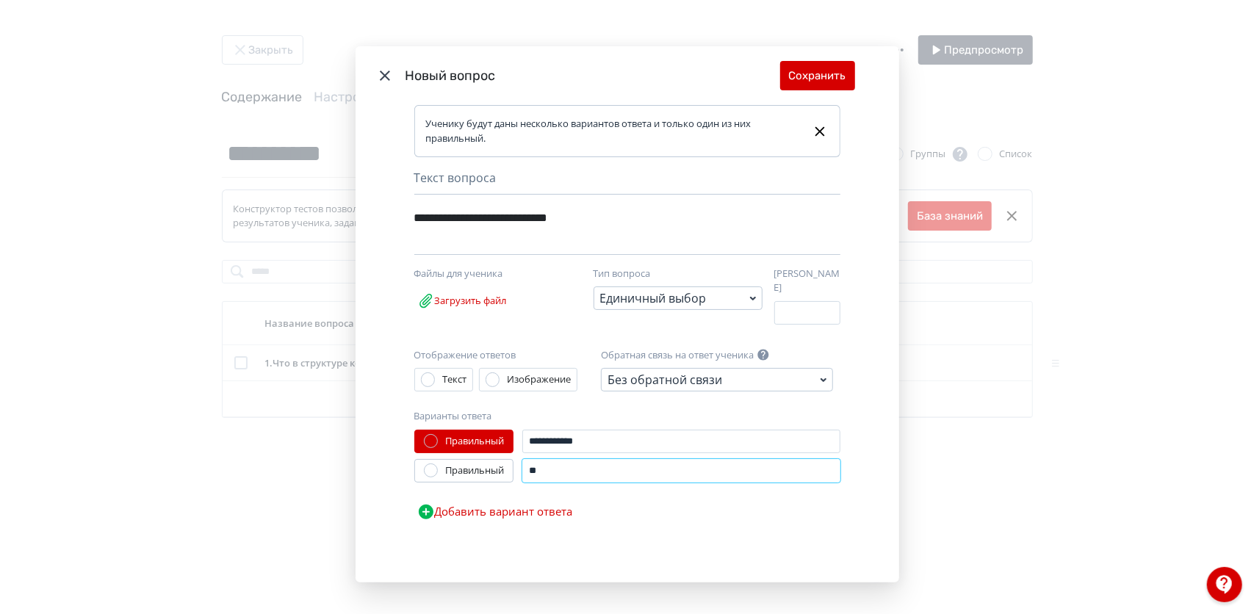
type input "*"
type input "**********"
click at [707, 375] on div "Без обратной связи" at bounding box center [665, 380] width 115 height 18
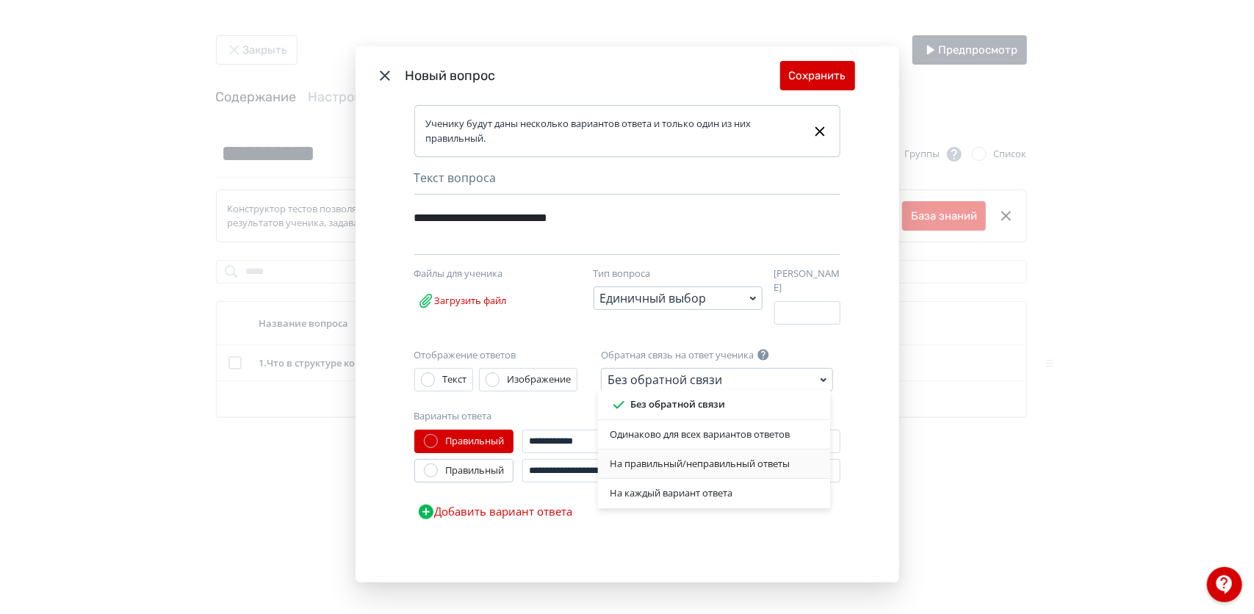
click at [686, 470] on div "На правильный/неправильный ответы" at bounding box center [714, 464] width 209 height 15
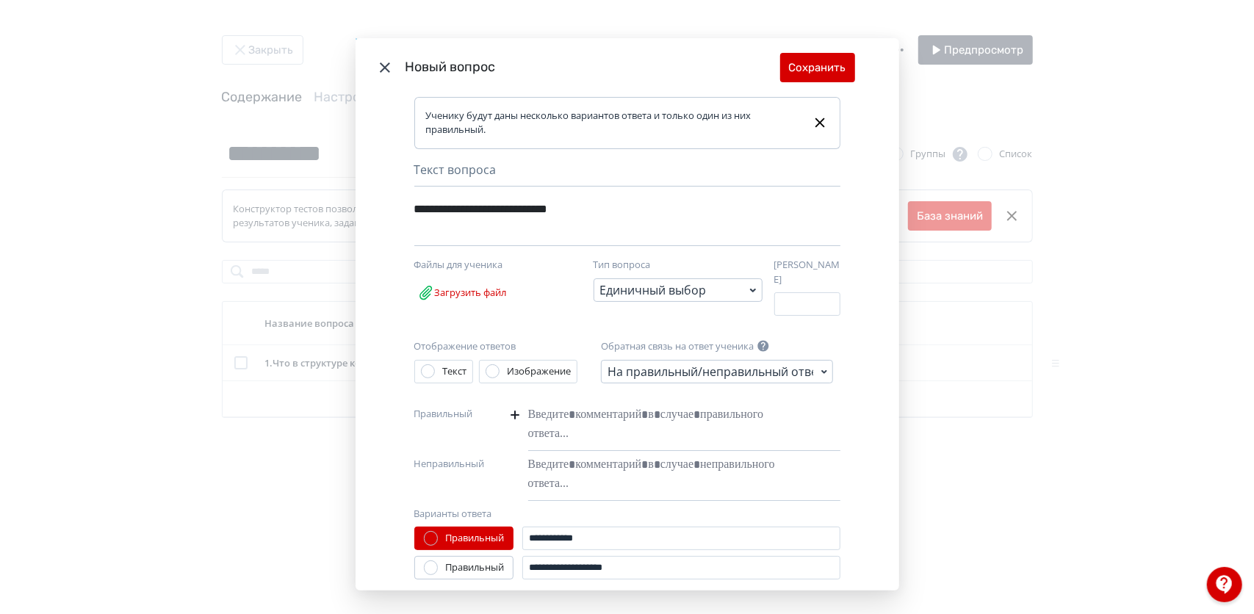
click at [617, 423] on div "Modal" at bounding box center [661, 424] width 267 height 47
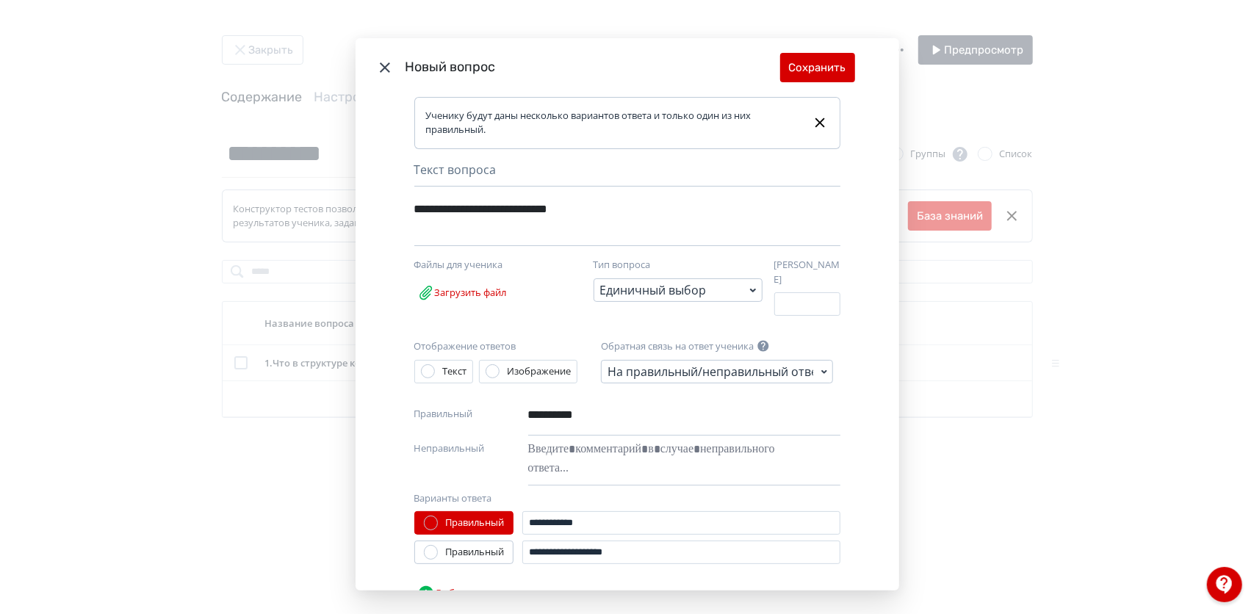
click at [617, 457] on div "Modal" at bounding box center [661, 459] width 267 height 47
click at [429, 551] on div "Правильный" at bounding box center [463, 553] width 99 height 24
click at [426, 547] on div "Modal" at bounding box center [431, 552] width 15 height 15
click at [581, 459] on div "Modal" at bounding box center [659, 459] width 262 height 47
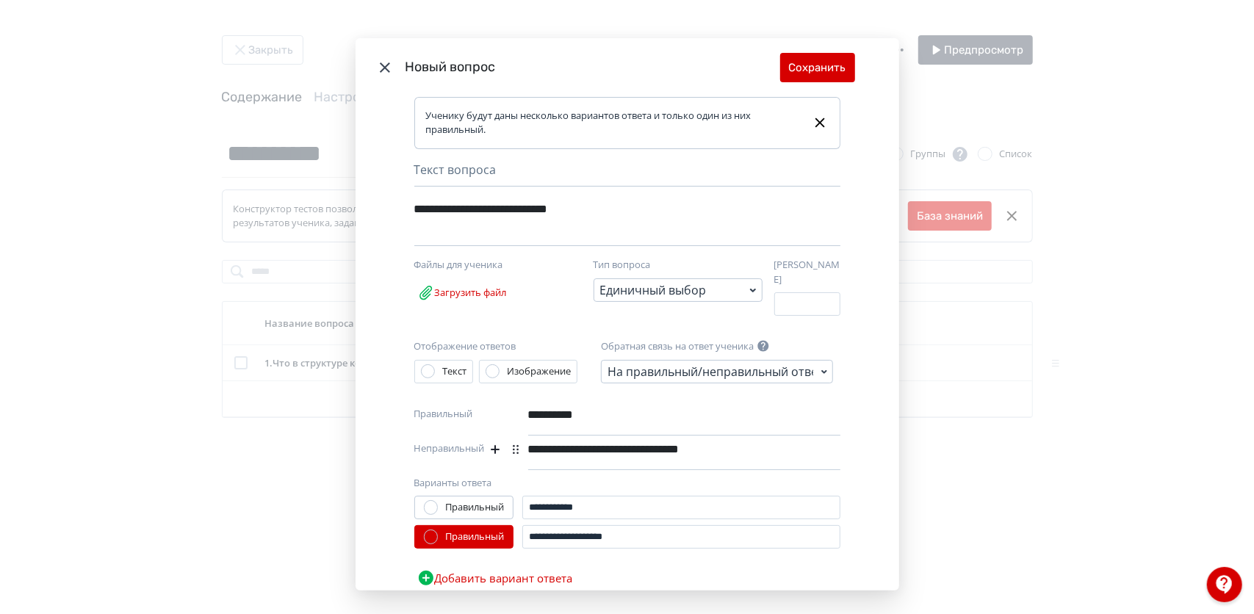
click at [531, 441] on div "**********" at bounding box center [659, 450] width 262 height 28
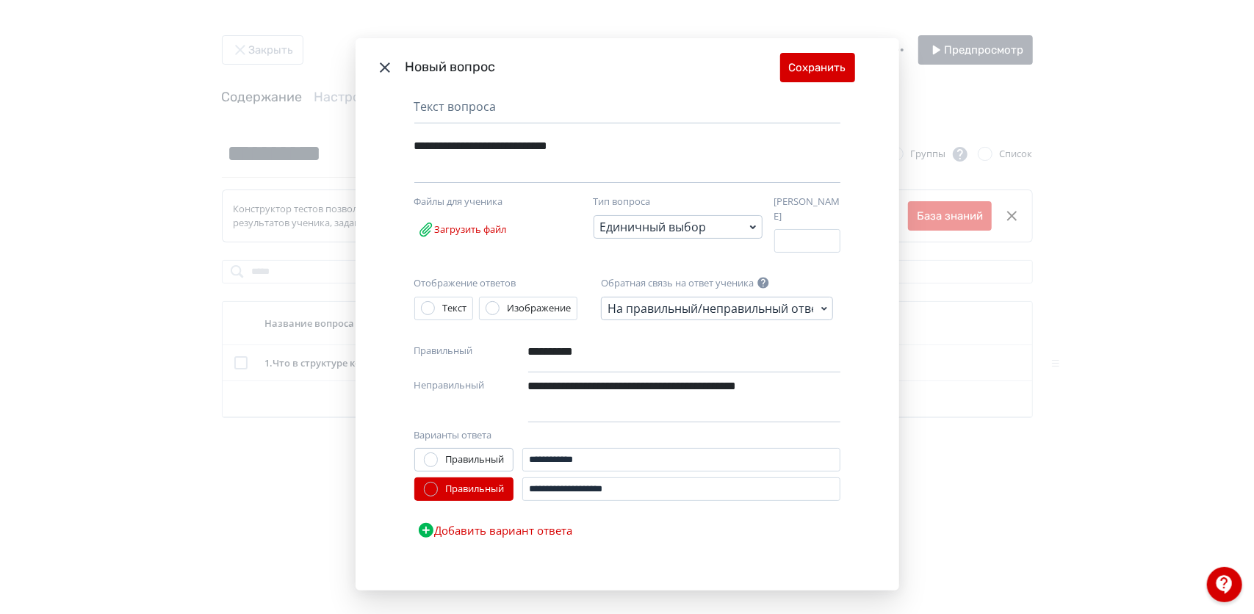
scroll to position [0, 0]
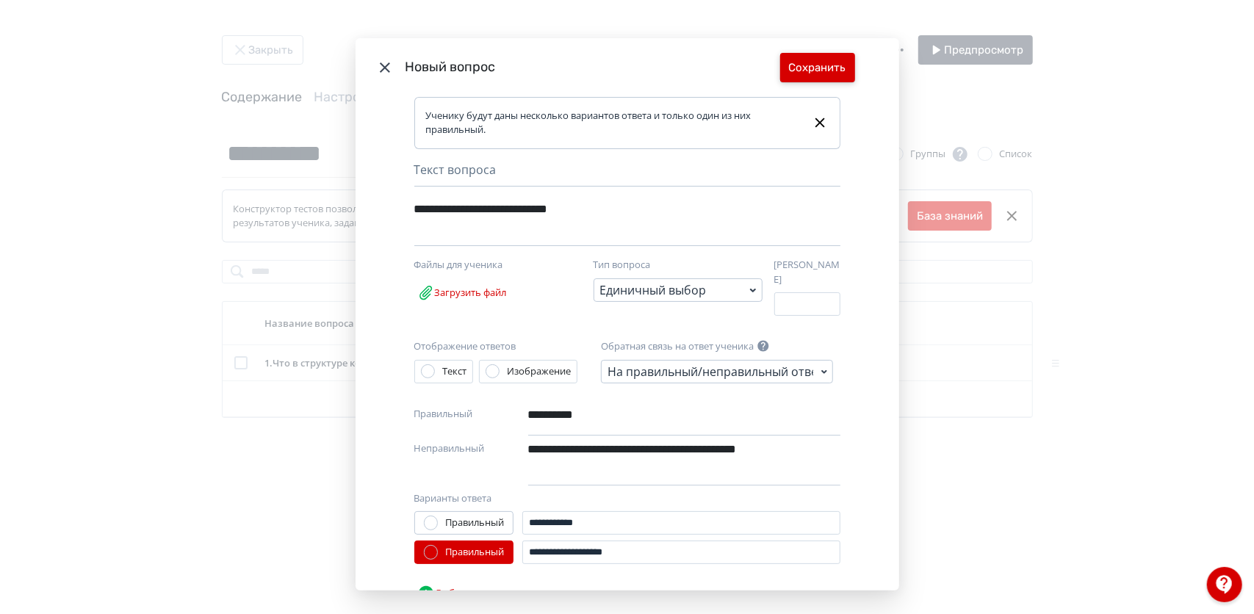
click at [811, 79] on button "Сохранить" at bounding box center [817, 67] width 75 height 29
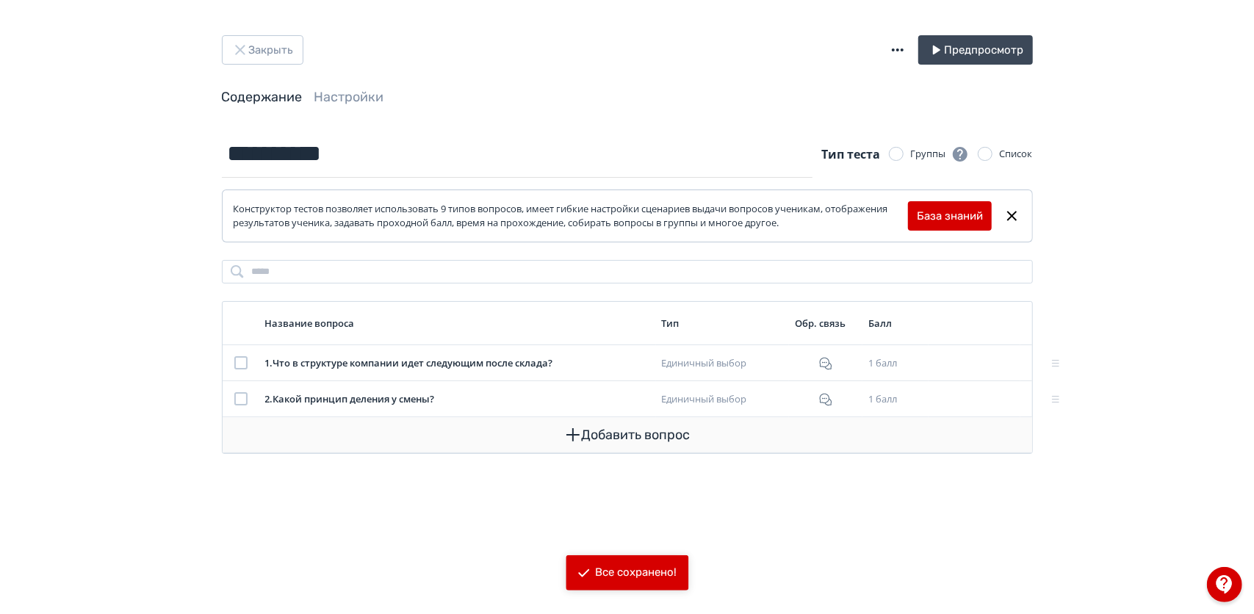
click at [624, 445] on button "Добавить вопрос" at bounding box center [627, 434] width 786 height 35
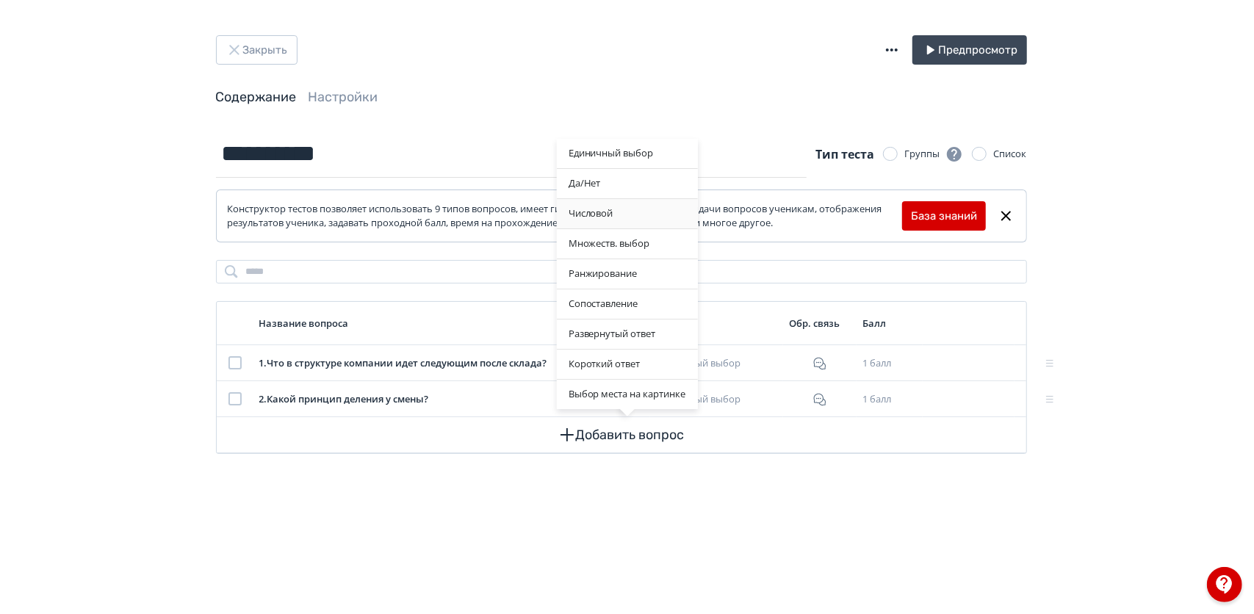
click at [600, 209] on div "Числовой" at bounding box center [627, 213] width 141 height 29
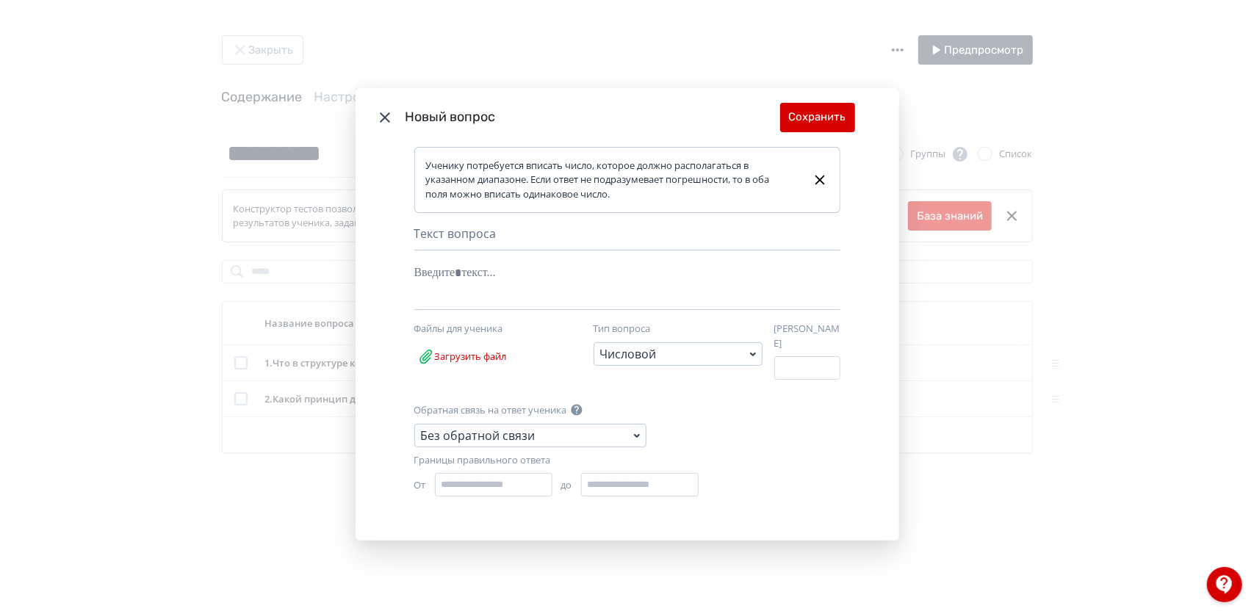
drag, startPoint x: 495, startPoint y: 248, endPoint x: 483, endPoint y: 269, distance: 23.7
click at [483, 269] on div "Текст вопроса Nothing found Text Heading List Code Image Quote iFrame Ctrl + ⇧ …" at bounding box center [627, 267] width 426 height 85
click at [483, 269] on div "Modal" at bounding box center [604, 273] width 381 height 28
drag, startPoint x: 612, startPoint y: 480, endPoint x: 583, endPoint y: 480, distance: 28.7
click at [583, 480] on input "*" at bounding box center [640, 485] width 118 height 24
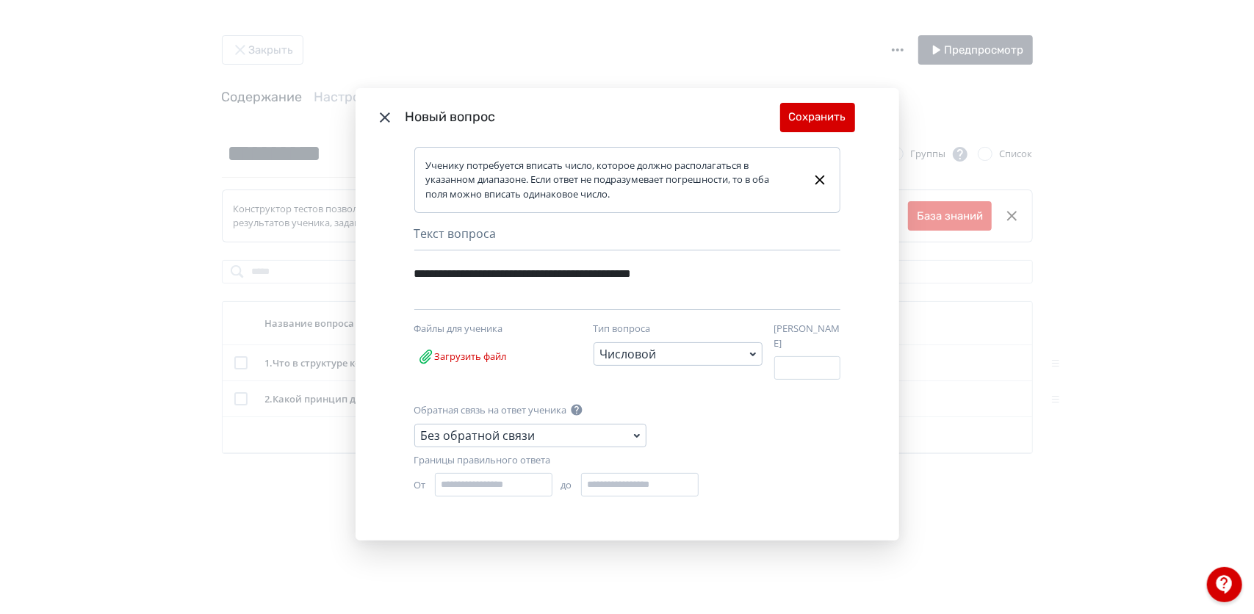
click at [604, 417] on div "Обратная связь на ответ ученика Без обратной связи" at bounding box center [627, 428] width 426 height 50
click at [622, 475] on input "*" at bounding box center [640, 485] width 118 height 24
type input "*"
click at [631, 431] on icon "Modal" at bounding box center [637, 436] width 18 height 18
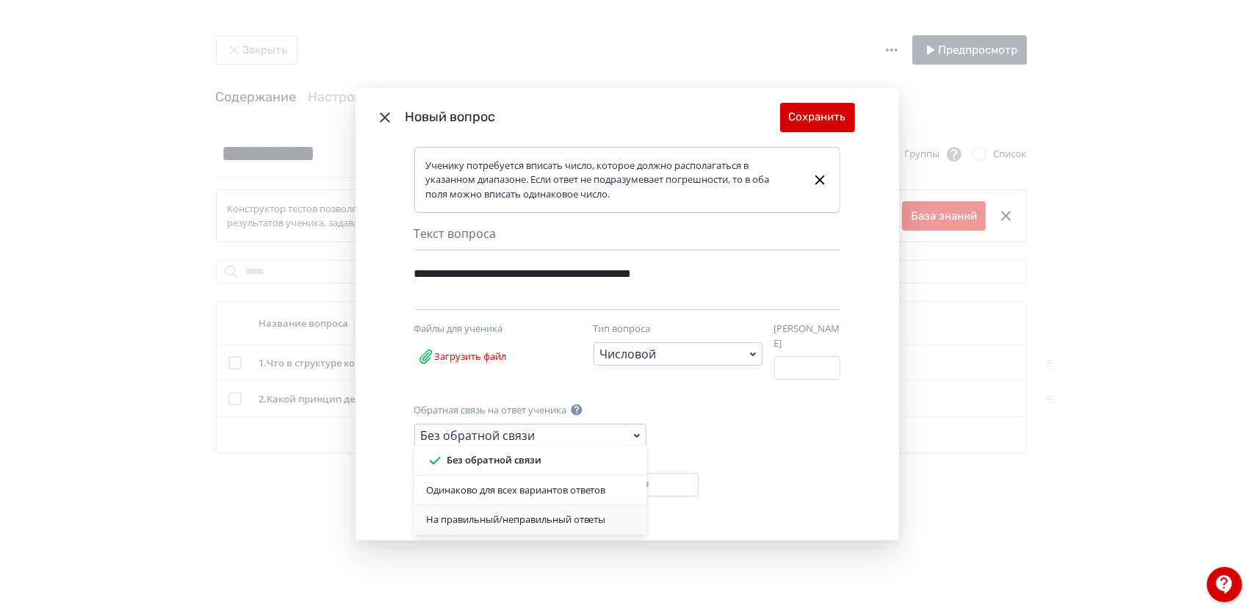
click at [538, 513] on div "На правильный/неправильный ответы" at bounding box center [530, 520] width 209 height 15
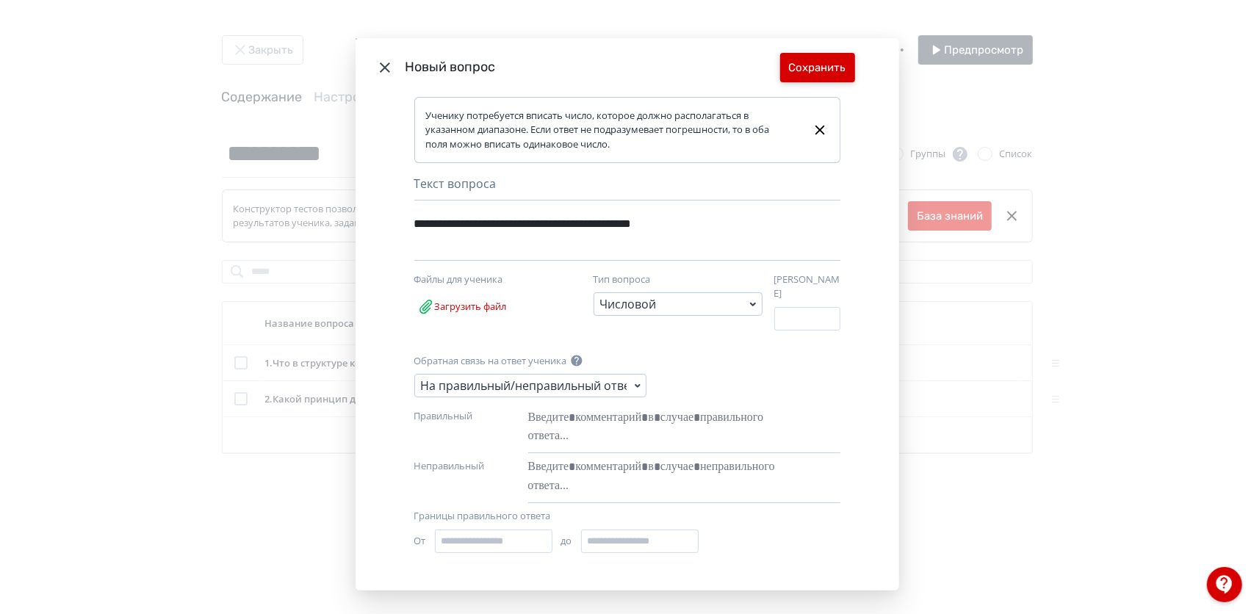
click at [816, 73] on button "Сохранить" at bounding box center [817, 67] width 75 height 29
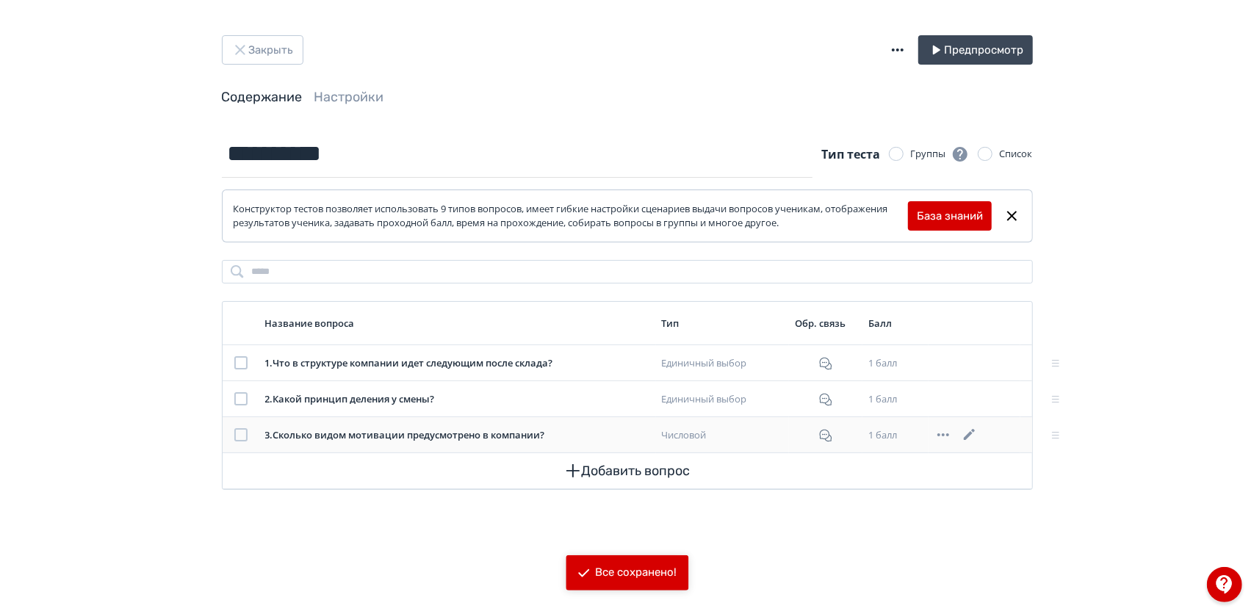
click at [971, 436] on icon at bounding box center [970, 435] width 18 height 18
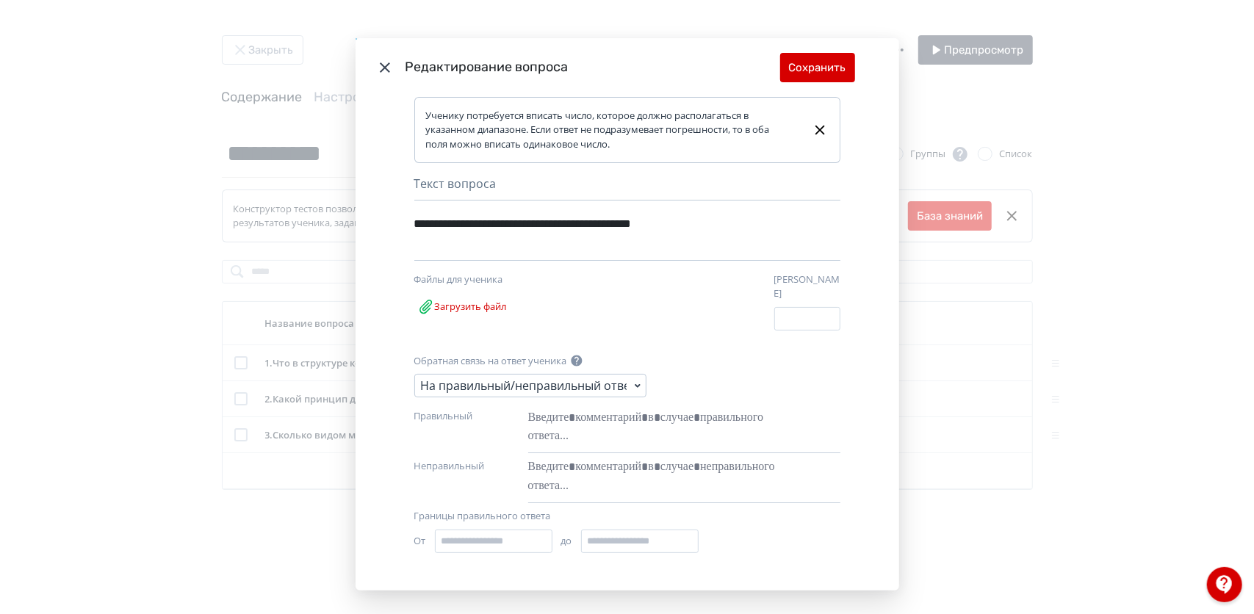
click at [387, 72] on icon "Modal" at bounding box center [385, 68] width 18 height 18
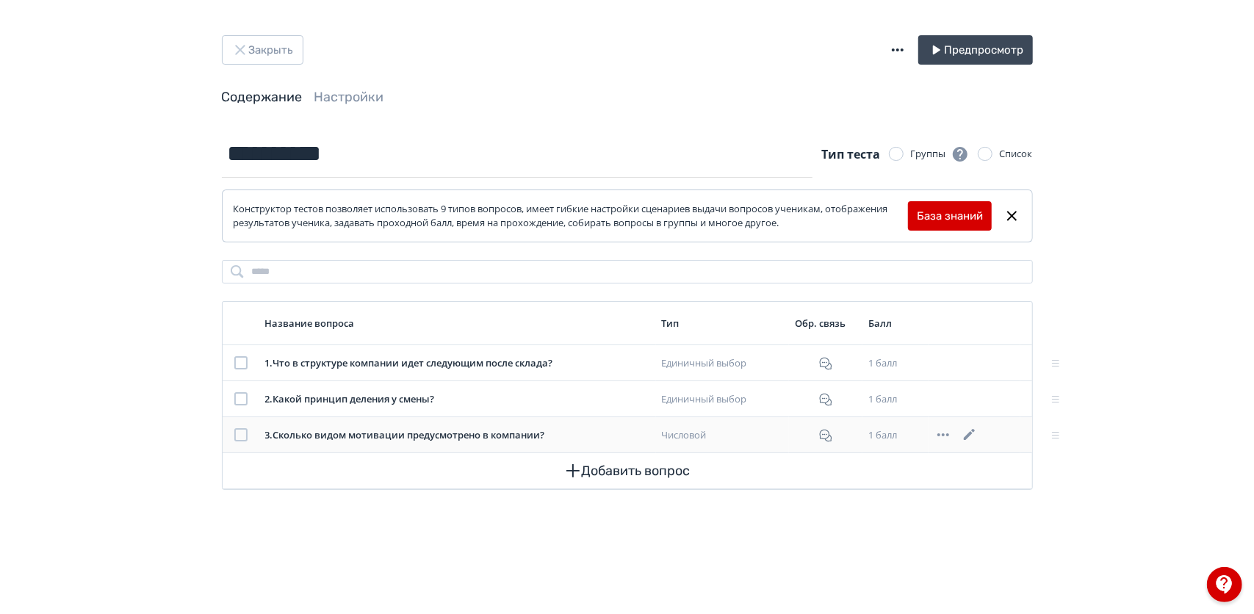
click at [945, 434] on icon at bounding box center [944, 435] width 12 height 3
click at [901, 431] on div "Удалить" at bounding box center [898, 434] width 61 height 29
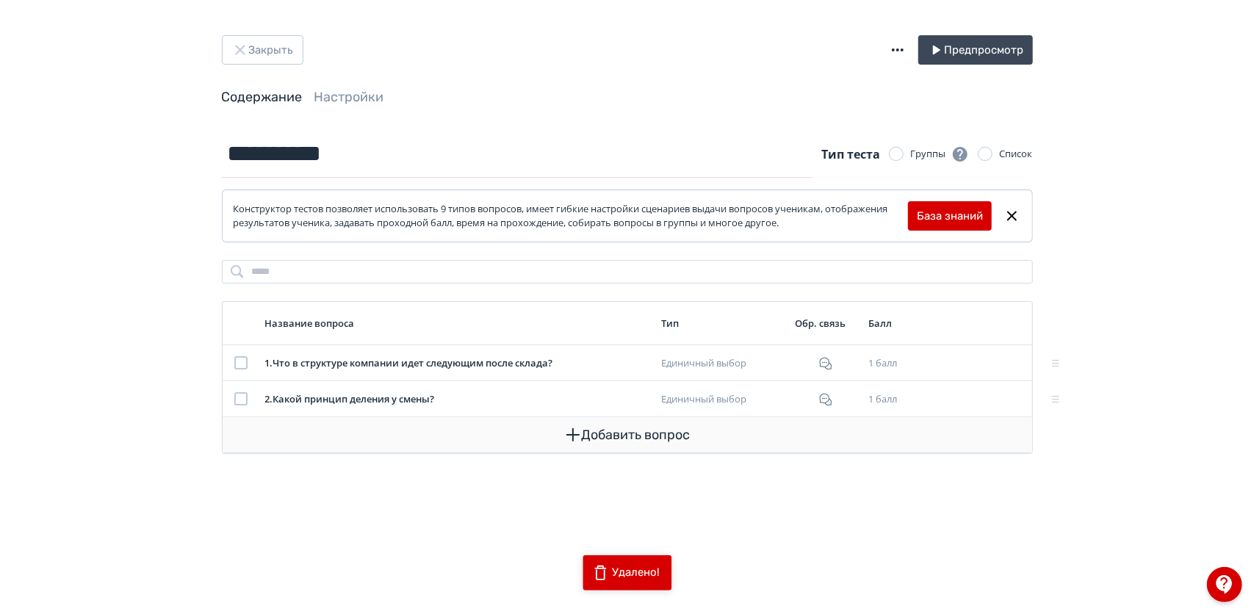
click at [663, 435] on button "Добавить вопрос" at bounding box center [627, 434] width 786 height 35
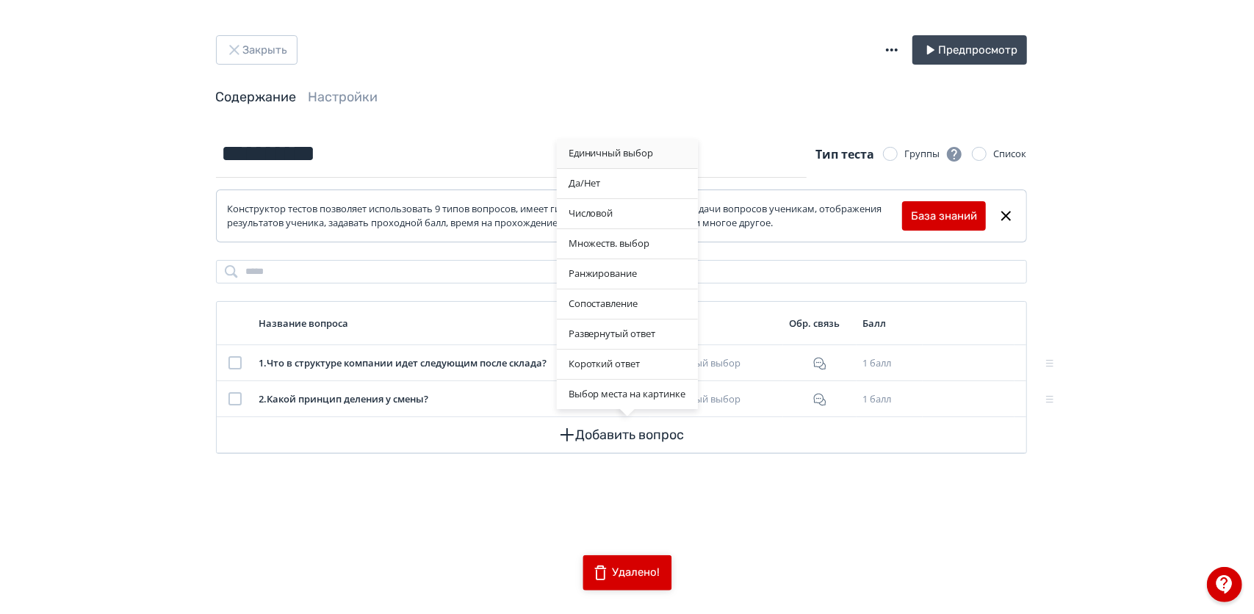
click at [614, 164] on div "Единичный выбор" at bounding box center [627, 153] width 141 height 29
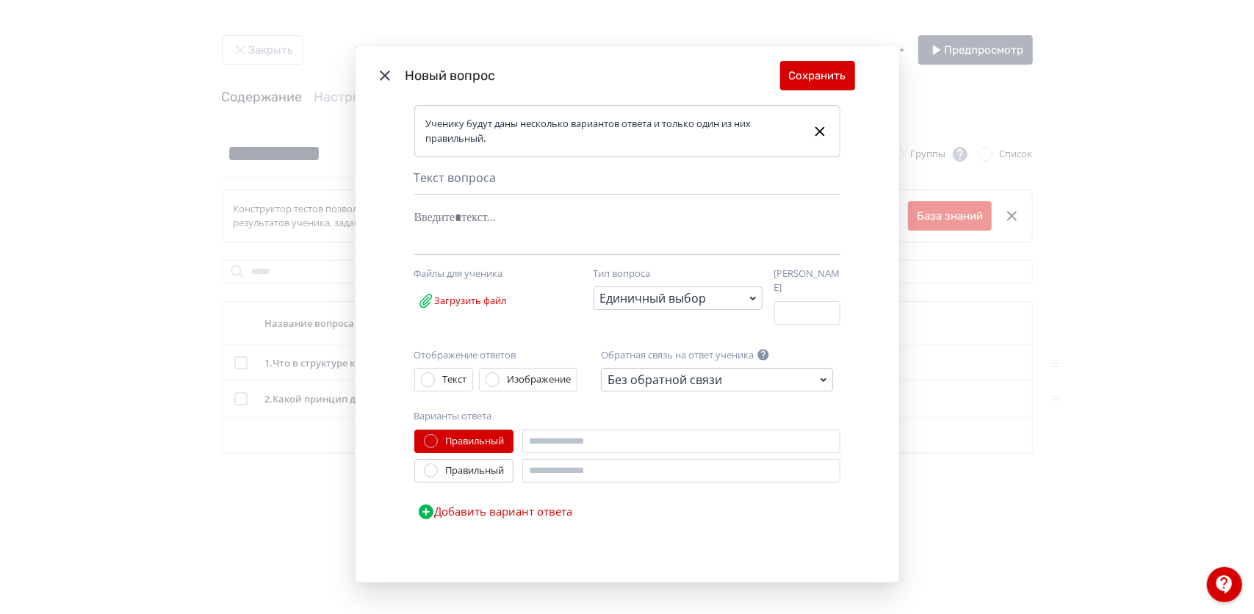
click at [464, 503] on button "Добавить вариант ответа" at bounding box center [495, 511] width 162 height 29
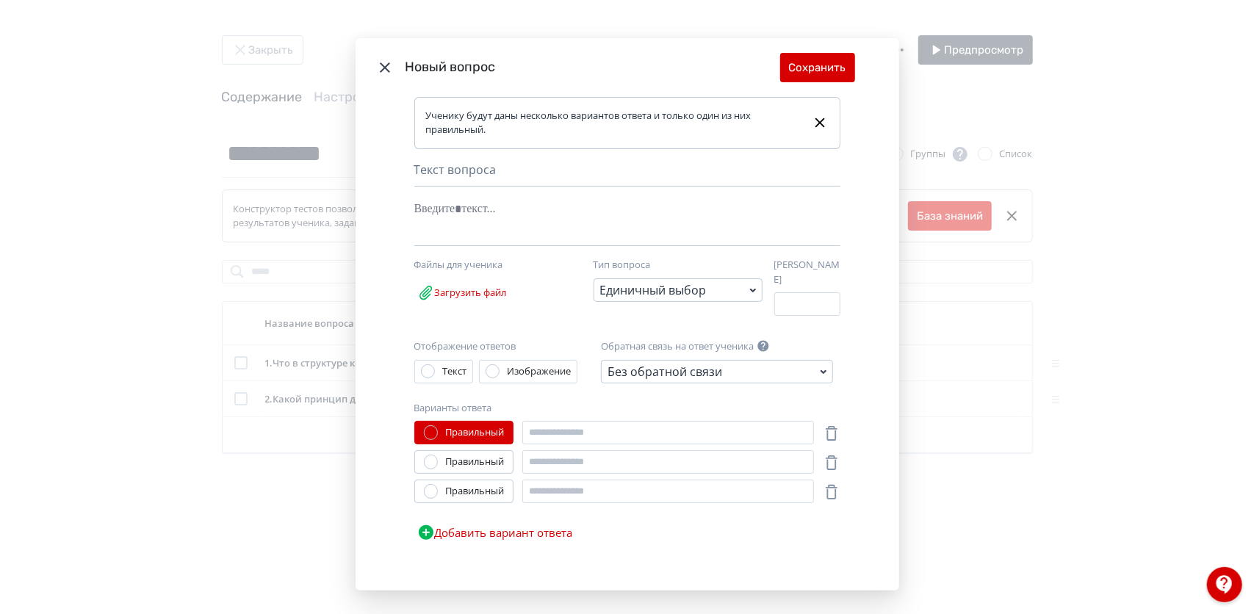
click at [472, 529] on button "Добавить вариант ответа" at bounding box center [495, 532] width 162 height 29
click at [475, 547] on button "Добавить вариант ответа" at bounding box center [495, 561] width 162 height 29
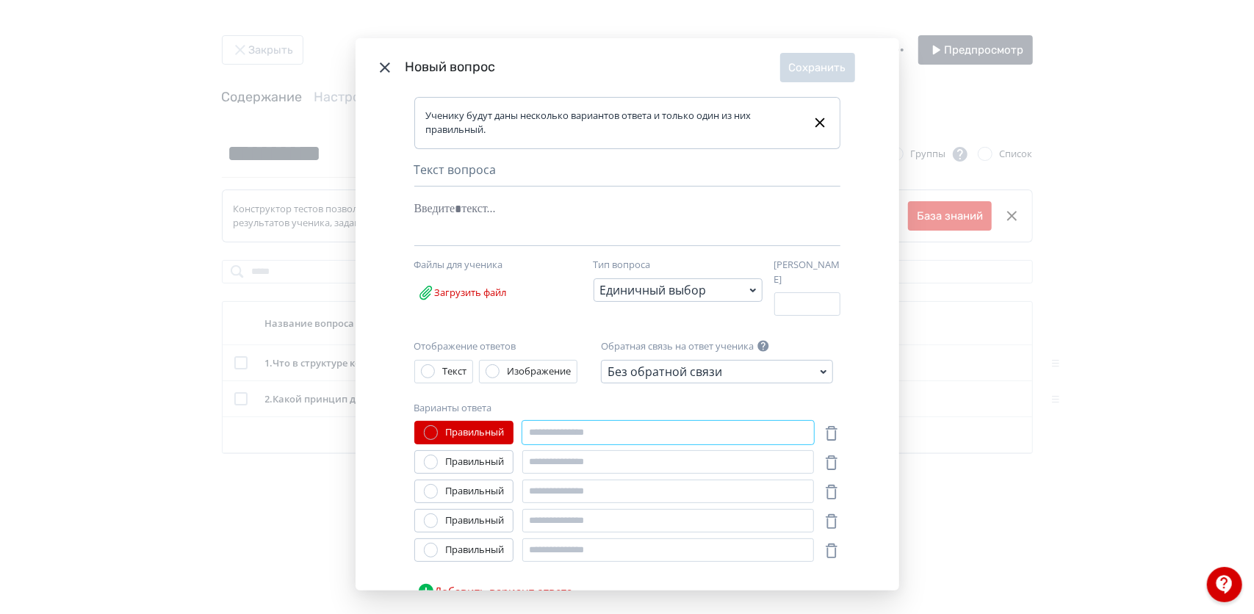
click at [556, 425] on input "Modal" at bounding box center [668, 433] width 292 height 24
type input "*"
click at [556, 450] on input "Modal" at bounding box center [668, 462] width 292 height 24
type input "*"
click at [548, 486] on input "Modal" at bounding box center [668, 492] width 292 height 24
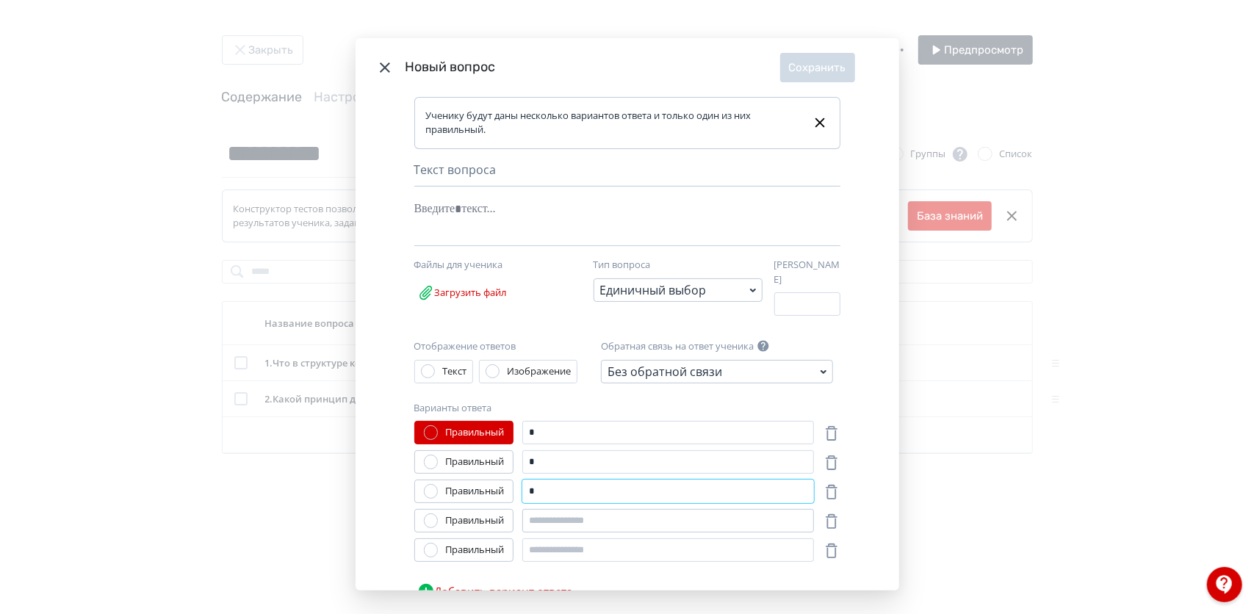
type input "*"
click at [547, 509] on input "Modal" at bounding box center [668, 521] width 292 height 24
type input "*"
click at [544, 543] on input "Modal" at bounding box center [668, 551] width 292 height 24
type input "*"
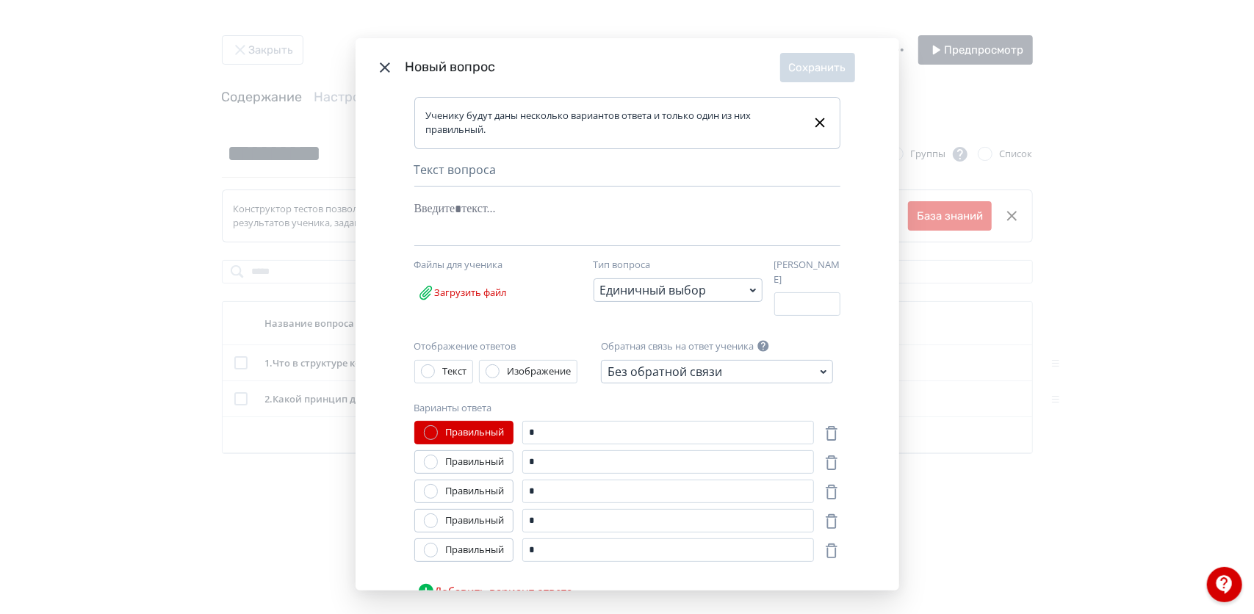
click at [481, 456] on div "Правильный" at bounding box center [474, 462] width 59 height 15
click at [702, 364] on div "Без обратной связи" at bounding box center [665, 372] width 115 height 18
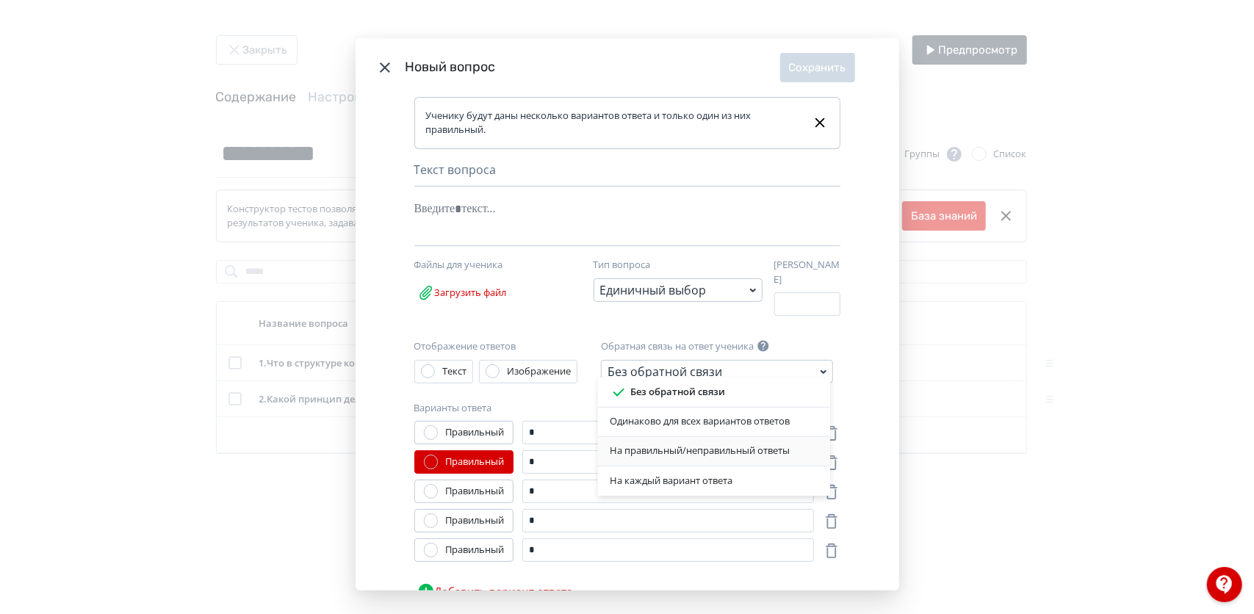
click at [673, 459] on div "На правильный/неправильный ответы" at bounding box center [714, 451] width 232 height 29
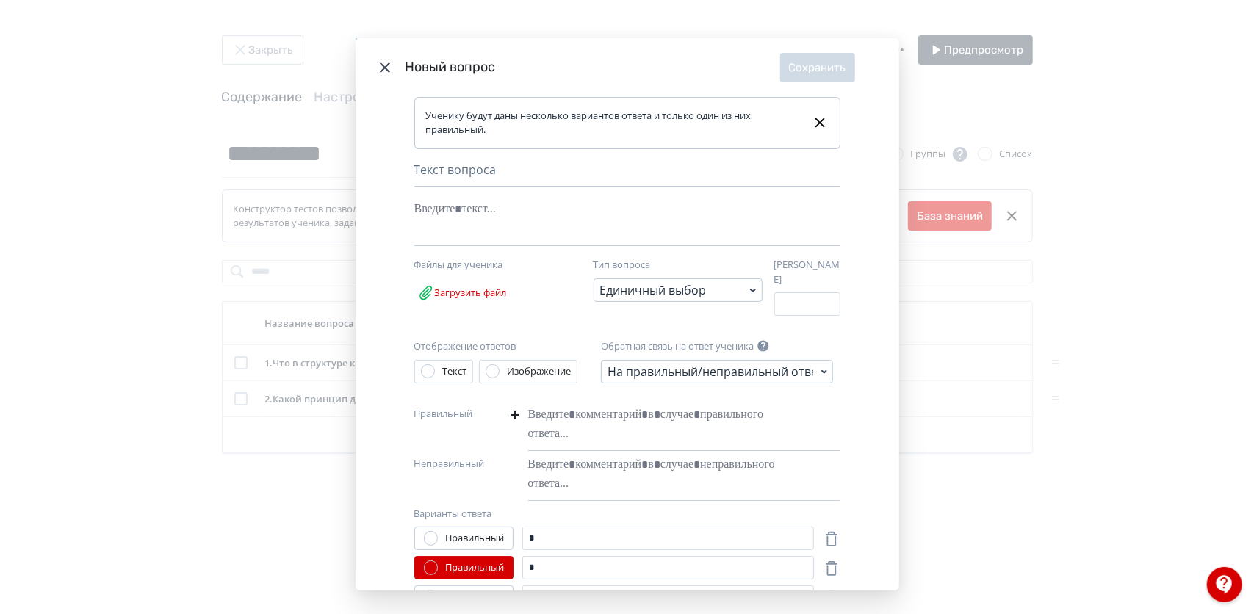
click at [558, 401] on div "Modal" at bounding box center [661, 424] width 267 height 47
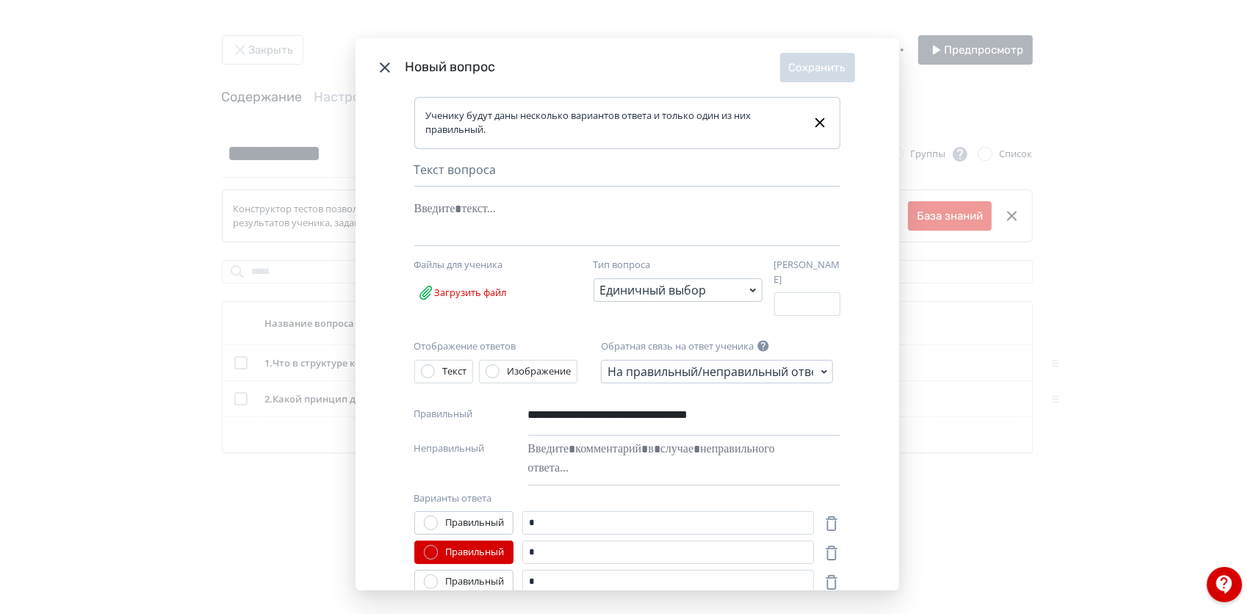
click at [572, 461] on div "Modal" at bounding box center [661, 459] width 267 height 47
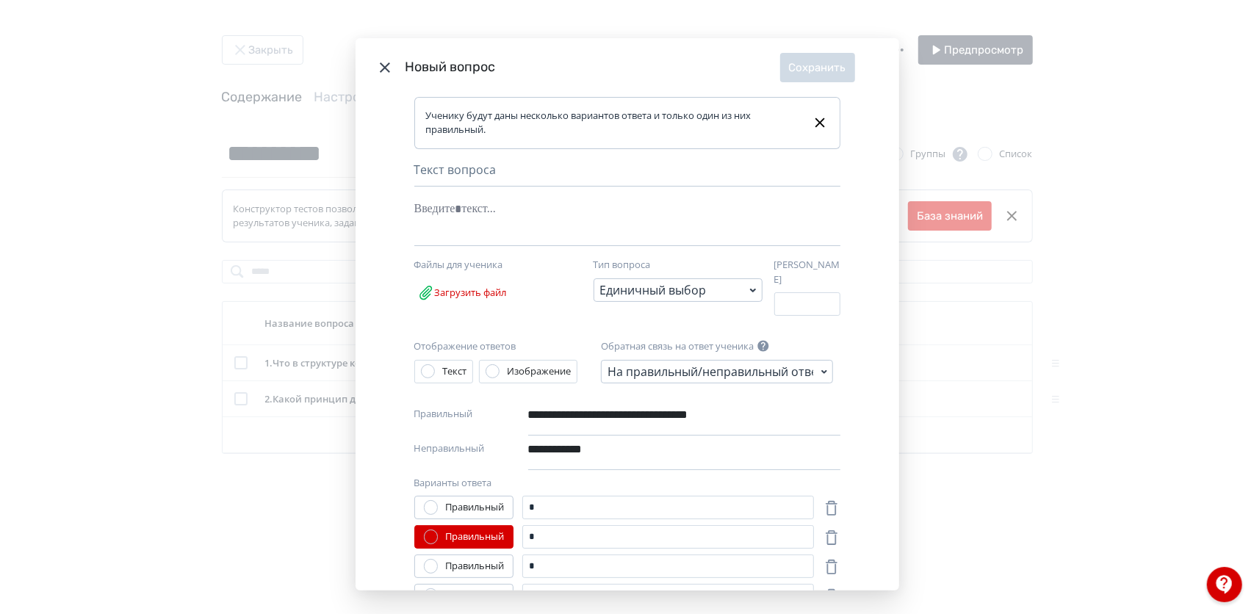
click at [511, 168] on div "Текст вопроса" at bounding box center [627, 174] width 426 height 26
click at [617, 446] on div "**********" at bounding box center [659, 450] width 262 height 28
drag, startPoint x: 508, startPoint y: 170, endPoint x: 482, endPoint y: 230, distance: 65.1
click at [482, 230] on div "Текст вопроса Nothing found Text Heading List Code Image Quote iFrame Ctrl + ⇧ …" at bounding box center [627, 203] width 426 height 85
click at [482, 230] on div "Modal" at bounding box center [604, 220] width 381 height 50
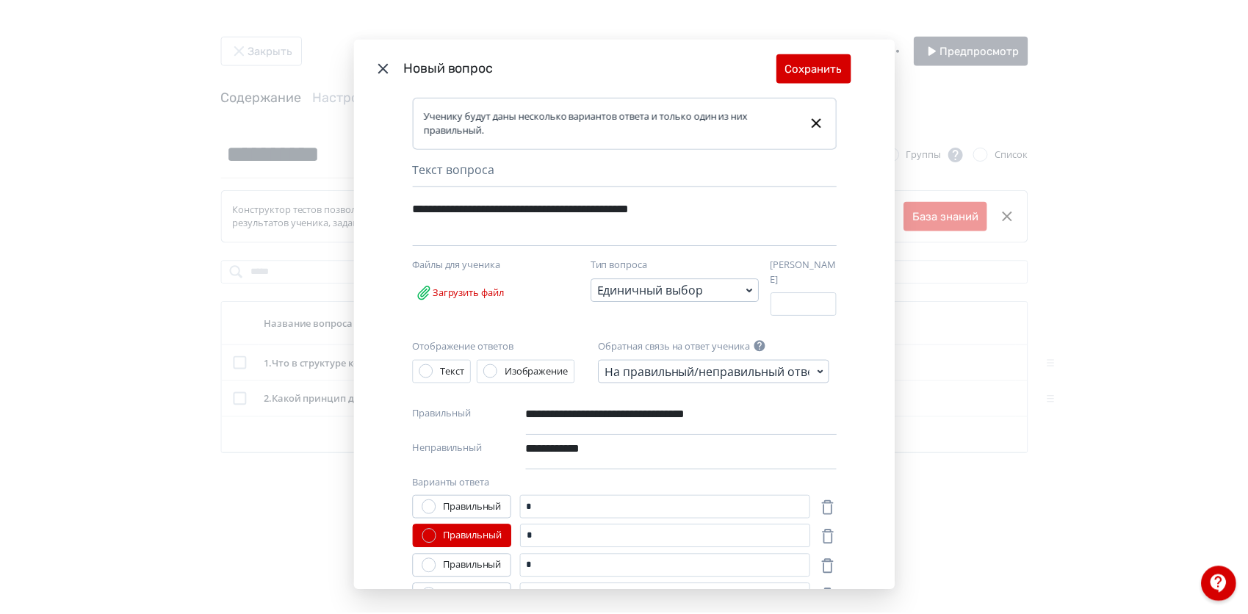
scroll to position [137, 0]
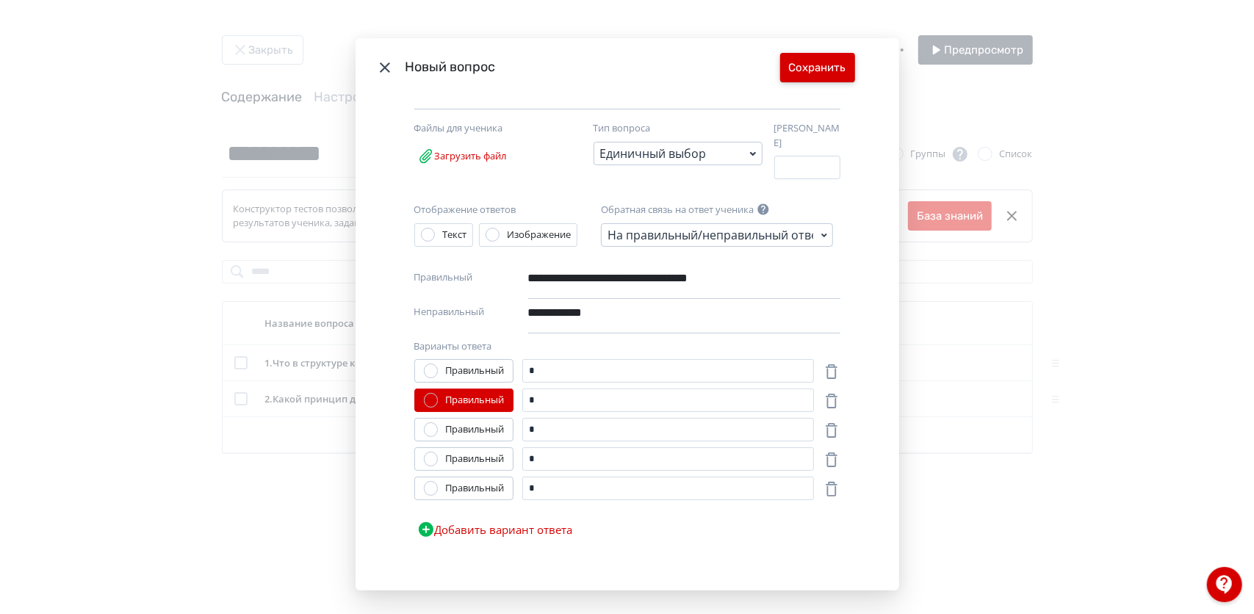
click at [821, 65] on button "Сохранить" at bounding box center [817, 67] width 75 height 29
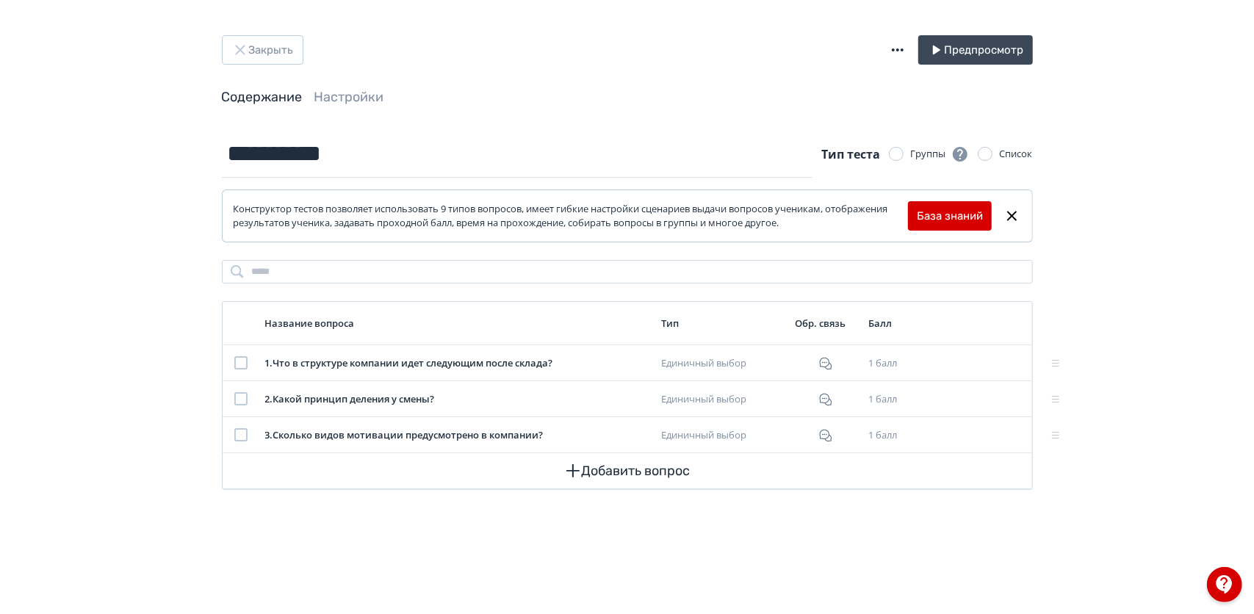
click at [897, 155] on div at bounding box center [896, 154] width 15 height 15
click at [644, 157] on input "**********" at bounding box center [518, 154] width 592 height 48
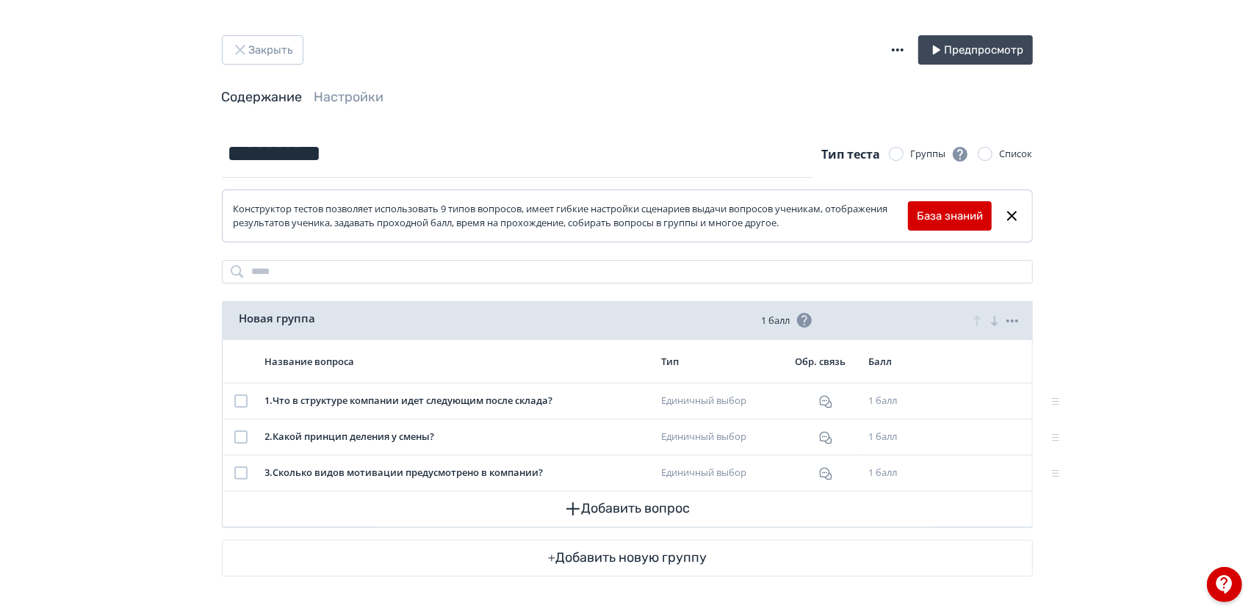
click at [985, 156] on div at bounding box center [985, 154] width 15 height 15
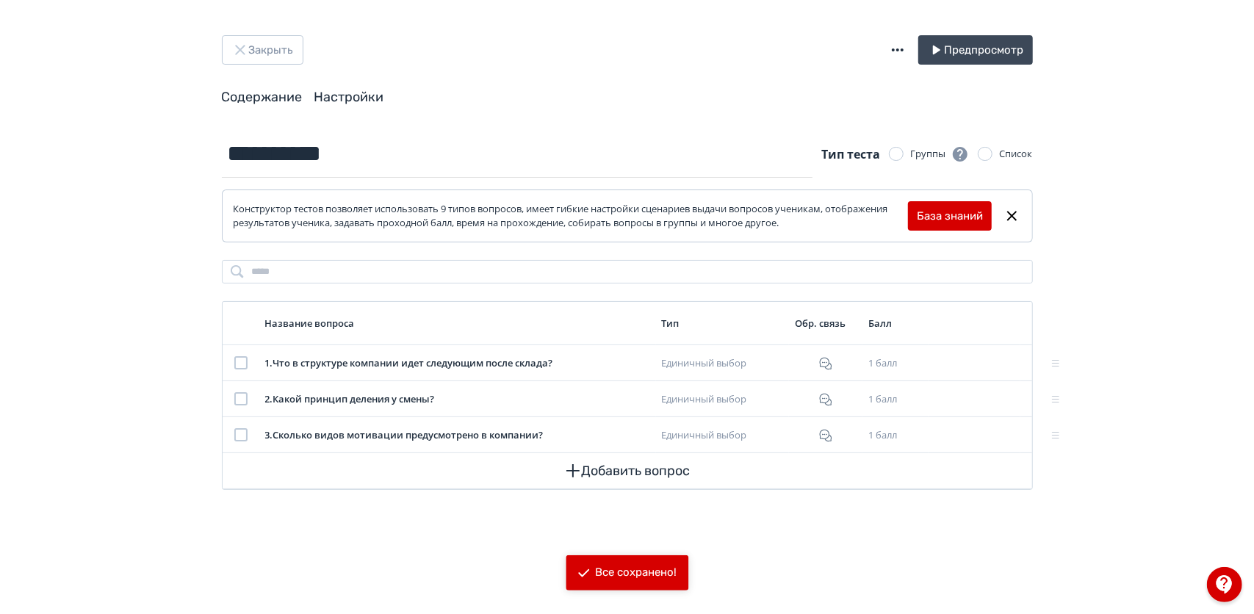
click at [337, 104] on span "Настройки" at bounding box center [349, 97] width 70 height 18
click at [337, 102] on link "Настройки" at bounding box center [349, 97] width 70 height 16
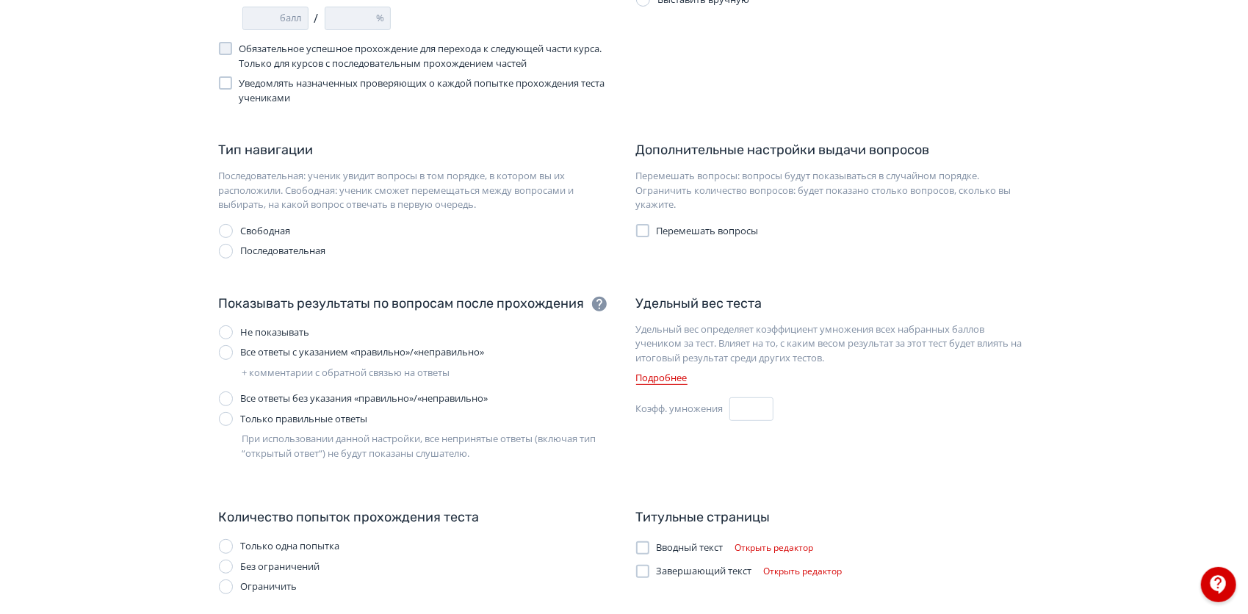
scroll to position [228, 0]
click at [652, 235] on label "Перемешать вопросы" at bounding box center [697, 230] width 123 height 15
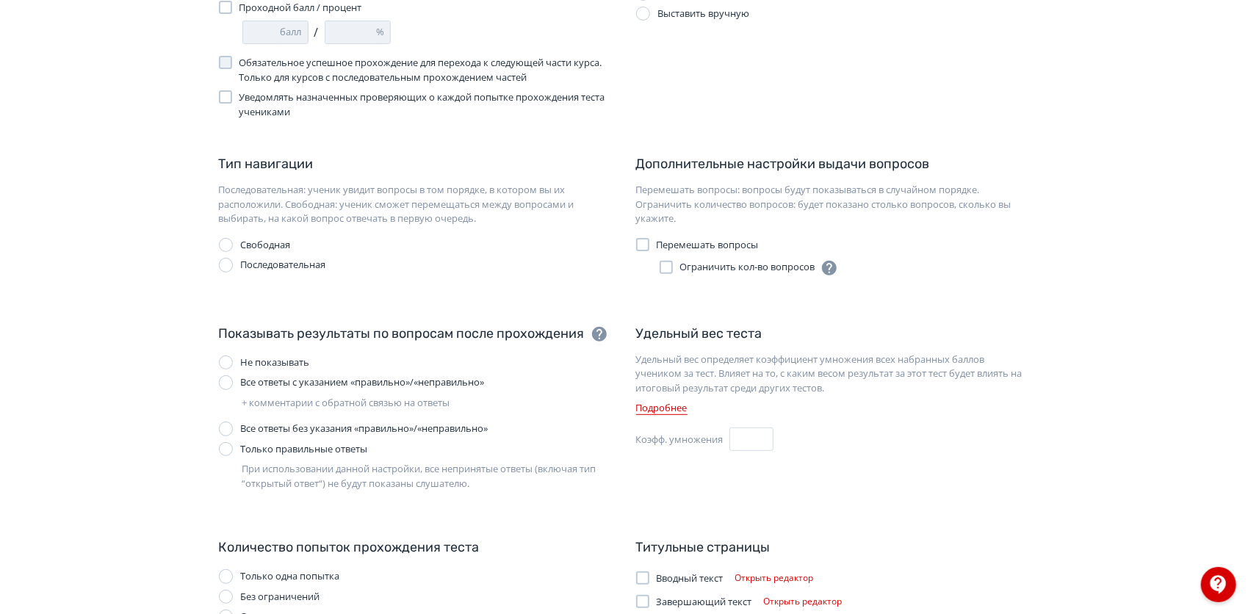
scroll to position [258, 0]
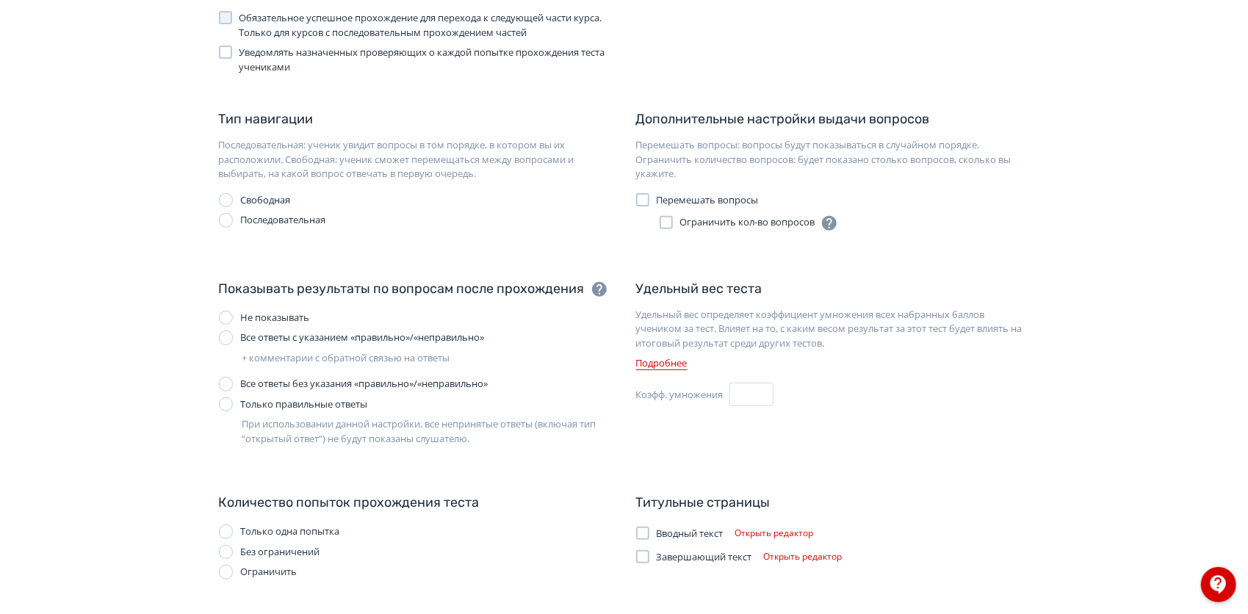
click at [234, 337] on label "Все ответы с указанием «правильно»/«неправильно»" at bounding box center [351, 338] width 265 height 15
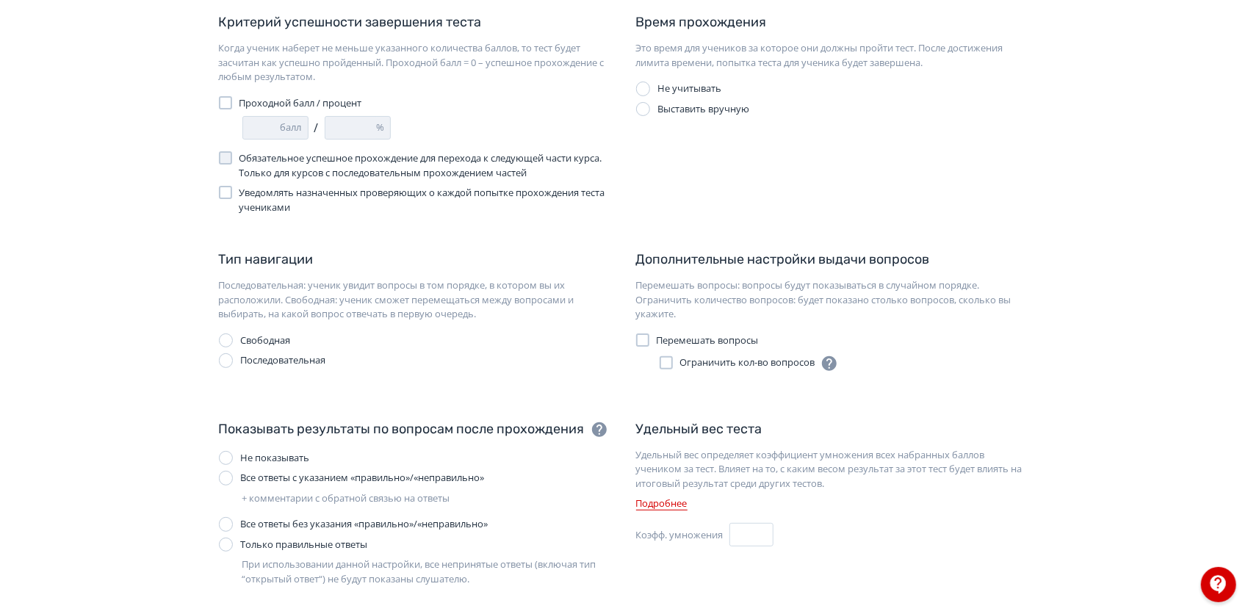
scroll to position [126, 0]
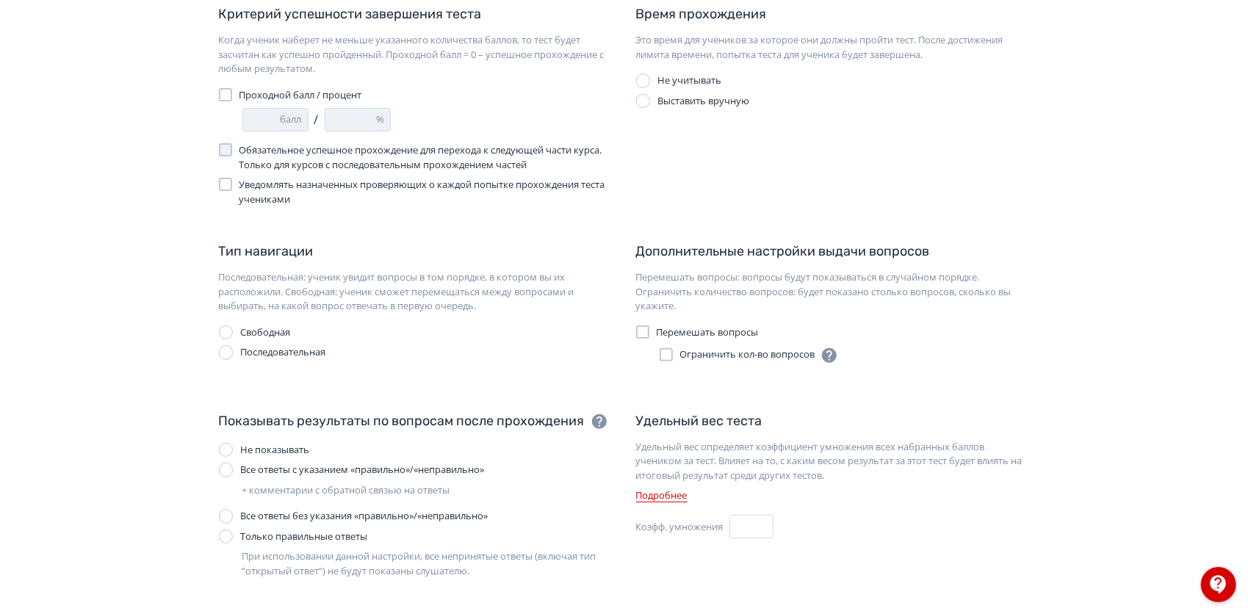
click at [223, 186] on div at bounding box center [225, 184] width 13 height 13
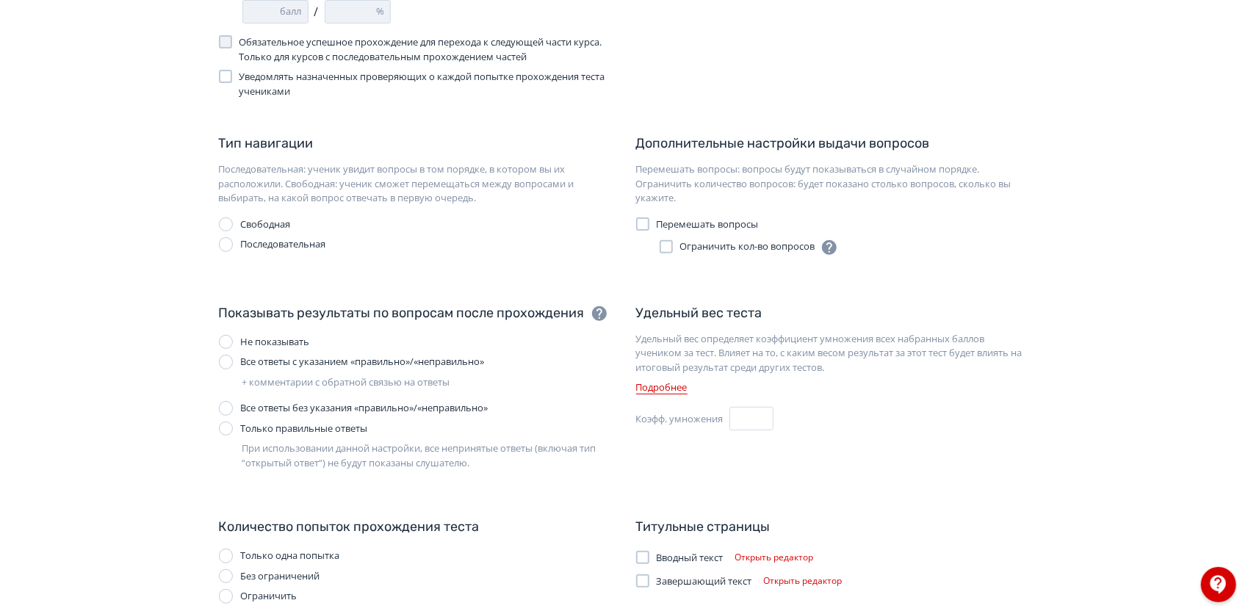
scroll to position [258, 0]
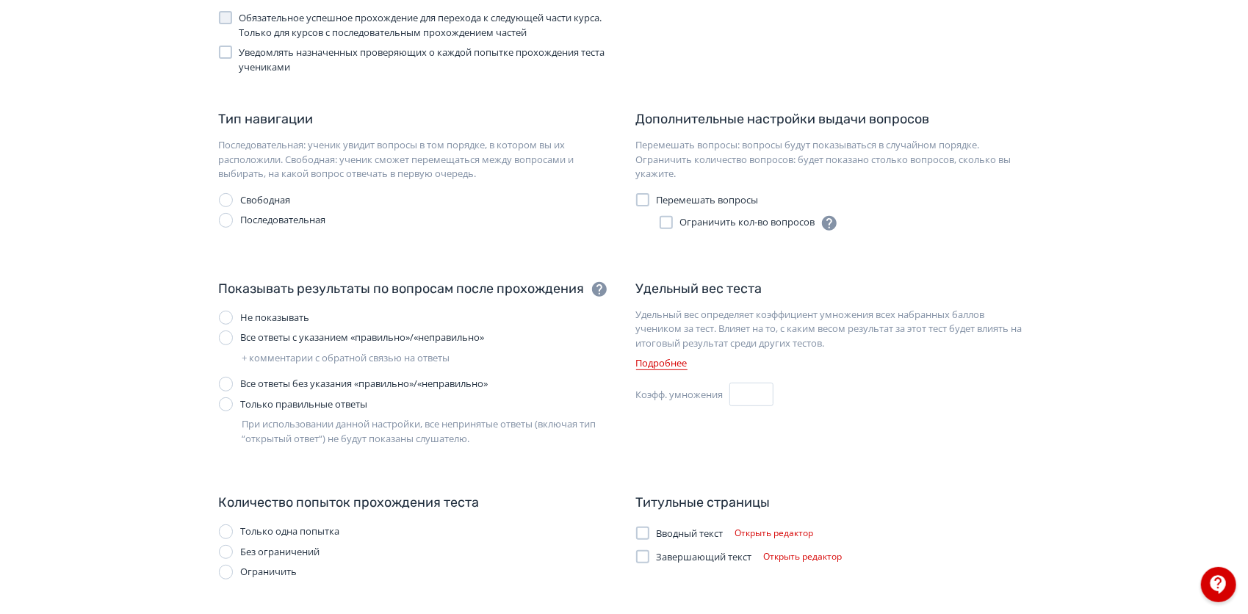
click at [229, 555] on div at bounding box center [226, 552] width 15 height 15
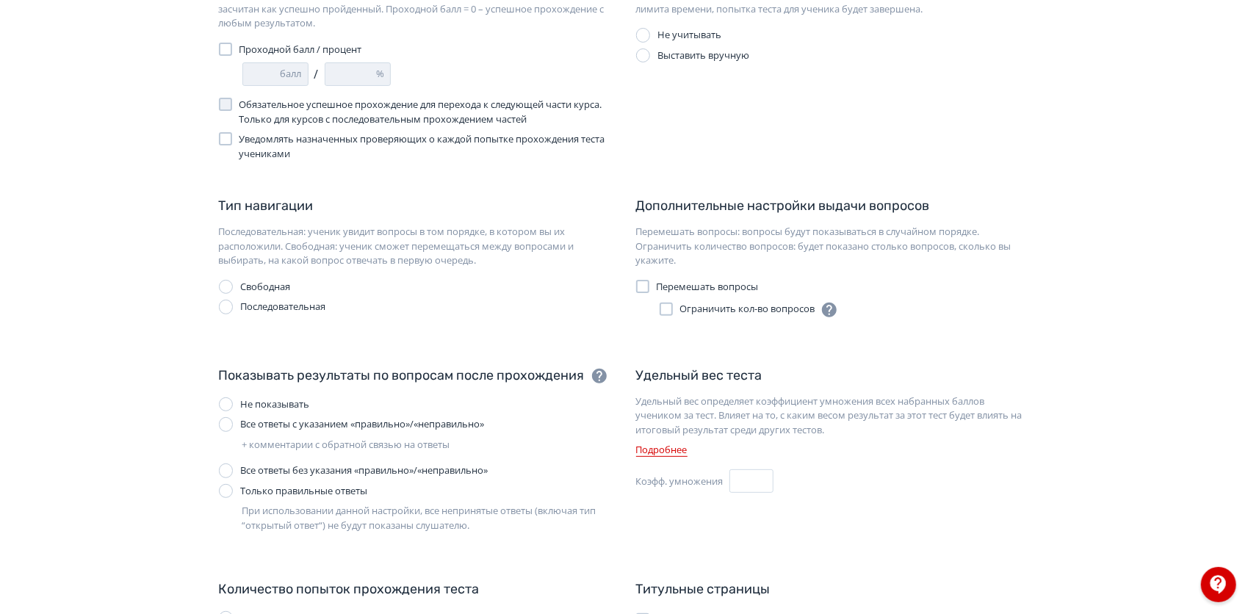
scroll to position [0, 0]
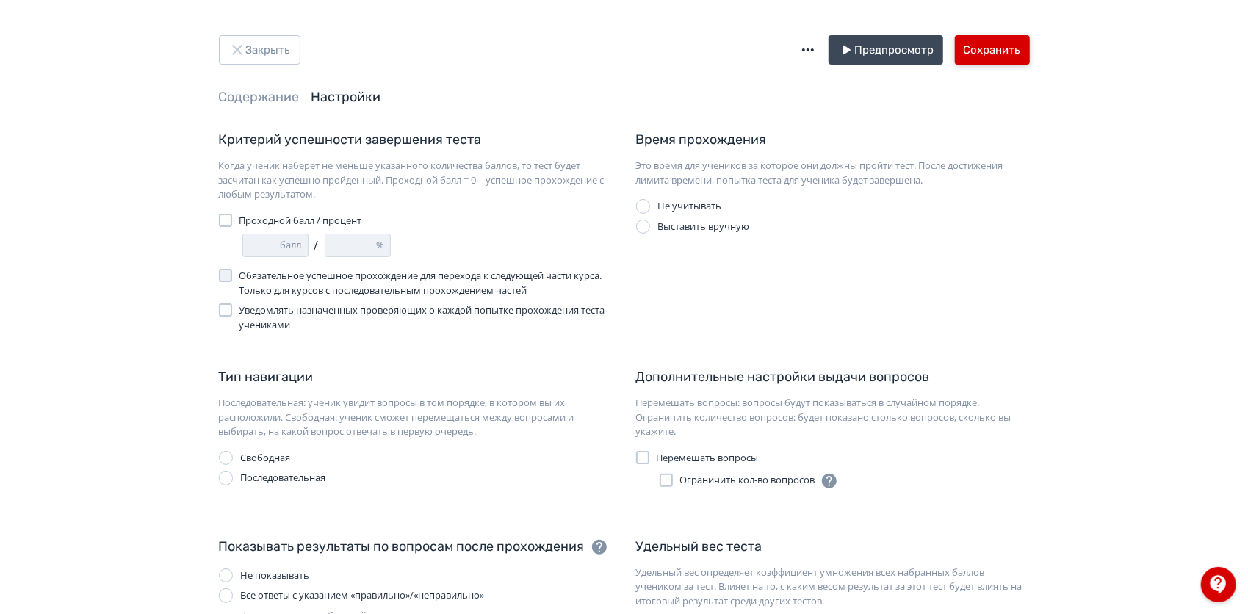
click at [1009, 38] on button "Сохранить" at bounding box center [992, 49] width 75 height 29
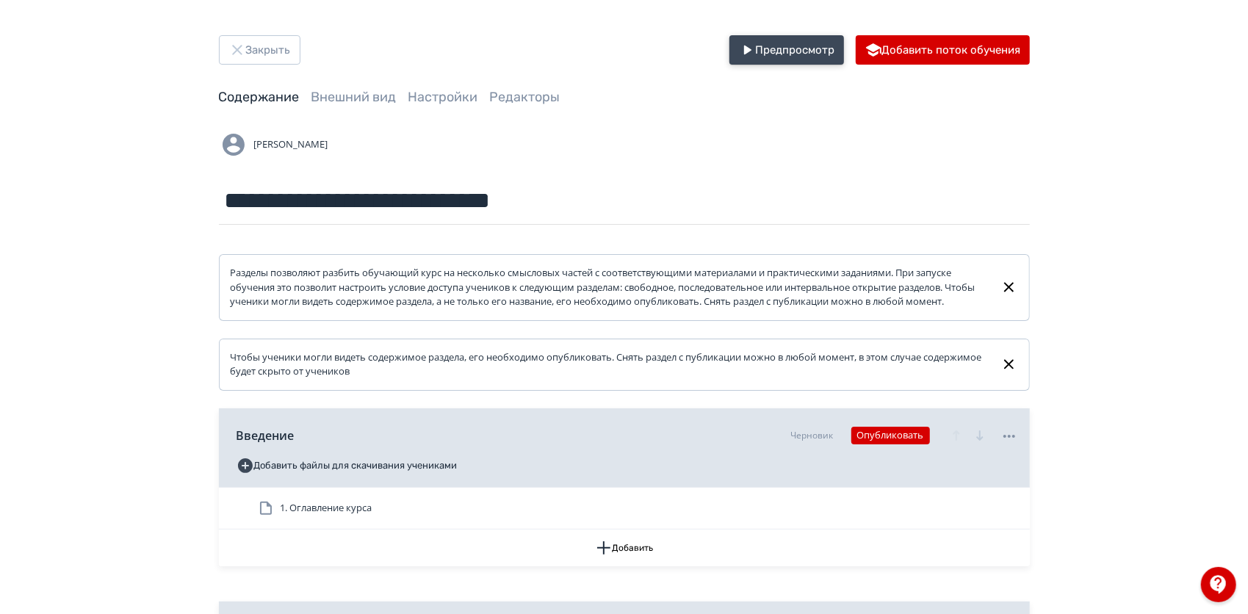
click at [810, 51] on button "Предпросмотр" at bounding box center [787, 49] width 115 height 29
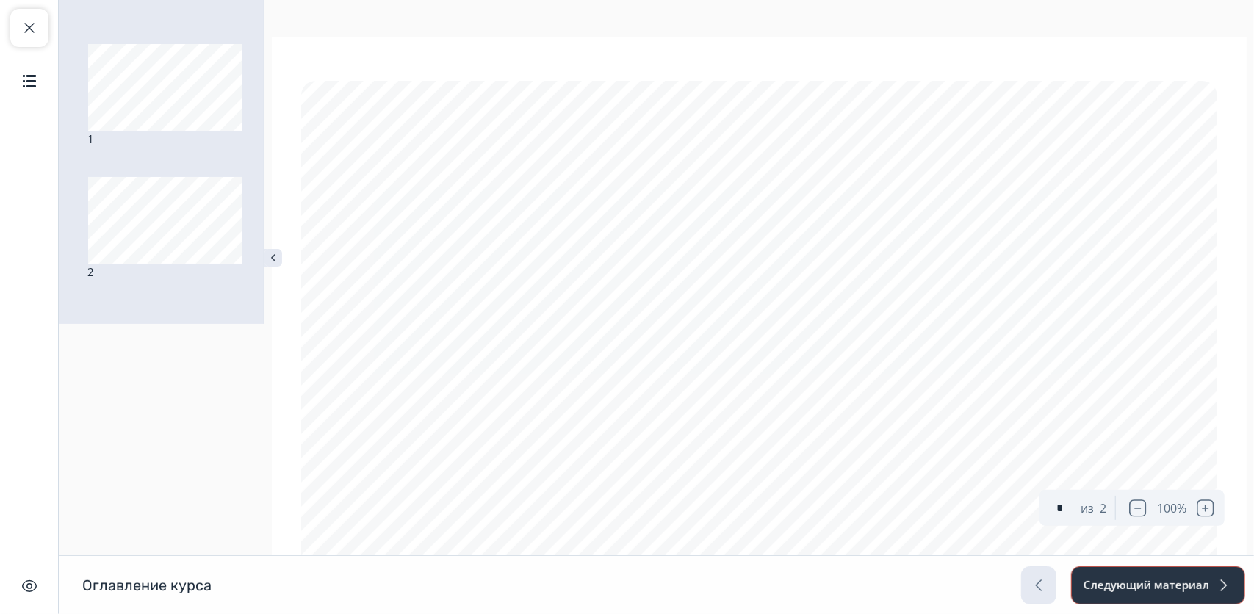
click at [1234, 583] on button "Следующий материал" at bounding box center [1158, 586] width 174 height 38
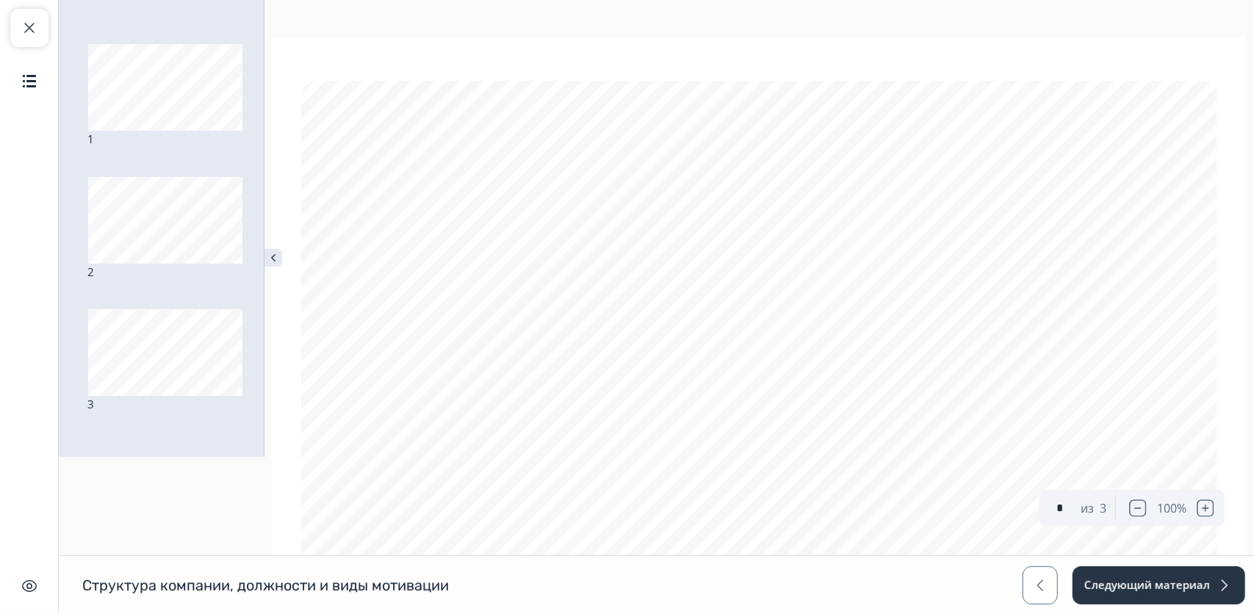
scroll to position [625, 0]
type input "*"
click at [1203, 590] on button "Следующий материал" at bounding box center [1158, 586] width 174 height 38
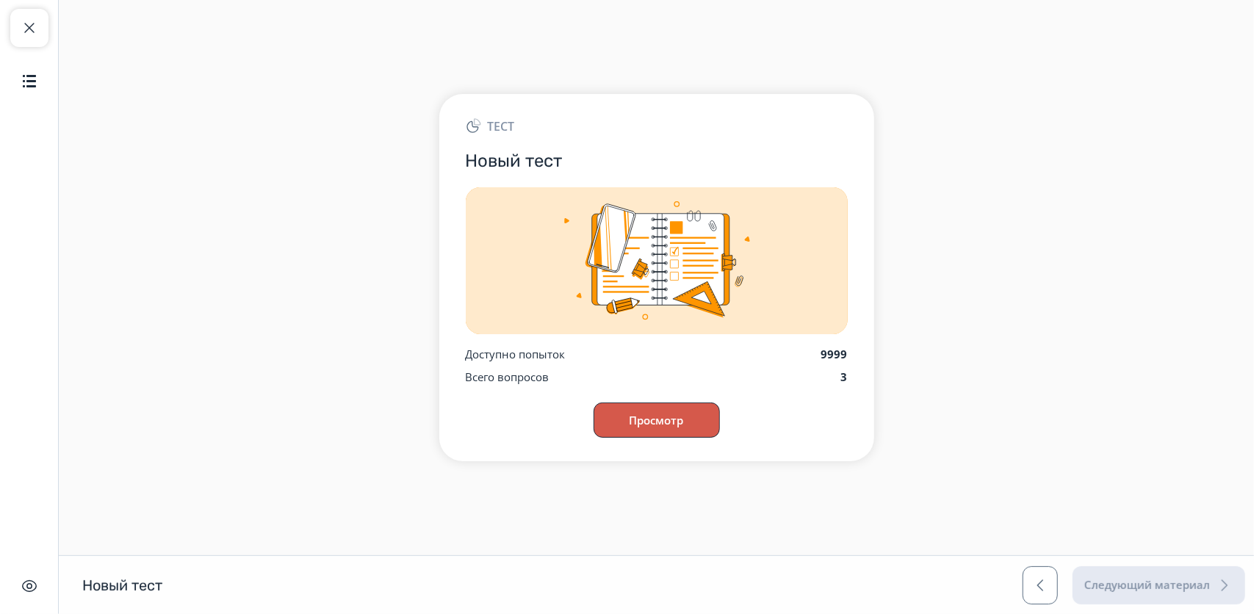
click at [673, 430] on button "Просмотр" at bounding box center [657, 420] width 126 height 35
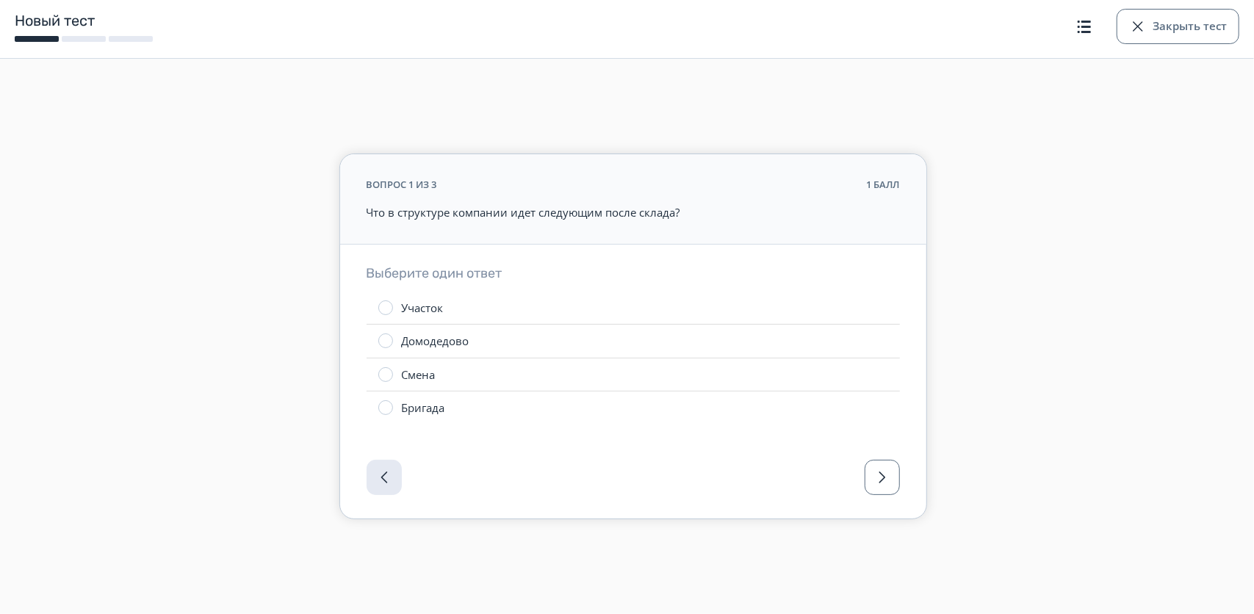
click at [388, 313] on div at bounding box center [385, 308] width 15 height 15
click at [882, 485] on span "button" at bounding box center [883, 478] width 18 height 18
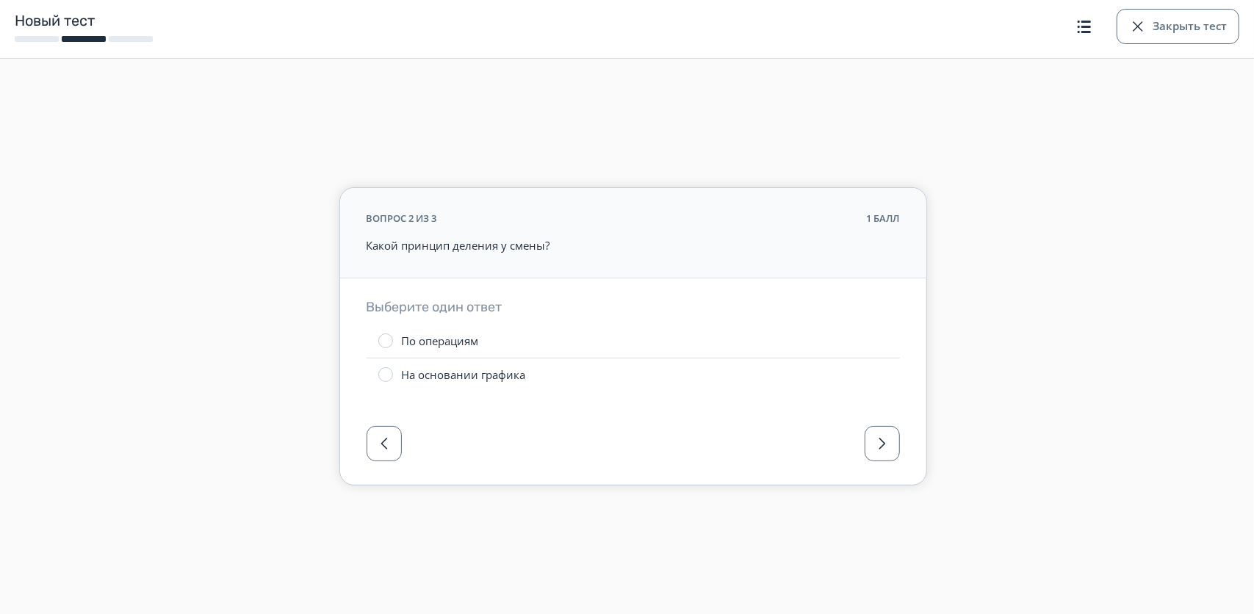
click at [384, 347] on div at bounding box center [385, 341] width 15 height 15
click at [881, 455] on button "button" at bounding box center [882, 443] width 35 height 35
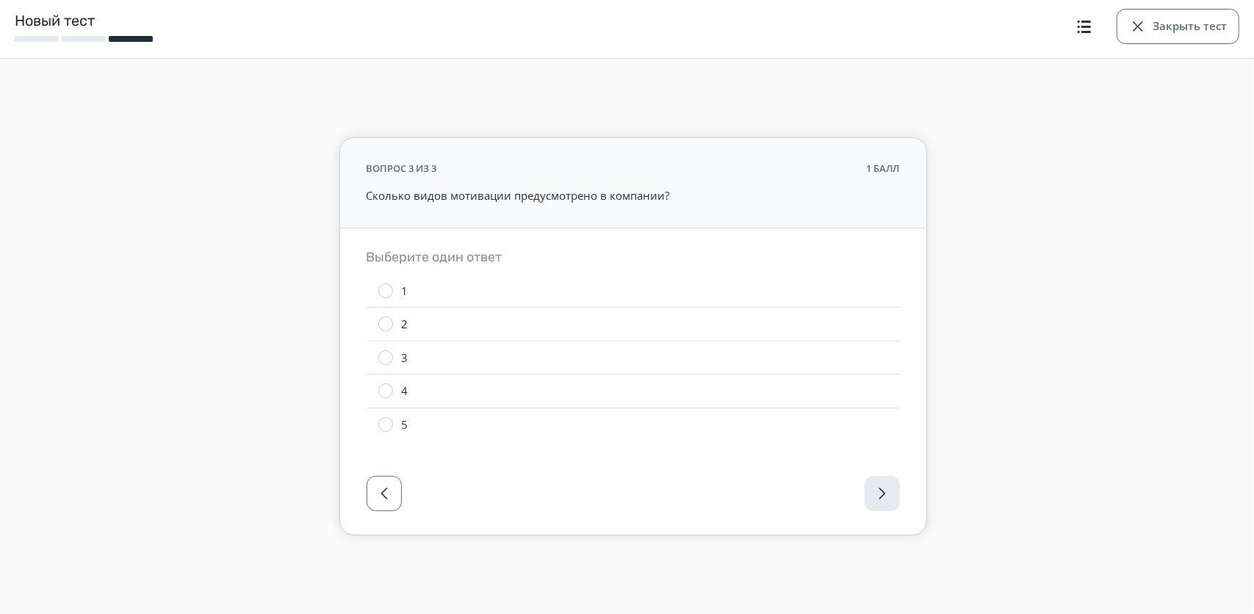
click at [385, 326] on div at bounding box center [385, 324] width 15 height 15
click at [877, 498] on div at bounding box center [633, 497] width 586 height 73
click at [877, 489] on div at bounding box center [633, 497] width 586 height 73
click at [1196, 26] on button "Закрыть тест" at bounding box center [1178, 26] width 123 height 35
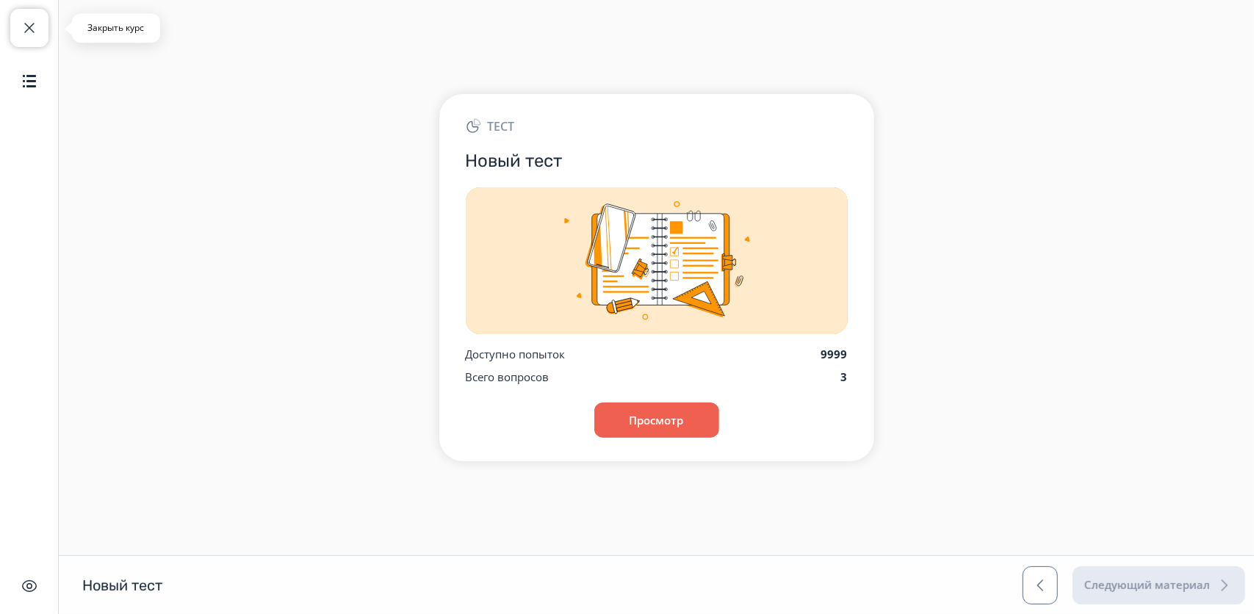
click at [35, 41] on button "Закрыть курс" at bounding box center [29, 28] width 38 height 38
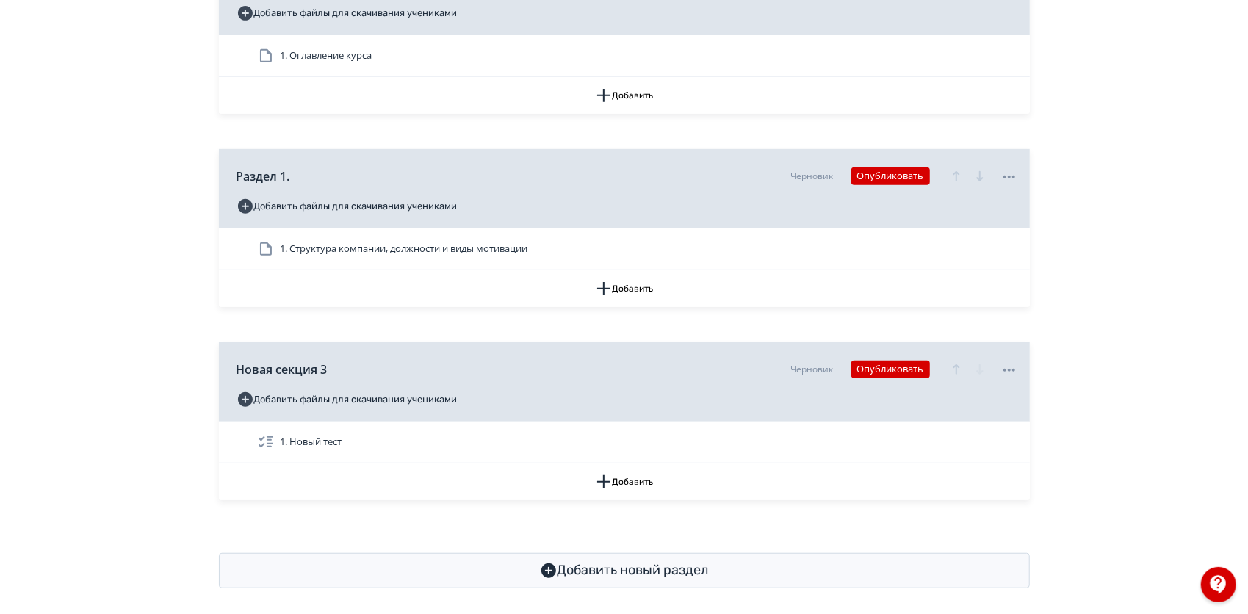
scroll to position [454, 0]
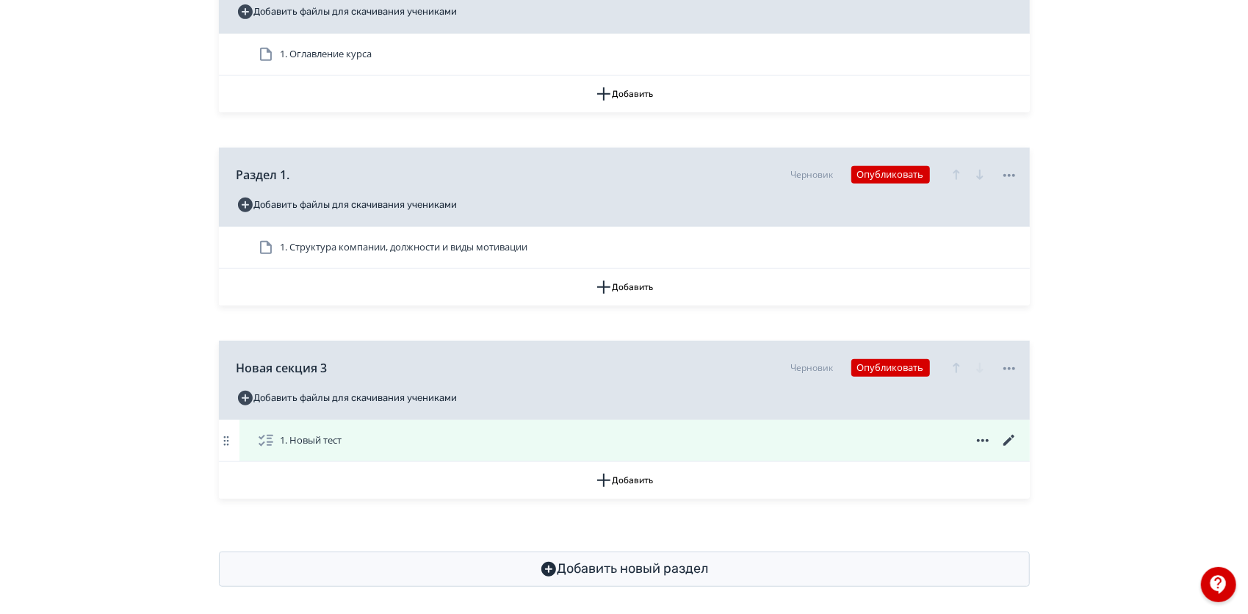
click at [1010, 446] on icon at bounding box center [1008, 440] width 11 height 11
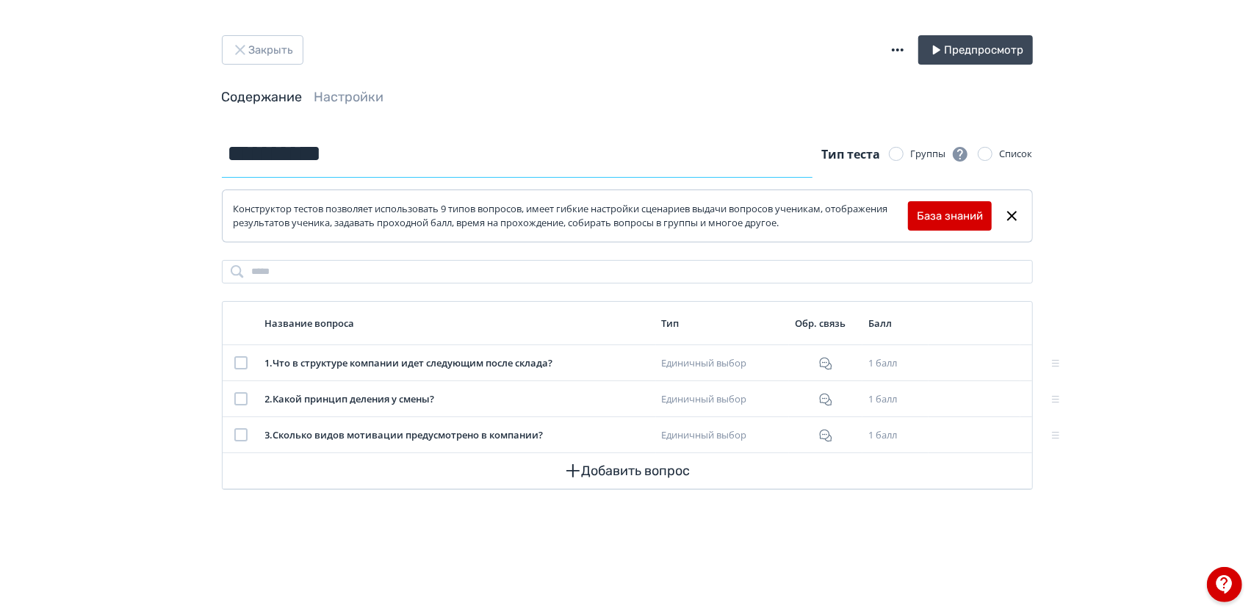
drag, startPoint x: 363, startPoint y: 162, endPoint x: 141, endPoint y: 143, distance: 222.7
click at [141, 143] on div "**********" at bounding box center [627, 307] width 1254 height 614
type input "**********"
click at [1165, 234] on div "**********" at bounding box center [627, 307] width 1254 height 614
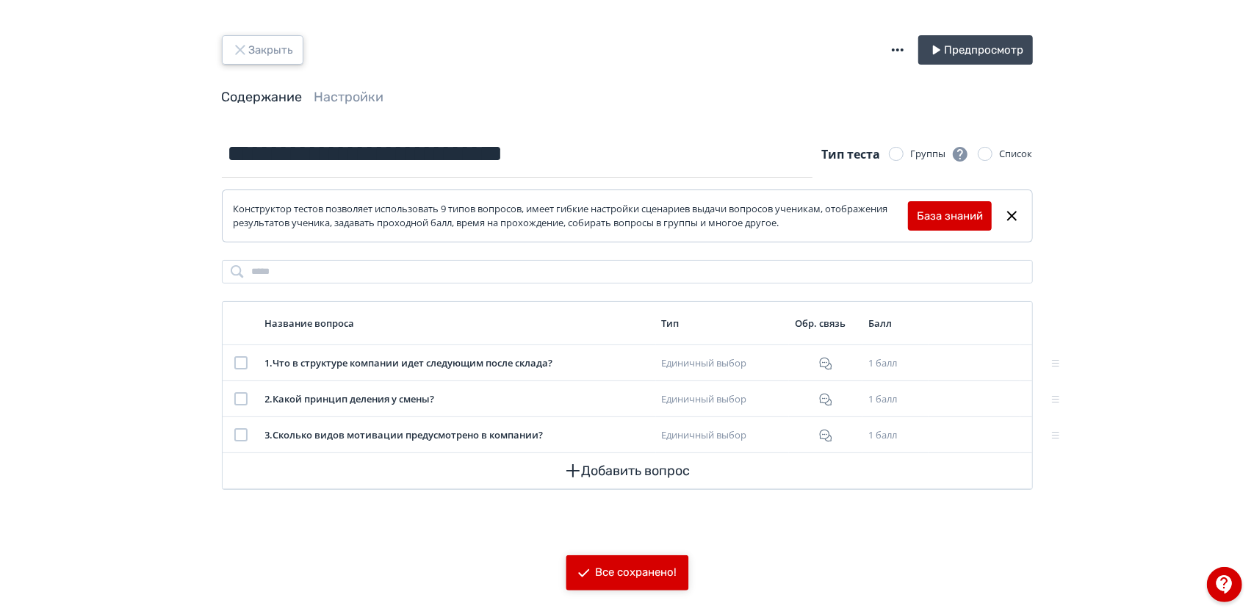
click at [271, 44] on button "Закрыть" at bounding box center [263, 49] width 82 height 29
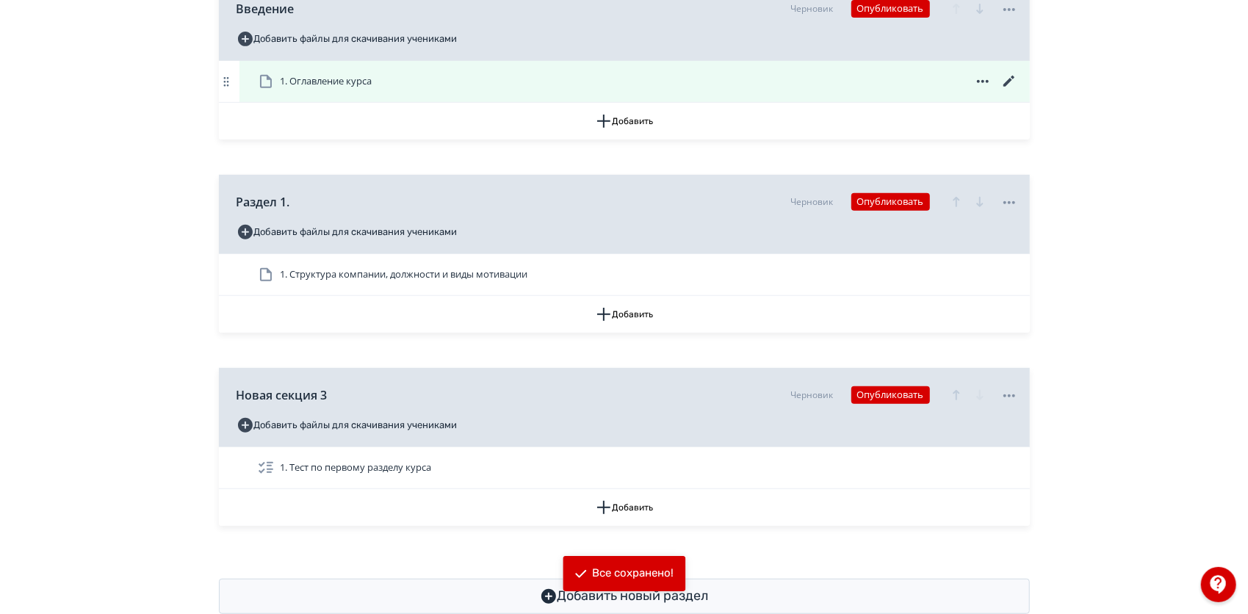
scroll to position [475, 0]
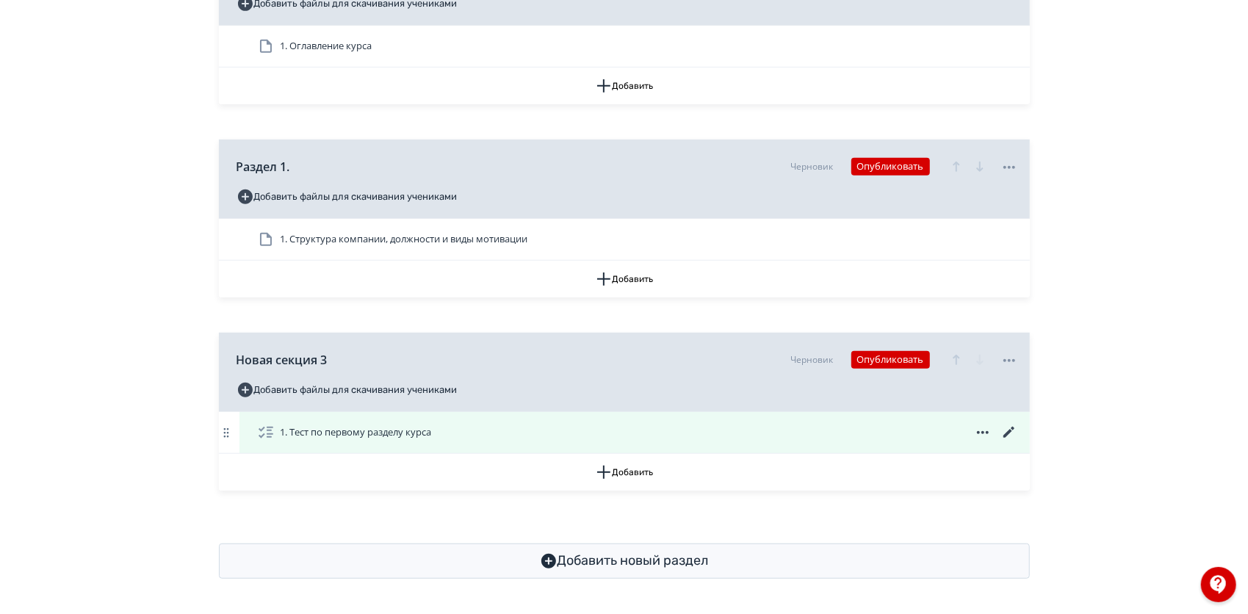
click at [1004, 432] on icon at bounding box center [1010, 433] width 18 height 18
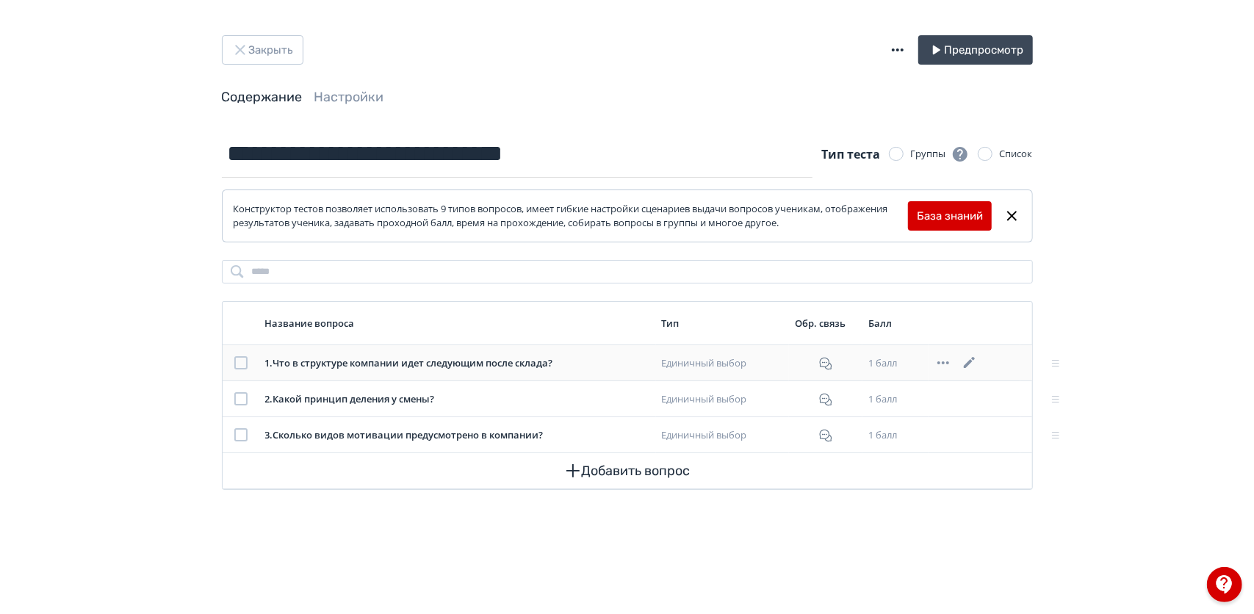
click at [968, 362] on icon at bounding box center [970, 363] width 18 height 18
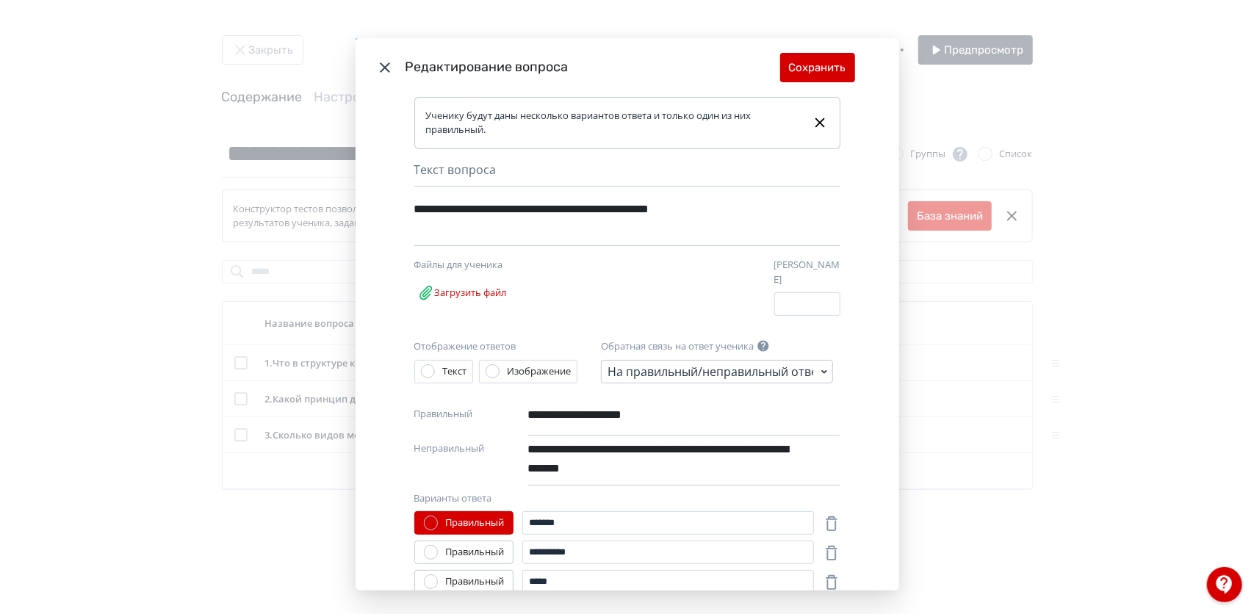
click at [1067, 492] on div "**********" at bounding box center [627, 307] width 1254 height 614
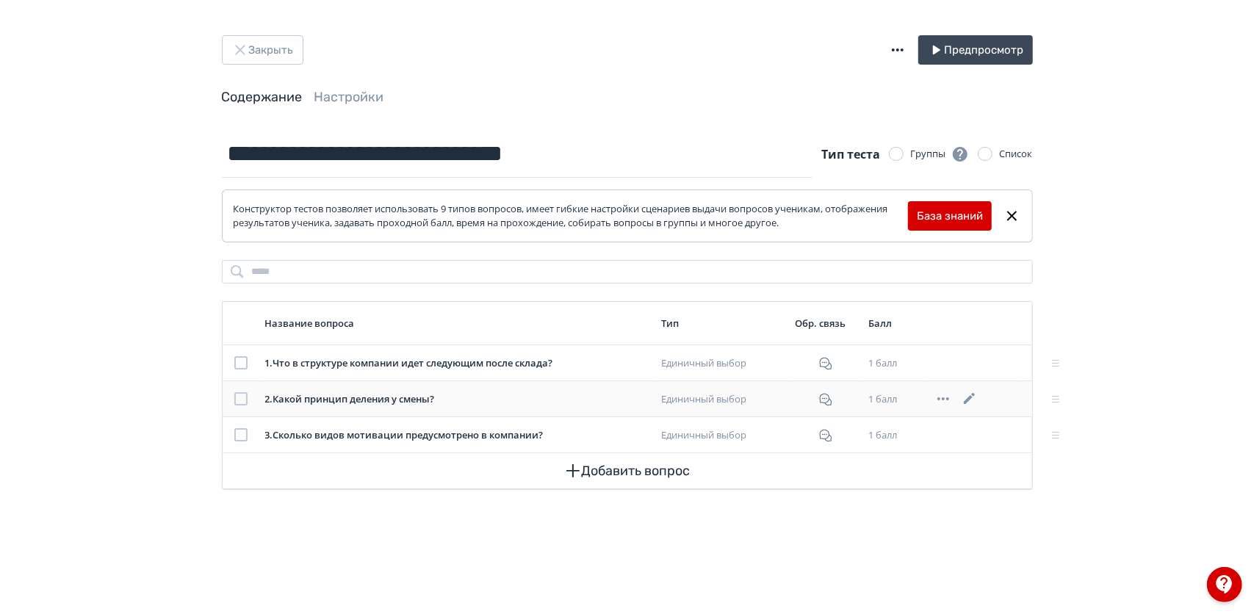
click at [966, 400] on icon at bounding box center [970, 399] width 18 height 18
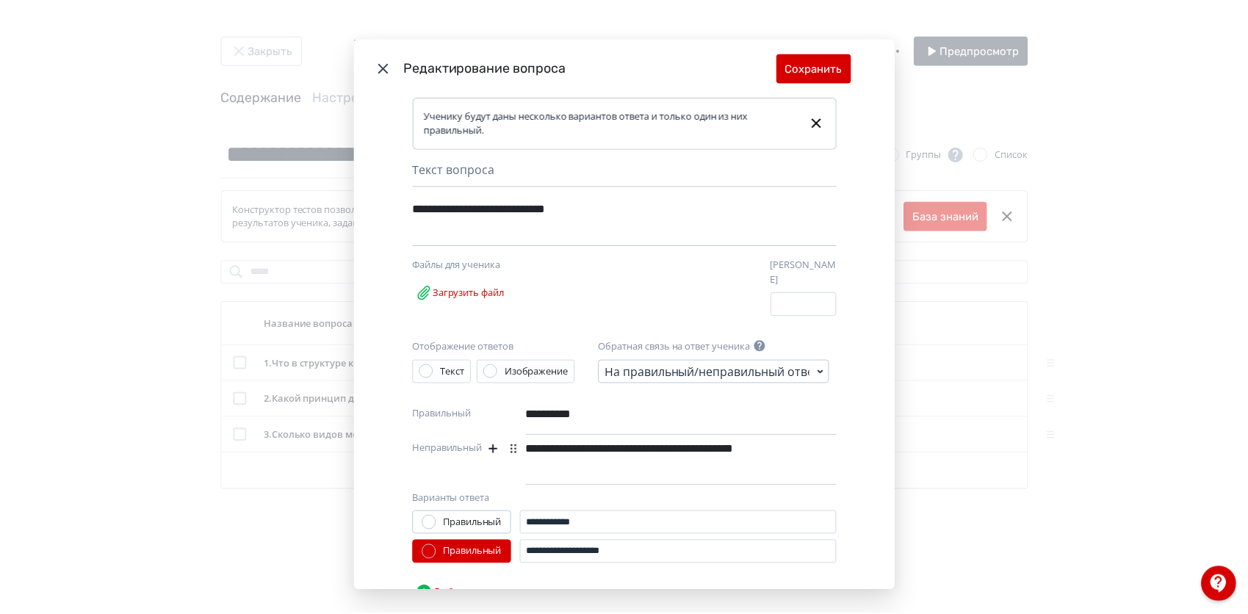
scroll to position [63, 0]
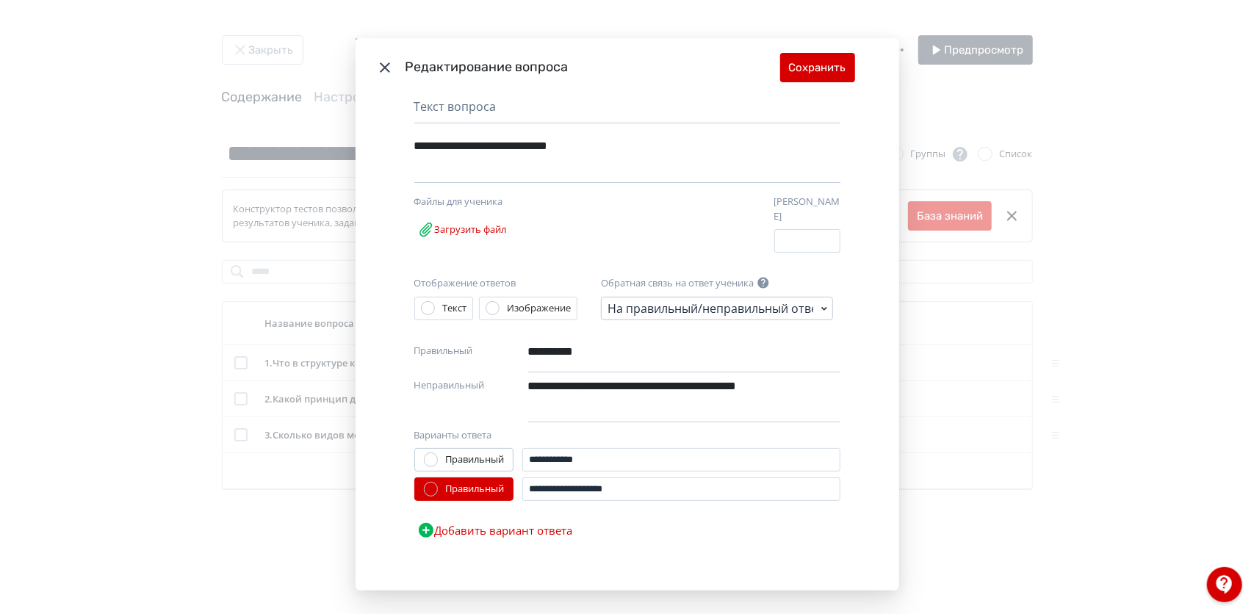
click at [1036, 547] on div "**********" at bounding box center [627, 307] width 1254 height 614
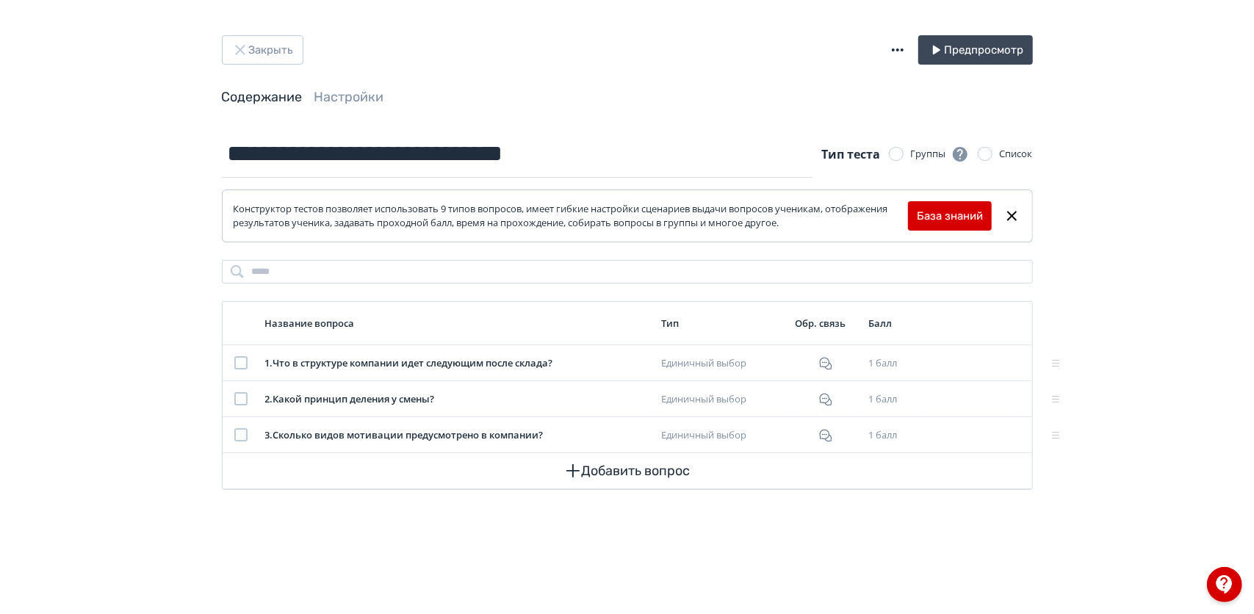
click at [1011, 218] on icon at bounding box center [1012, 216] width 17 height 18
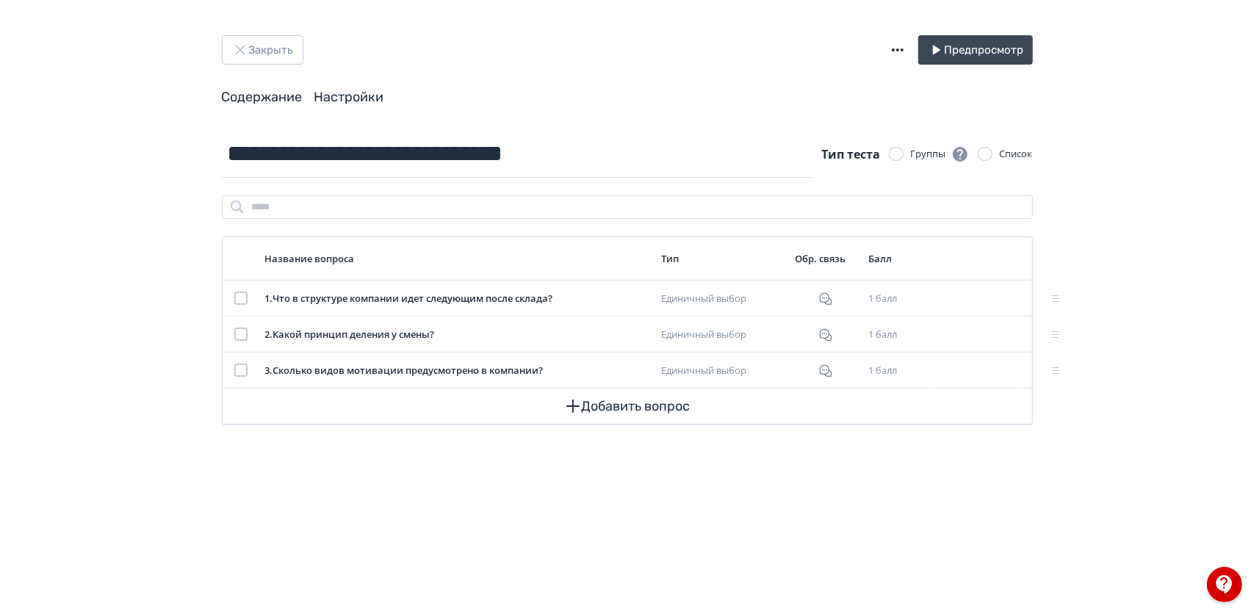
click at [368, 101] on link "Настройки" at bounding box center [349, 97] width 70 height 16
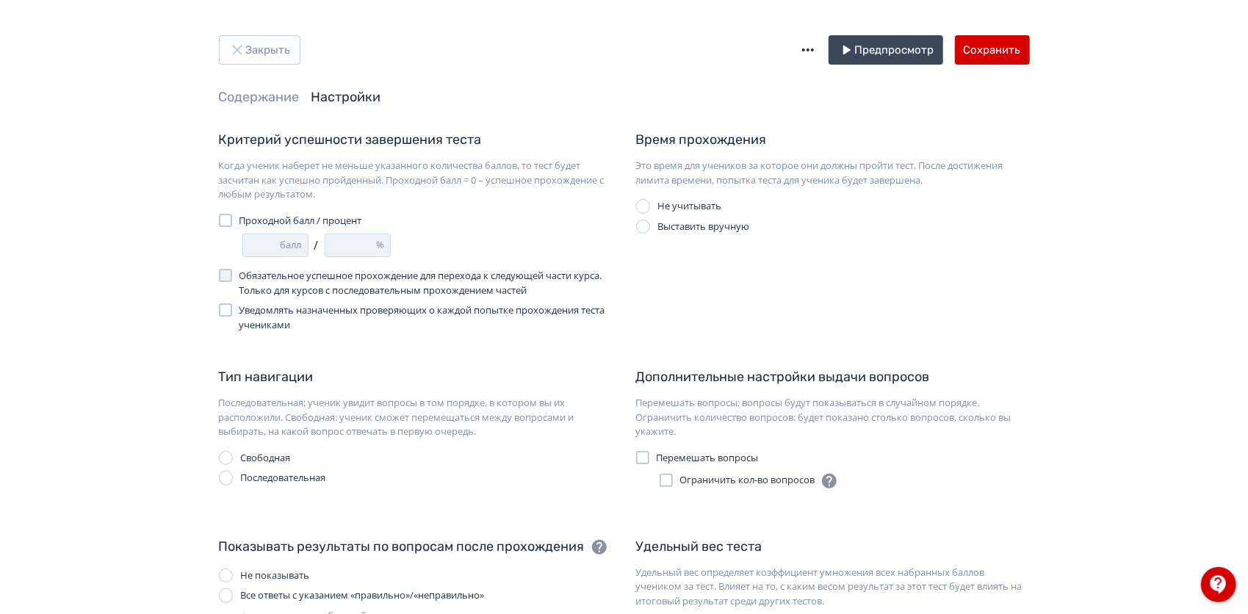
click at [230, 312] on div at bounding box center [225, 309] width 13 height 13
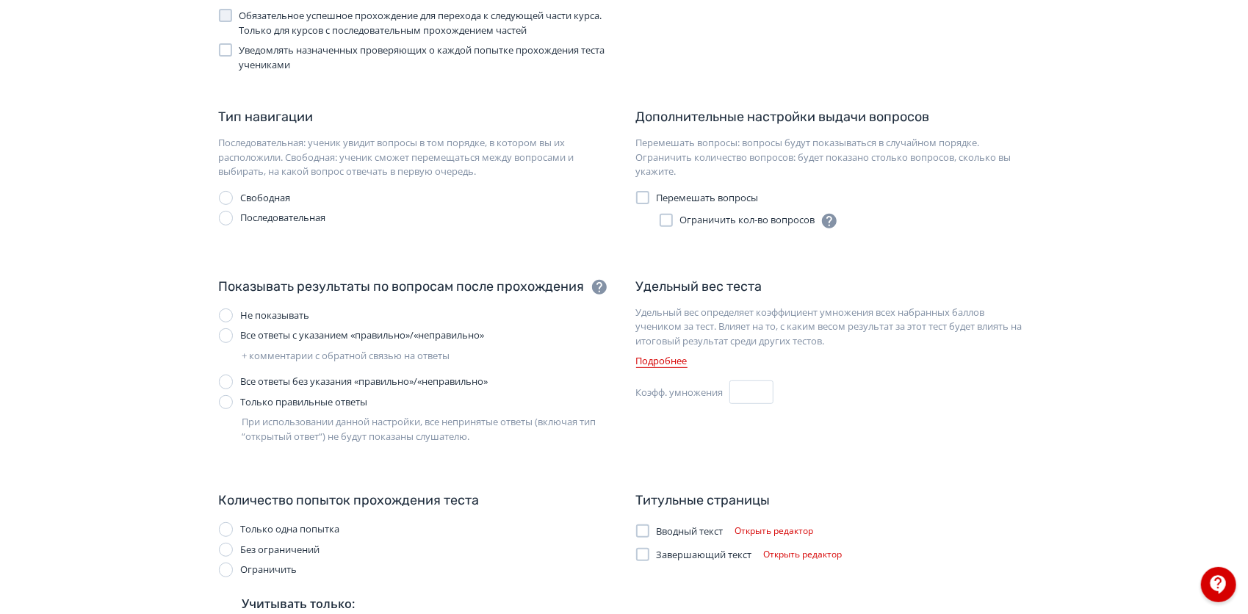
scroll to position [345, 0]
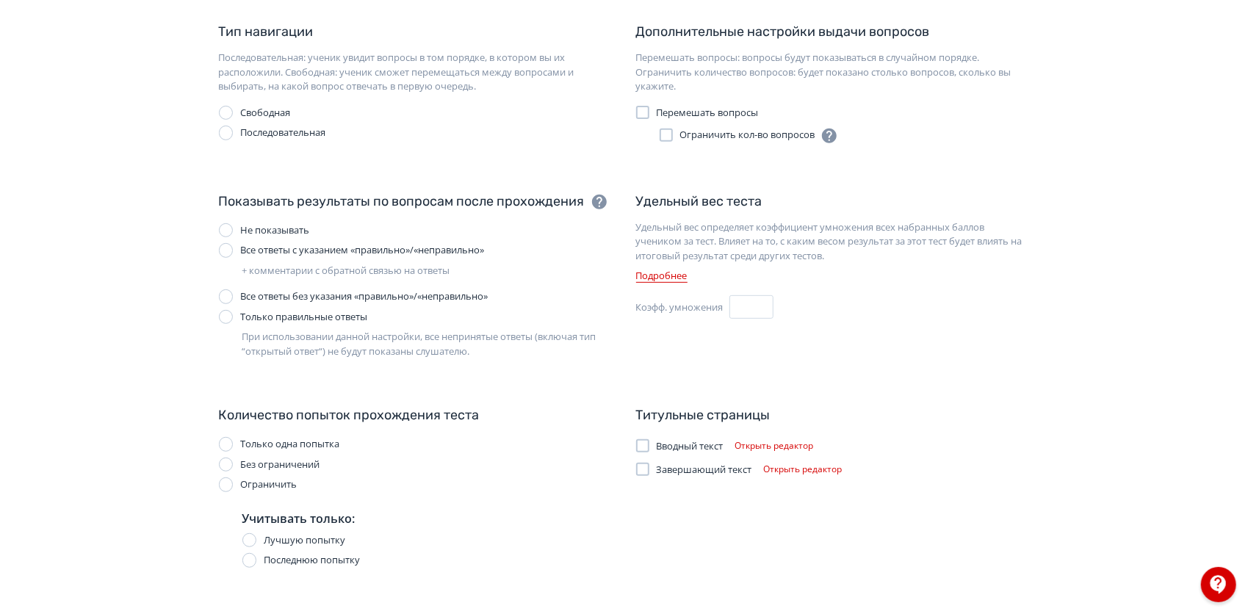
click at [223, 442] on div at bounding box center [226, 444] width 15 height 15
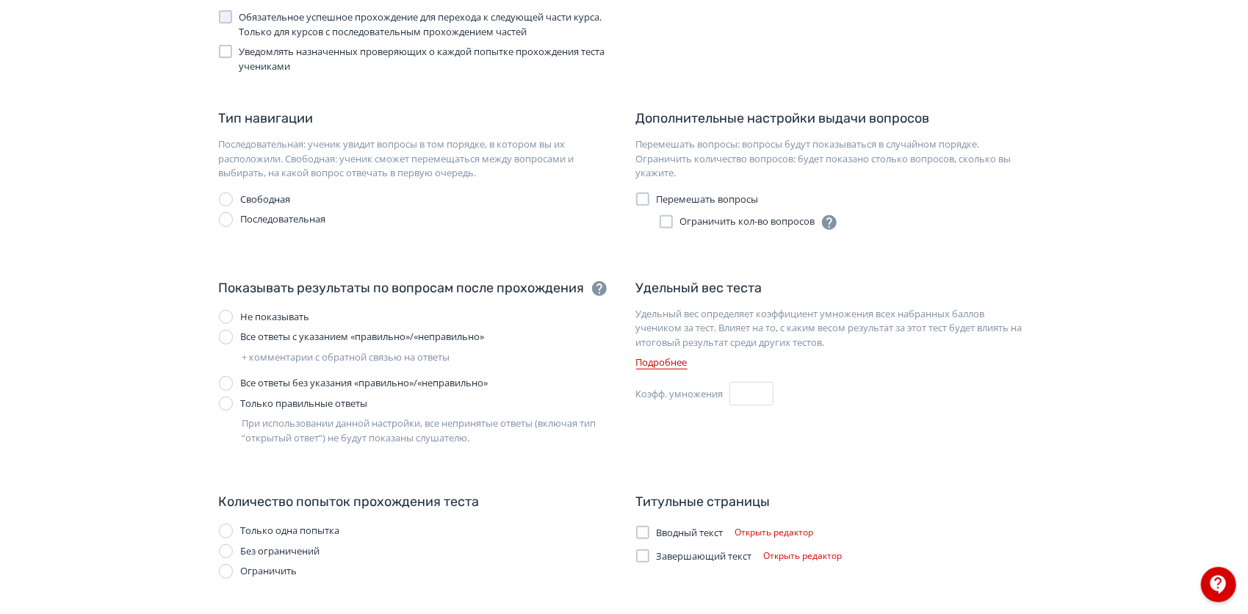
scroll to position [258, 0]
click at [642, 557] on div at bounding box center [642, 556] width 13 height 13
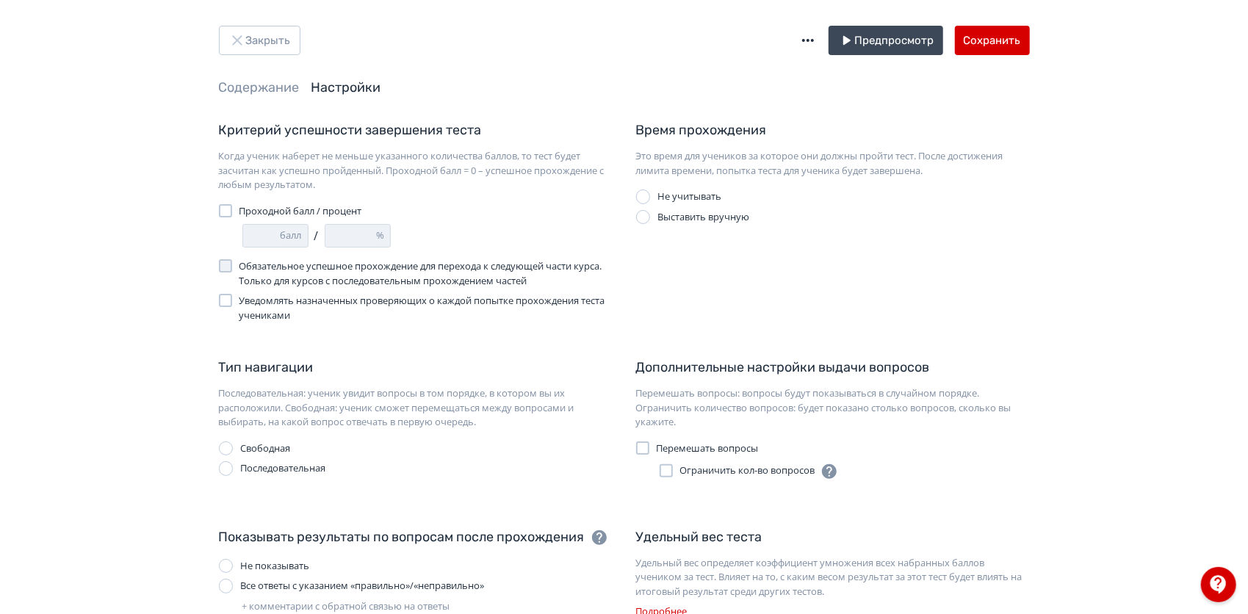
scroll to position [0, 0]
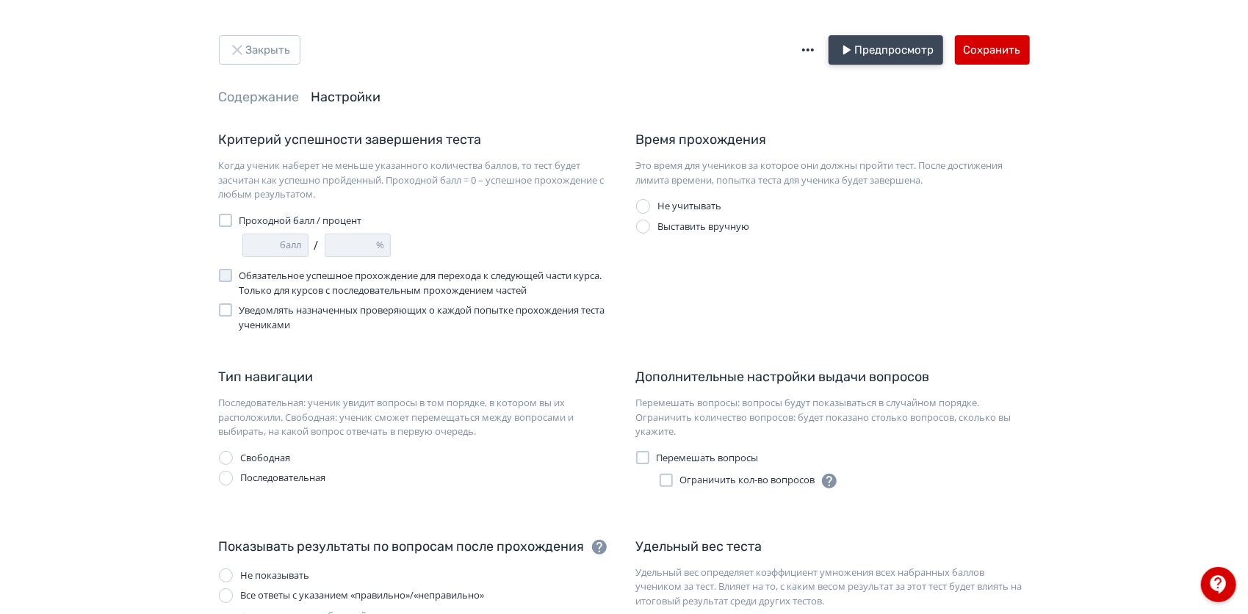
click at [914, 43] on button "Предпросмотр" at bounding box center [886, 49] width 115 height 29
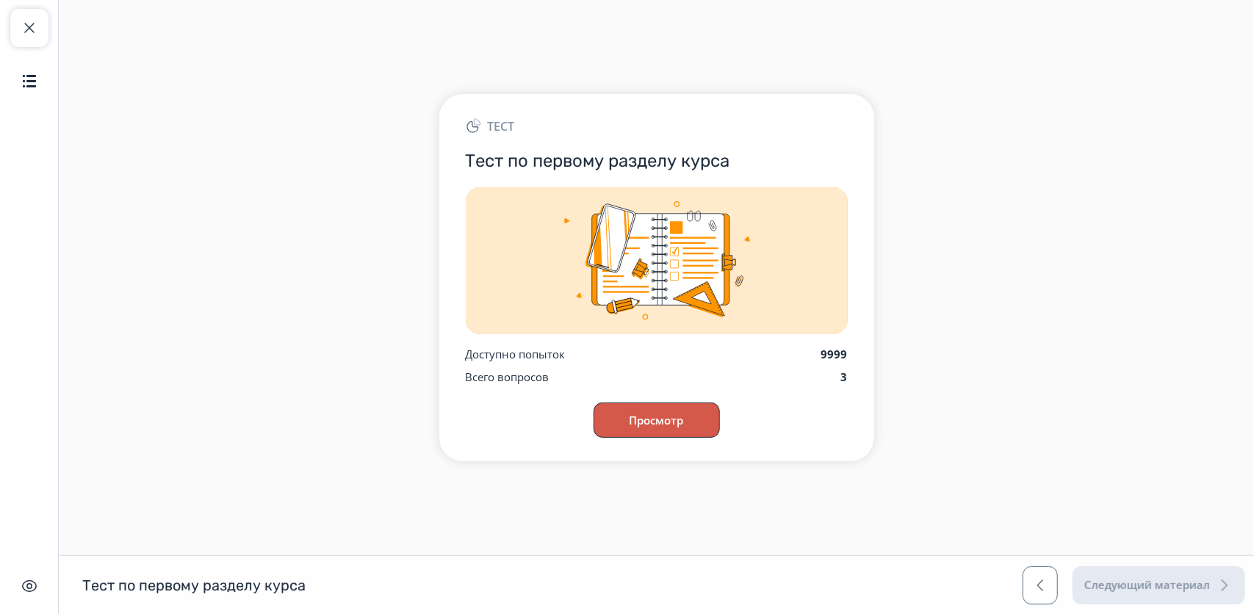
click at [658, 415] on button "Просмотр" at bounding box center [657, 420] width 126 height 35
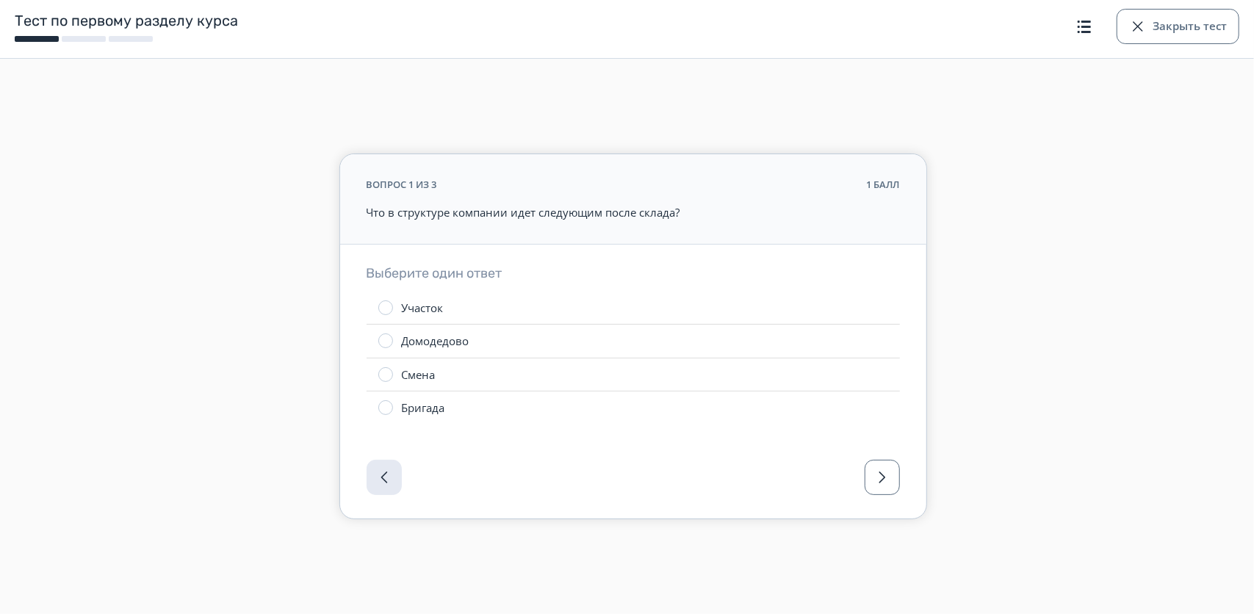
click at [388, 314] on label "Участок" at bounding box center [633, 308] width 533 height 33
click at [885, 467] on button "button" at bounding box center [882, 477] width 35 height 35
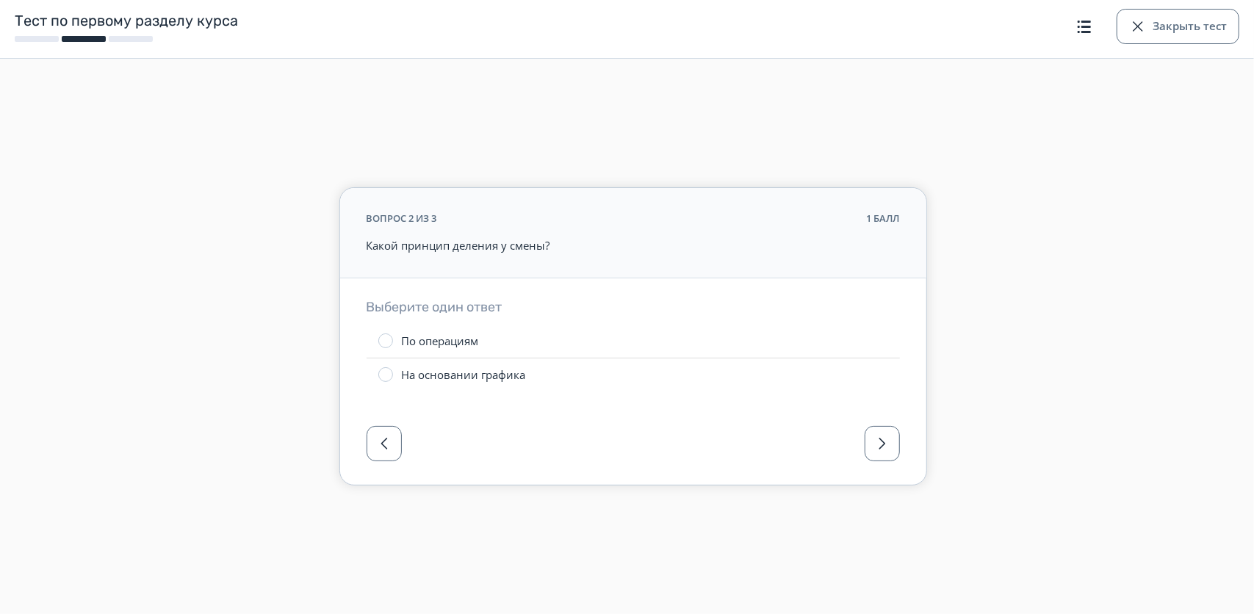
click at [407, 334] on div "По операциям" at bounding box center [440, 341] width 77 height 15
click at [389, 378] on div at bounding box center [385, 374] width 15 height 15
click at [882, 459] on button "button" at bounding box center [882, 443] width 35 height 35
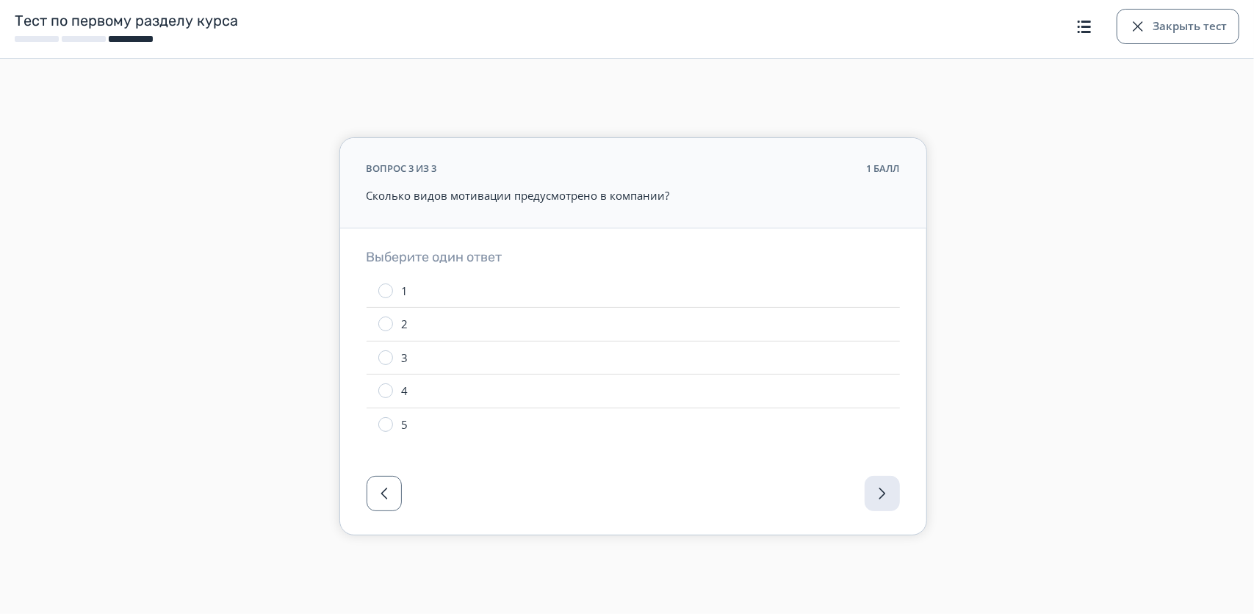
click at [398, 334] on label "2" at bounding box center [633, 324] width 533 height 33
click at [879, 501] on div at bounding box center [633, 497] width 586 height 73
click at [1203, 37] on button "Закрыть тест" at bounding box center [1178, 26] width 123 height 35
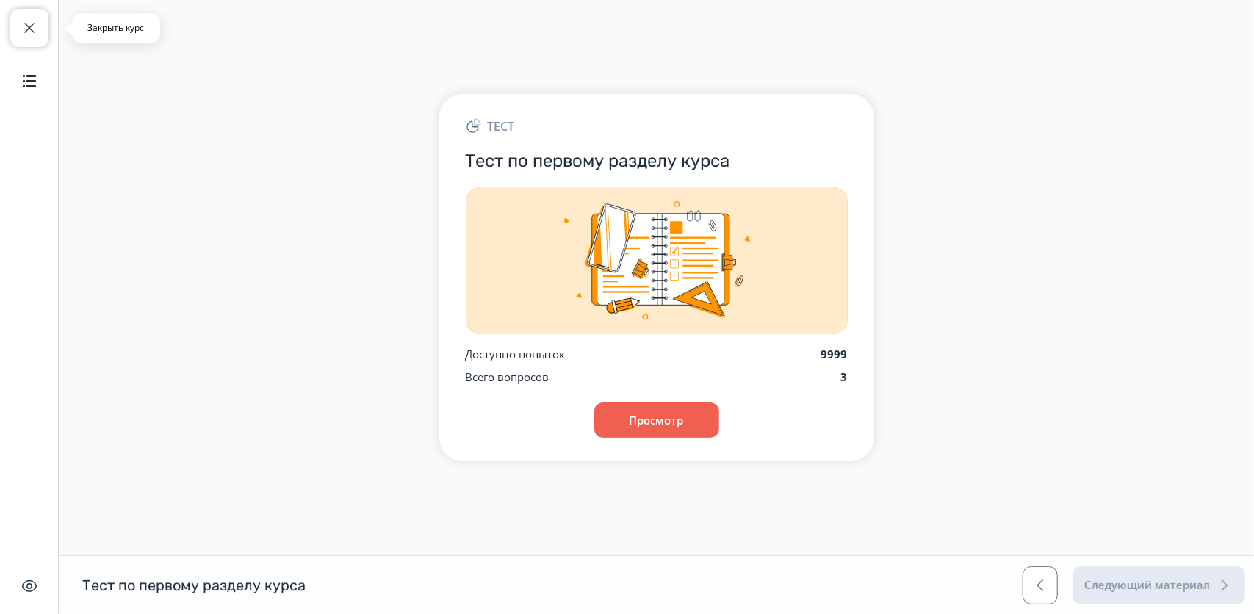
click at [34, 24] on span "button" at bounding box center [30, 28] width 18 height 18
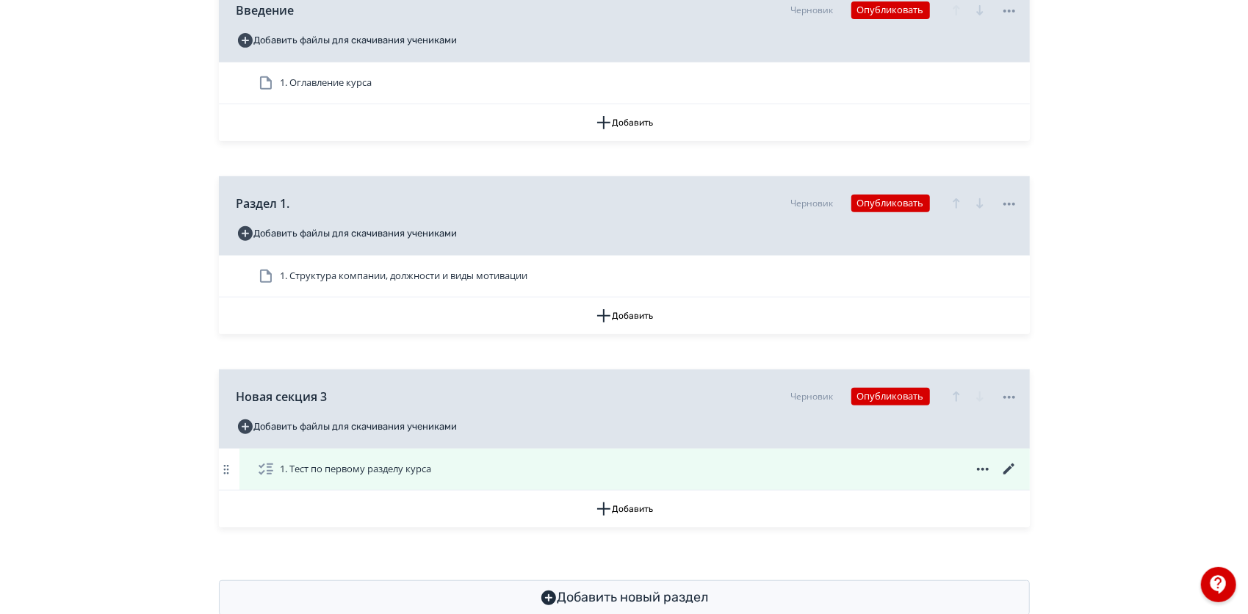
scroll to position [426, 0]
click at [1014, 477] on icon at bounding box center [1010, 469] width 18 height 18
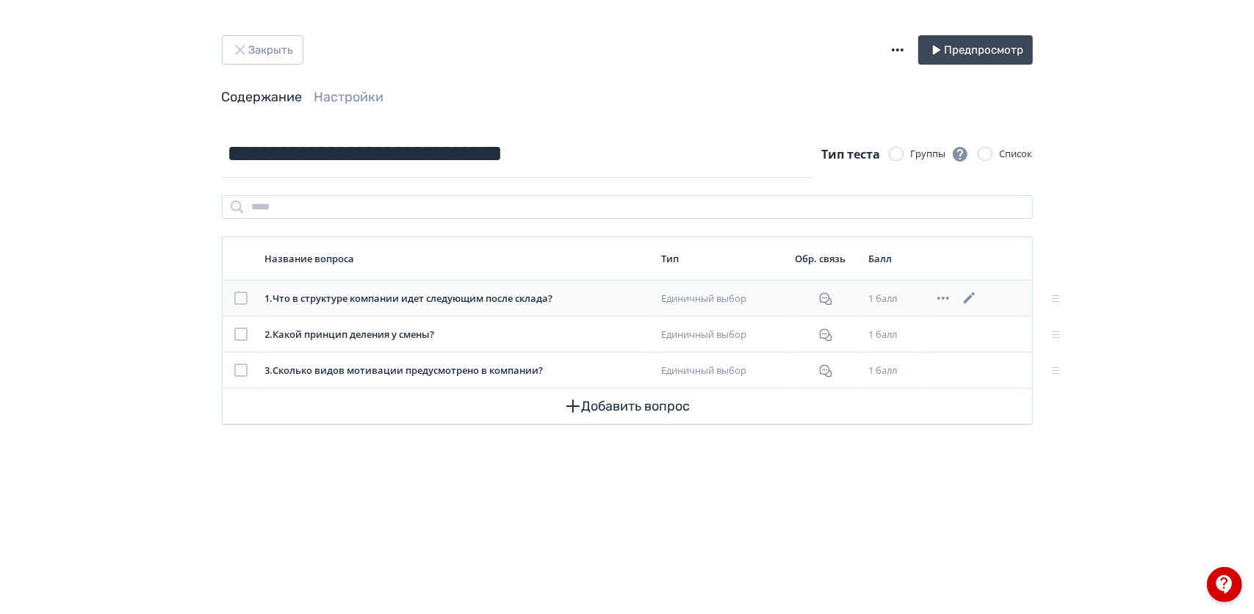
click at [968, 300] on icon at bounding box center [969, 297] width 11 height 11
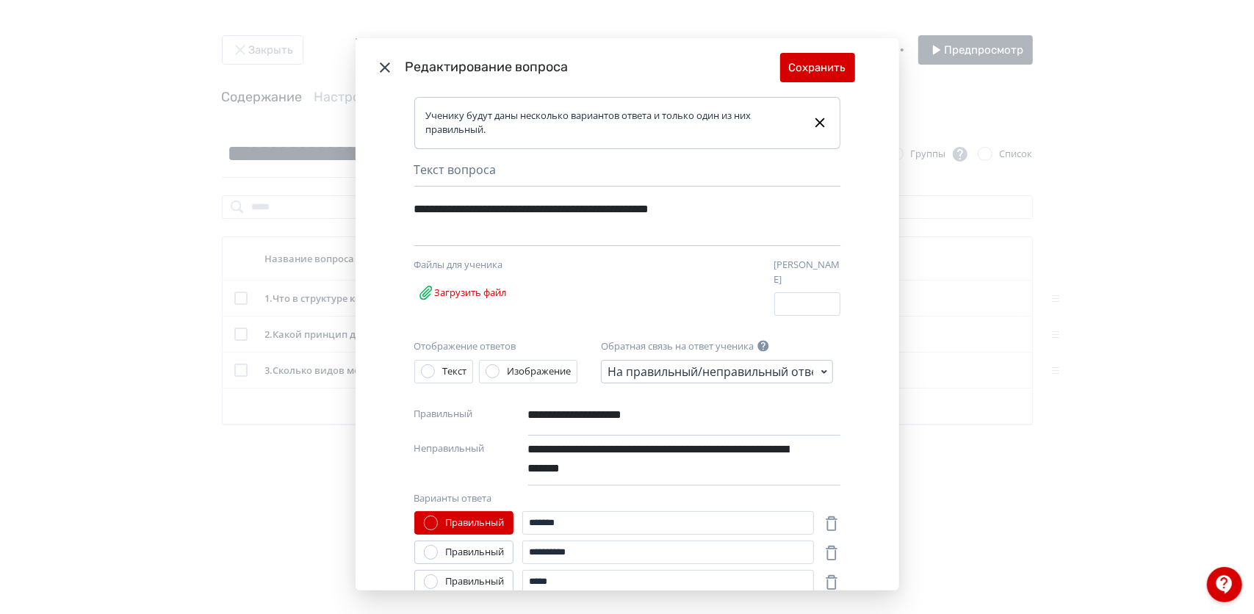
click at [976, 507] on div "**********" at bounding box center [627, 307] width 1254 height 614
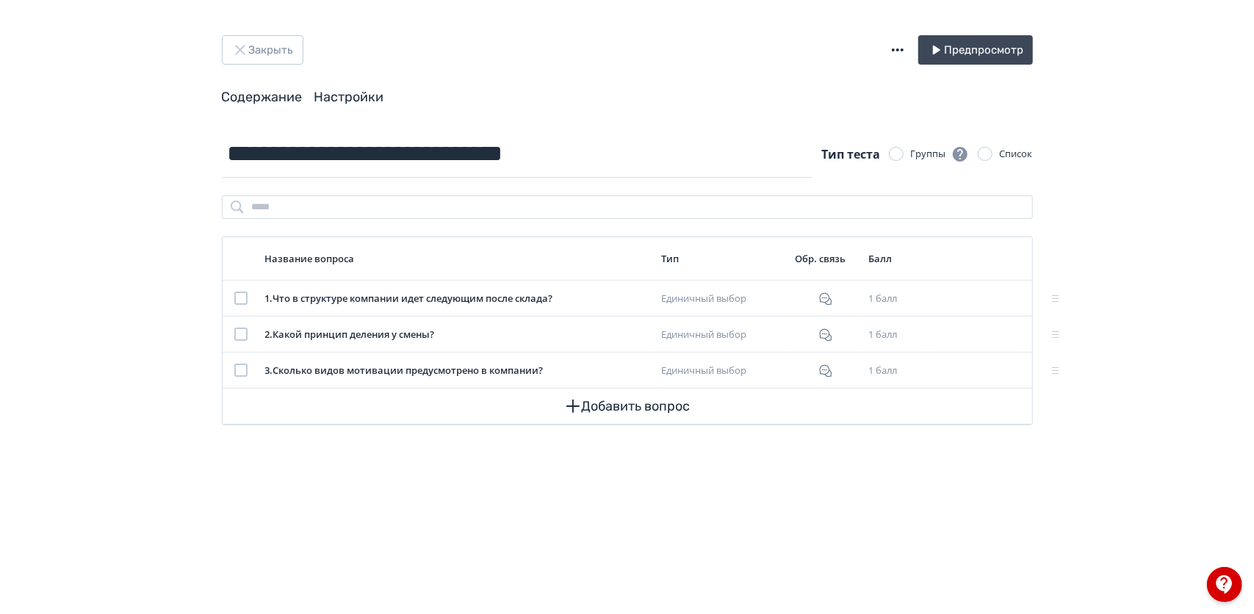
click at [349, 90] on link "Настройки" at bounding box center [349, 97] width 70 height 16
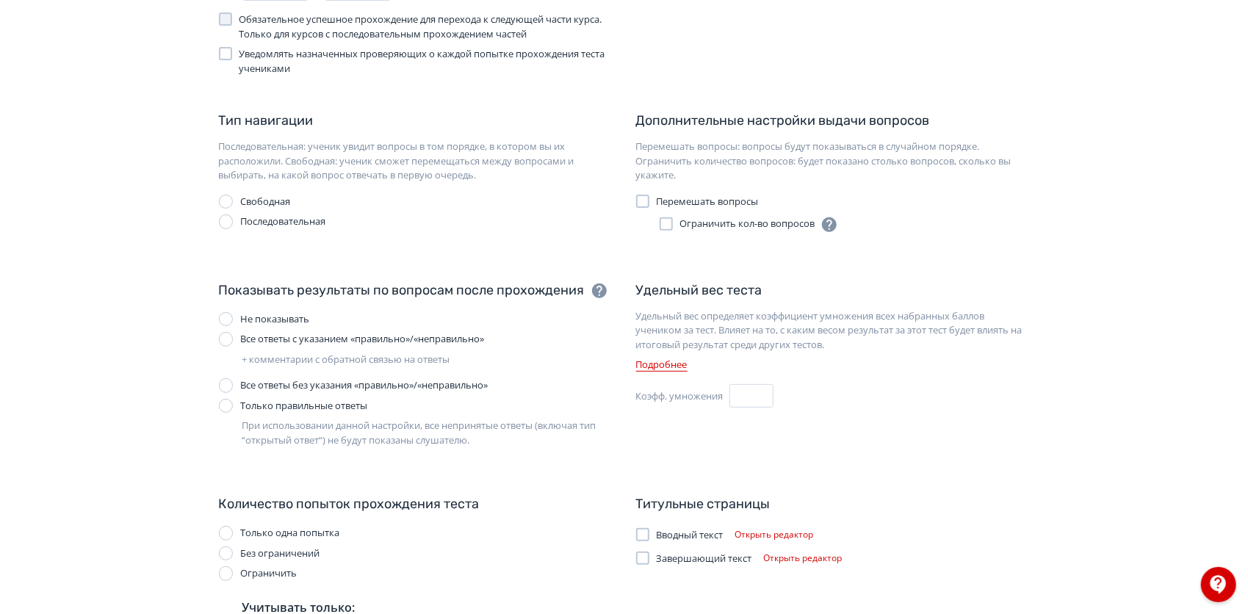
scroll to position [345, 0]
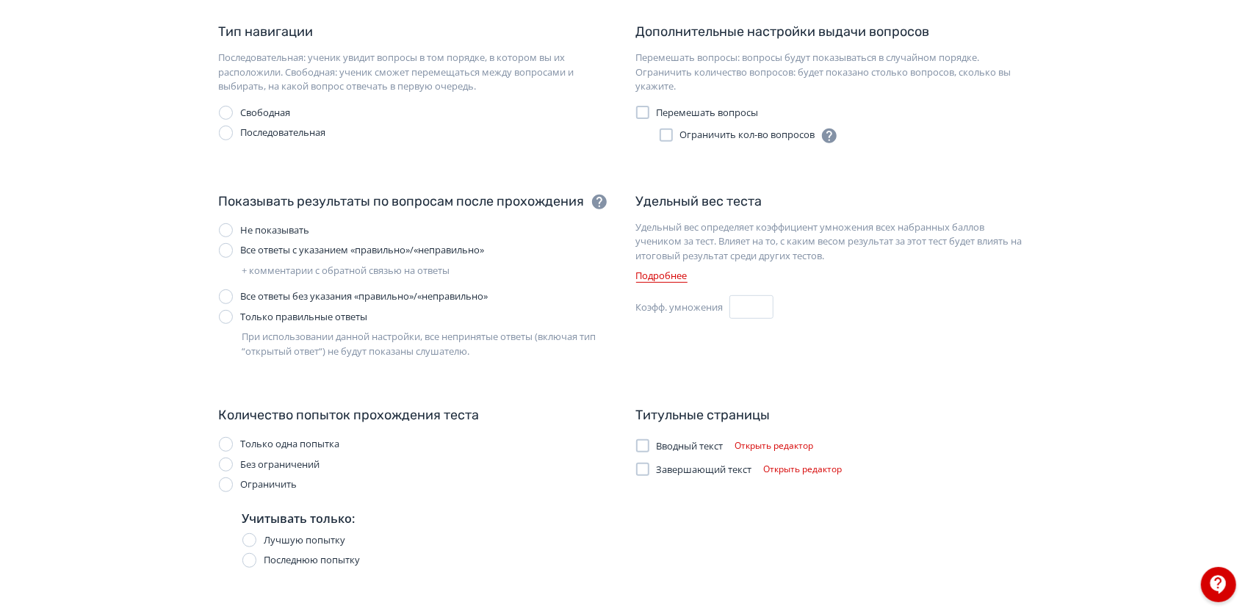
click at [225, 439] on div at bounding box center [226, 444] width 15 height 15
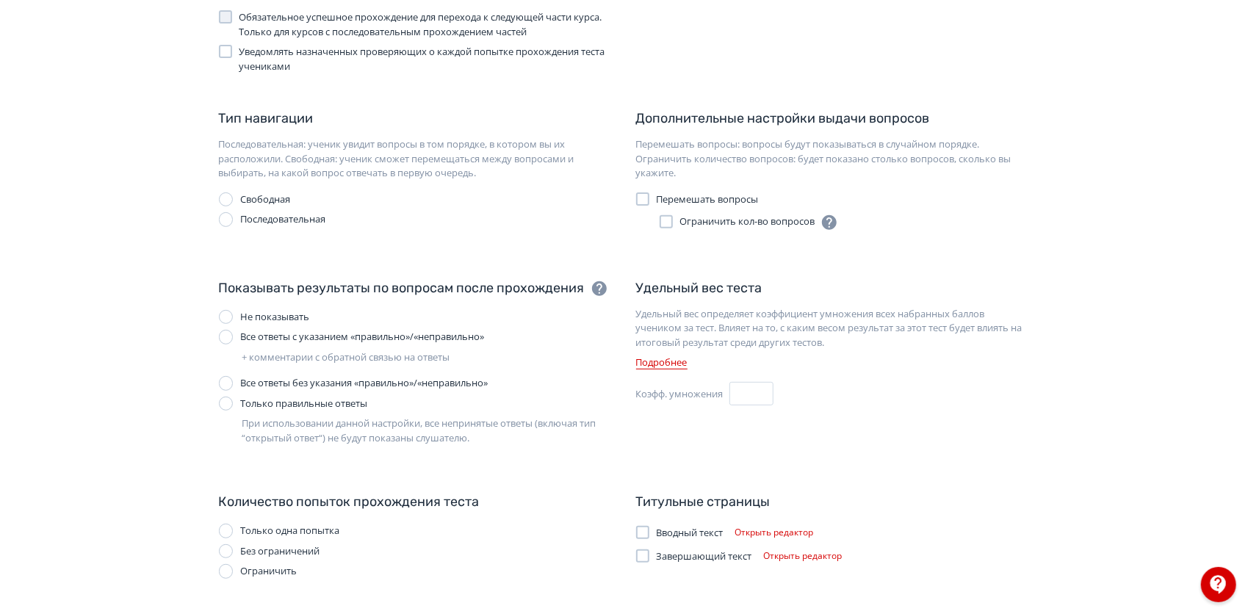
scroll to position [258, 0]
click at [225, 439] on div "При использовании данной настройки, все непринятые ответы (включая тип “открыты…" at bounding box center [416, 431] width 394 height 29
click at [198, 466] on div "Критерий успешности завершения теста Когда ученик наберет не меньше указанного …" at bounding box center [625, 226] width 882 height 708
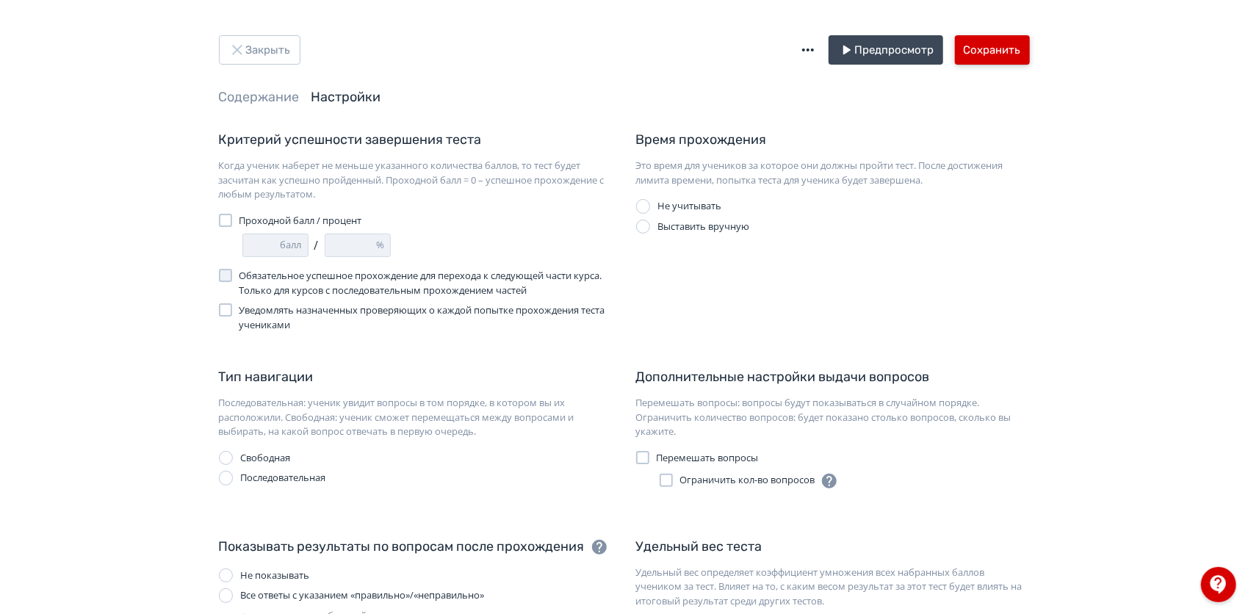
click at [1002, 62] on button "Сохранить" at bounding box center [992, 49] width 75 height 29
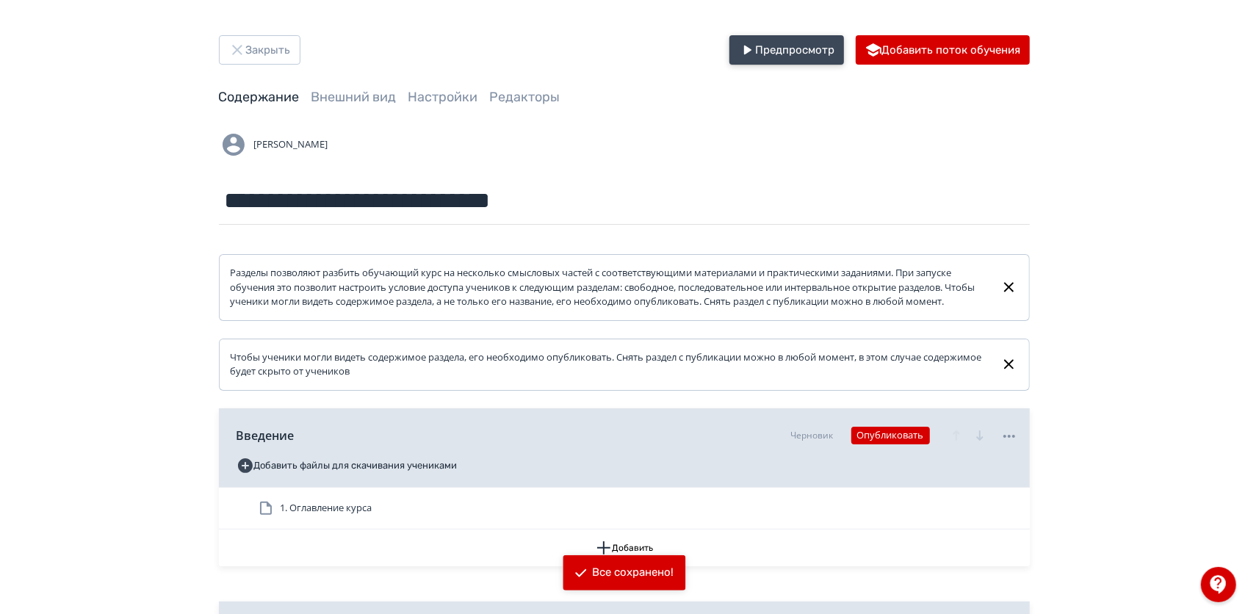
click at [802, 50] on button "Предпросмотр" at bounding box center [787, 49] width 115 height 29
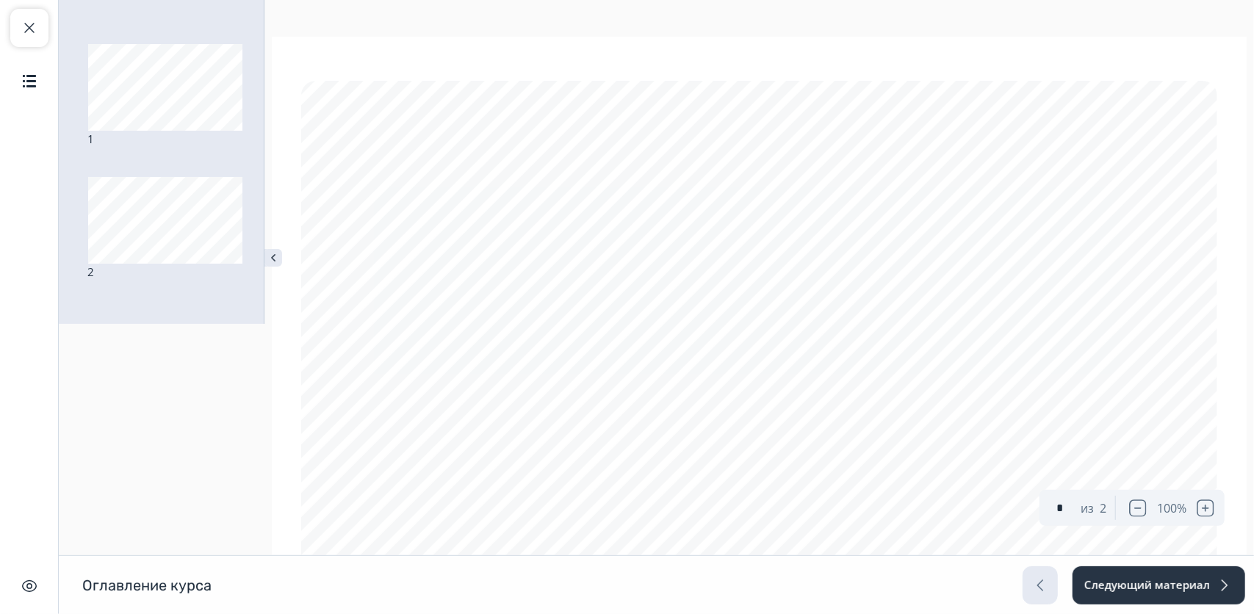
type input "*"
click at [1209, 597] on button "Следующий материал" at bounding box center [1158, 586] width 174 height 38
click at [1109, 589] on button "Следующий материал" at bounding box center [1158, 586] width 174 height 38
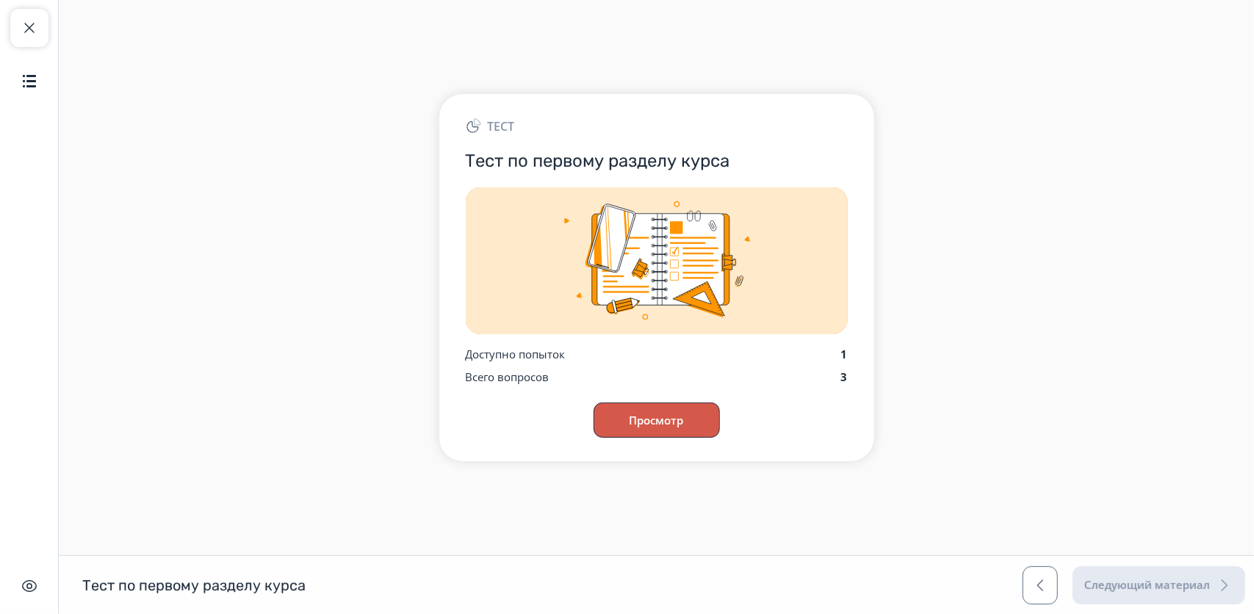
click at [664, 420] on button "Просмотр" at bounding box center [657, 420] width 126 height 35
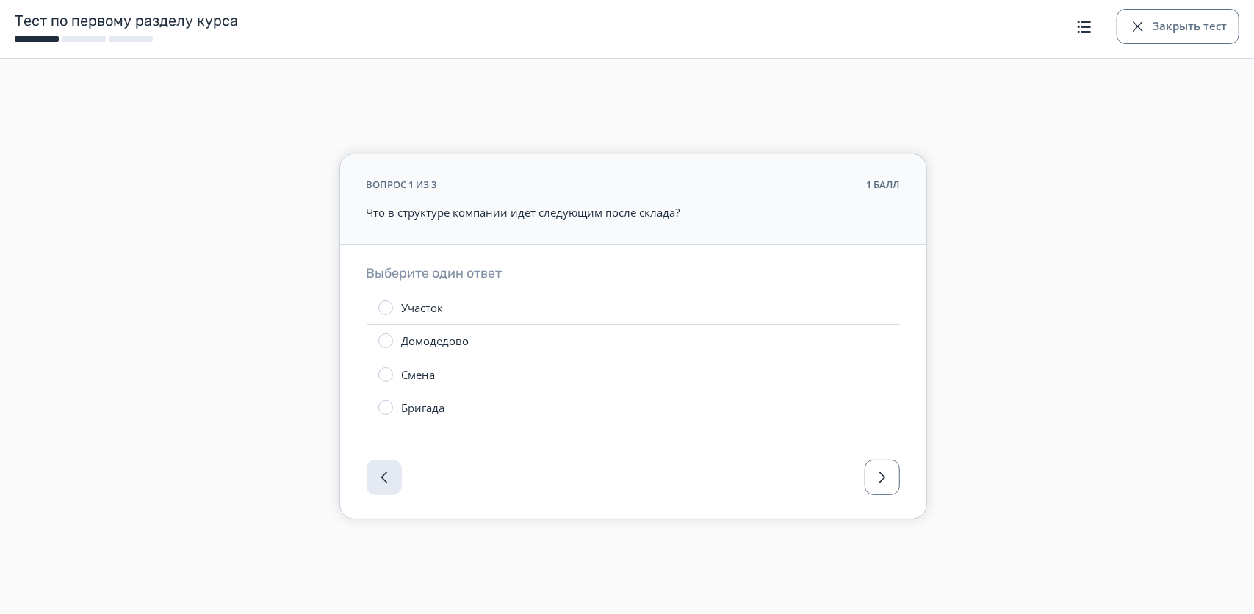
click at [387, 310] on div at bounding box center [385, 308] width 15 height 15
click at [870, 492] on button "button" at bounding box center [882, 477] width 35 height 35
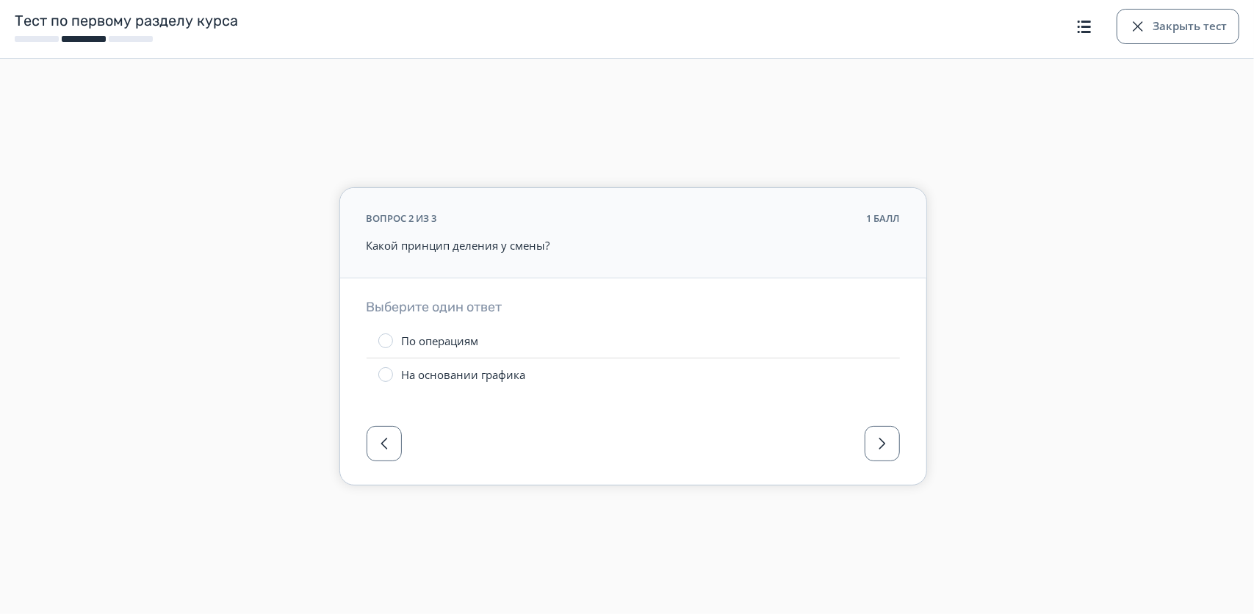
click at [392, 383] on label "На основании графика" at bounding box center [633, 375] width 533 height 33
click at [891, 450] on span "button" at bounding box center [883, 444] width 18 height 18
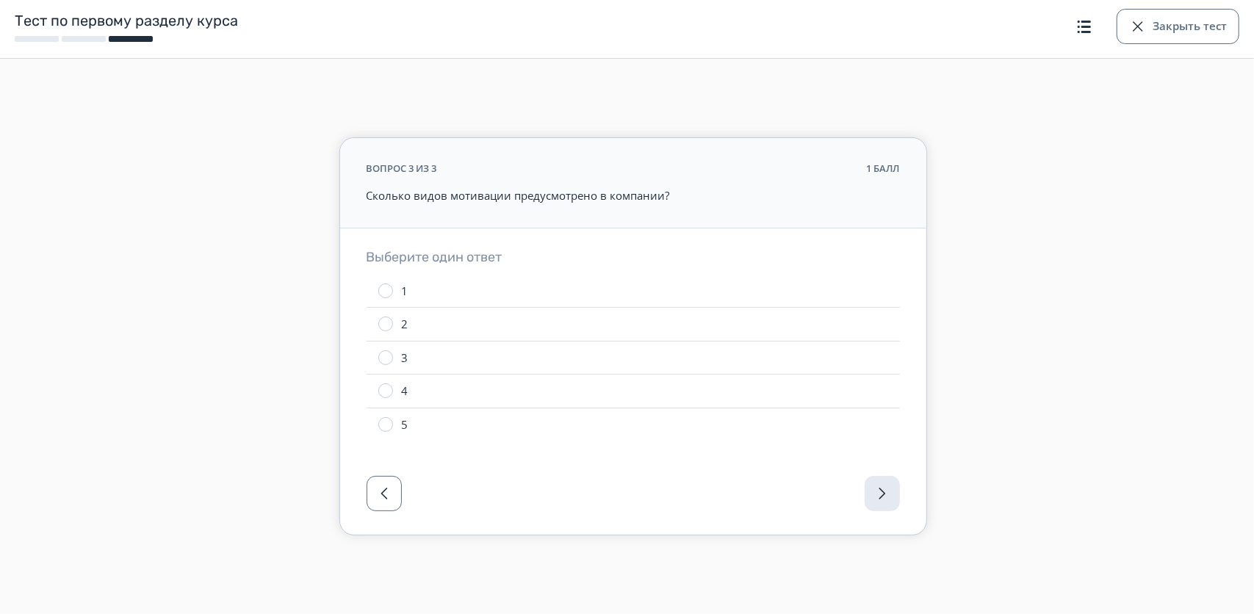
click at [380, 326] on div at bounding box center [385, 324] width 15 height 15
click at [892, 510] on div at bounding box center [633, 497] width 586 height 73
click at [883, 501] on div at bounding box center [633, 497] width 586 height 73
click at [1200, 23] on button "Закрыть тест" at bounding box center [1178, 26] width 123 height 35
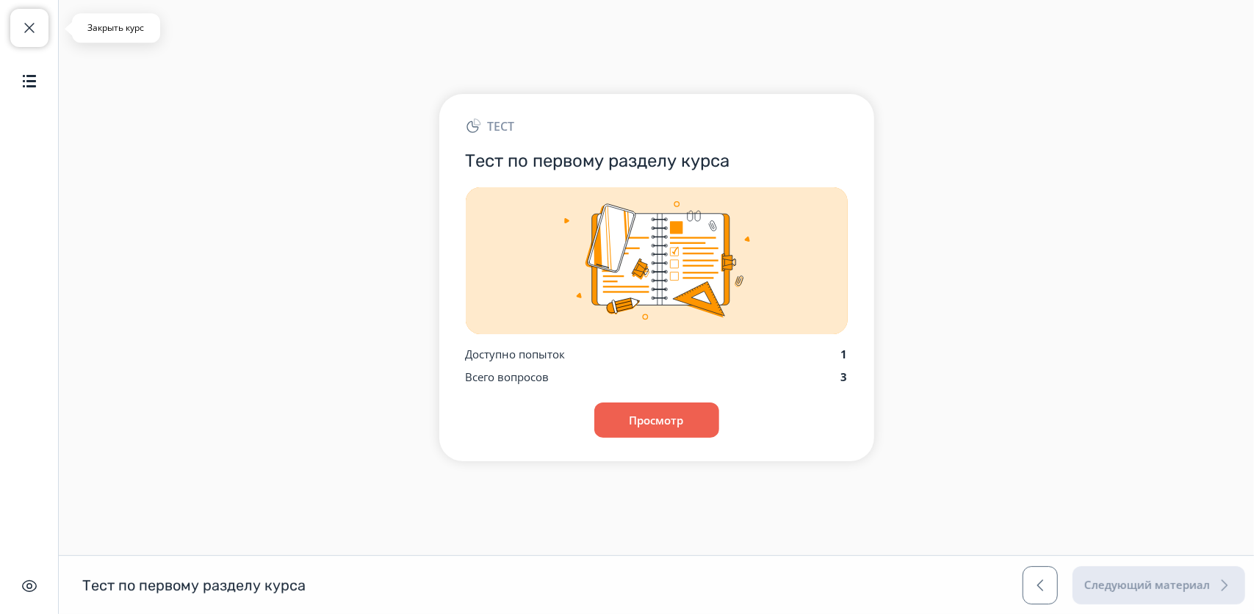
click at [20, 39] on button "Закрыть курс" at bounding box center [29, 28] width 38 height 38
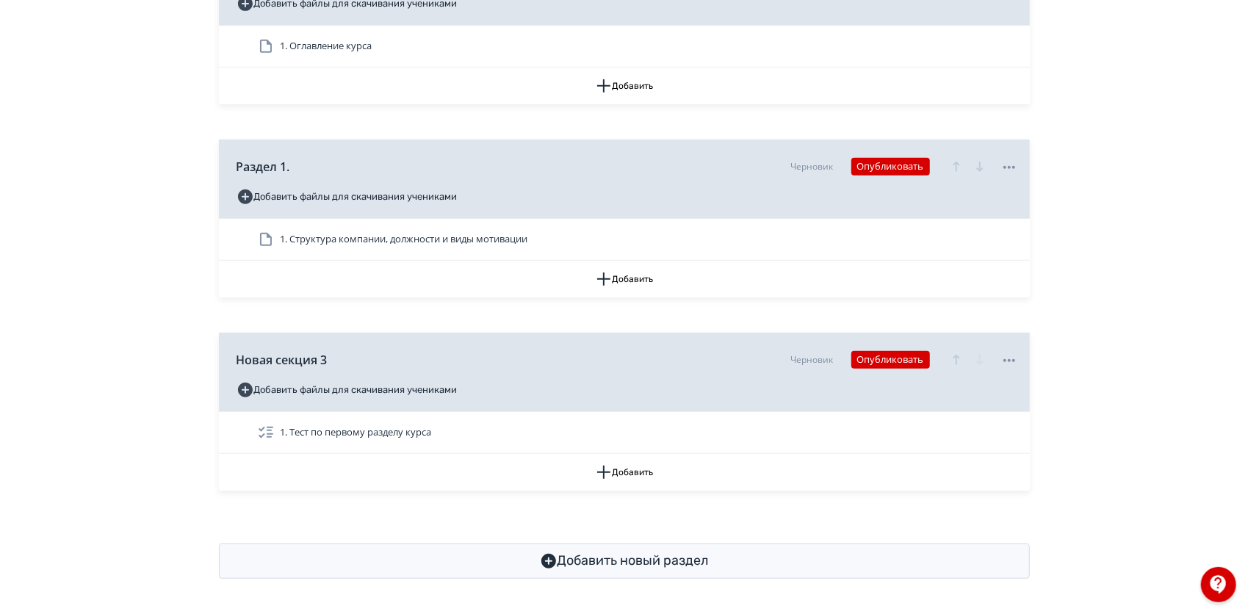
scroll to position [475, 0]
click at [335, 360] on icon at bounding box center [340, 360] width 18 height 18
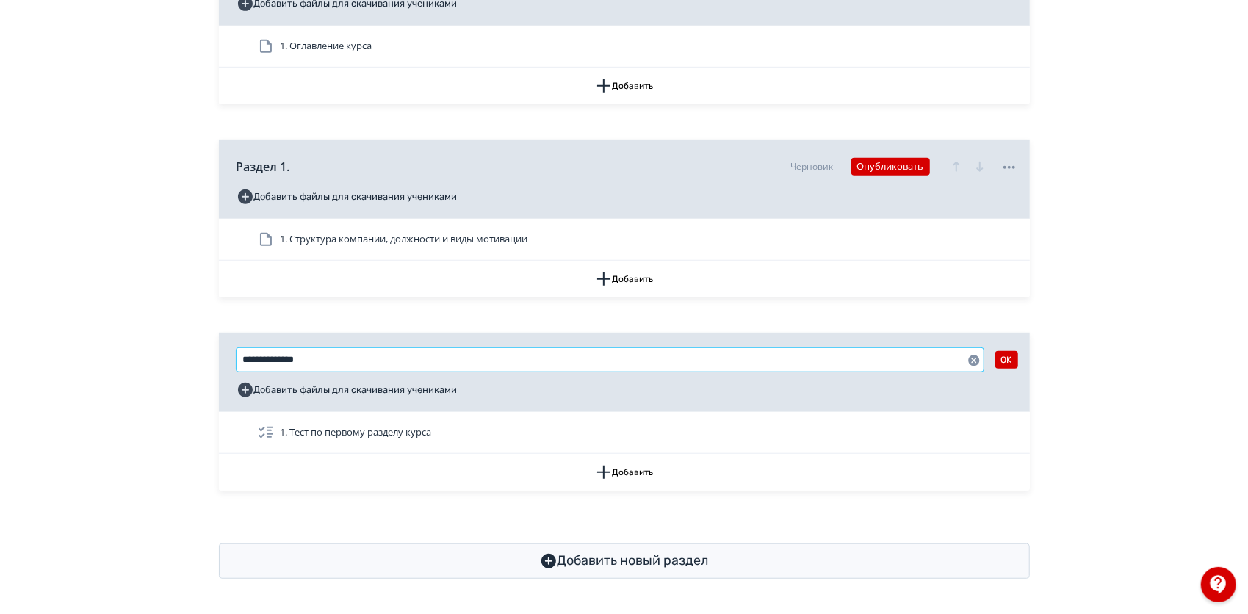
click at [335, 360] on input "**********" at bounding box center [610, 360] width 747 height 24
type input "*"
type input "****"
click at [1010, 363] on button "OK" at bounding box center [1007, 360] width 23 height 18
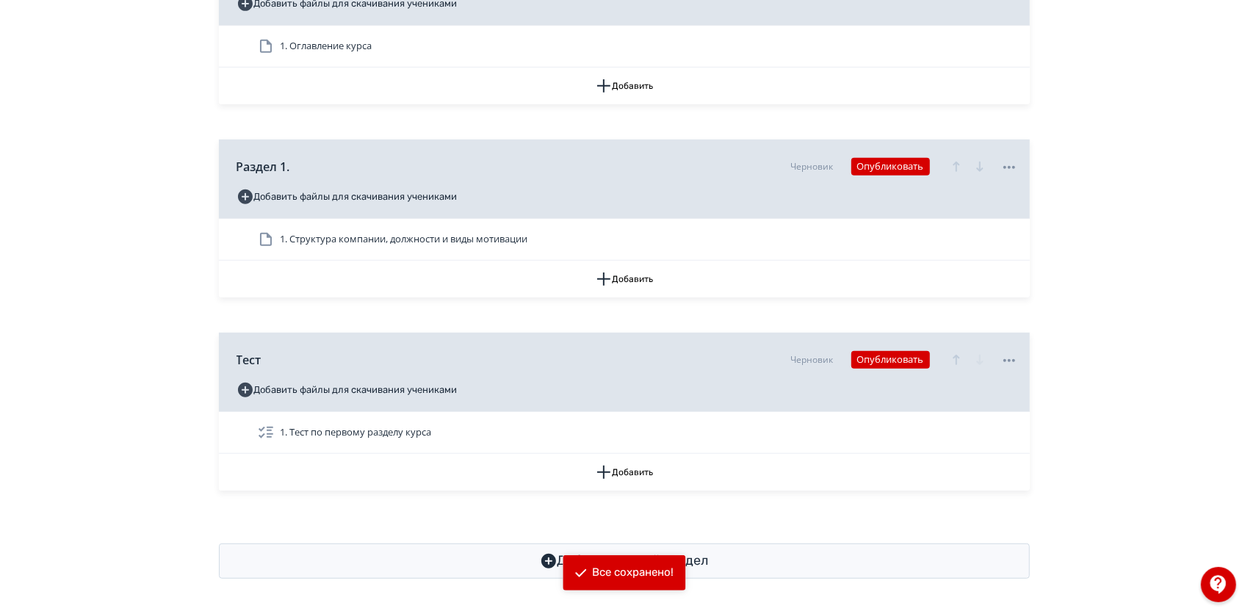
click at [1010, 363] on icon at bounding box center [1010, 361] width 18 height 18
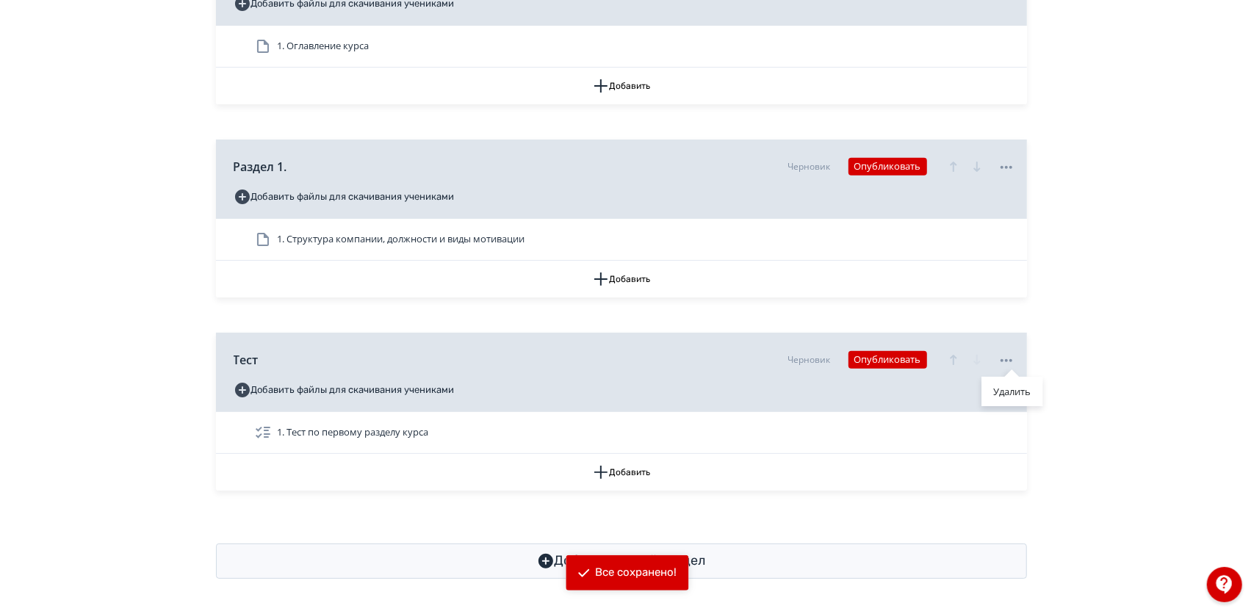
click at [1026, 464] on div "Удалить" at bounding box center [627, 307] width 1254 height 614
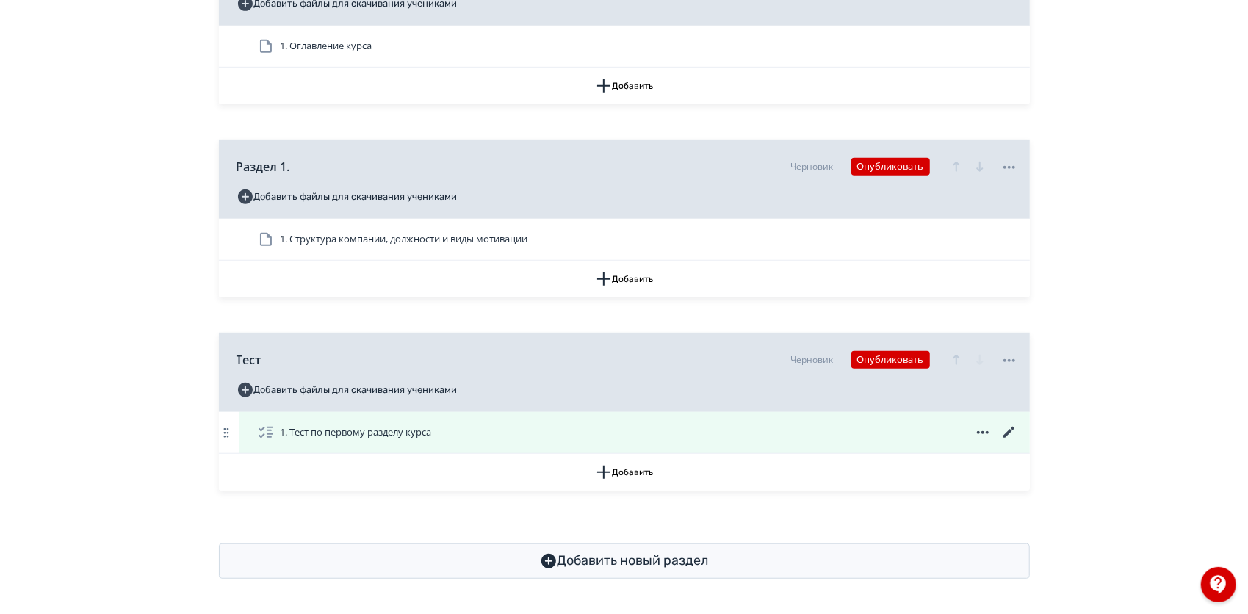
click at [1013, 432] on icon at bounding box center [1010, 433] width 18 height 18
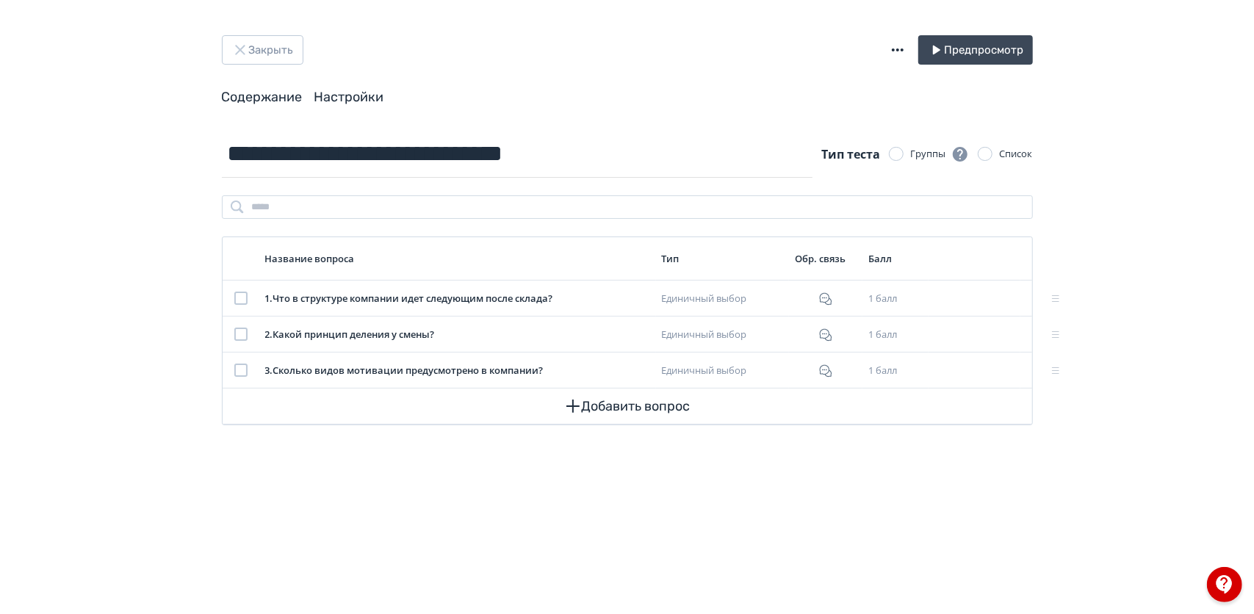
click at [339, 96] on link "Настройки" at bounding box center [349, 97] width 70 height 16
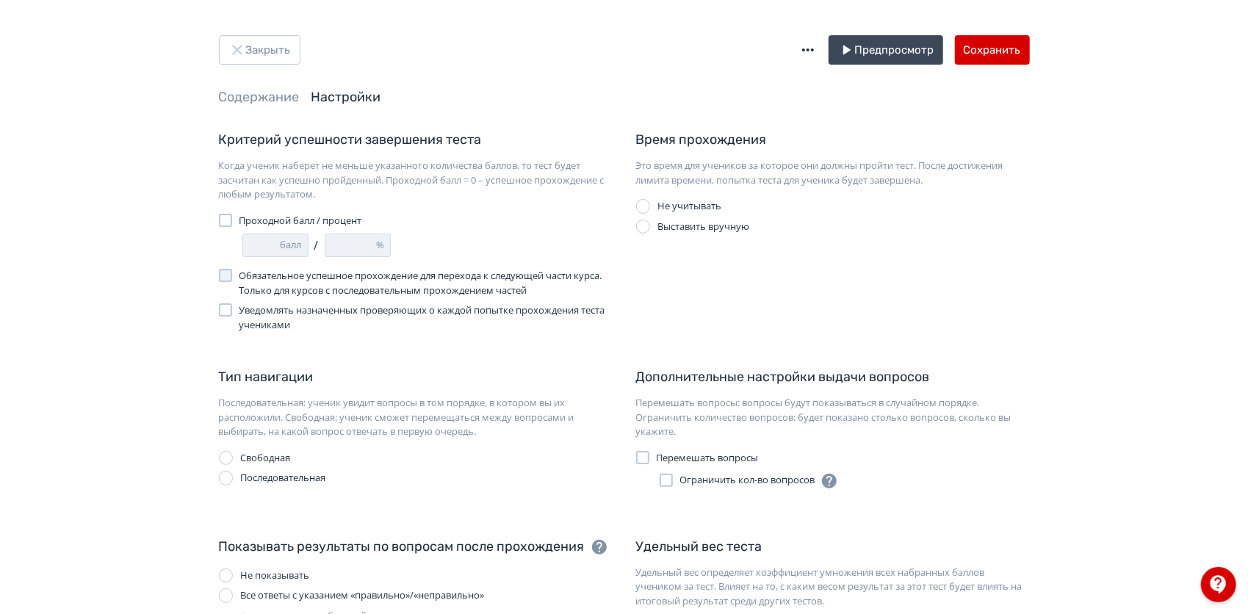
scroll to position [71, 0]
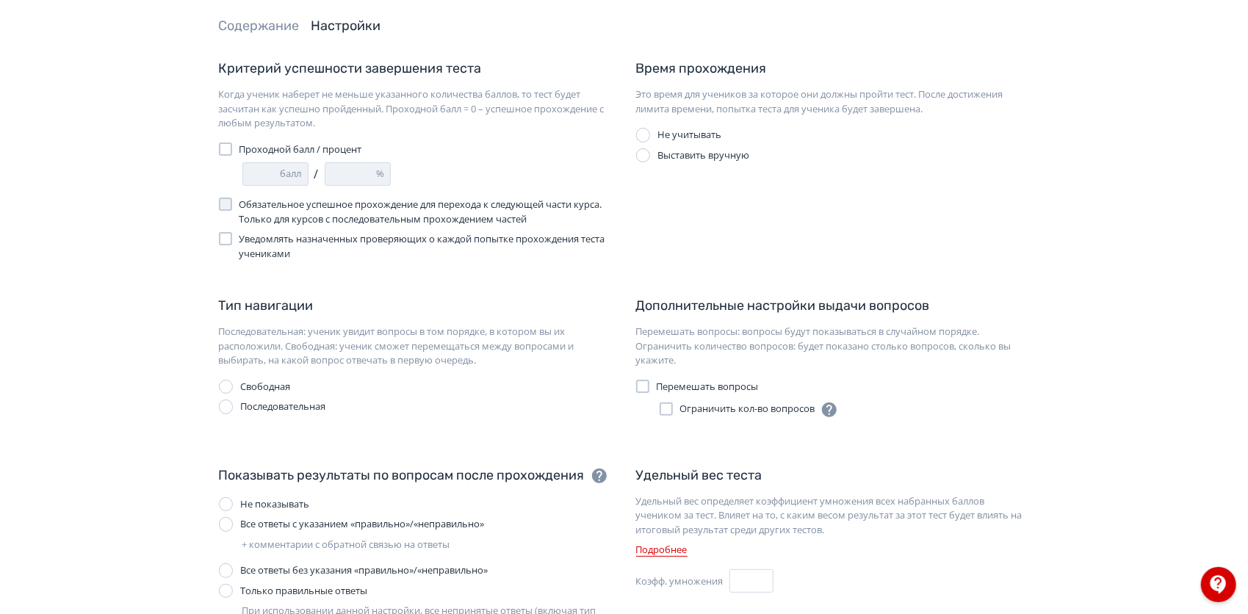
click at [237, 151] on label "Проходной балл / процент" at bounding box center [290, 150] width 143 height 15
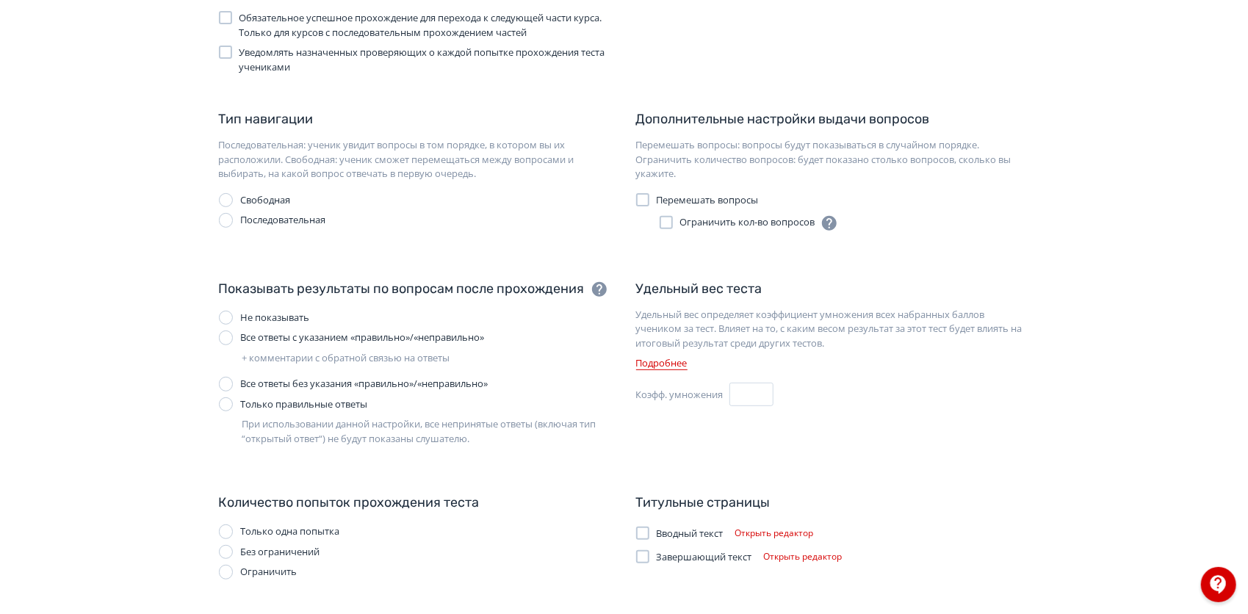
scroll to position [0, 0]
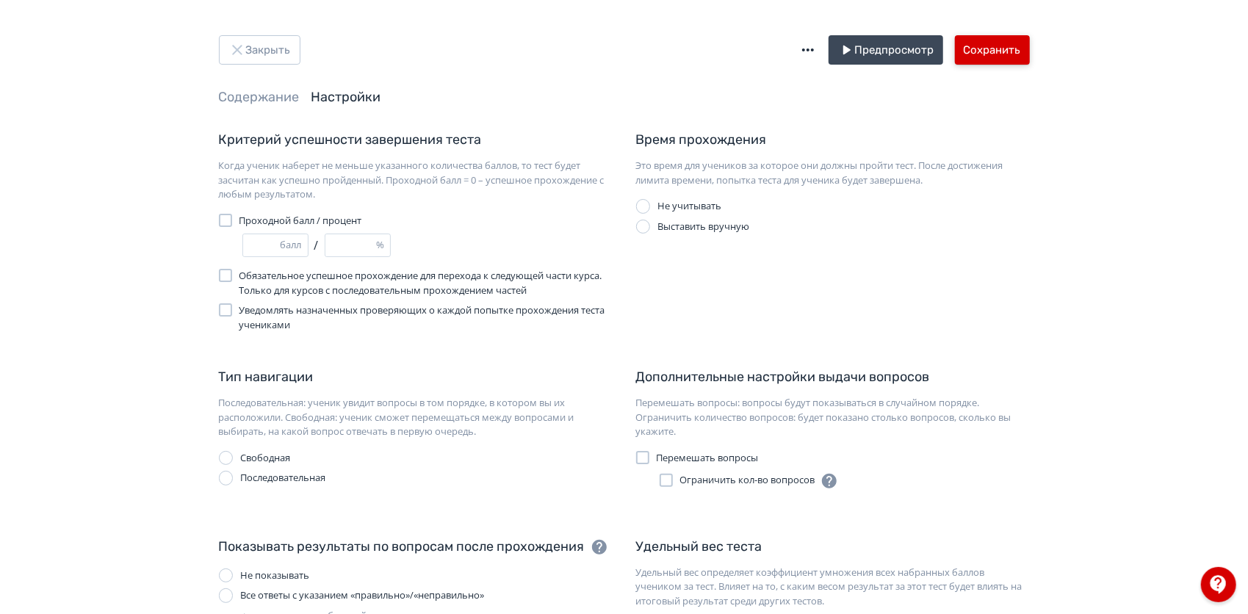
click at [992, 54] on button "Сохранить" at bounding box center [992, 49] width 75 height 29
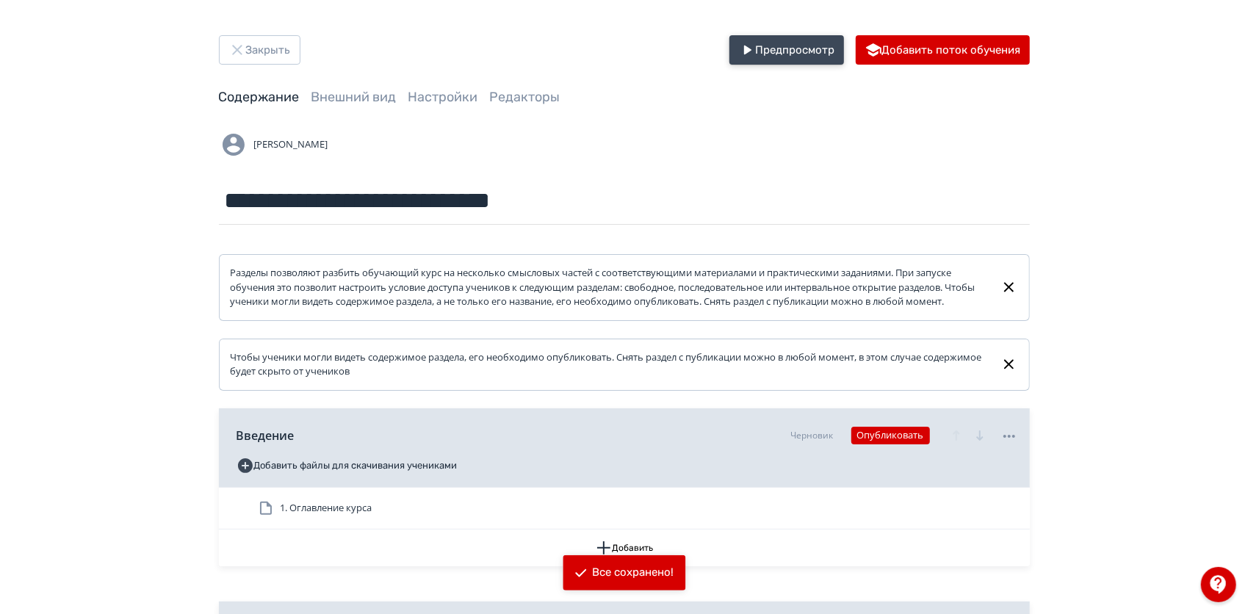
click at [755, 41] on icon "button" at bounding box center [747, 50] width 18 height 18
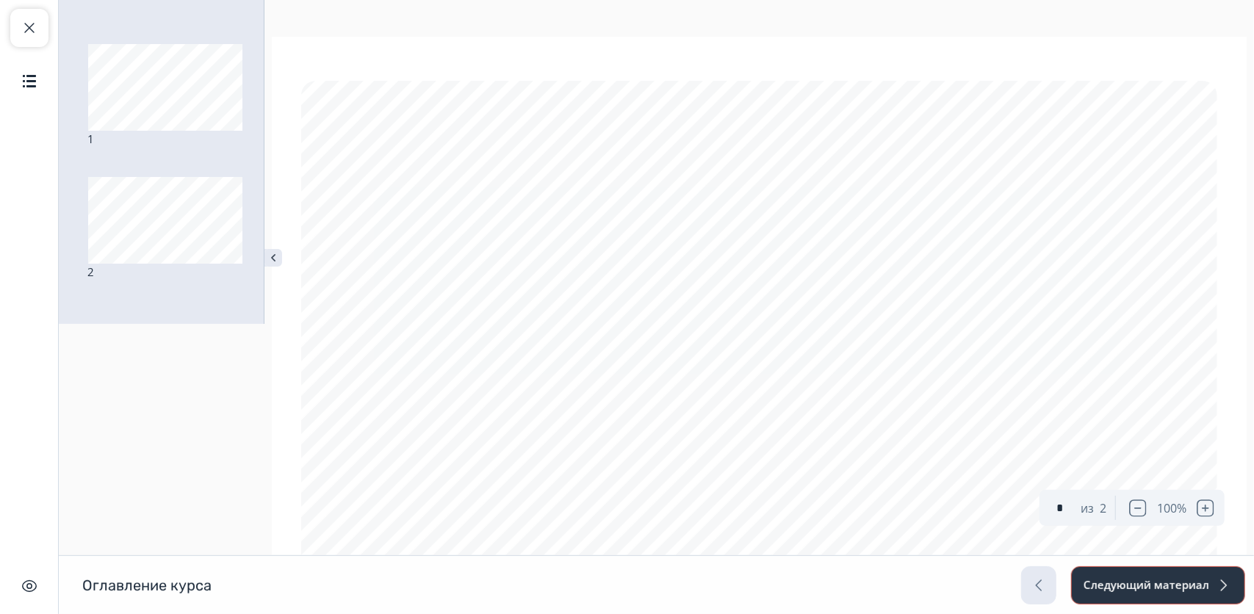
click at [1101, 591] on button "Следующий материал" at bounding box center [1158, 586] width 174 height 38
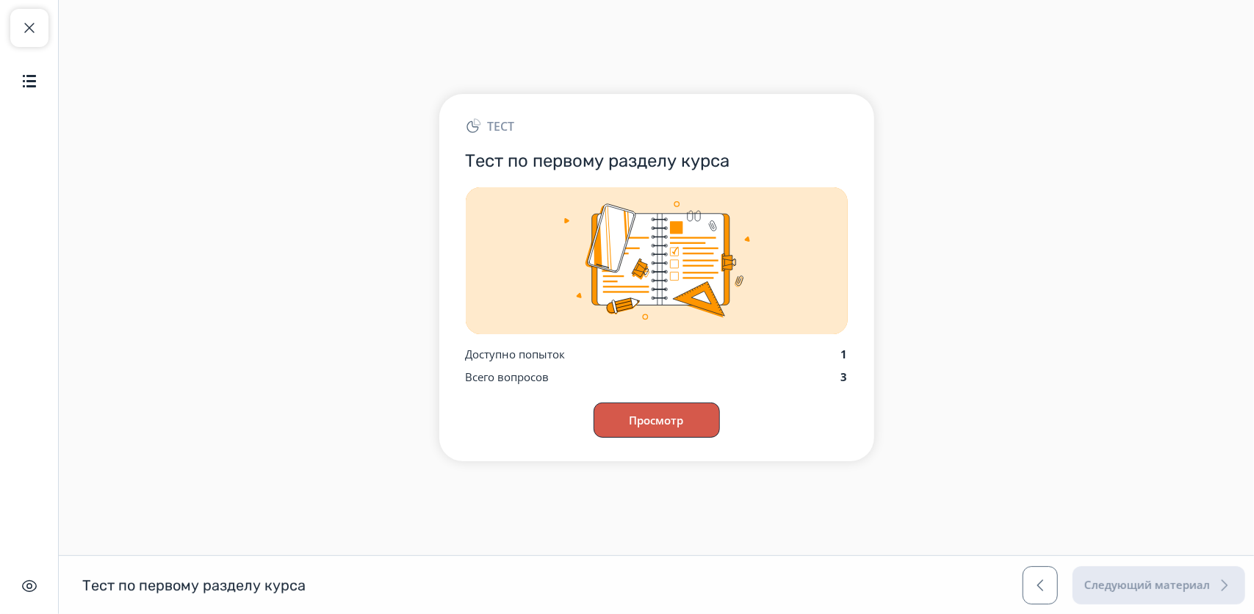
click at [641, 429] on button "Просмотр" at bounding box center [657, 420] width 126 height 35
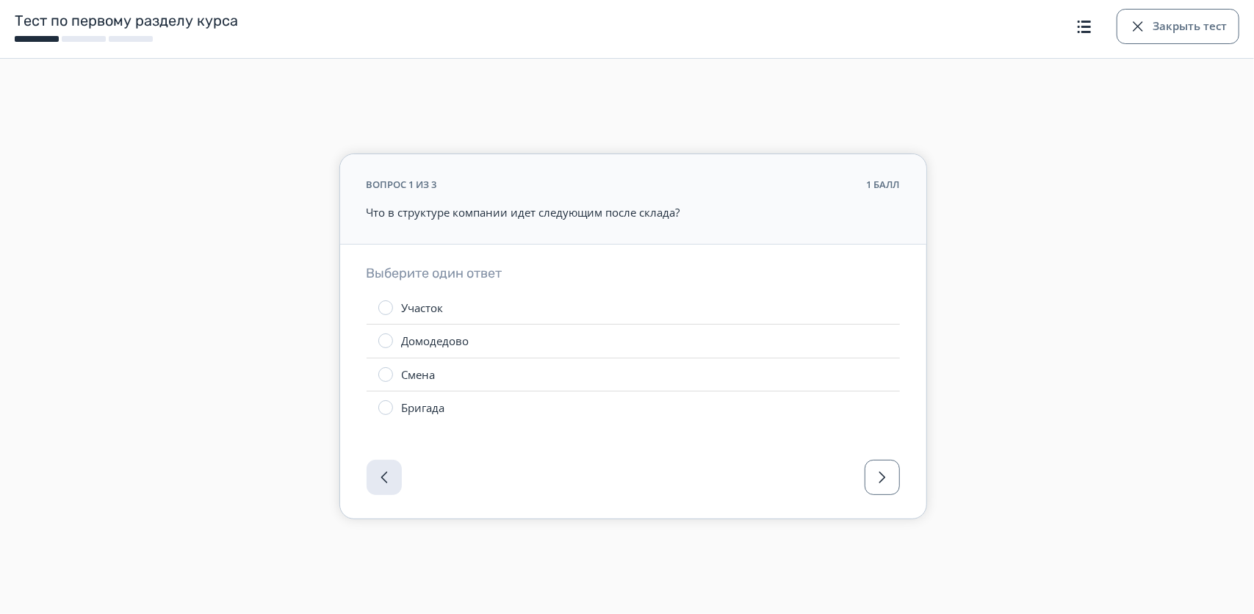
click at [388, 307] on div at bounding box center [385, 308] width 15 height 15
click at [885, 471] on span "button" at bounding box center [883, 478] width 18 height 18
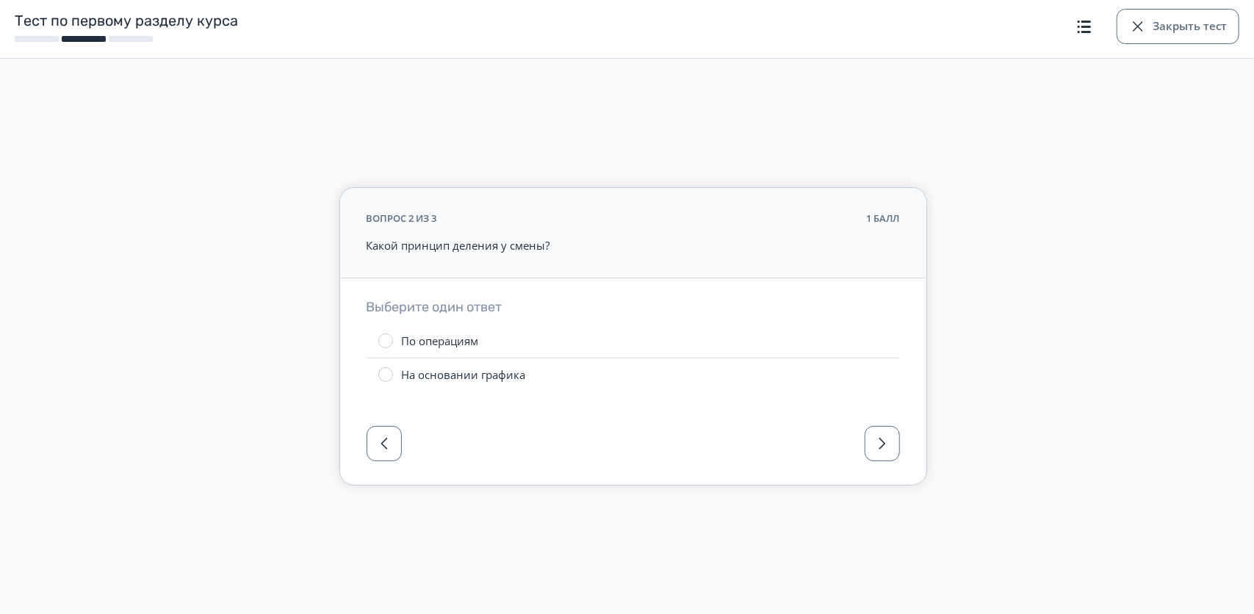
click at [387, 369] on div at bounding box center [385, 374] width 15 height 15
click at [878, 468] on div at bounding box center [633, 447] width 586 height 73
click at [869, 441] on button "button" at bounding box center [882, 443] width 35 height 35
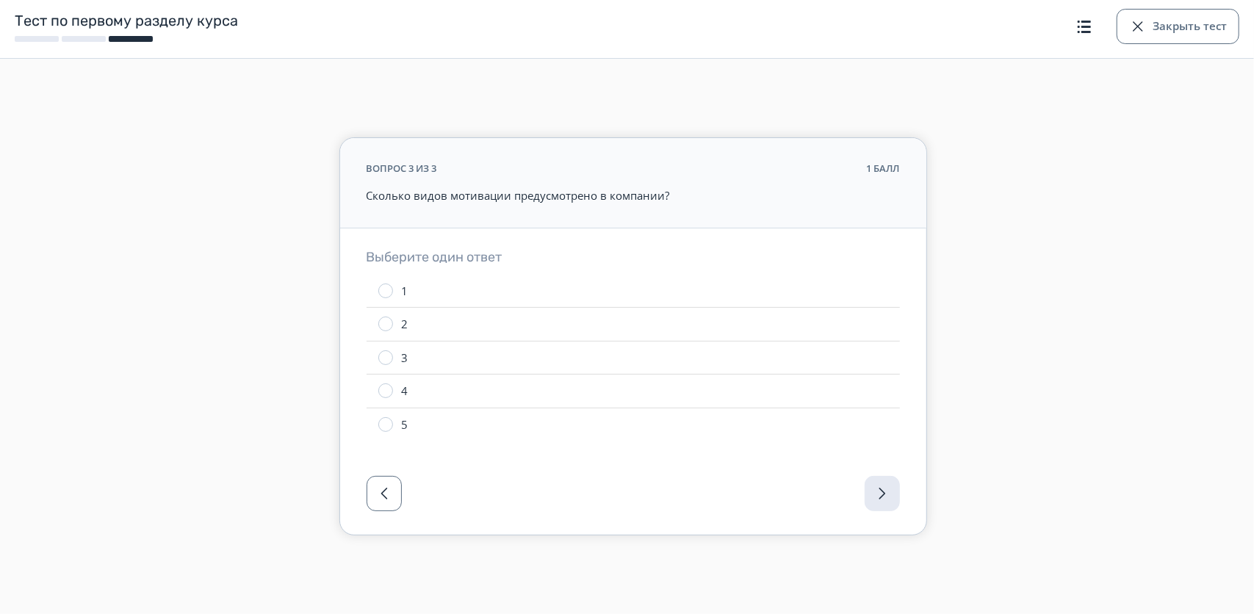
click at [385, 328] on div at bounding box center [385, 324] width 15 height 15
click at [895, 508] on div at bounding box center [633, 497] width 586 height 73
click at [883, 501] on div at bounding box center [633, 497] width 586 height 73
click at [1187, 15] on button "Закрыть тест" at bounding box center [1178, 26] width 123 height 35
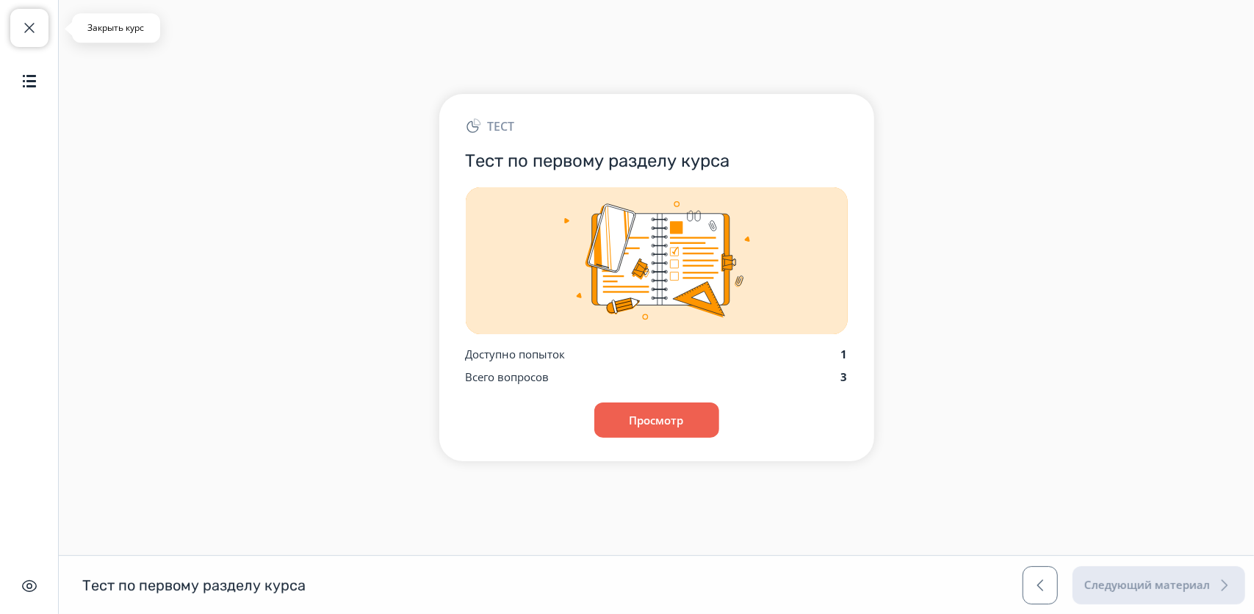
click at [18, 37] on button "Закрыть курс" at bounding box center [29, 28] width 38 height 38
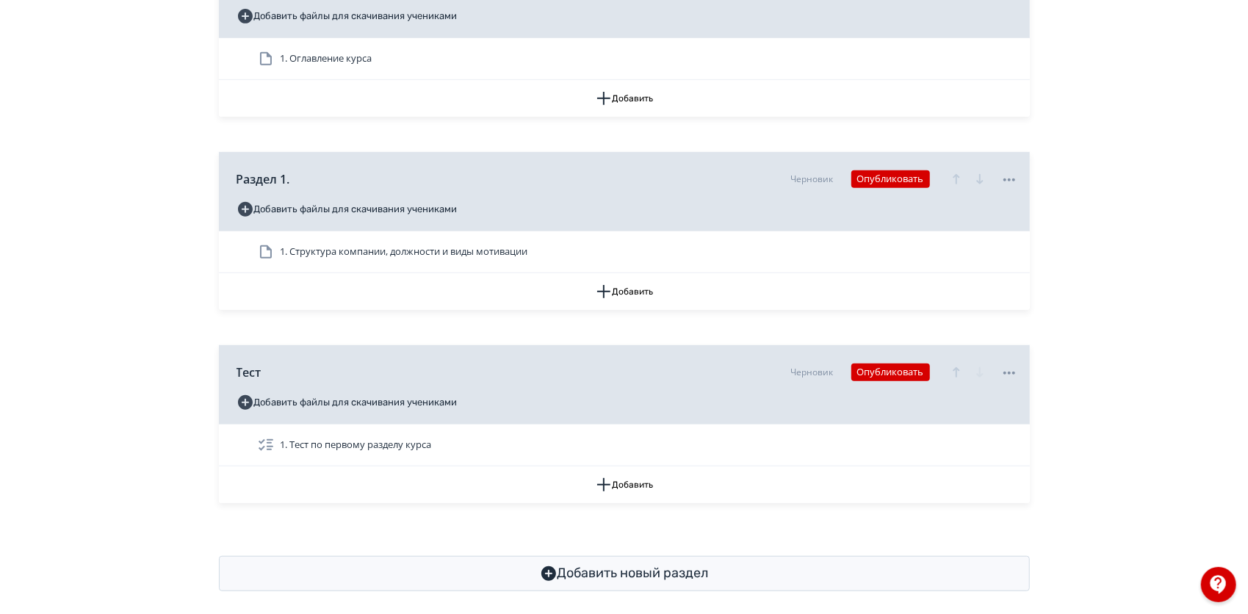
scroll to position [475, 0]
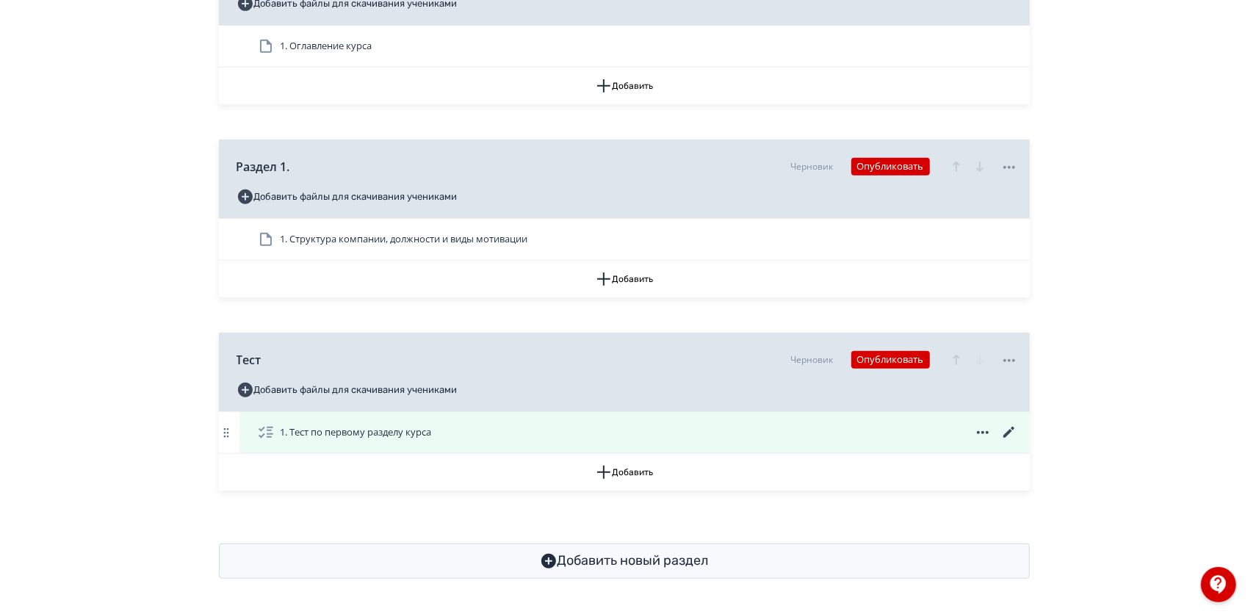
click at [1012, 436] on icon at bounding box center [1010, 433] width 18 height 18
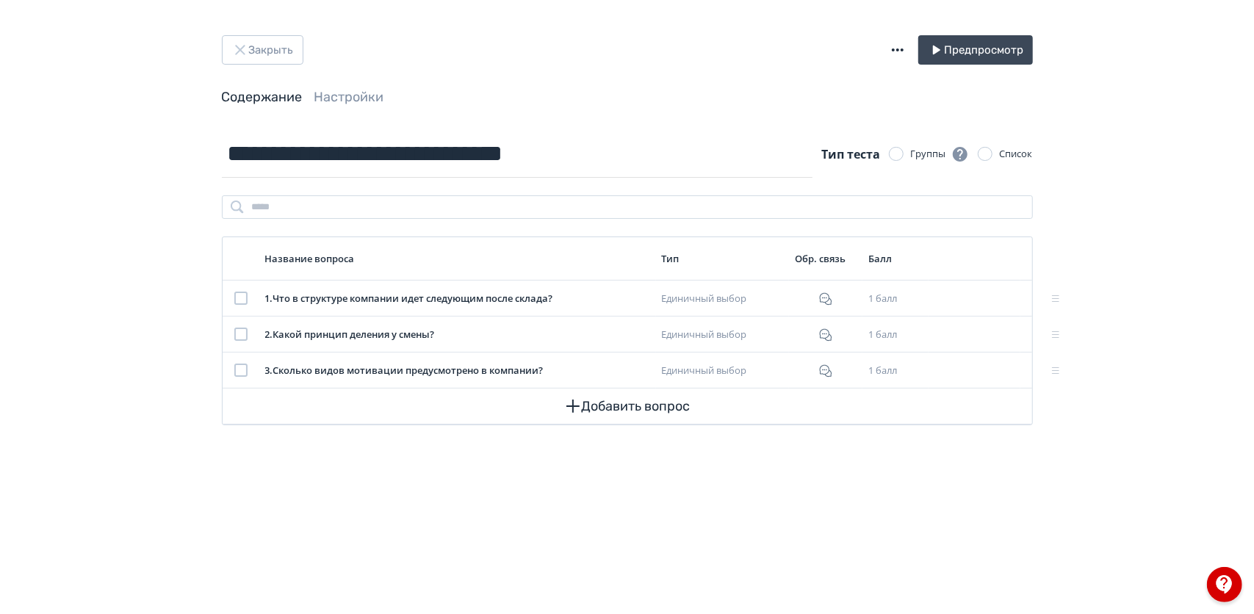
click at [353, 106] on span "Настройки" at bounding box center [349, 97] width 70 height 18
click at [335, 73] on header "Закрыть Предпросмотр Содержание Настройки" at bounding box center [627, 70] width 811 height 71
click at [342, 94] on link "Настройки" at bounding box center [349, 97] width 70 height 16
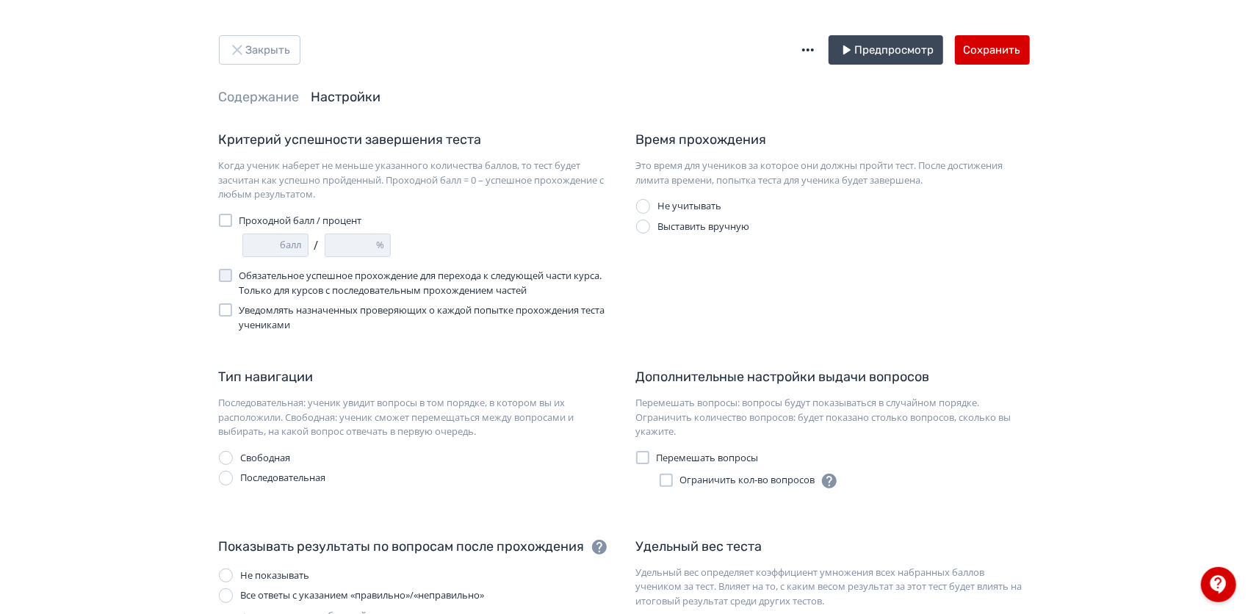
click at [235, 309] on label "Уведомлять назначенных проверяющих о каждой попытке прохождения теста учениками" at bounding box center [416, 317] width 394 height 29
click at [222, 226] on div at bounding box center [225, 220] width 13 height 13
click at [993, 53] on button "Сохранить" at bounding box center [992, 49] width 75 height 29
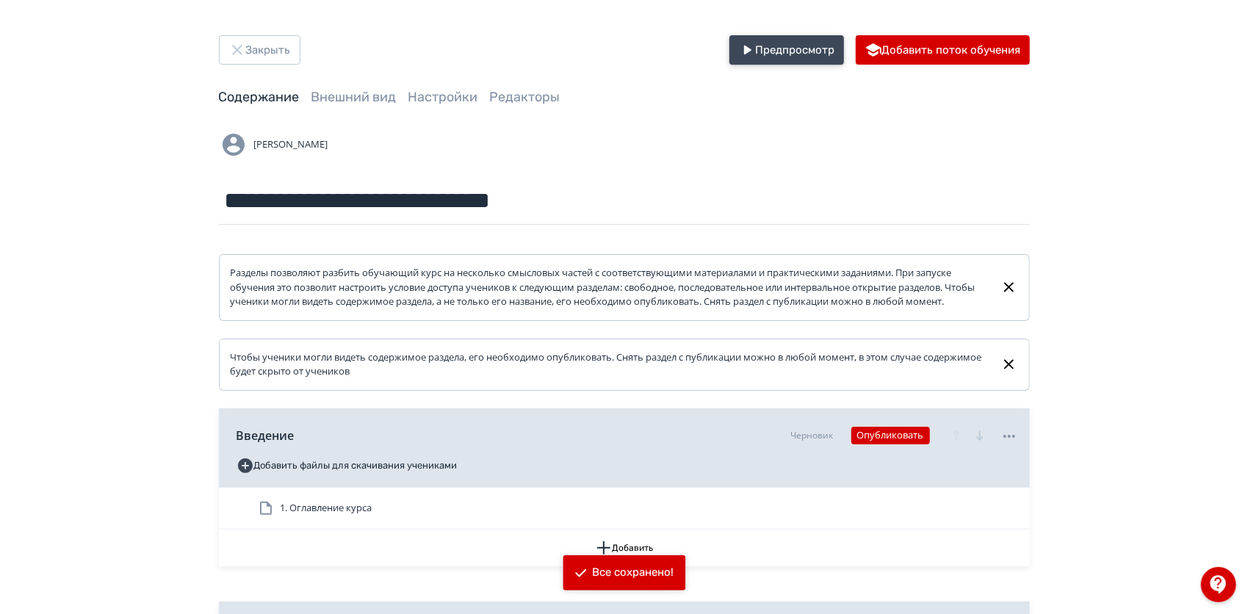
click at [758, 48] on button "Предпросмотр" at bounding box center [787, 49] width 115 height 29
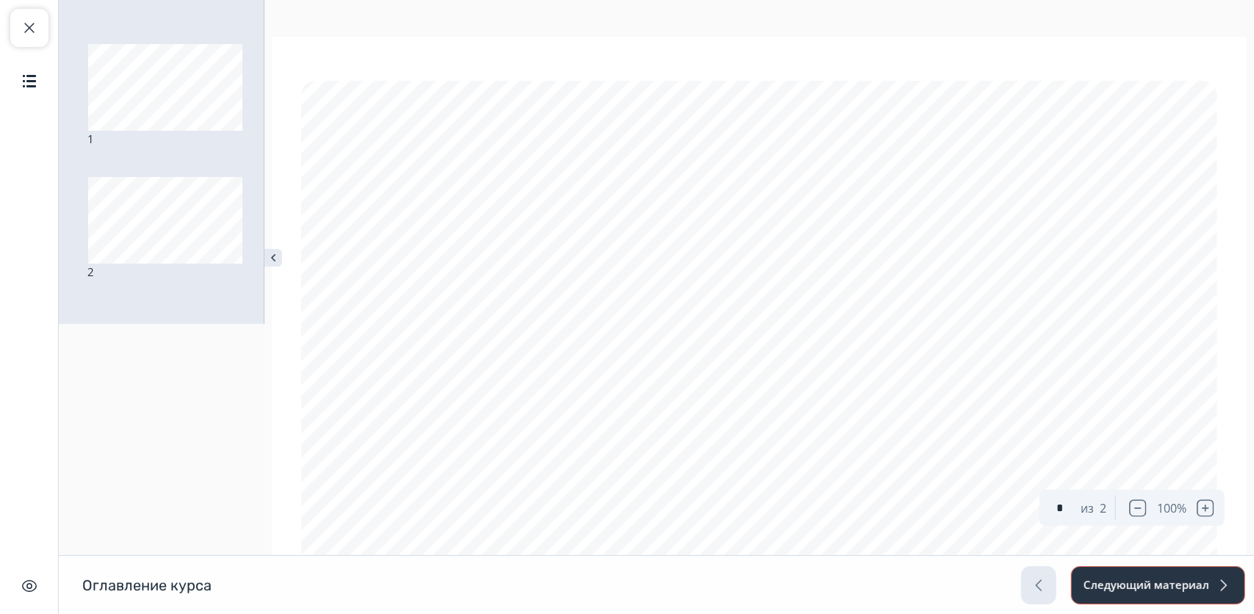
click at [1185, 592] on button "Следующий материал" at bounding box center [1158, 586] width 174 height 38
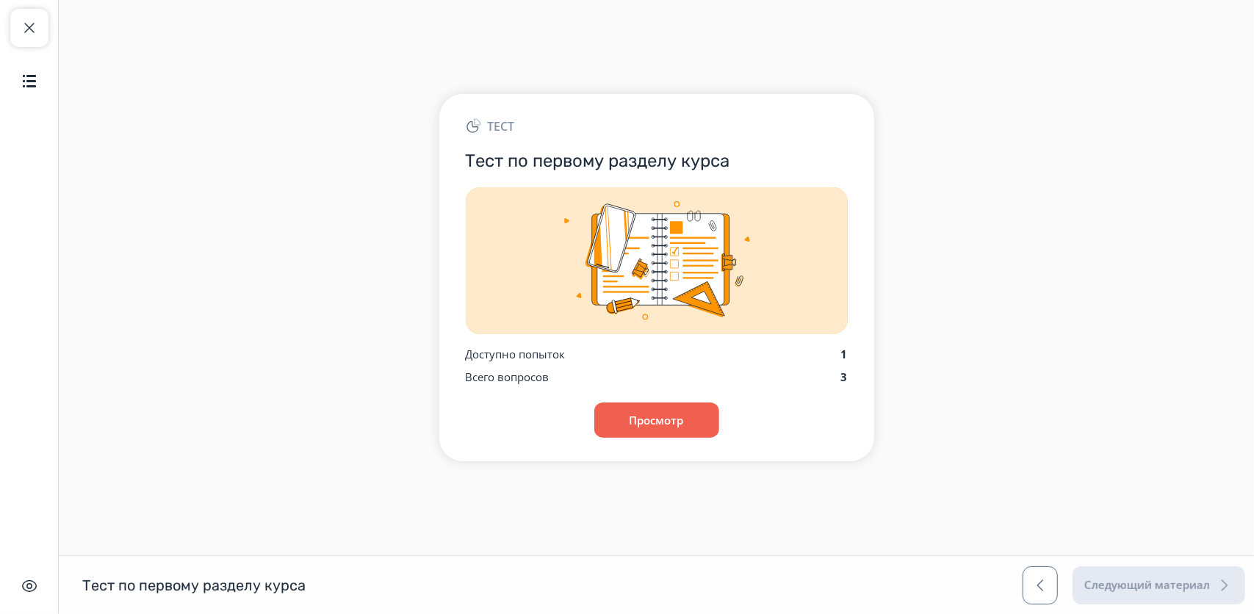
click at [686, 442] on div "Тест Тест по первому разделу курса Доступно попыток 1 Всего вопросов 3 Просмотр" at bounding box center [656, 277] width 435 height 367
click at [679, 428] on button "Просмотр" at bounding box center [657, 420] width 126 height 35
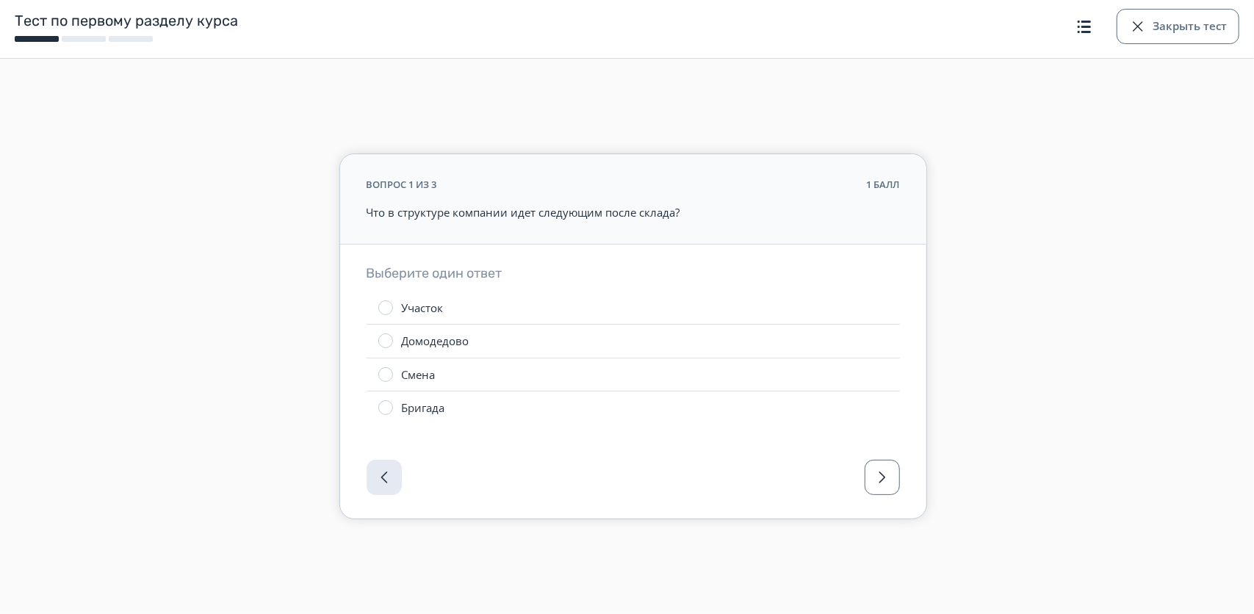
click at [393, 309] on label "Участок" at bounding box center [633, 308] width 533 height 33
click at [889, 486] on button "button" at bounding box center [882, 477] width 35 height 35
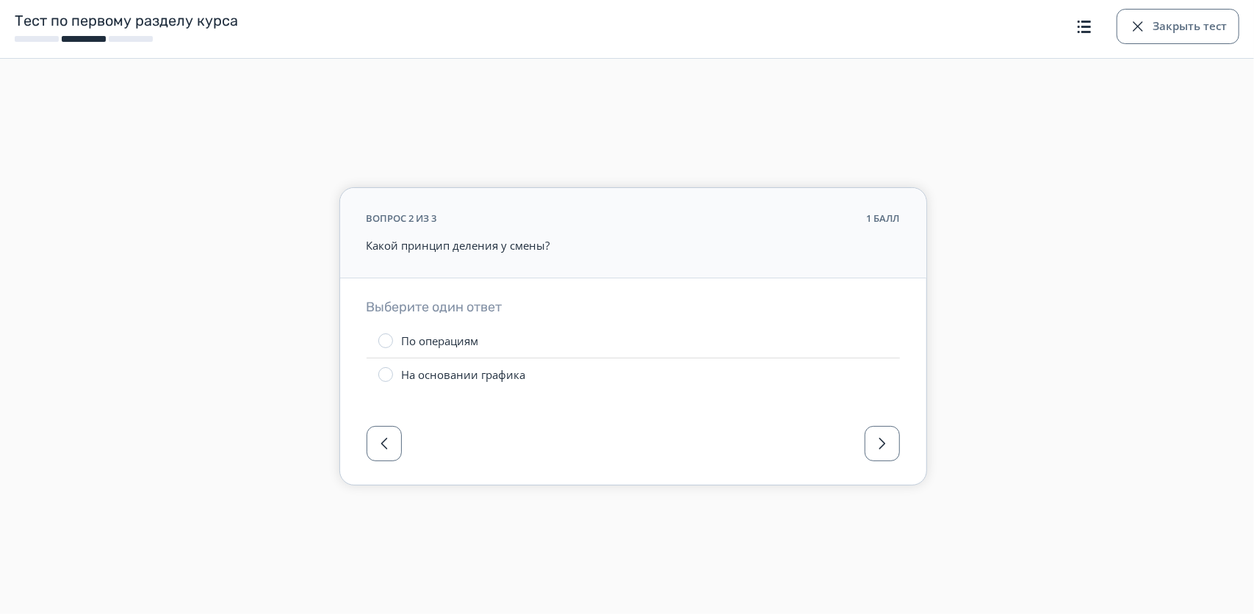
click at [448, 378] on div "На основании графика" at bounding box center [464, 374] width 124 height 15
click at [888, 445] on span "button" at bounding box center [883, 444] width 18 height 18
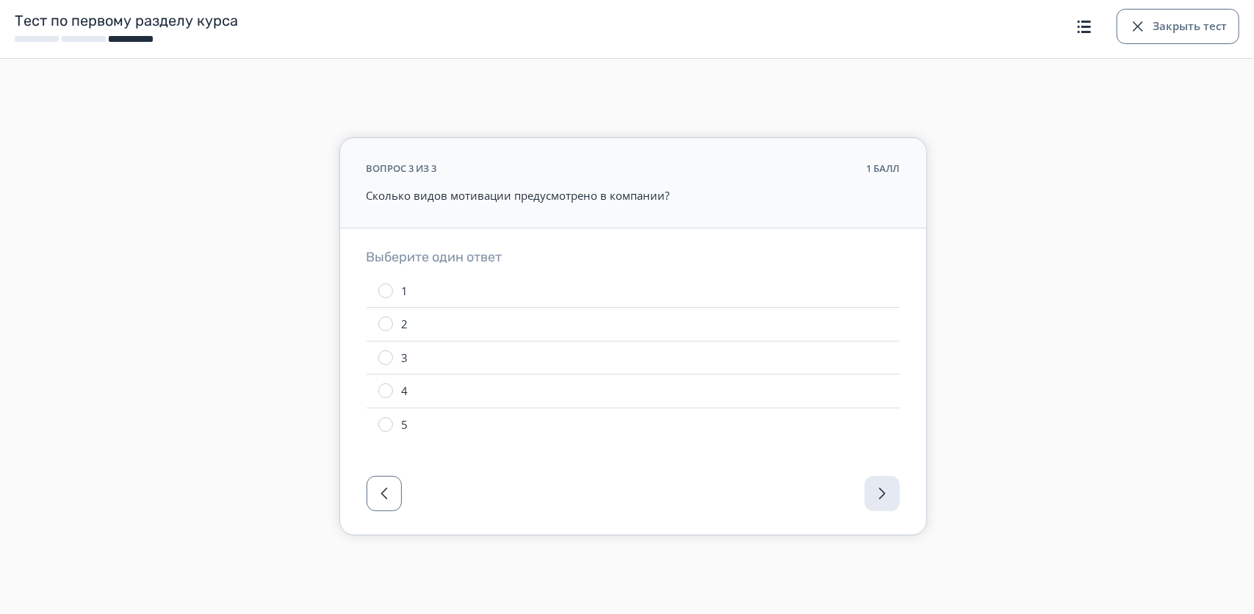
click at [397, 320] on label "2" at bounding box center [633, 324] width 533 height 33
click at [884, 489] on div at bounding box center [633, 497] width 586 height 73
click at [1154, 24] on button "Закрыть тест" at bounding box center [1178, 26] width 123 height 35
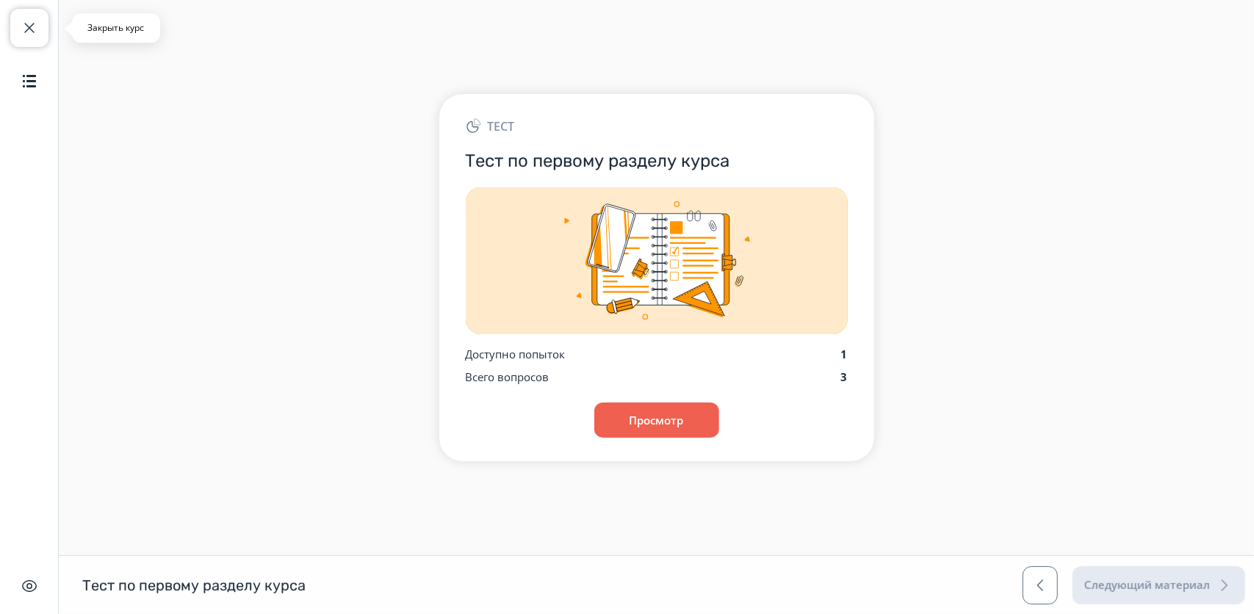
click at [21, 32] on span "button" at bounding box center [30, 28] width 18 height 18
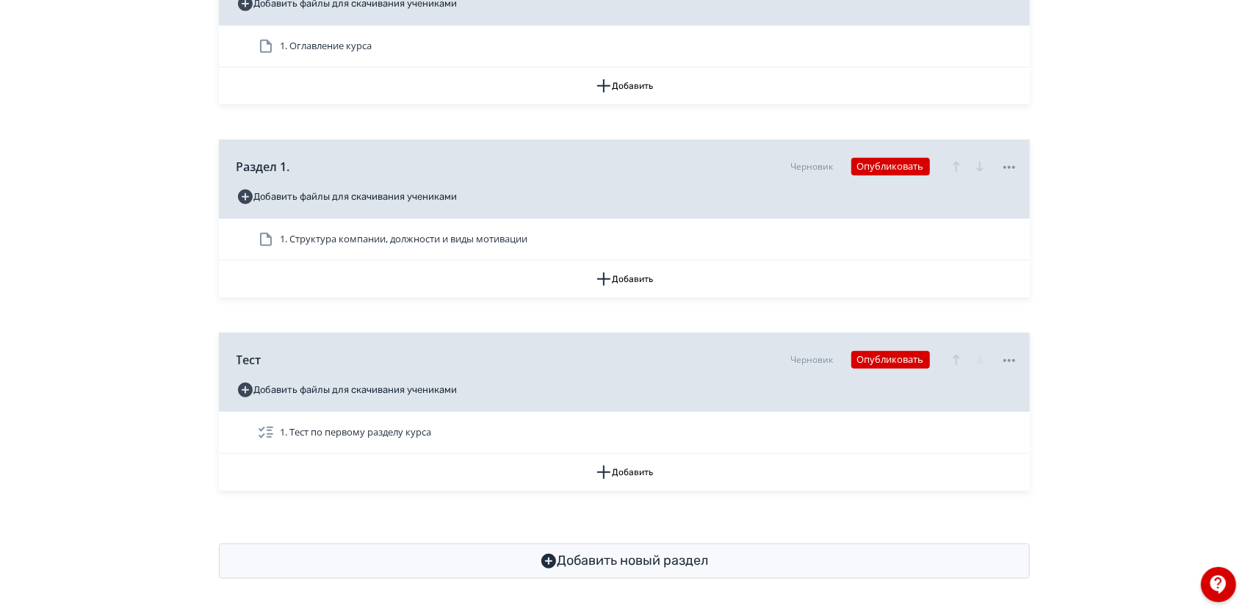
scroll to position [475, 0]
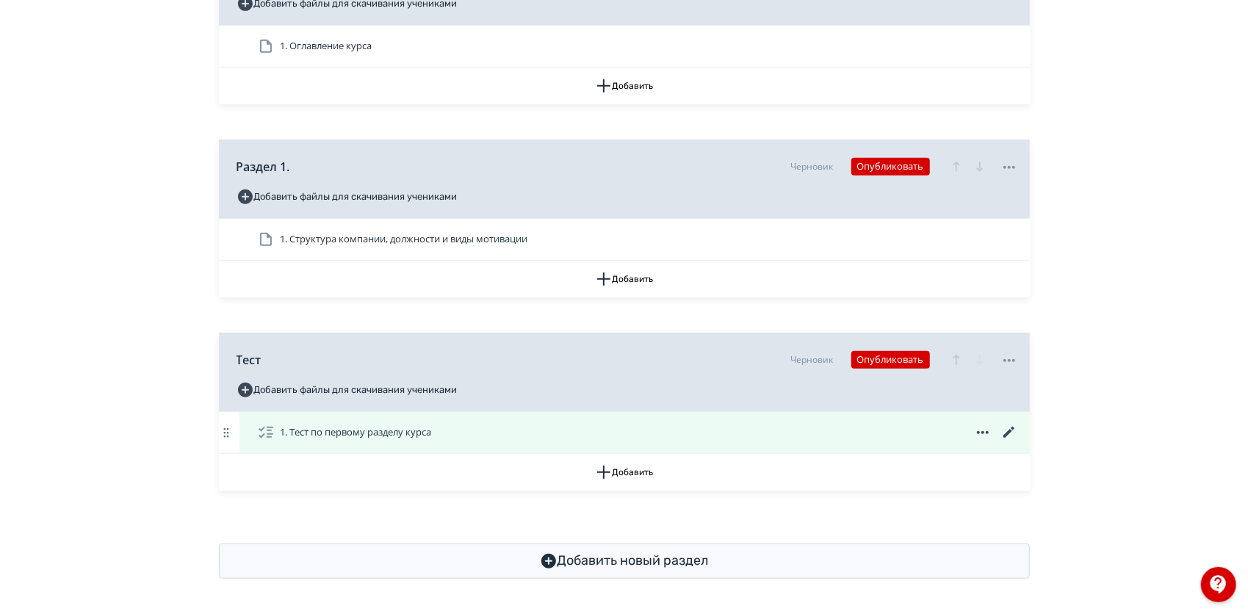
click at [1010, 429] on icon at bounding box center [1010, 433] width 18 height 18
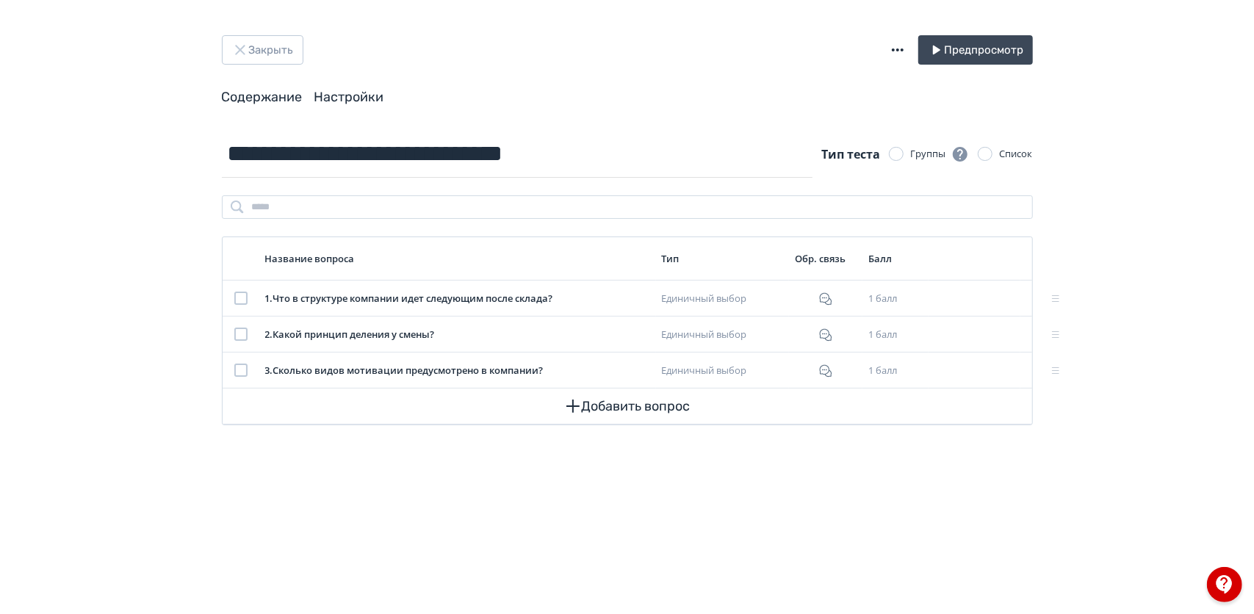
click at [354, 102] on link "Настройки" at bounding box center [349, 97] width 70 height 16
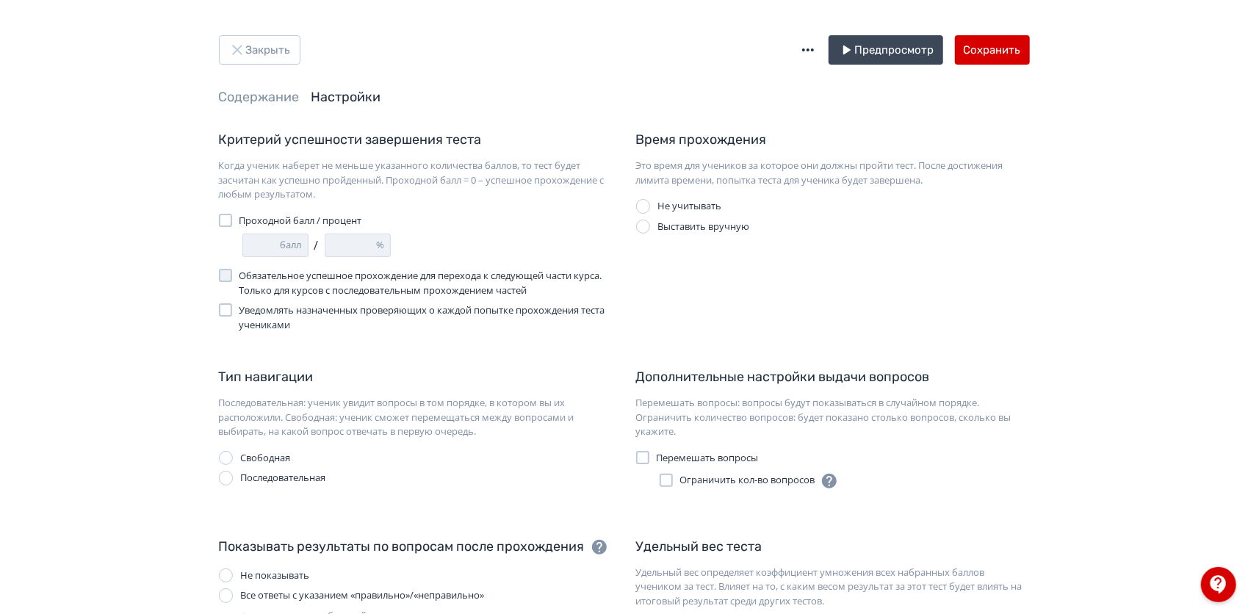
click at [226, 217] on div at bounding box center [225, 220] width 13 height 13
drag, startPoint x: 265, startPoint y: 245, endPoint x: 209, endPoint y: 251, distance: 56.9
click at [209, 251] on div "Критерий успешности завершения теста Когда ученик наберет не меньше указанного …" at bounding box center [415, 231] width 417 height 202
type input "*"
type input "***"
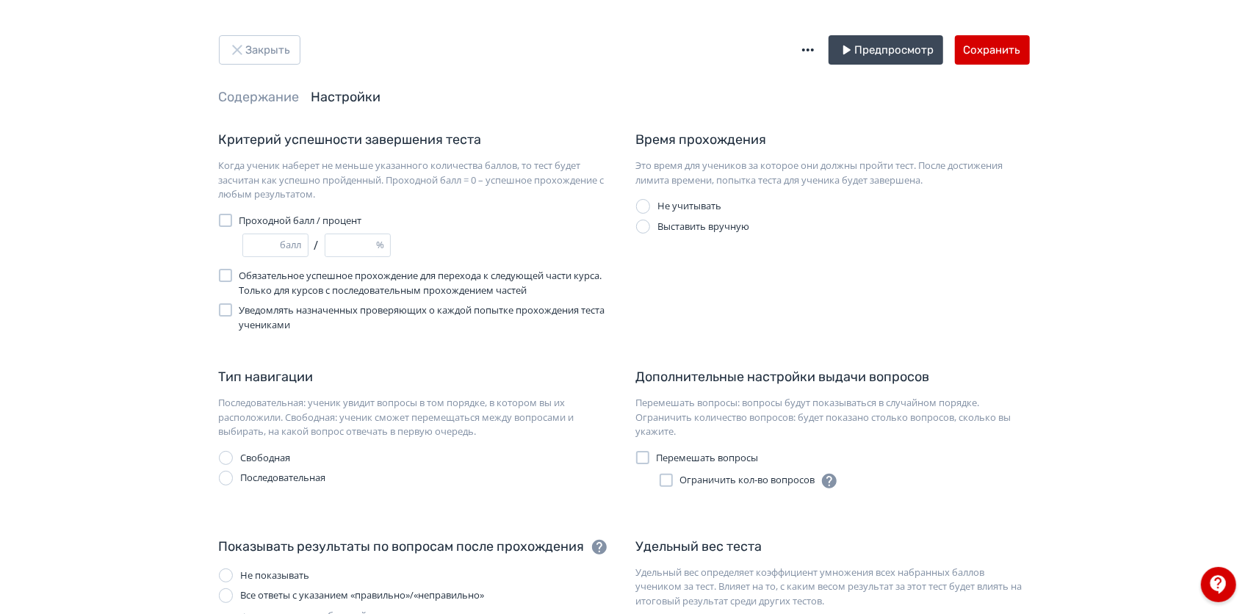
click at [412, 356] on div "Критерий успешности завершения теста Когда ученик наберет не меньше указанного …" at bounding box center [624, 484] width 811 height 708
drag, startPoint x: 256, startPoint y: 248, endPoint x: 221, endPoint y: 244, distance: 35.5
click at [221, 244] on div "* балл / *** %" at bounding box center [416, 246] width 394 height 24
type input "*"
type input "**"
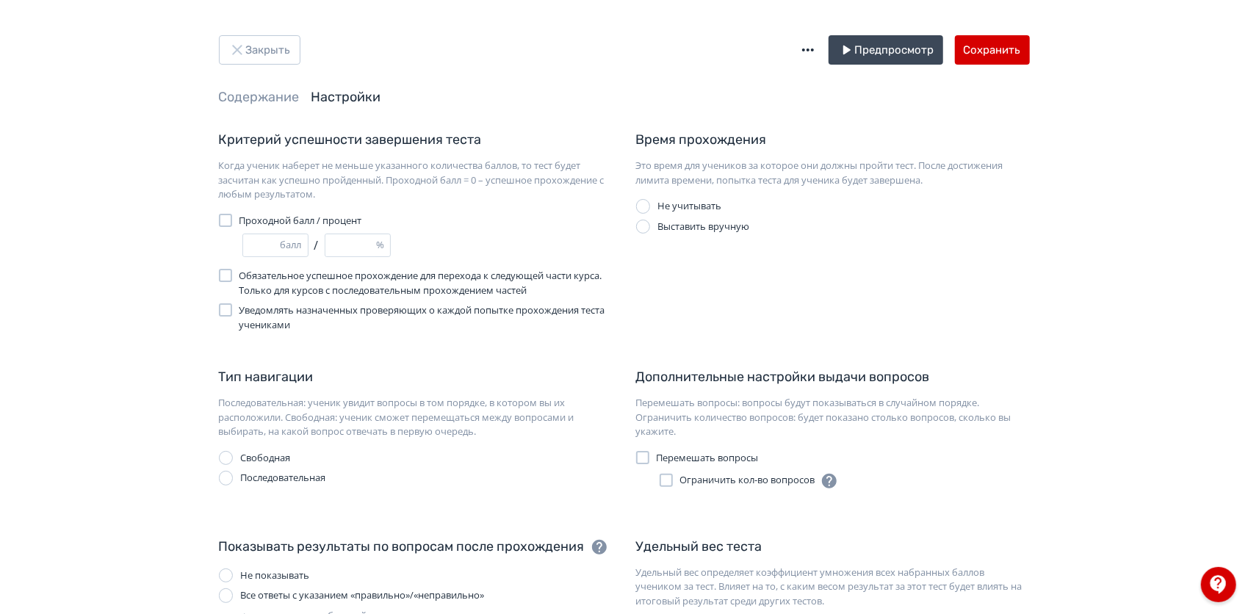
type input "*"
click at [489, 388] on div "Тип навигации Последовательная: ученик увидит вопросы в том порядке, в котором …" at bounding box center [416, 403] width 394 height 72
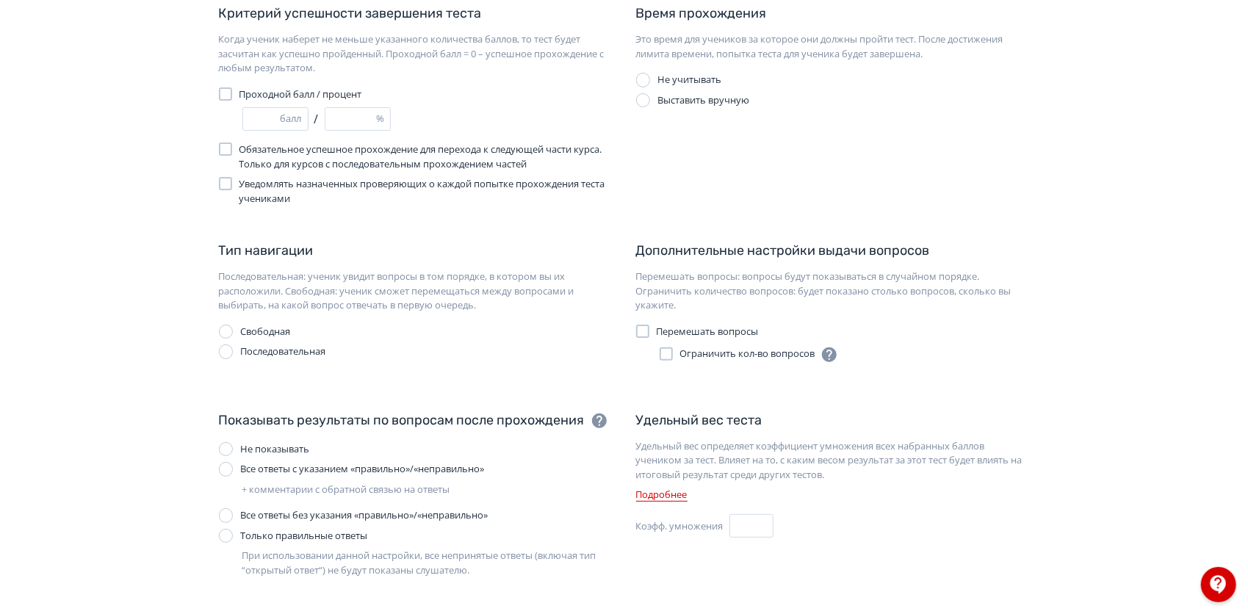
scroll to position [258, 0]
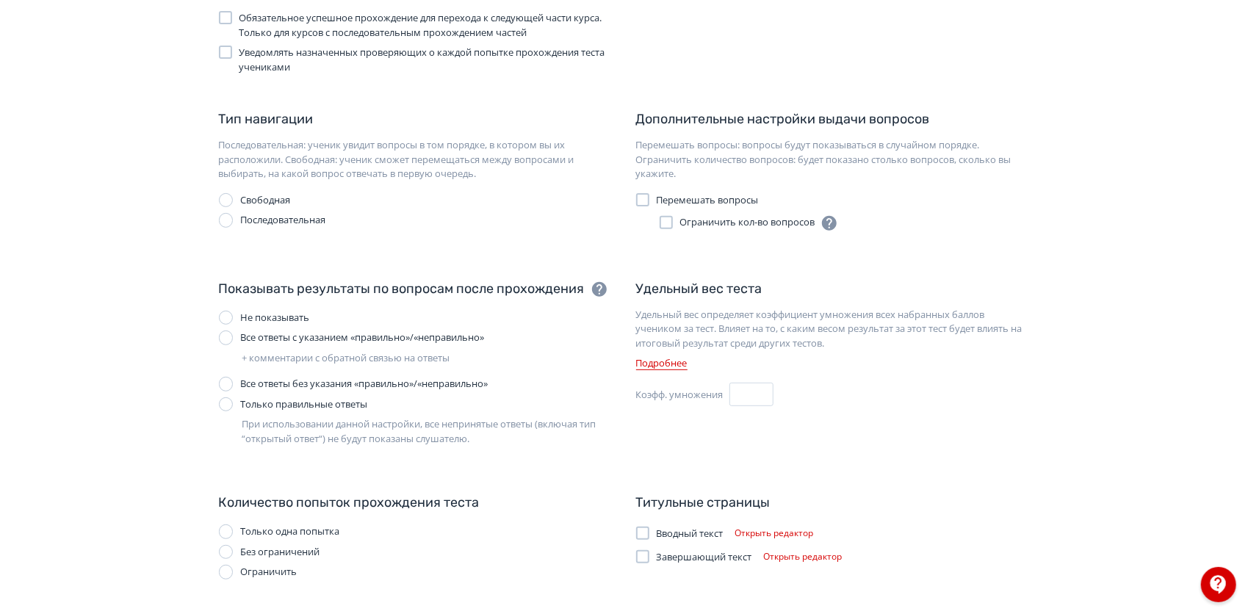
click at [645, 559] on div at bounding box center [642, 556] width 13 height 13
click at [821, 555] on button "Открыть редактор" at bounding box center [803, 557] width 90 height 18
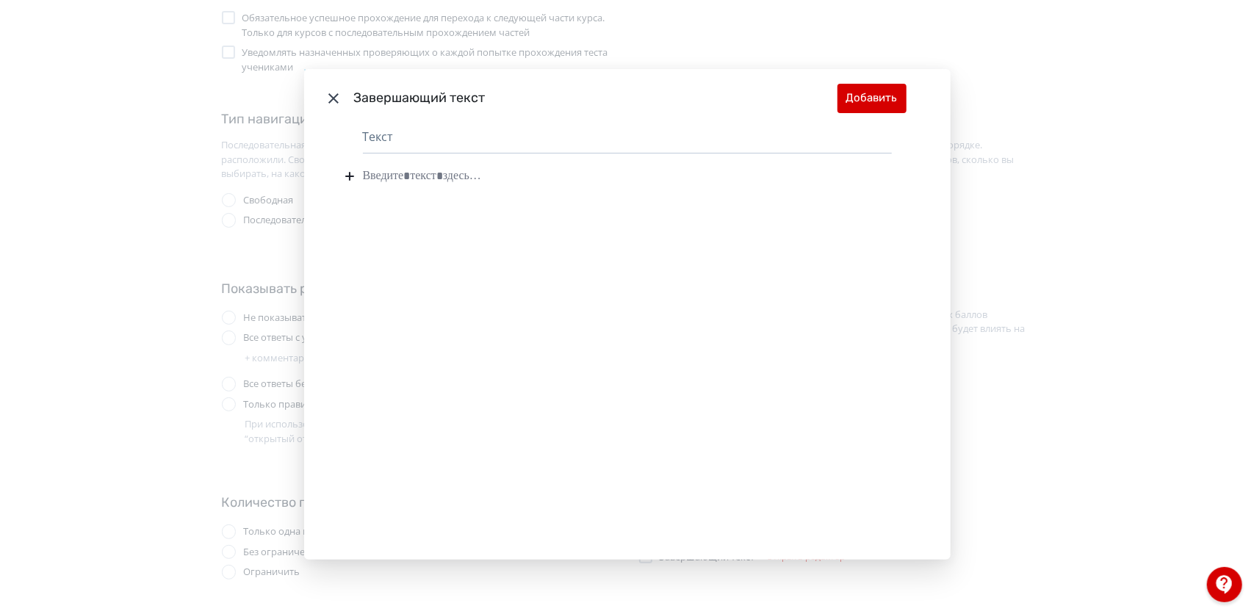
click at [377, 140] on div "Текст" at bounding box center [627, 141] width 529 height 26
click at [367, 137] on div "Текст" at bounding box center [627, 141] width 529 height 26
click at [375, 172] on div "Modal" at bounding box center [627, 176] width 529 height 28
click at [842, 107] on button "Добавить" at bounding box center [872, 98] width 69 height 29
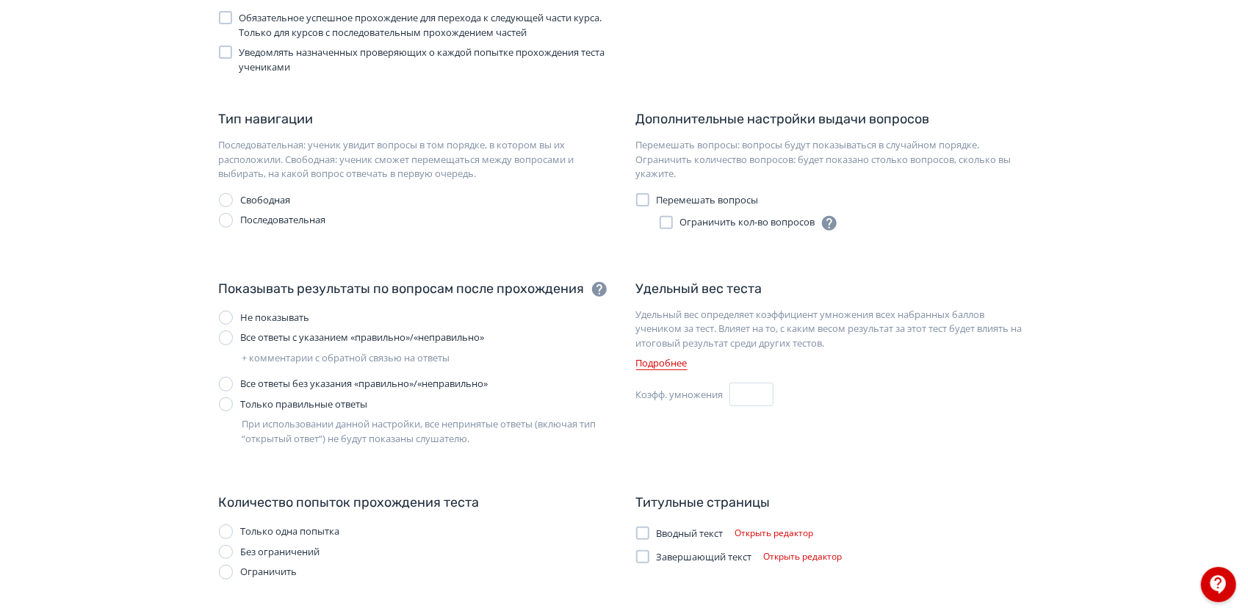
scroll to position [0, 0]
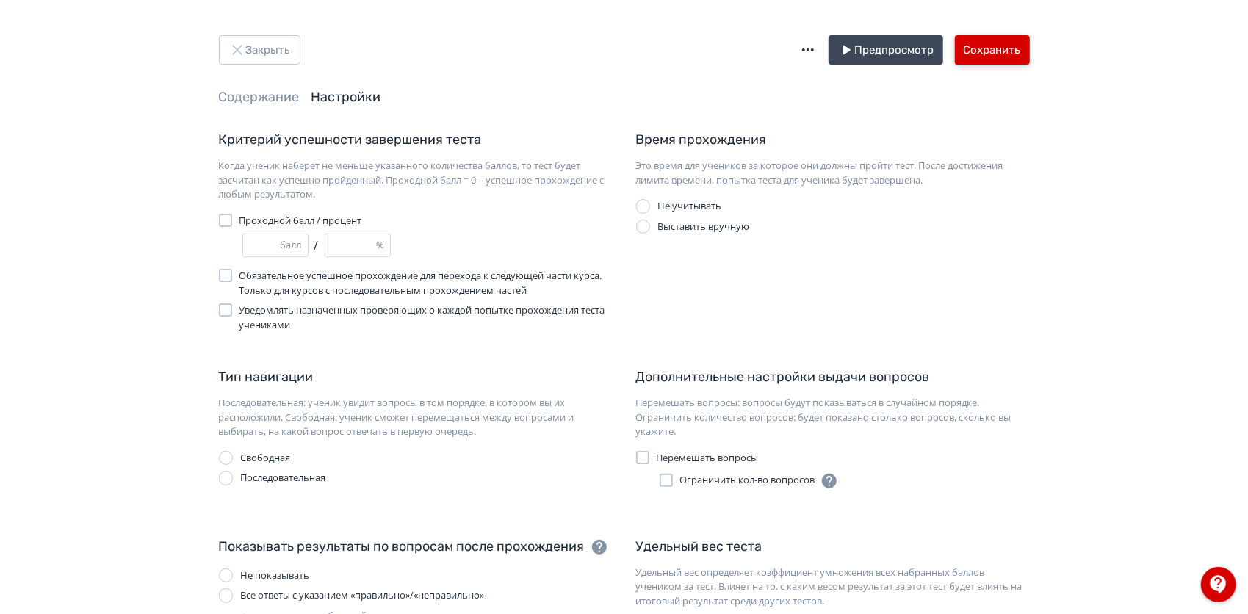
click at [1009, 48] on button "Сохранить" at bounding box center [992, 49] width 75 height 29
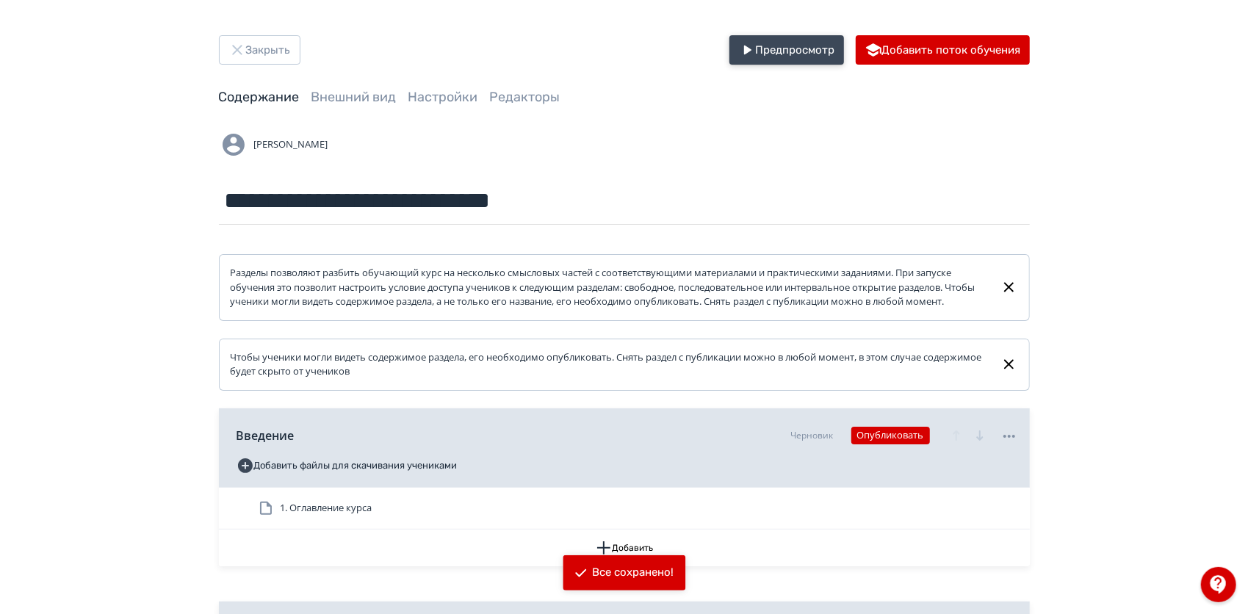
click at [769, 48] on button "Предпросмотр" at bounding box center [787, 49] width 115 height 29
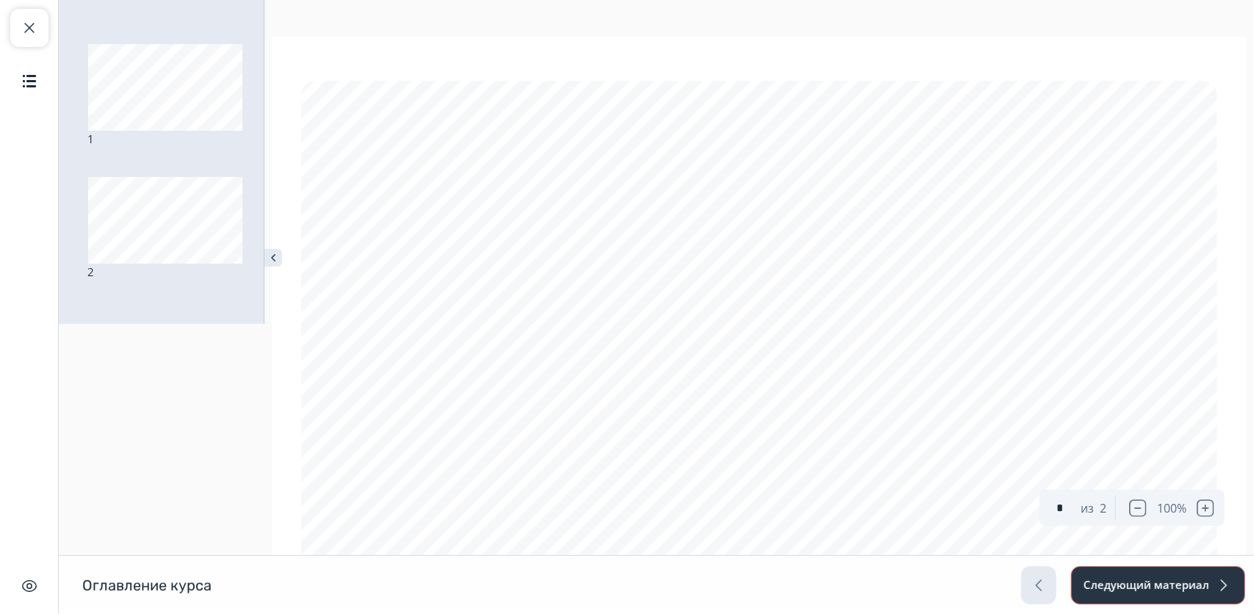
click at [1182, 573] on button "Следующий материал" at bounding box center [1158, 586] width 174 height 38
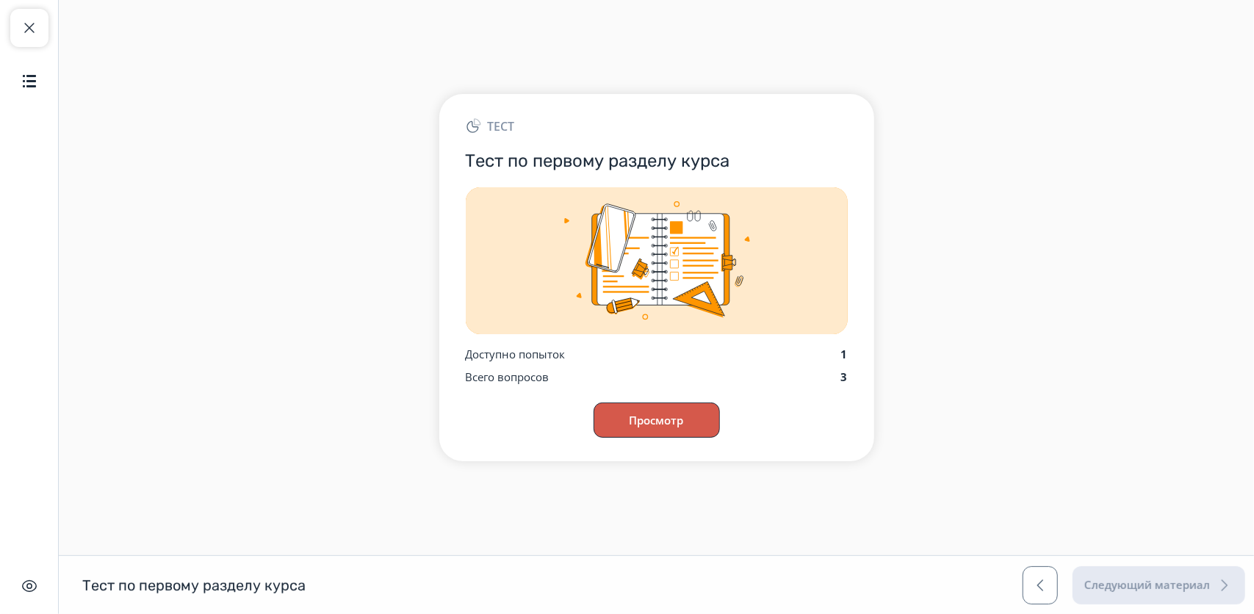
click at [647, 419] on button "Просмотр" at bounding box center [657, 420] width 126 height 35
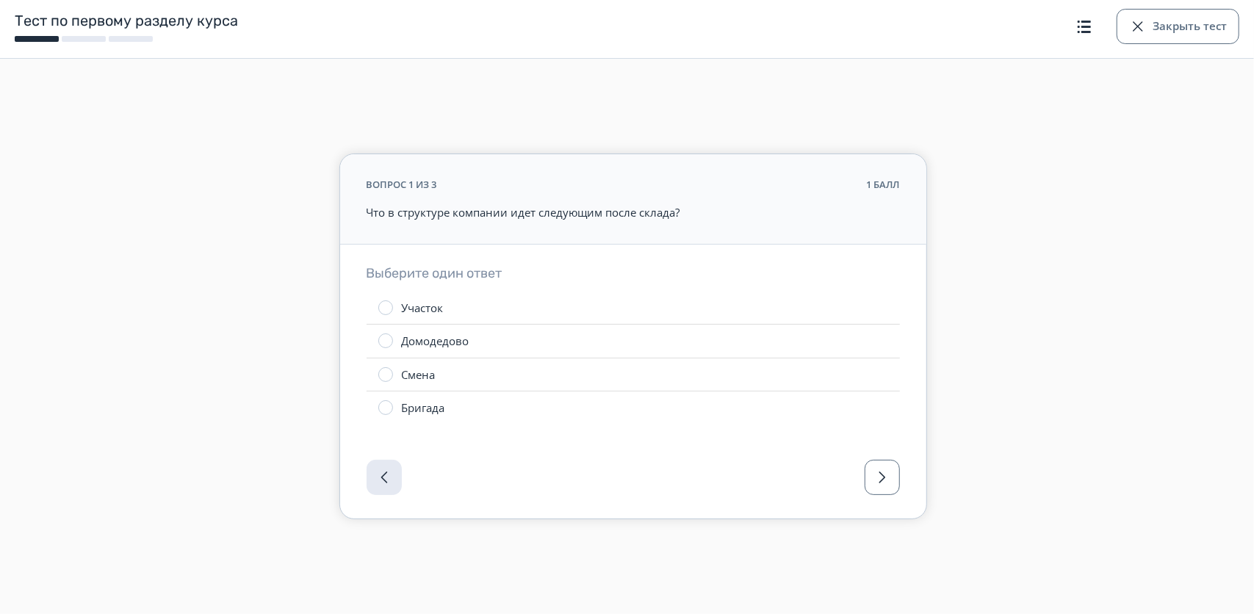
click at [464, 305] on label "Участок" at bounding box center [633, 308] width 533 height 33
click at [886, 488] on button "button" at bounding box center [882, 477] width 35 height 35
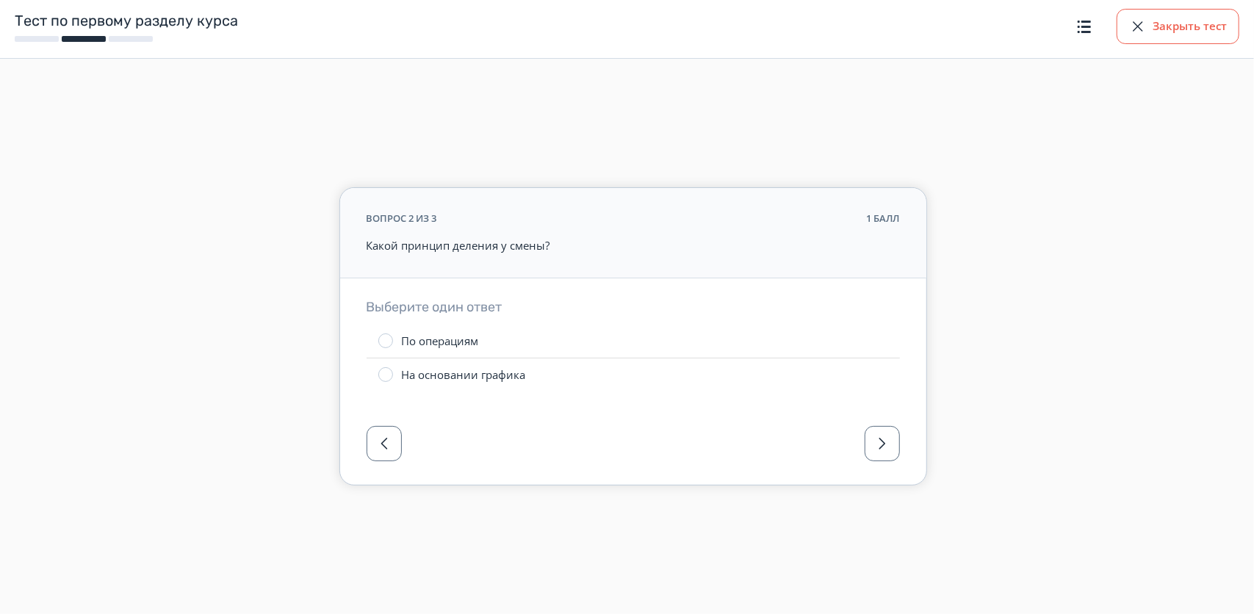
click at [1199, 24] on button "Закрыть тест" at bounding box center [1178, 26] width 123 height 35
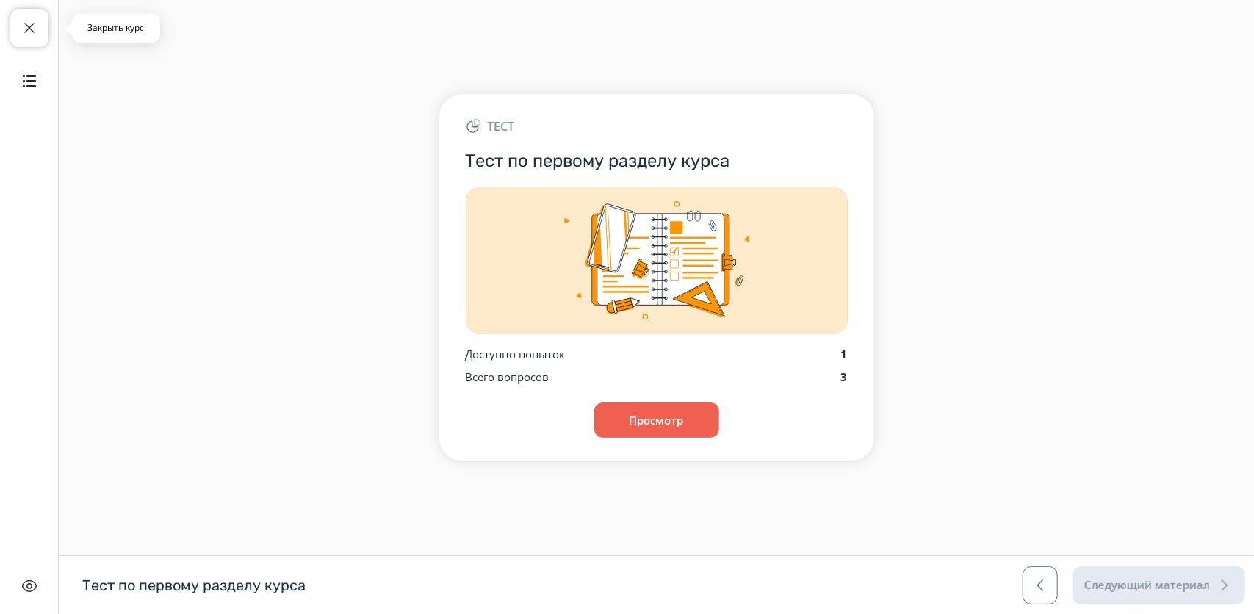
click at [15, 19] on button "Закрыть курс" at bounding box center [29, 28] width 38 height 38
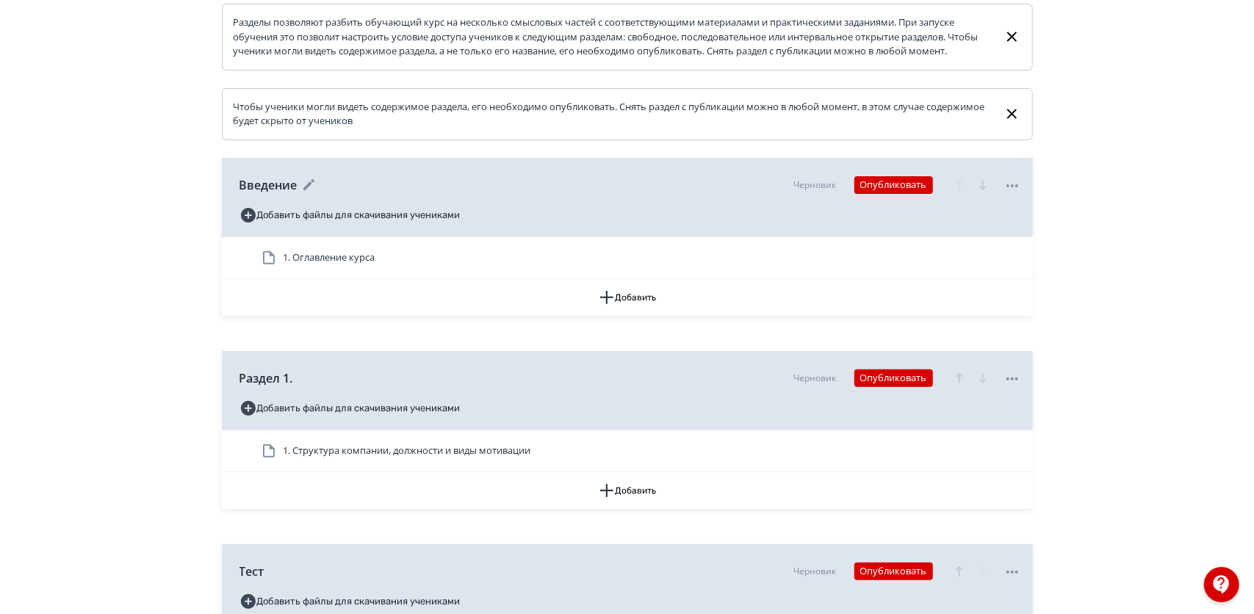
scroll to position [475, 0]
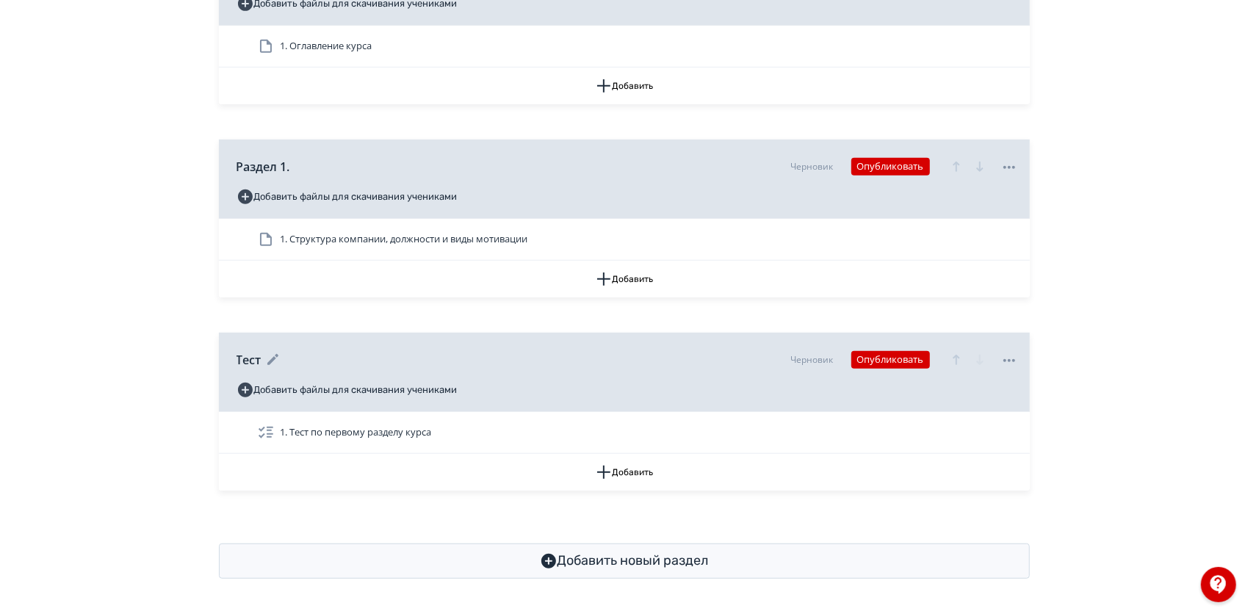
click at [1004, 351] on div at bounding box center [1010, 359] width 18 height 19
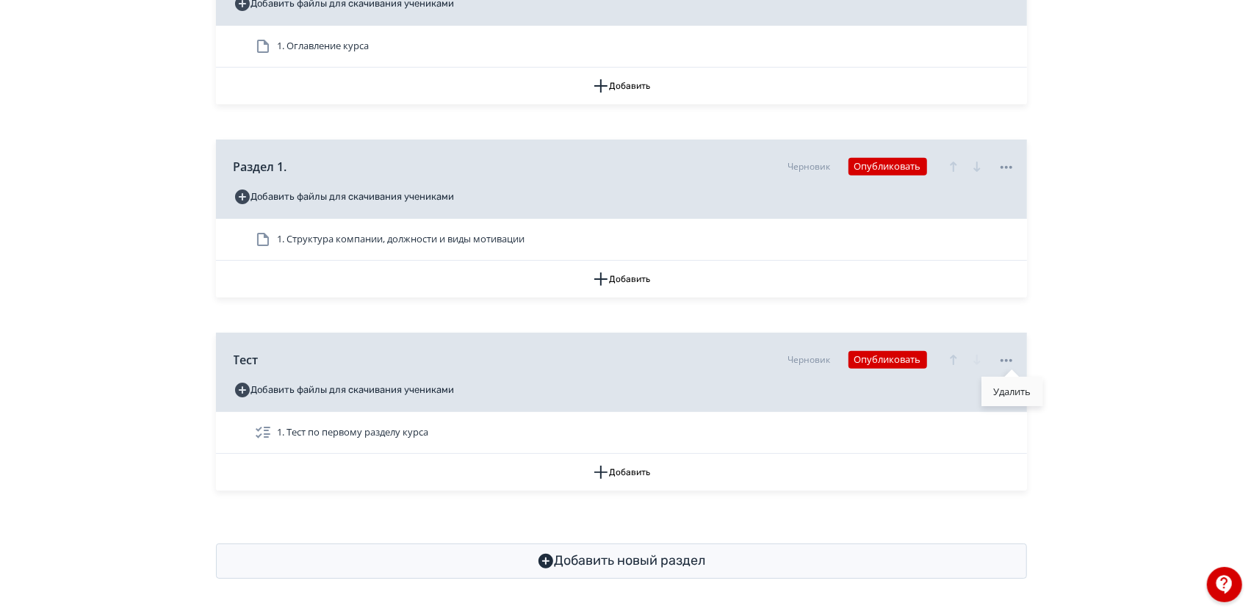
click at [1005, 392] on div "Удалить" at bounding box center [1012, 391] width 61 height 29
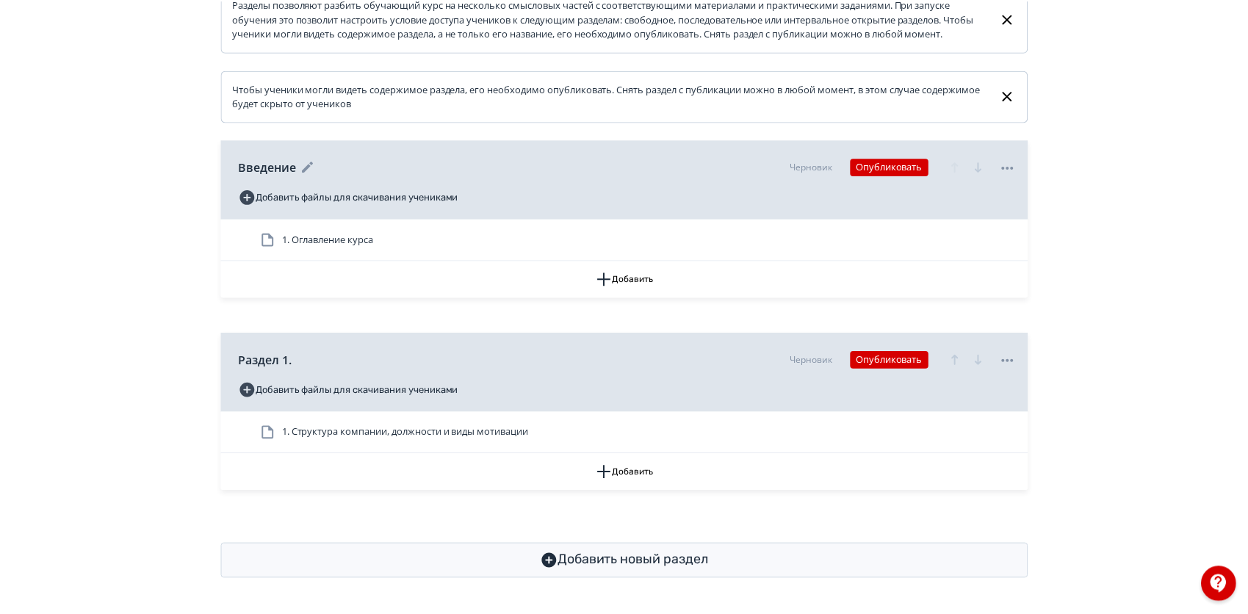
scroll to position [282, 0]
click at [1176, 453] on div "**********" at bounding box center [624, 172] width 1248 height 883
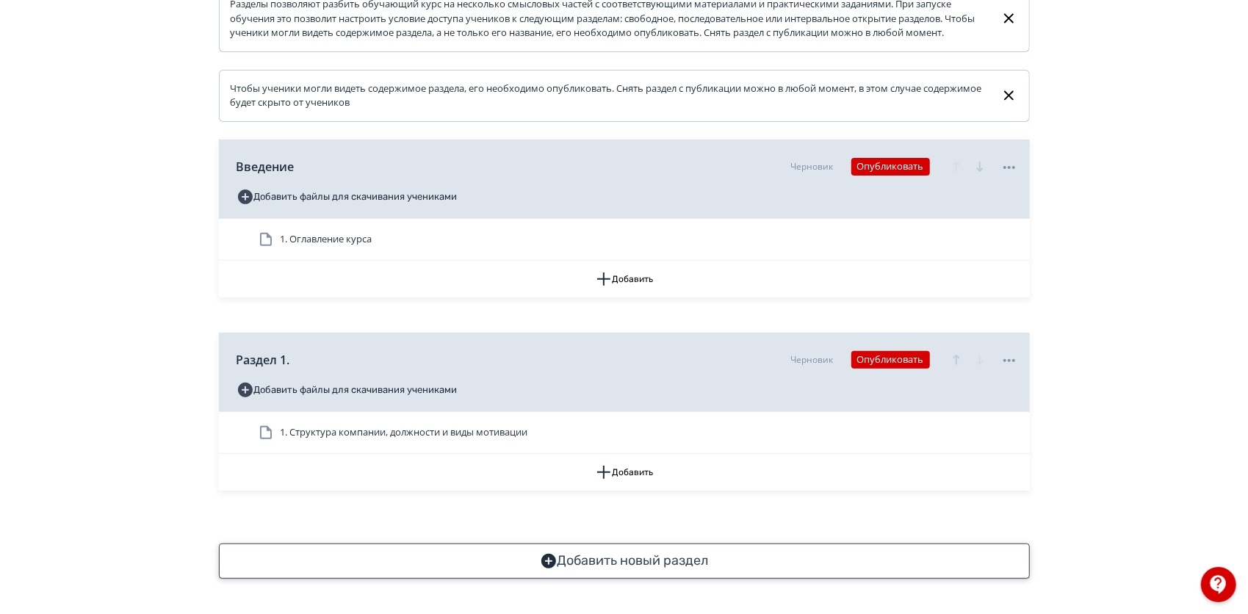
click at [621, 557] on button "Добавить новый раздел" at bounding box center [624, 561] width 811 height 35
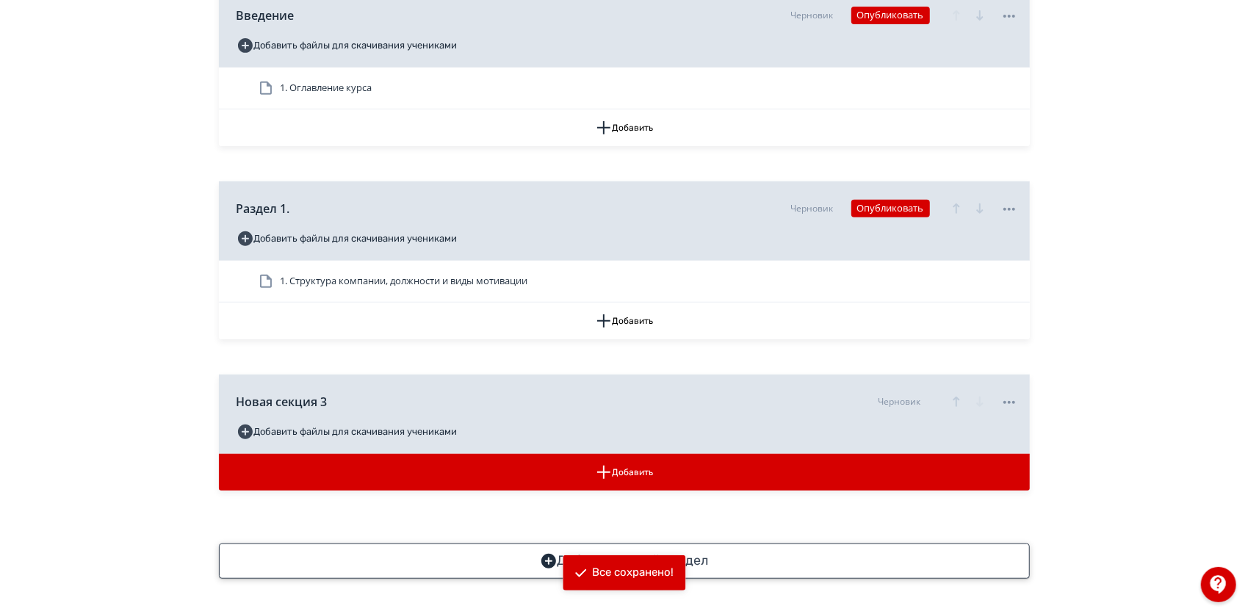
scroll to position [434, 0]
click at [612, 466] on icon "button" at bounding box center [604, 473] width 18 height 18
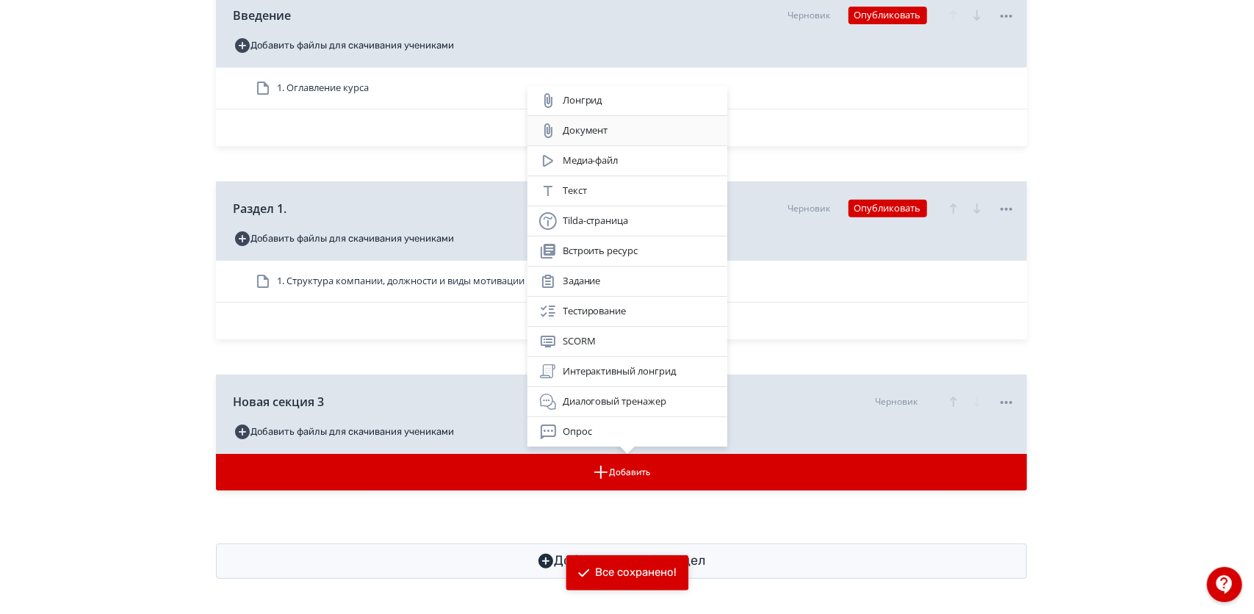
click at [619, 126] on div "Документ" at bounding box center [627, 131] width 176 height 18
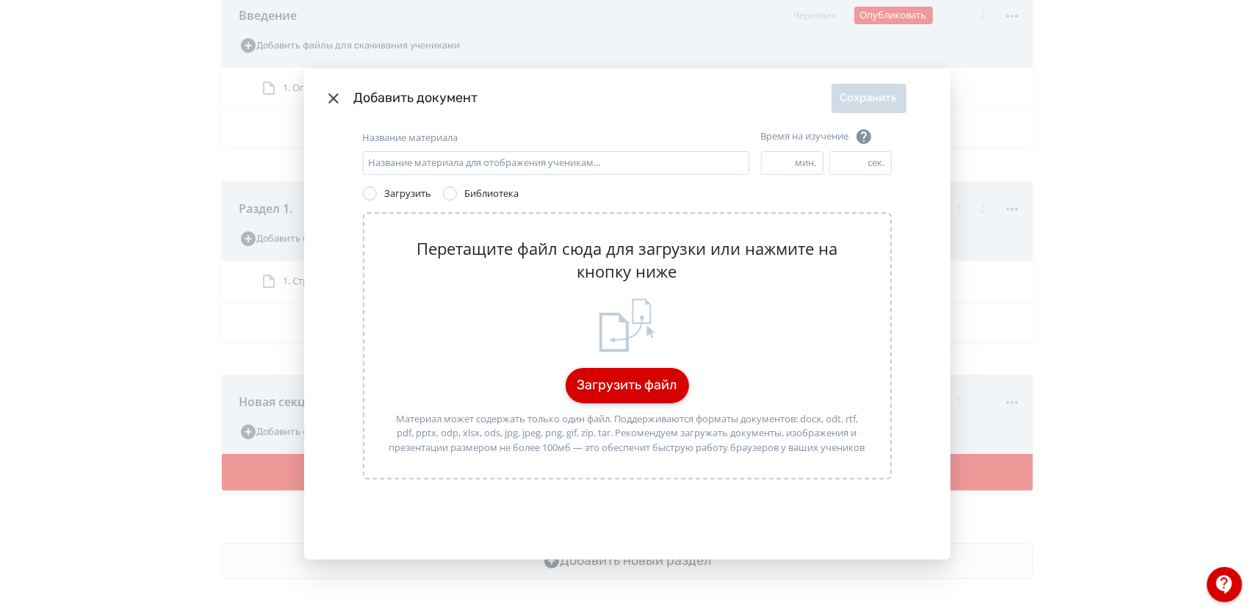
click at [610, 379] on button "Загрузить файл" at bounding box center [627, 385] width 123 height 35
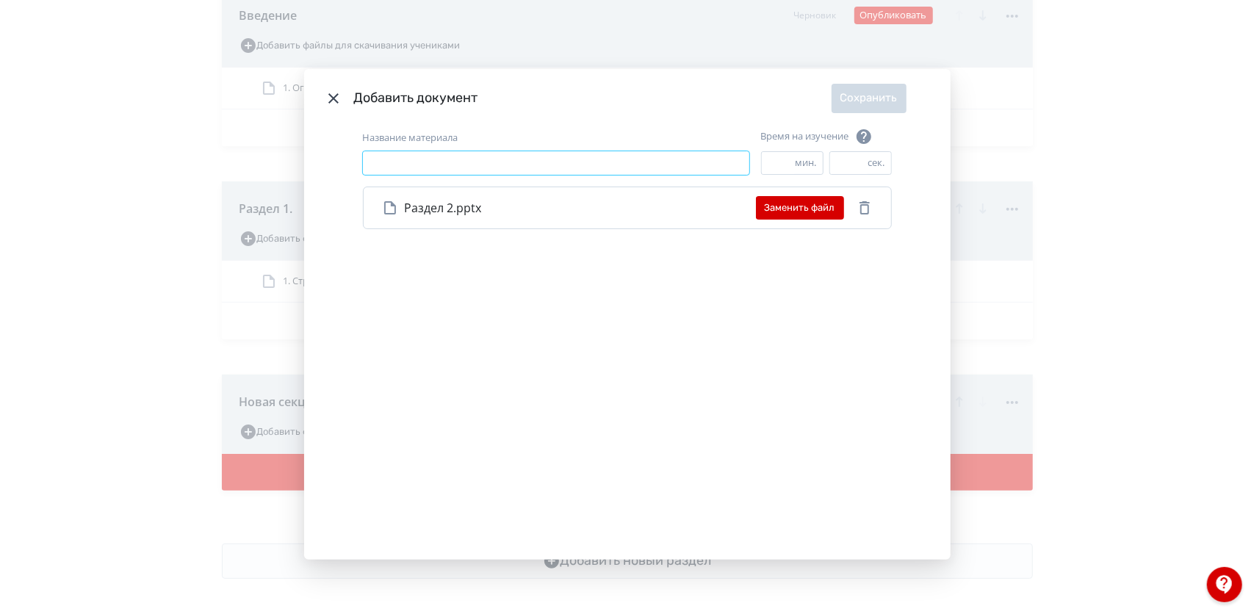
click at [523, 168] on input "Название материала" at bounding box center [556, 163] width 387 height 24
type input "*"
type input "*********"
drag, startPoint x: 772, startPoint y: 161, endPoint x: 751, endPoint y: 161, distance: 21.3
click at [751, 161] on div "Название материала ********* Название материала для отображения ученикам... Вре…" at bounding box center [627, 157] width 529 height 59
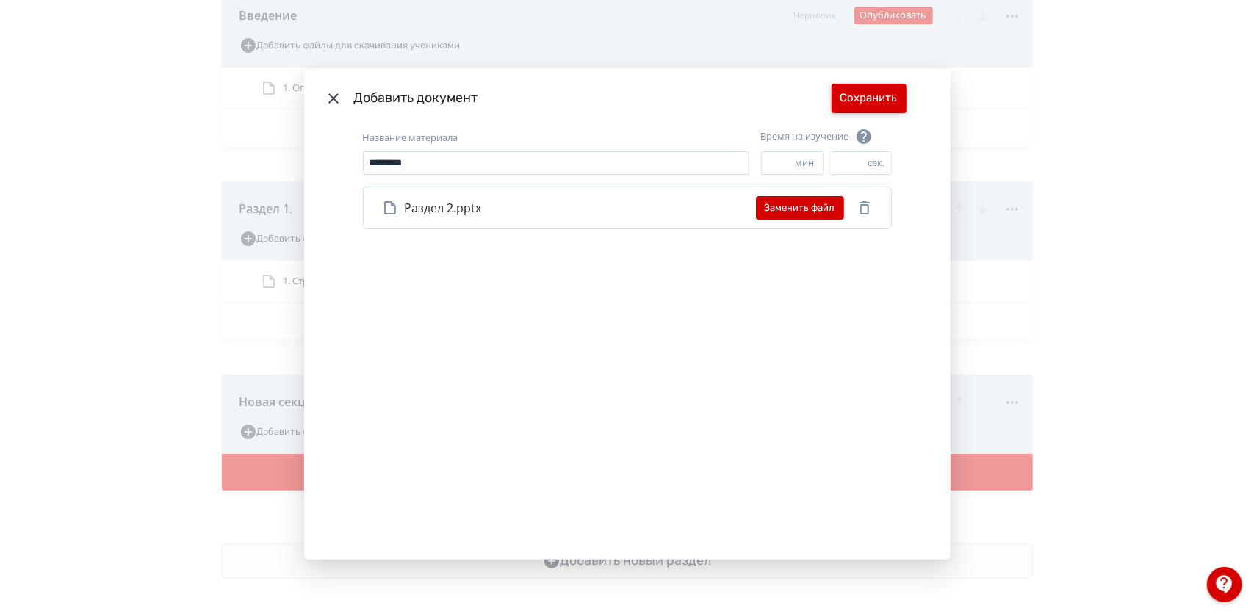
type input "*"
click at [892, 91] on button "Сохранить" at bounding box center [869, 98] width 75 height 29
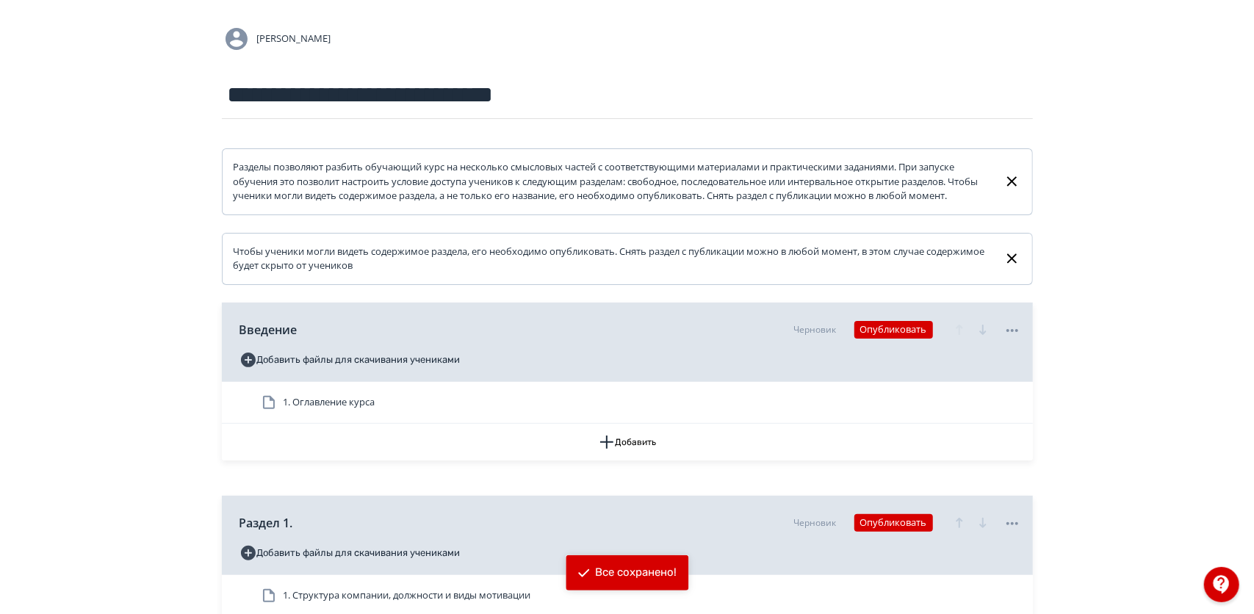
scroll to position [0, 0]
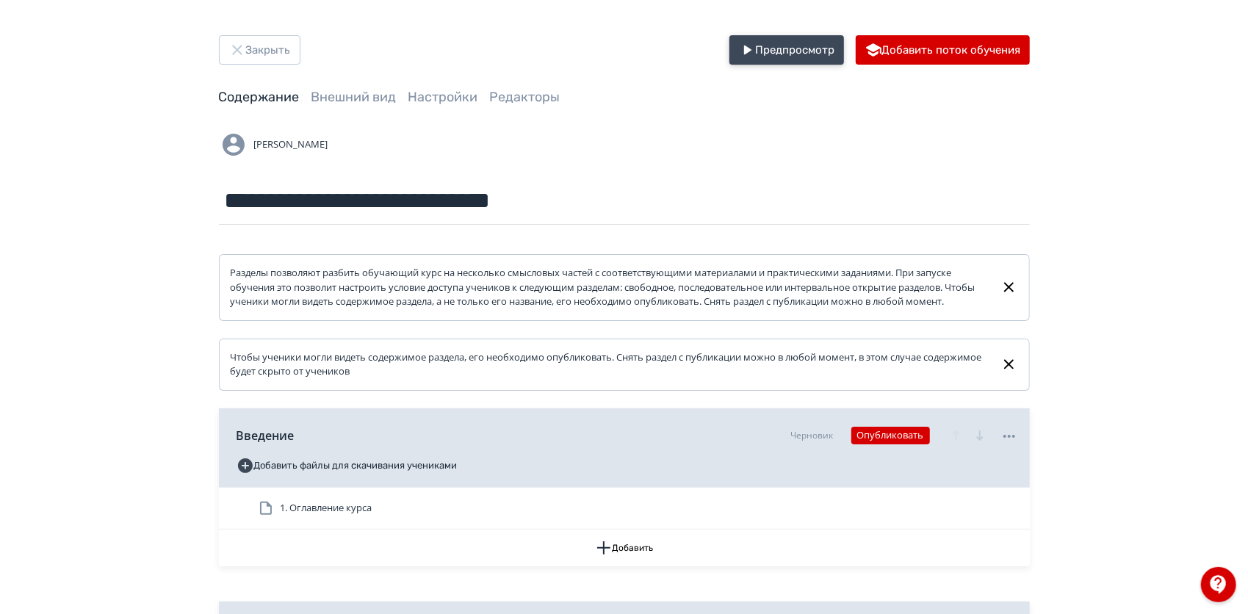
click at [777, 50] on button "Предпросмотр" at bounding box center [787, 49] width 115 height 29
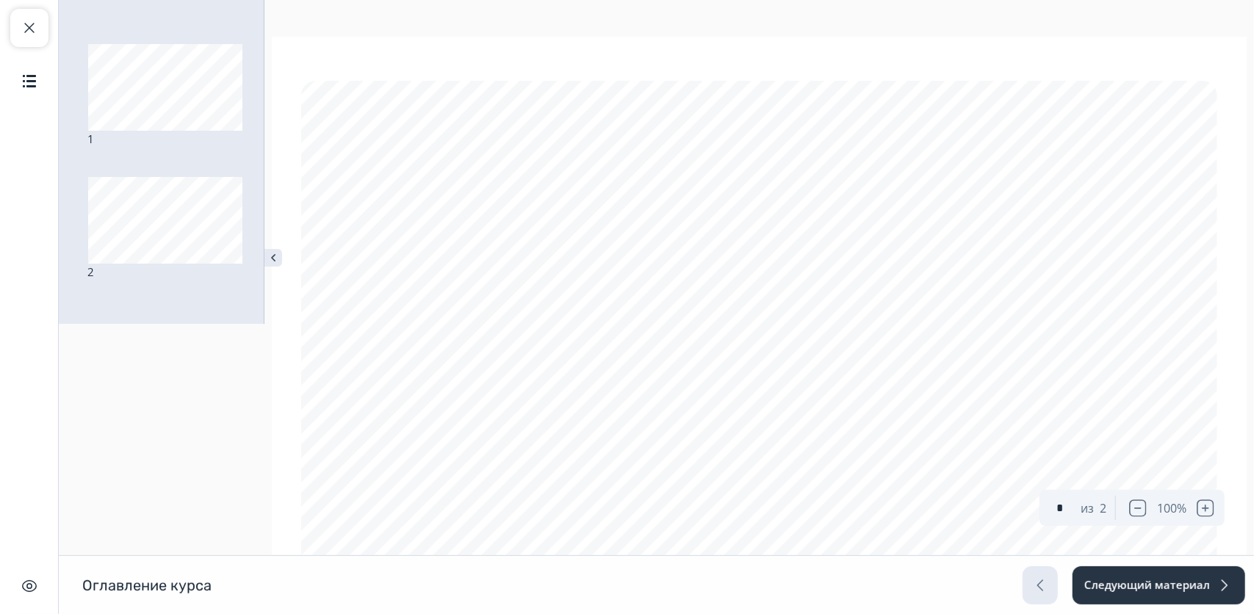
type input "*"
click at [1160, 595] on button "Следующий материал" at bounding box center [1158, 586] width 174 height 38
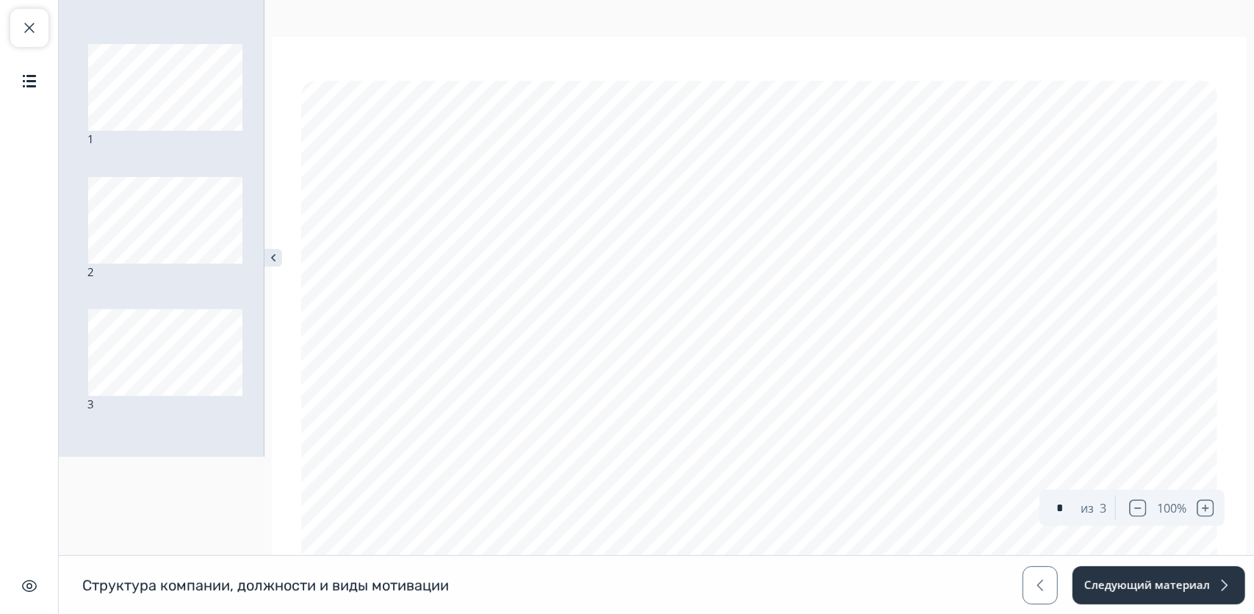
scroll to position [625, 0]
type input "*"
click at [1154, 576] on button "Следующий материал" at bounding box center [1158, 586] width 174 height 38
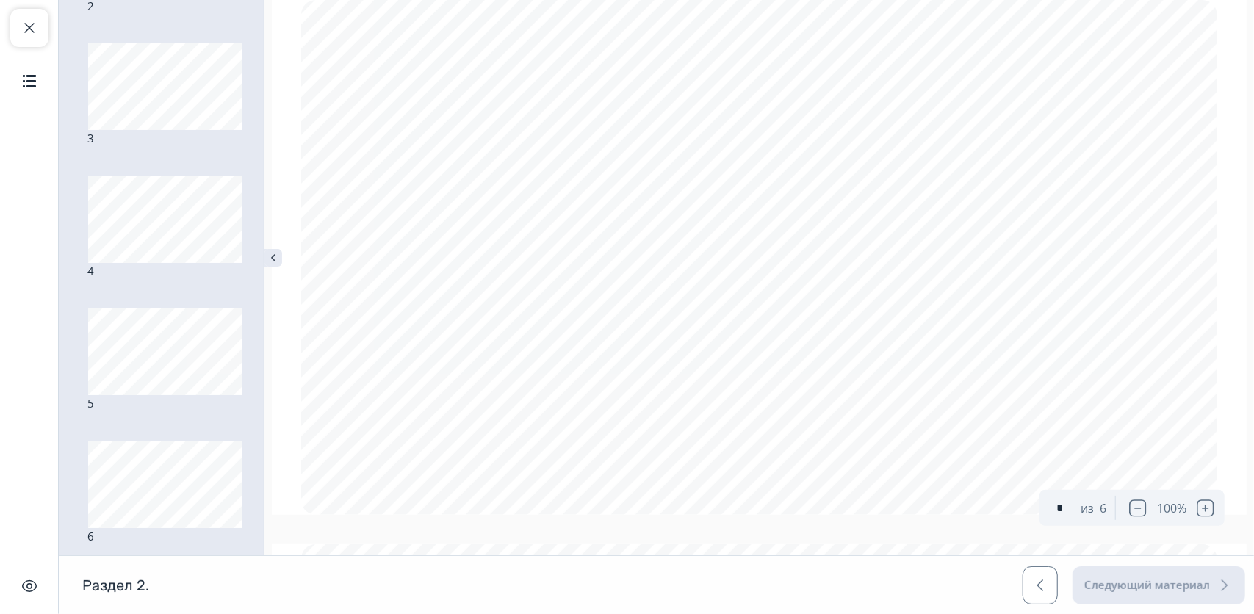
scroll to position [2127, 0]
type input "*"
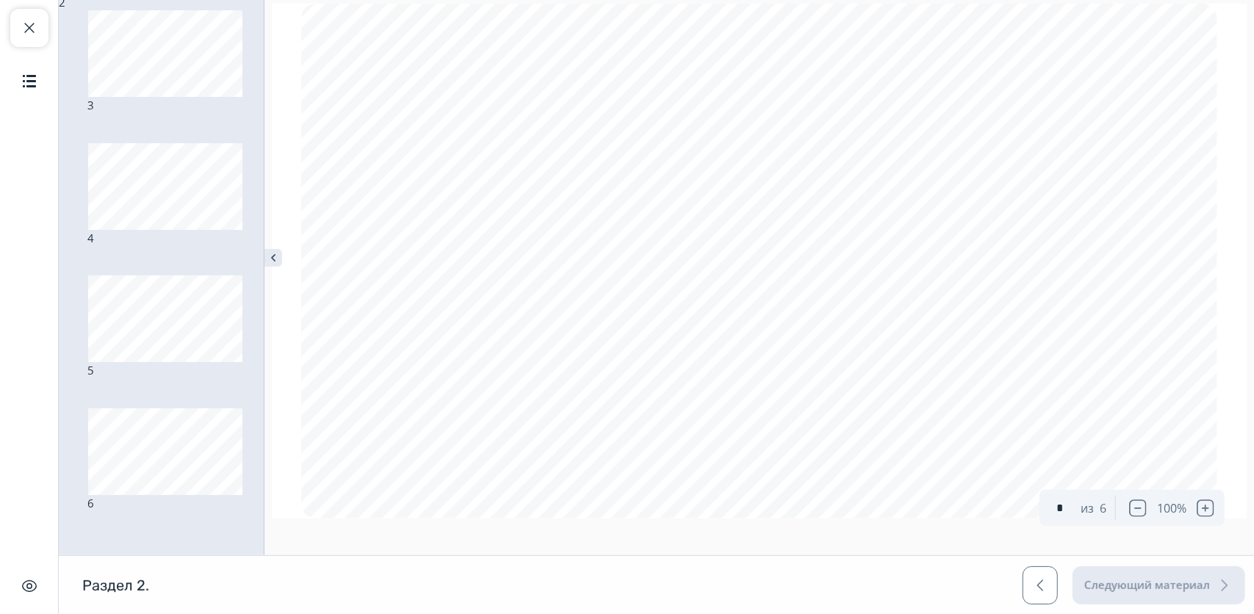
scroll to position [240, 0]
